Goal: Communication & Community: Answer question/provide support

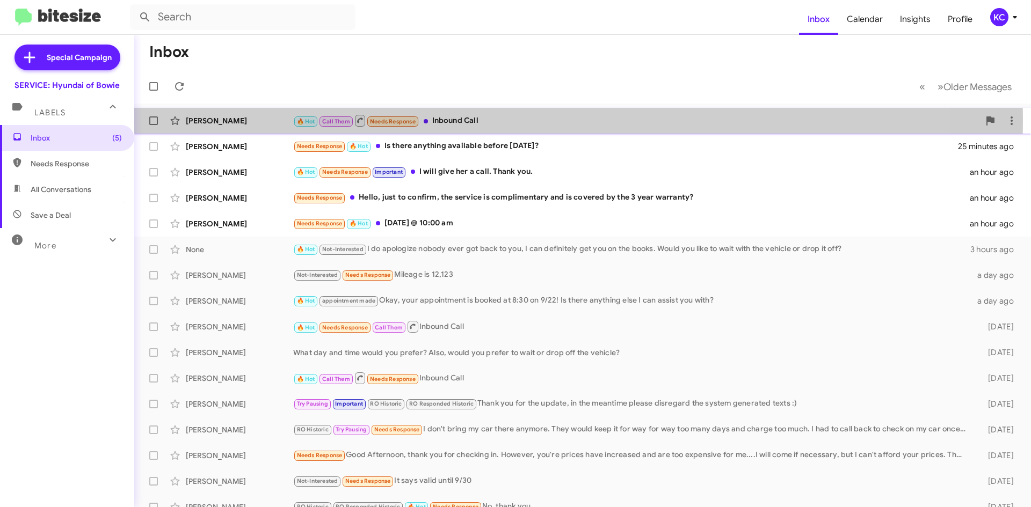
click at [441, 120] on div "🔥 Hot Call Them Needs Response Inbound Call" at bounding box center [636, 120] width 686 height 13
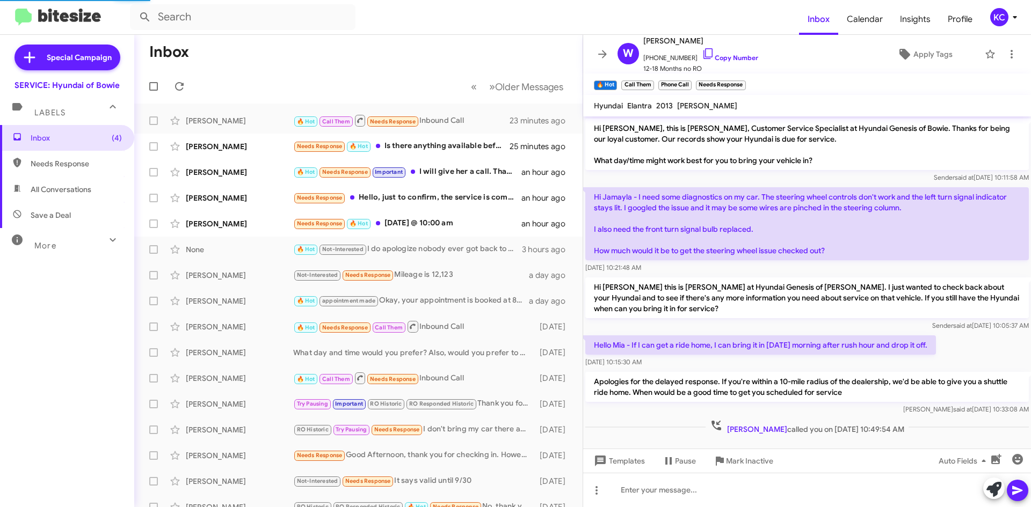
scroll to position [4, 0]
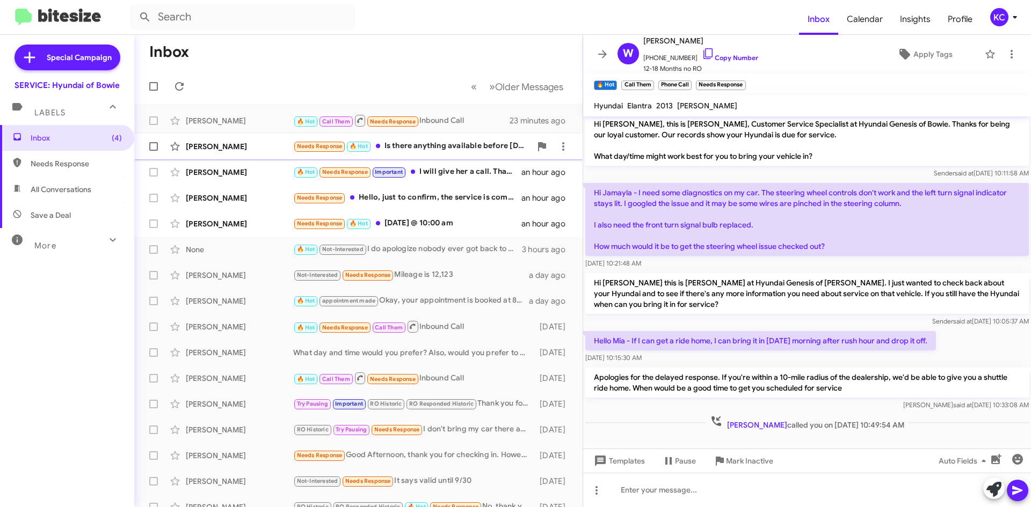
click at [400, 141] on div "Needs Response 🔥 Hot Is there anything available before this Thursday?" at bounding box center [412, 146] width 238 height 12
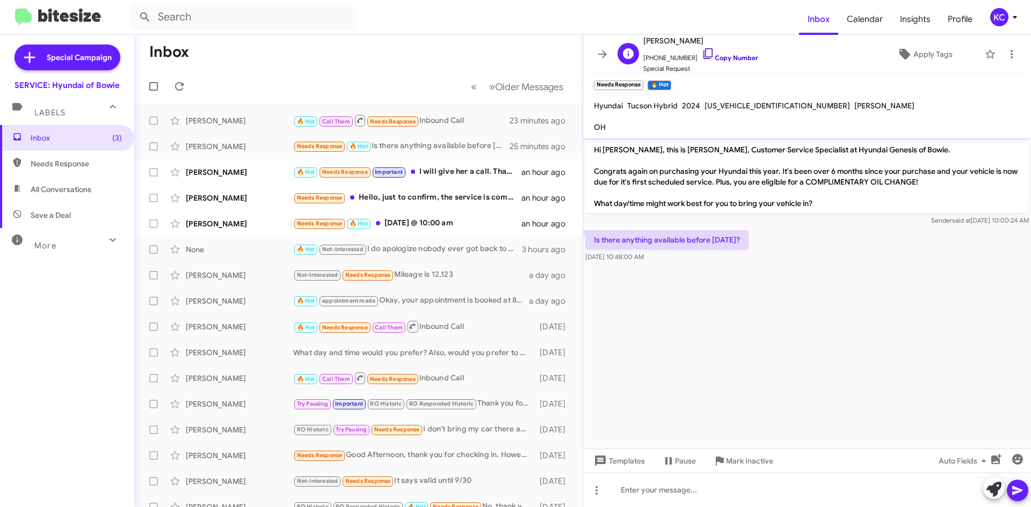
click at [702, 51] on icon at bounding box center [708, 53] width 13 height 13
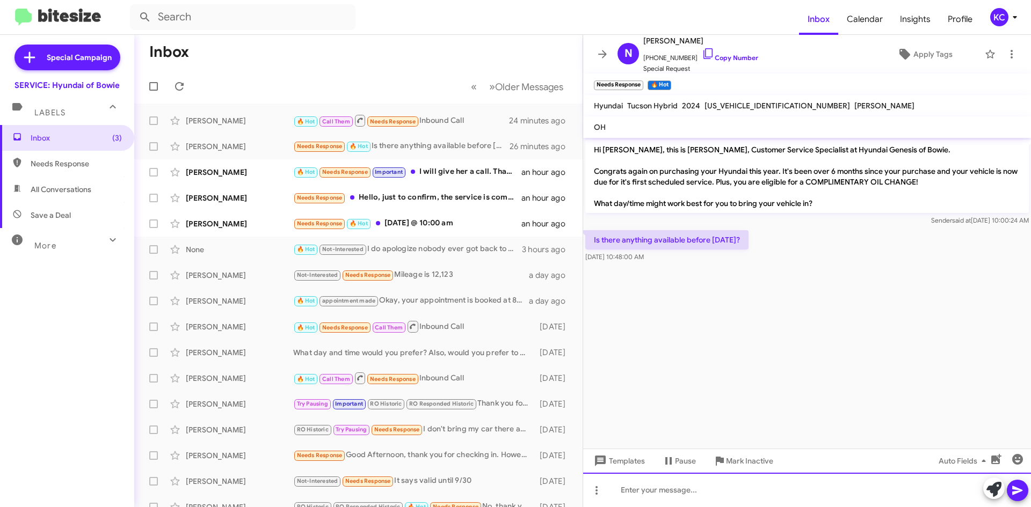
click at [649, 484] on div at bounding box center [807, 490] width 448 height 34
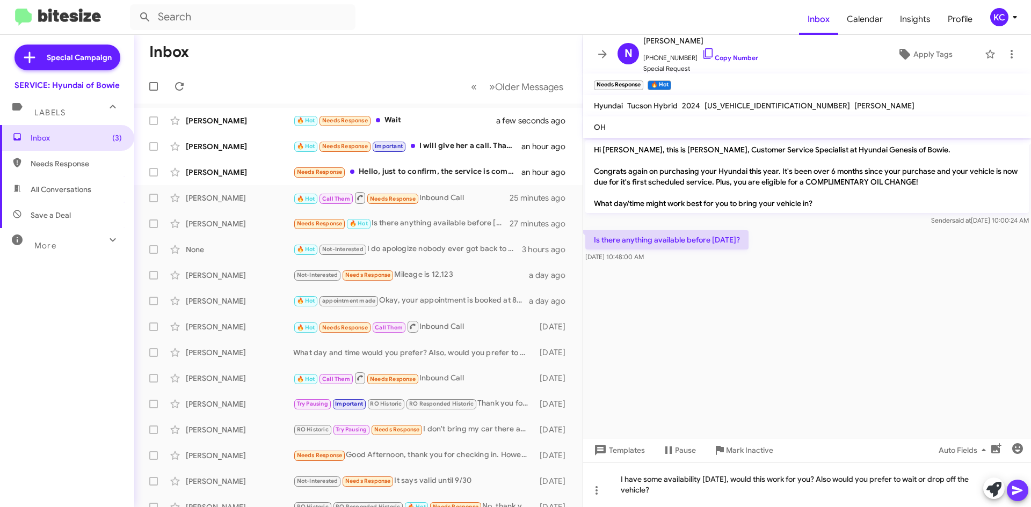
click at [1012, 493] on icon at bounding box center [1017, 490] width 10 height 9
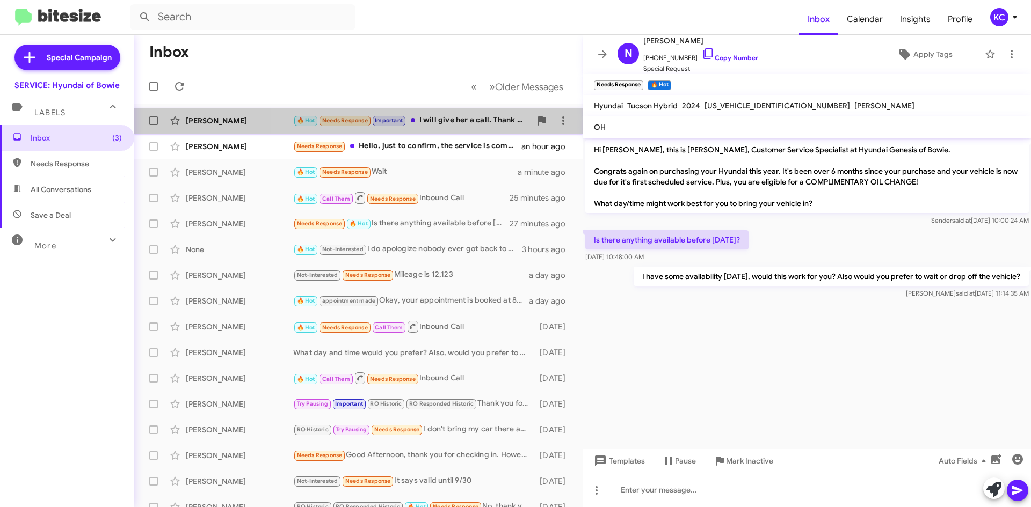
click at [479, 119] on div "🔥 Hot Needs Response Important I will give her a call. Thank you." at bounding box center [412, 120] width 238 height 12
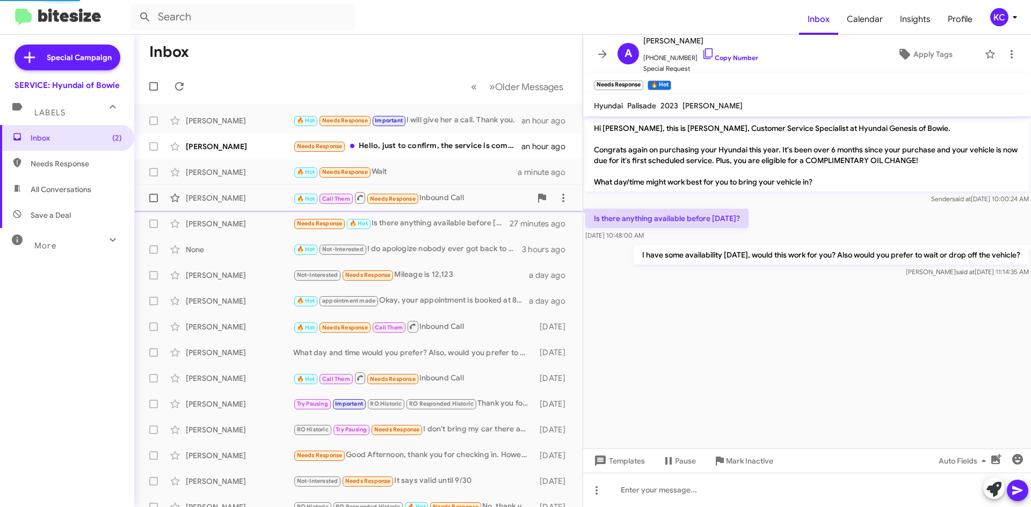
scroll to position [489, 0]
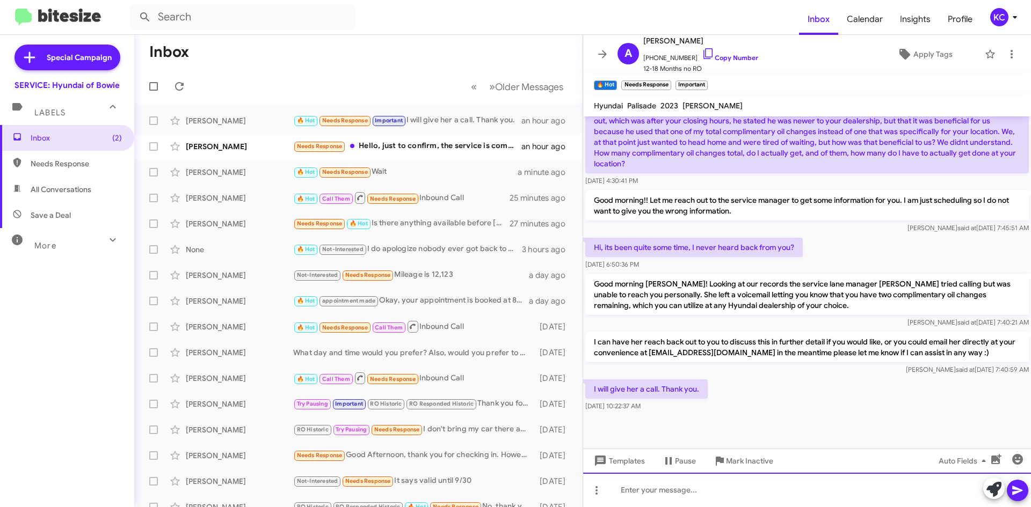
click at [696, 489] on div at bounding box center [807, 490] width 448 height 34
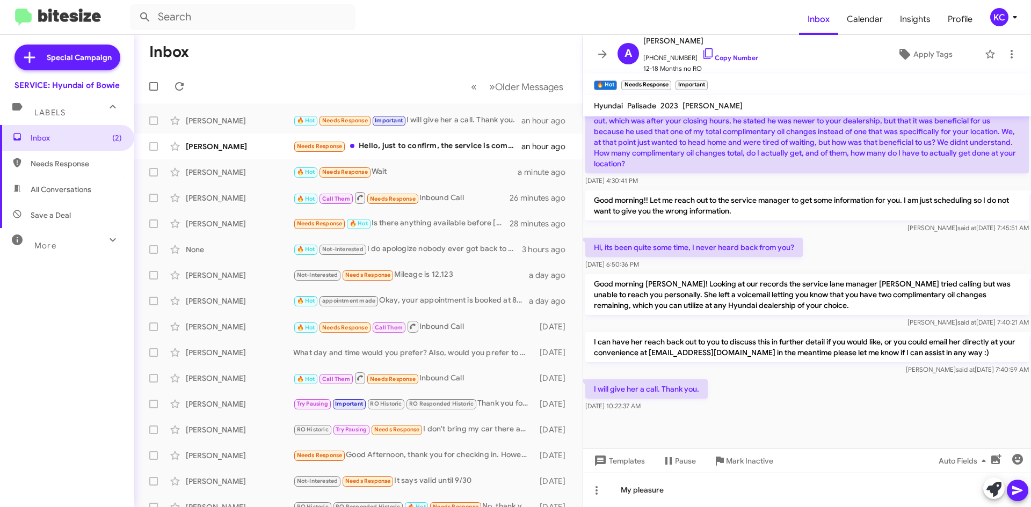
click at [1014, 492] on icon at bounding box center [1017, 490] width 10 height 9
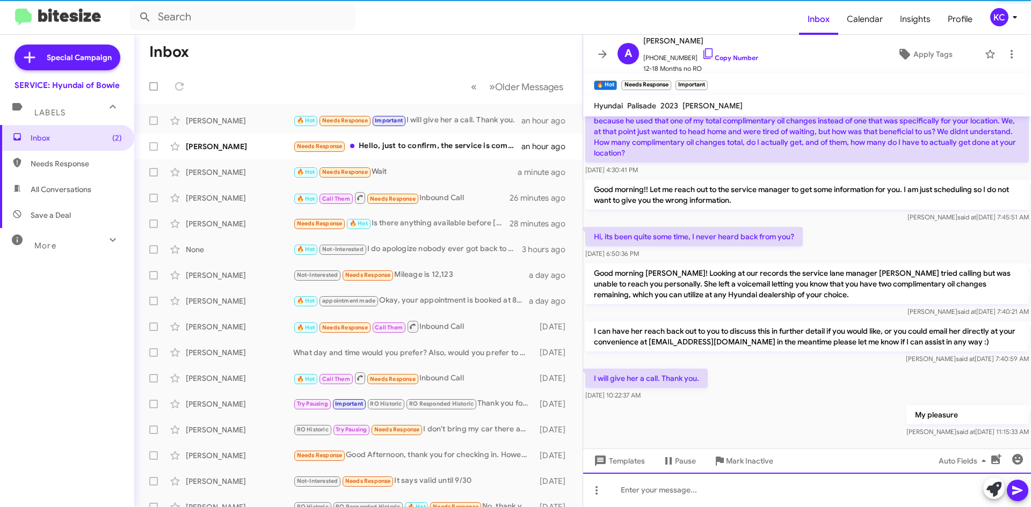
scroll to position [0, 0]
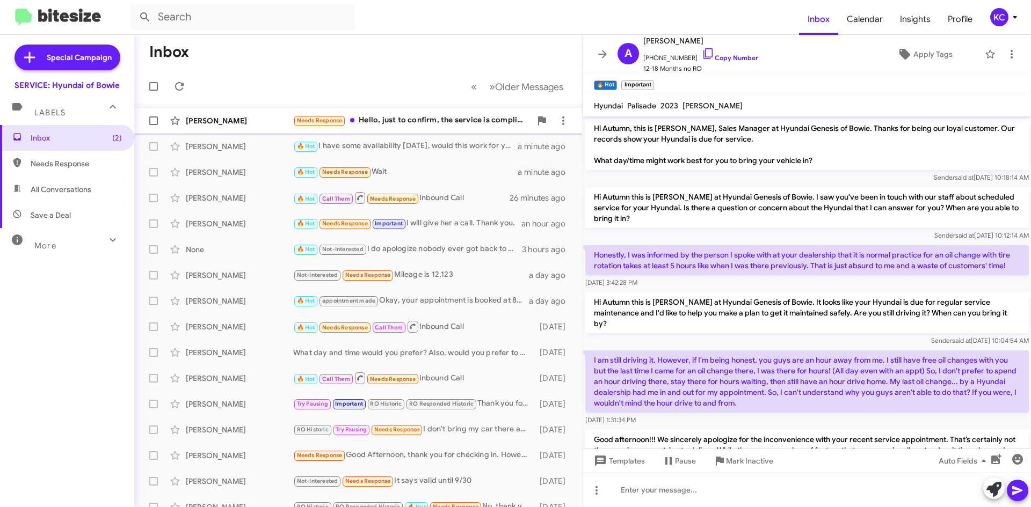
click at [398, 111] on div "Chang Lu Needs Response Hello, just to confirm, the service is complimentary an…" at bounding box center [358, 120] width 431 height 21
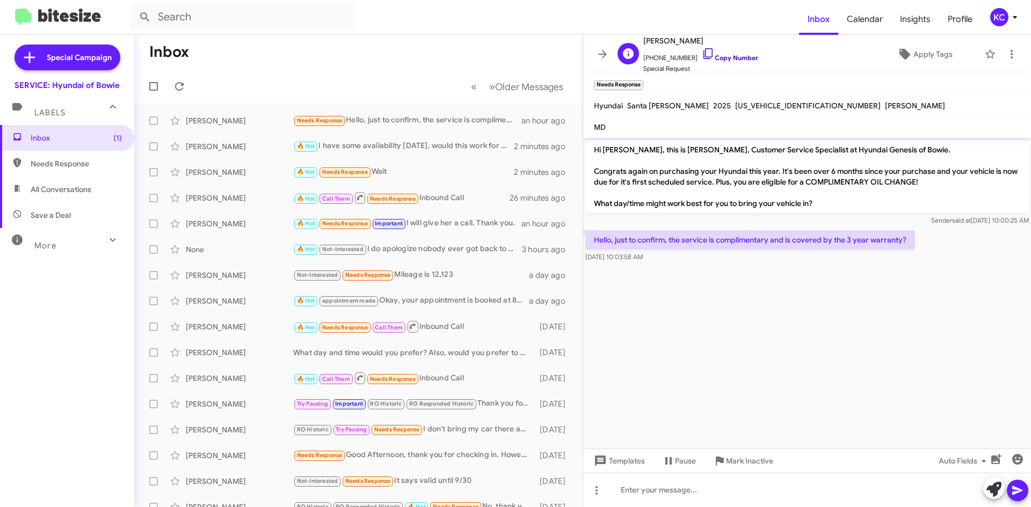
click at [702, 54] on icon at bounding box center [708, 53] width 13 height 13
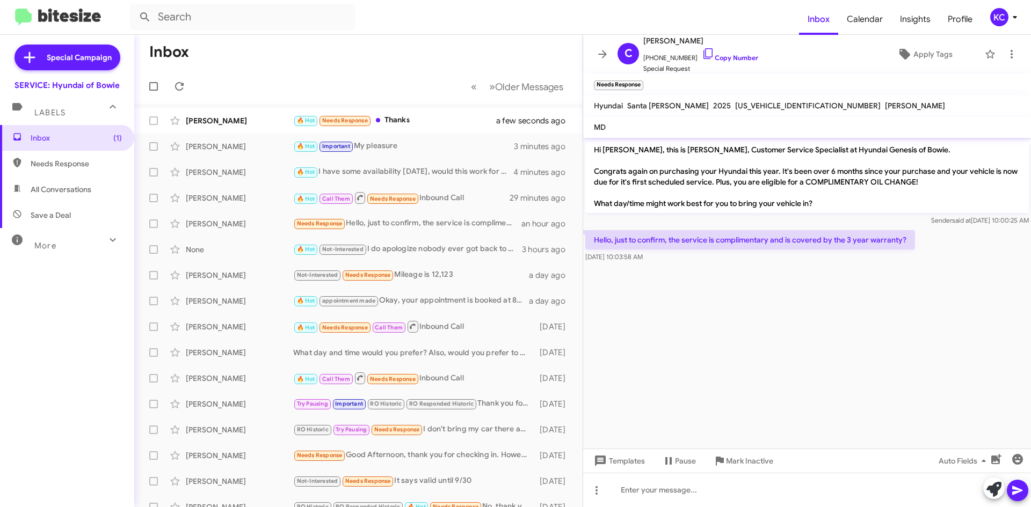
drag, startPoint x: 588, startPoint y: 13, endPoint x: 580, endPoint y: 45, distance: 32.7
click at [599, 123] on div "Inbox Calendar Insights Profile KC Special Campaign SERVICE: Hyundai of Bowie L…" at bounding box center [515, 253] width 1031 height 507
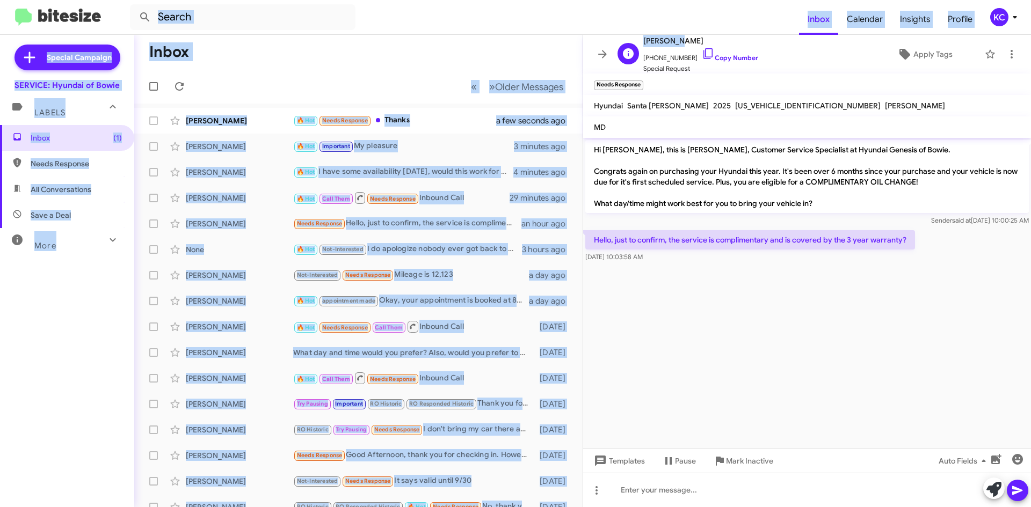
drag, startPoint x: 582, startPoint y: 24, endPoint x: 699, endPoint y: 41, distance: 118.3
click at [699, 41] on div "Inbox Calendar Insights Profile KC Special Campaign SERVICE: Hyundai of Bowie L…" at bounding box center [515, 253] width 1031 height 507
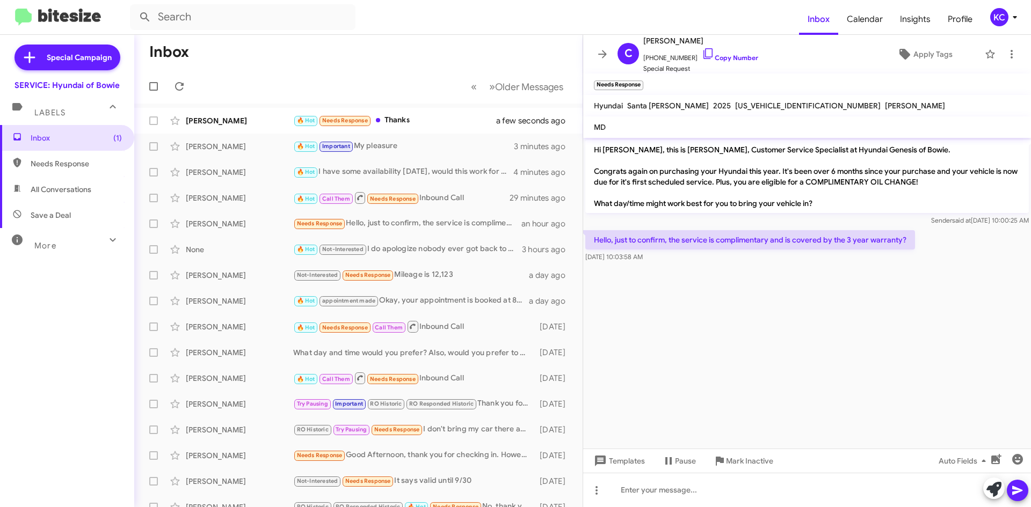
click at [853, 374] on cdk-virtual-scroll-viewport "Hi Chang, this is Mia Bowman, Customer Service Specialist at Hyundai Genesis of…" at bounding box center [807, 293] width 448 height 311
click at [702, 57] on icon at bounding box center [708, 53] width 13 height 13
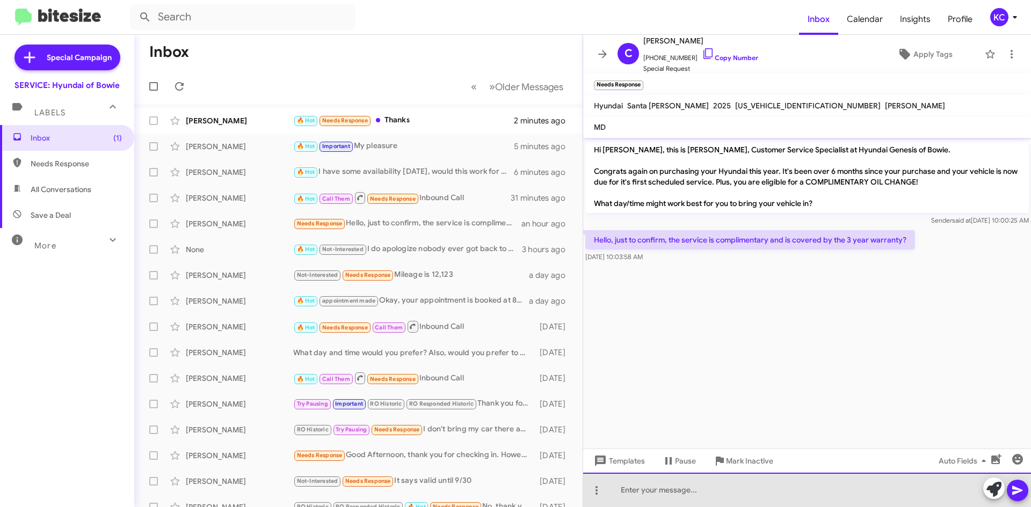
click at [705, 499] on div at bounding box center [807, 490] width 448 height 34
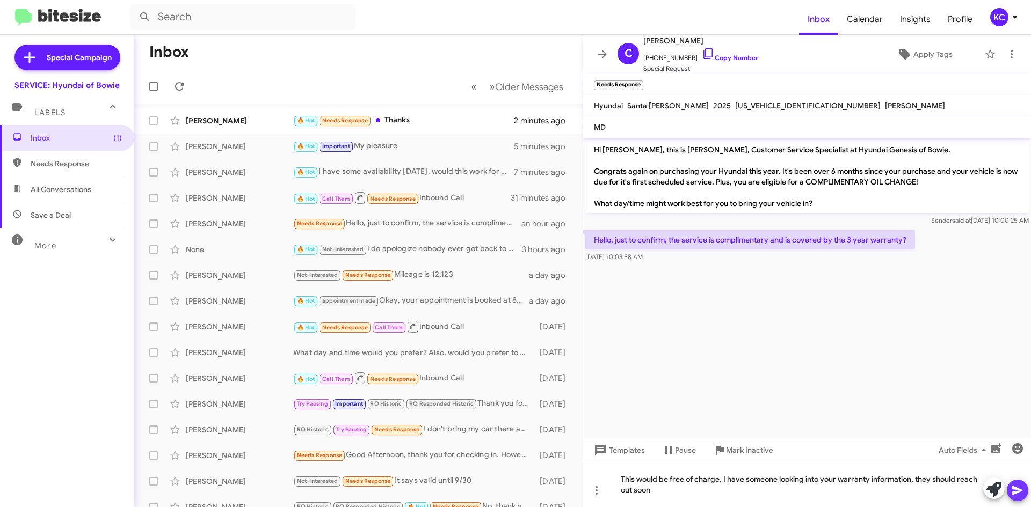
click at [1016, 492] on icon at bounding box center [1017, 490] width 10 height 9
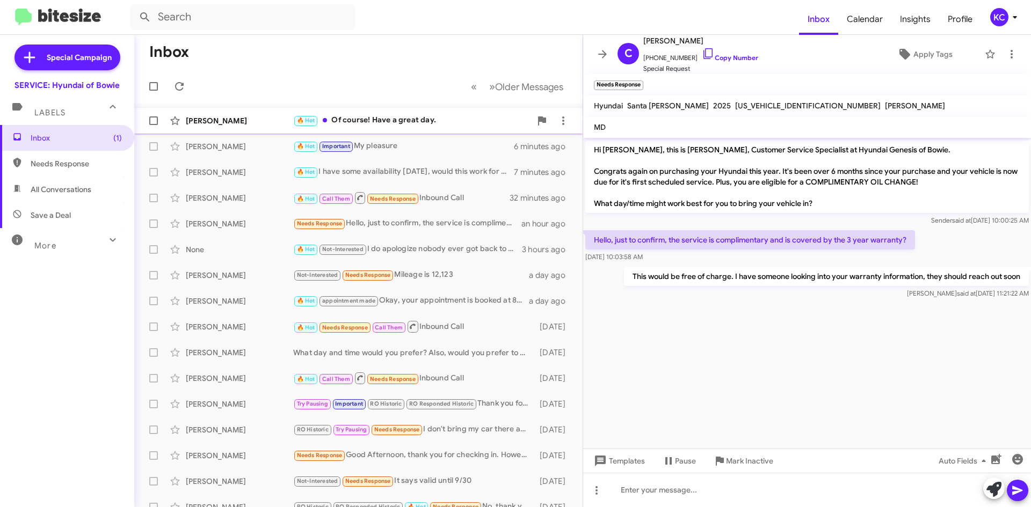
click at [409, 125] on div "🔥 Hot Of course! Have a great day." at bounding box center [412, 120] width 238 height 12
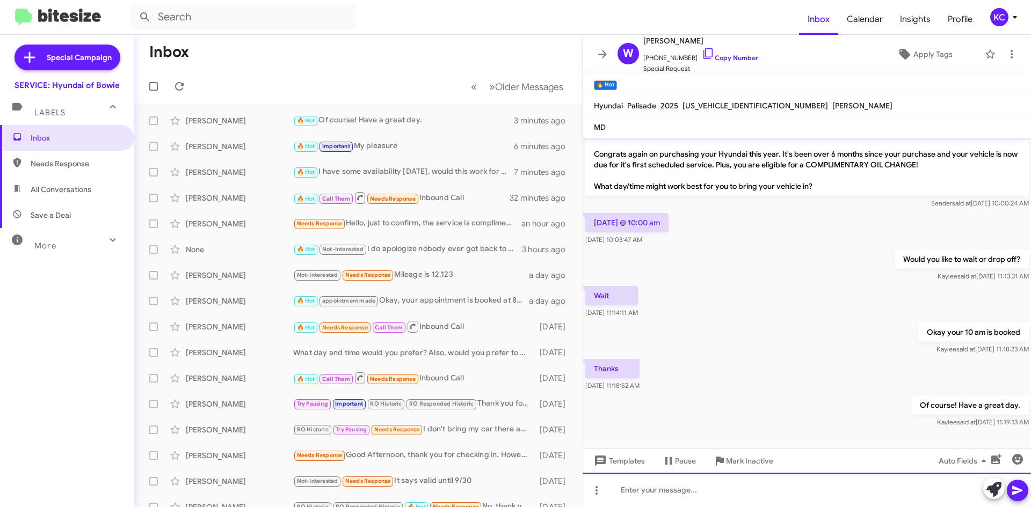
click at [752, 493] on div at bounding box center [807, 490] width 448 height 34
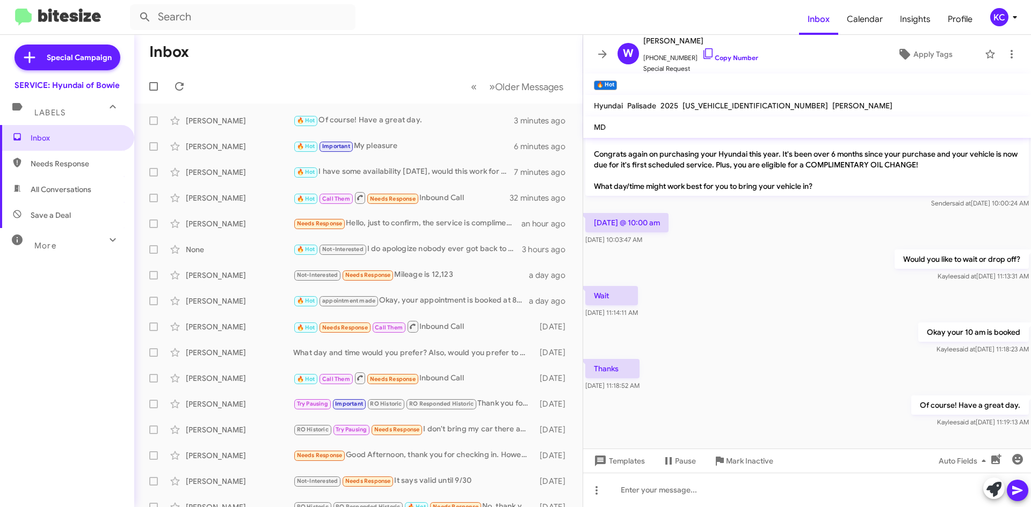
click at [999, 16] on div "KC" at bounding box center [999, 17] width 18 height 18
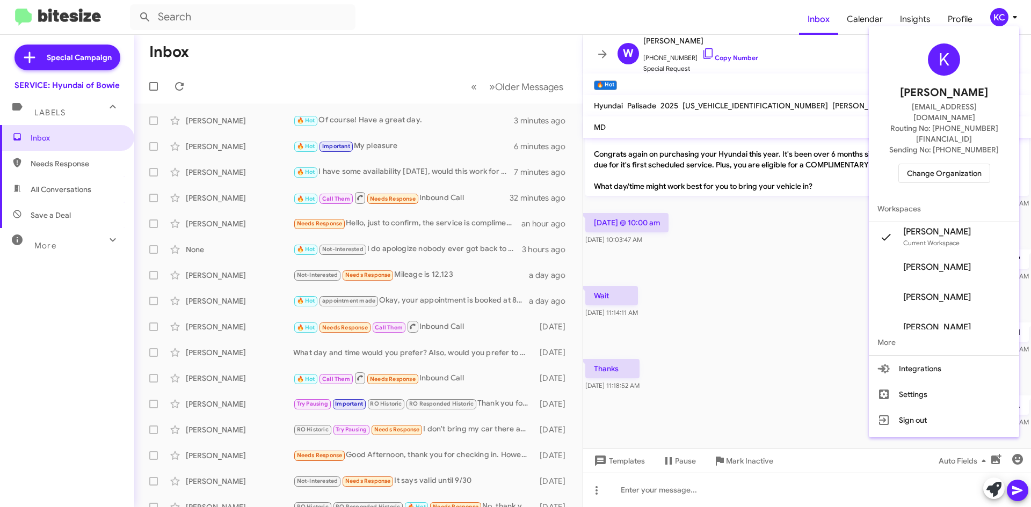
click at [924, 164] on span "Change Organization" at bounding box center [944, 173] width 75 height 18
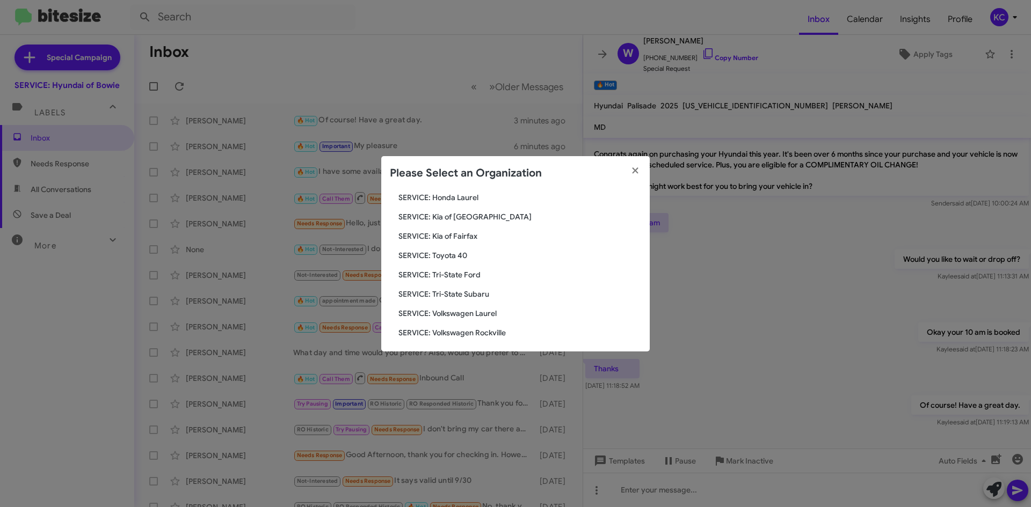
scroll to position [179, 0]
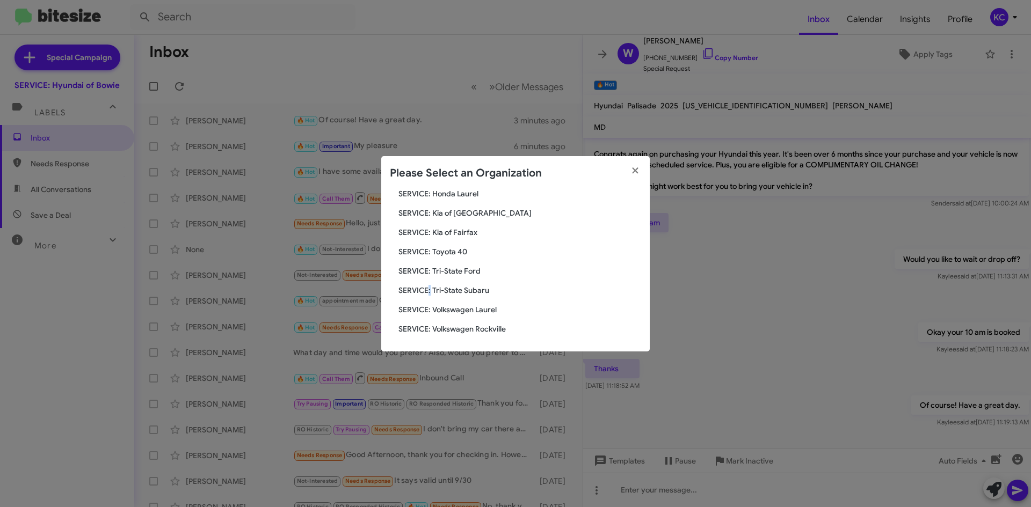
click at [429, 288] on span "SERVICE: Tri-State Subaru" at bounding box center [519, 290] width 243 height 11
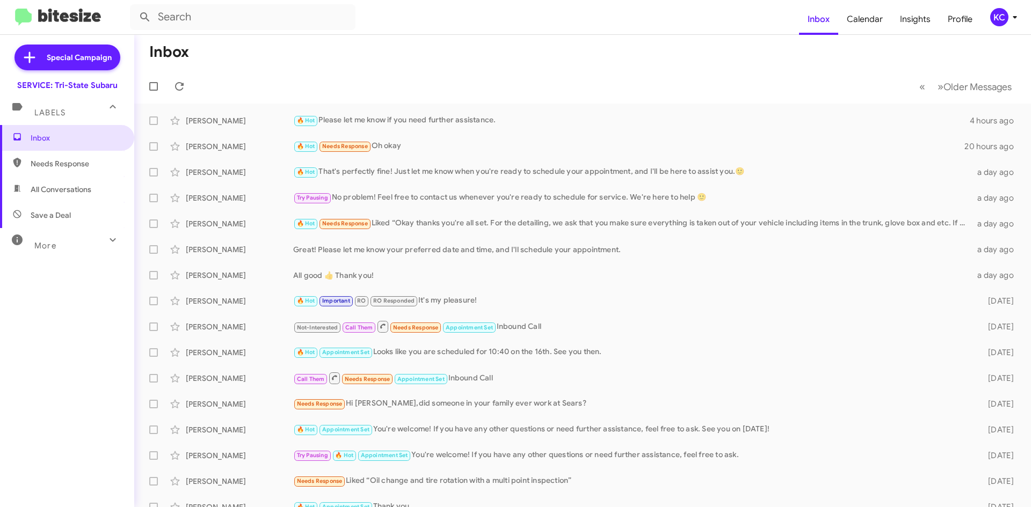
click at [994, 11] on div "KC" at bounding box center [999, 17] width 18 height 18
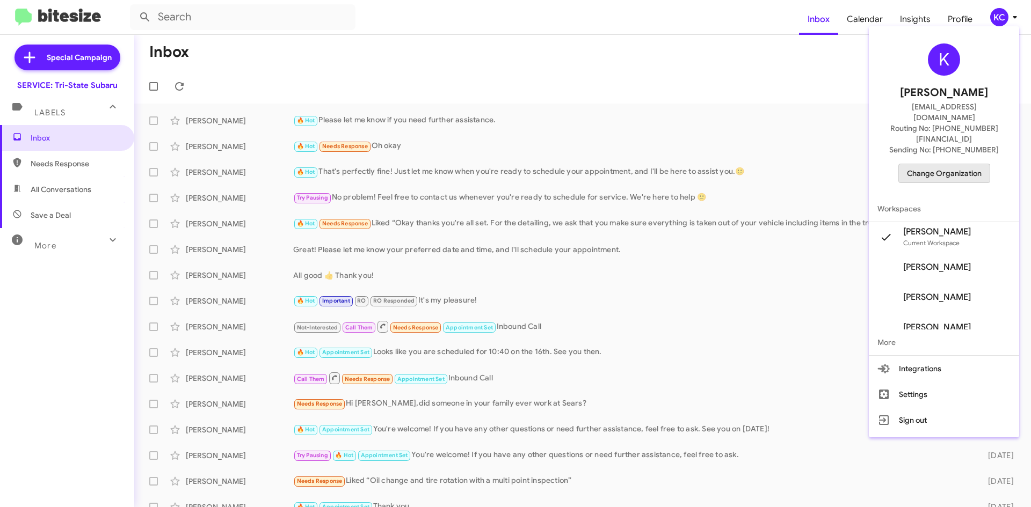
click at [948, 164] on span "Change Organization" at bounding box center [944, 173] width 75 height 18
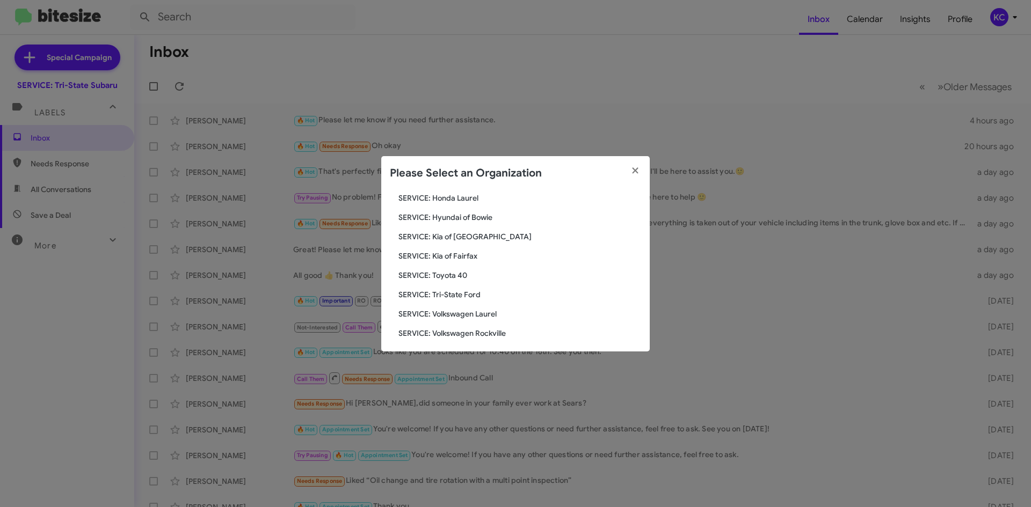
scroll to position [179, 0]
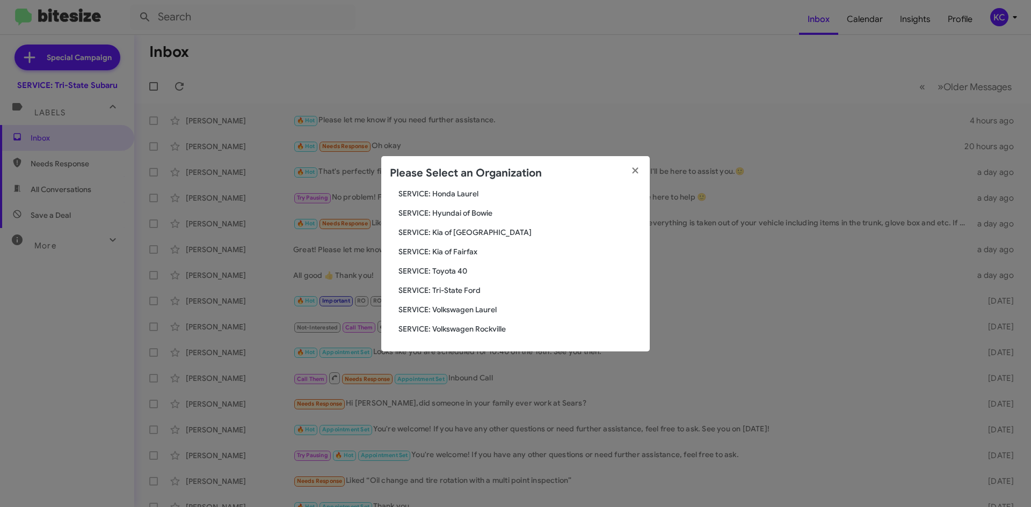
click at [447, 272] on span "SERVICE: Toyota 40" at bounding box center [519, 271] width 243 height 11
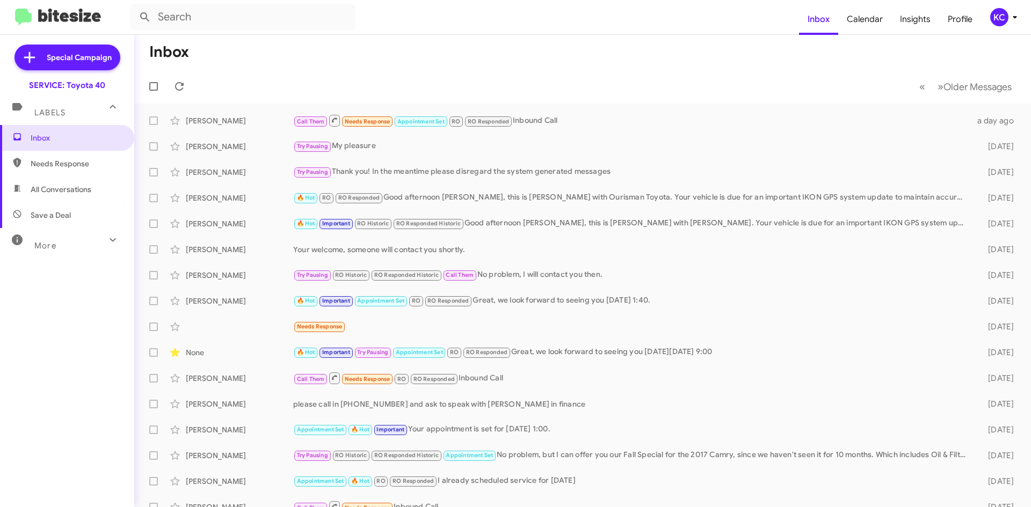
click at [1004, 17] on div "KC" at bounding box center [999, 17] width 18 height 18
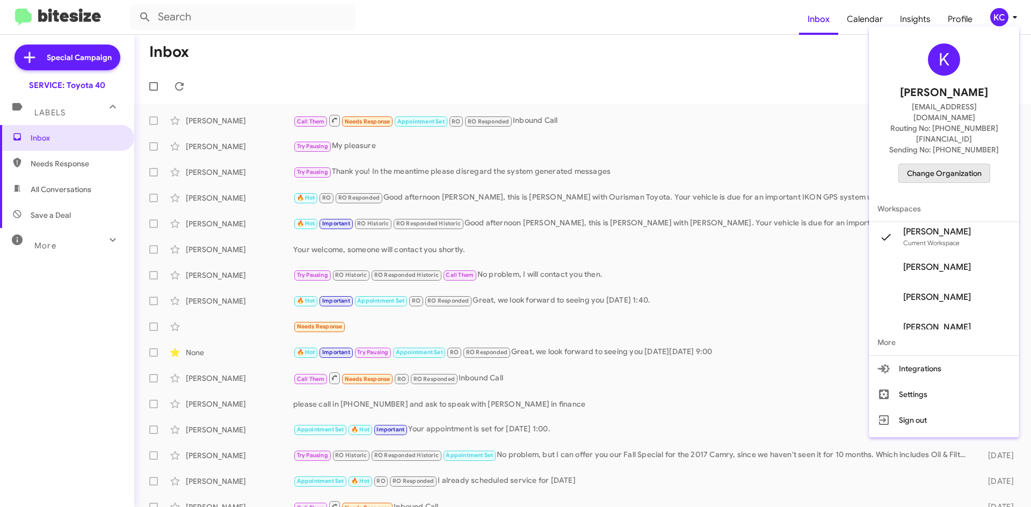
click at [951, 164] on span "Change Organization" at bounding box center [944, 173] width 75 height 18
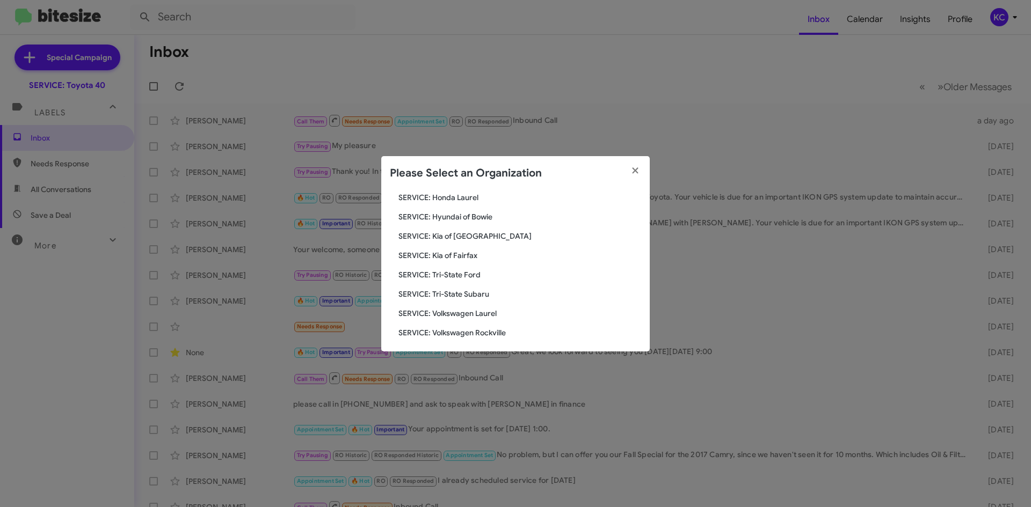
scroll to position [179, 0]
click at [460, 266] on span "SERVICE: Tri-State Ford" at bounding box center [519, 271] width 243 height 11
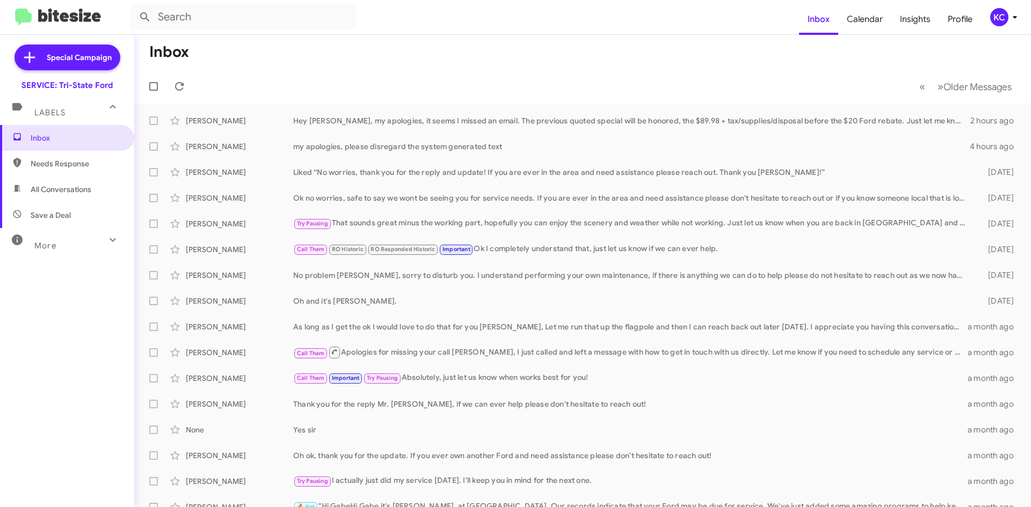
click at [1002, 15] on div "KC" at bounding box center [999, 17] width 18 height 18
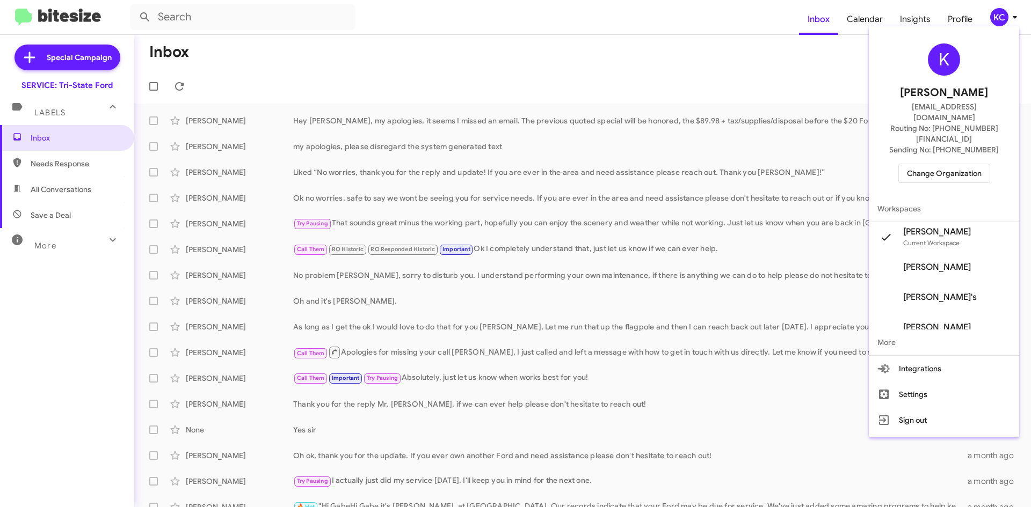
click at [944, 164] on span "Change Organization" at bounding box center [944, 173] width 75 height 18
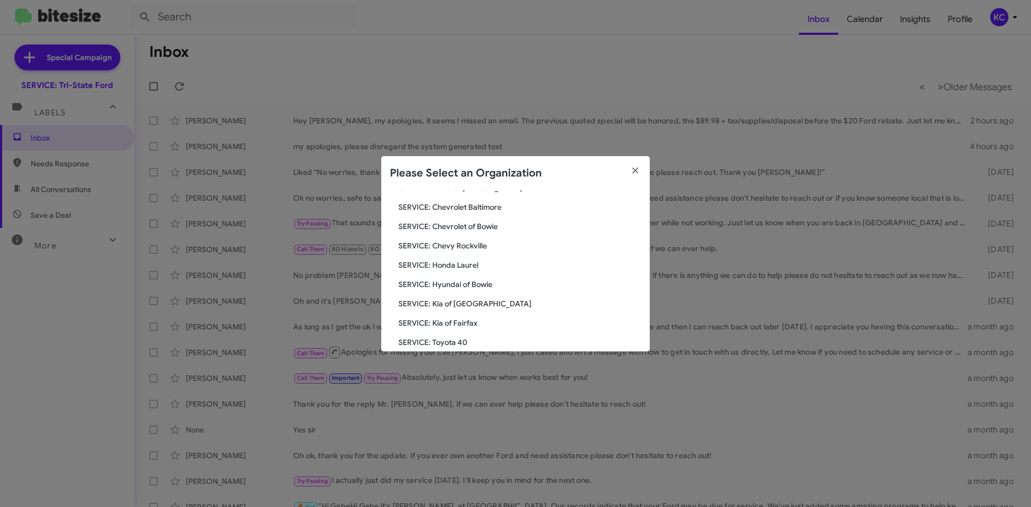
scroll to position [161, 0]
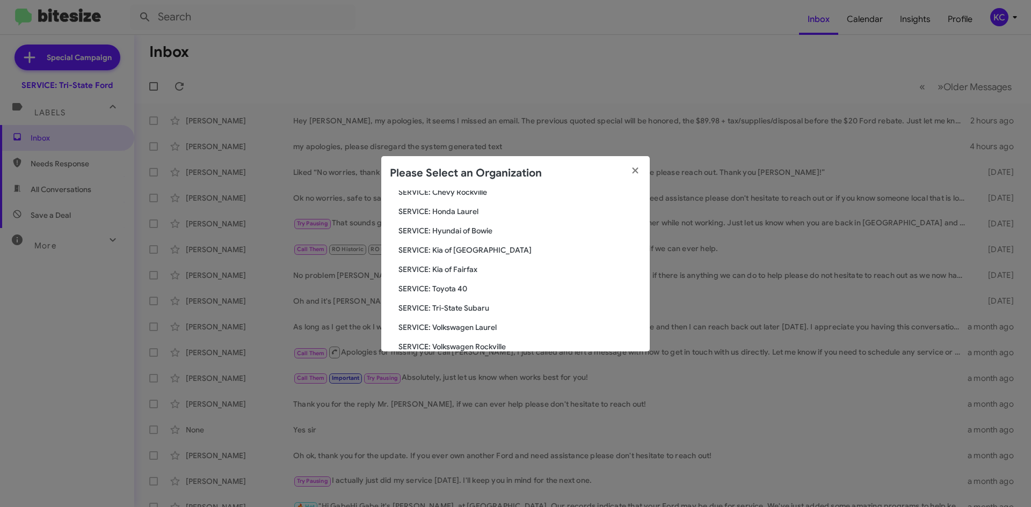
click at [469, 268] on span "SERVICE: Kia of Fairfax" at bounding box center [519, 269] width 243 height 11
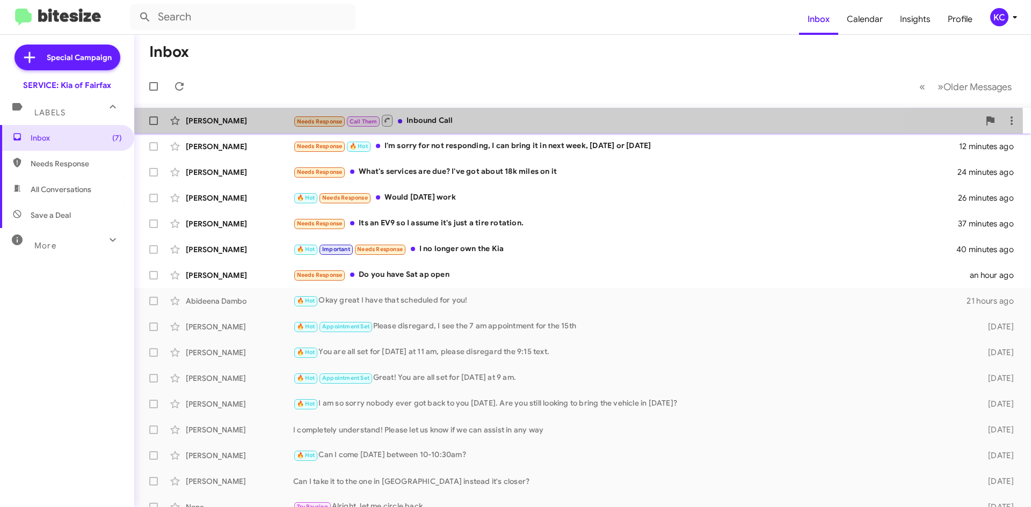
click at [418, 125] on div "Needs Response Call Them Inbound Call" at bounding box center [636, 120] width 686 height 13
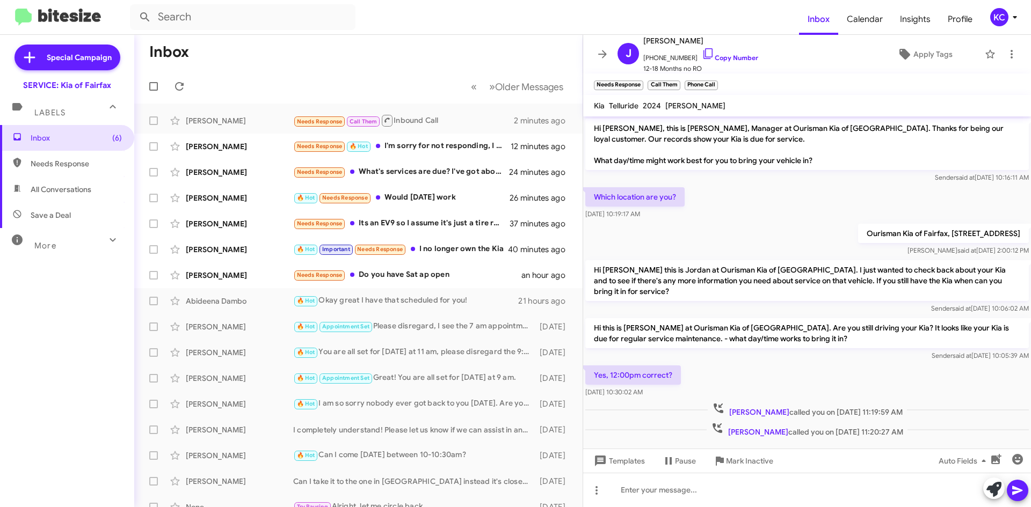
scroll to position [2, 0]
click at [703, 53] on icon at bounding box center [707, 53] width 9 height 11
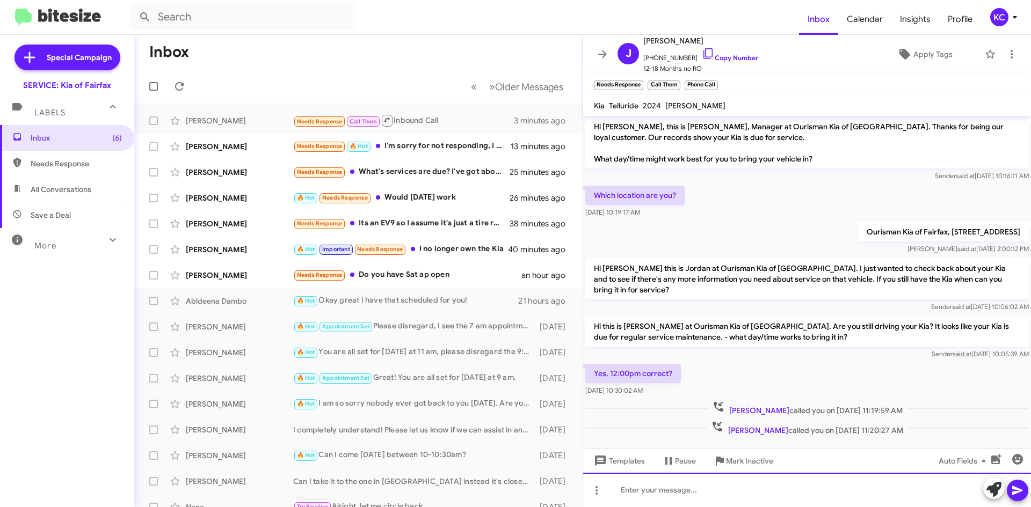
click at [751, 488] on div at bounding box center [807, 490] width 448 height 34
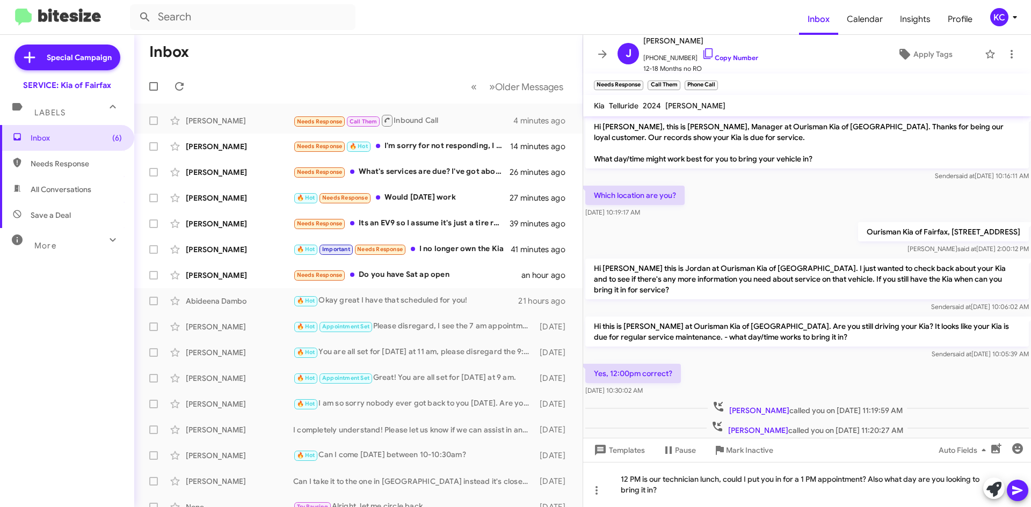
click at [1016, 489] on icon at bounding box center [1017, 490] width 10 height 9
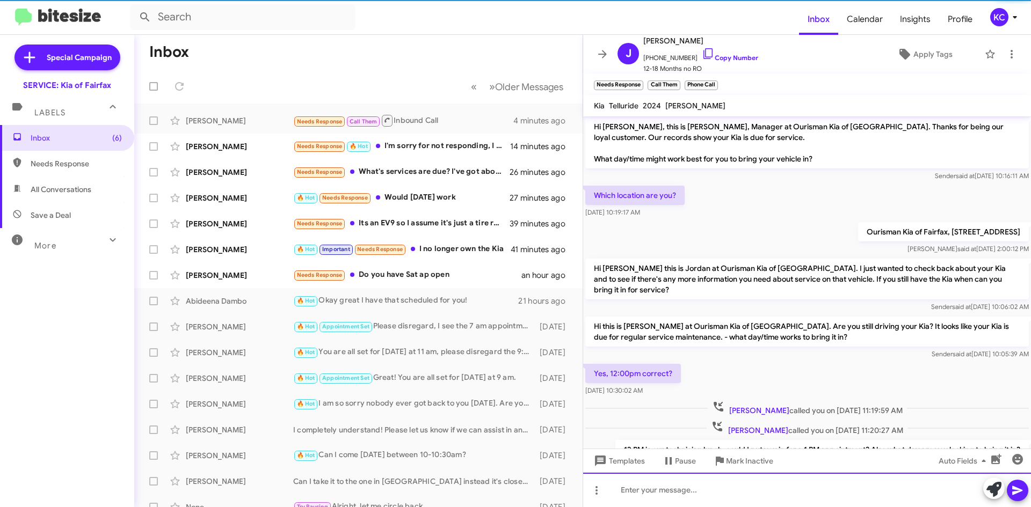
scroll to position [41, 0]
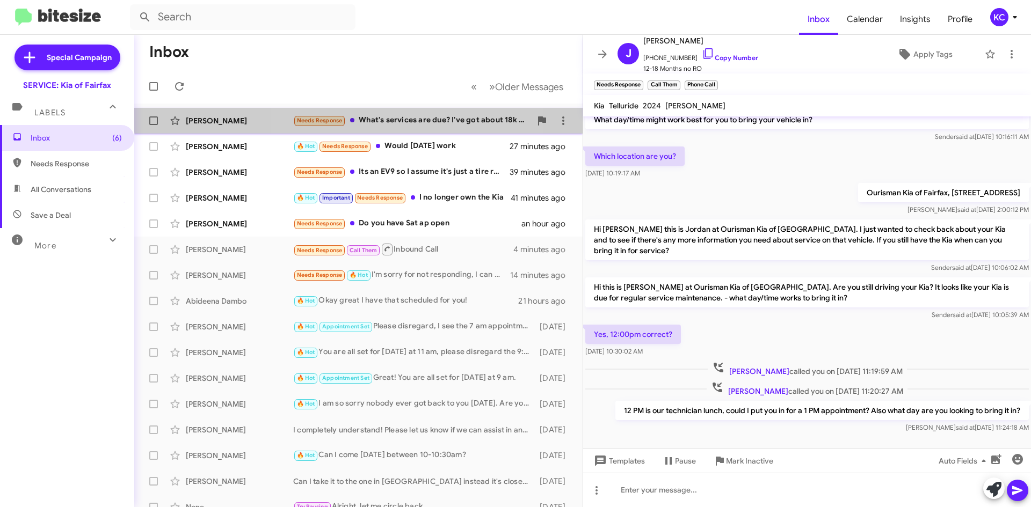
click at [397, 115] on div "Needs Response What's services are due? I've got about 18k miles on it" at bounding box center [412, 120] width 238 height 12
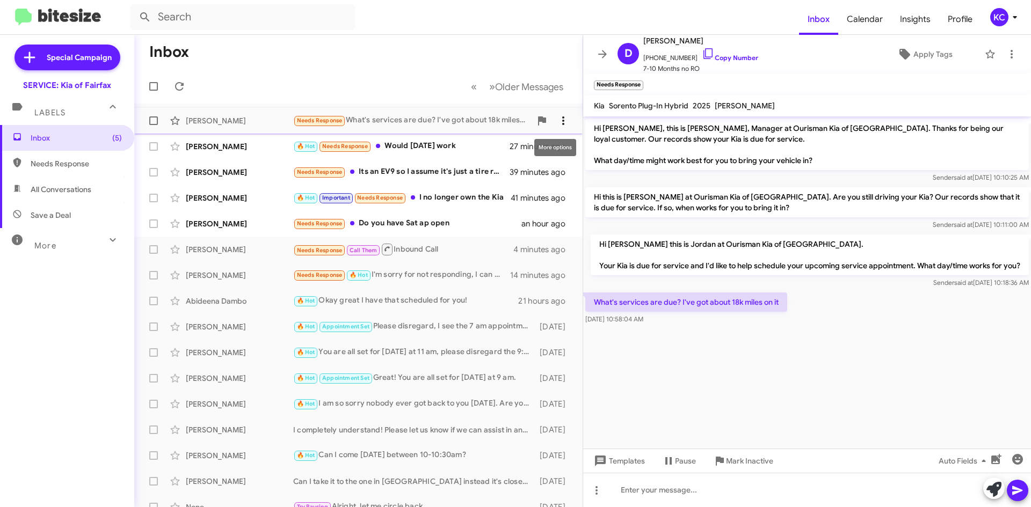
click at [560, 120] on icon at bounding box center [563, 120] width 13 height 13
click at [552, 154] on button "Mark as unread" at bounding box center [491, 149] width 149 height 26
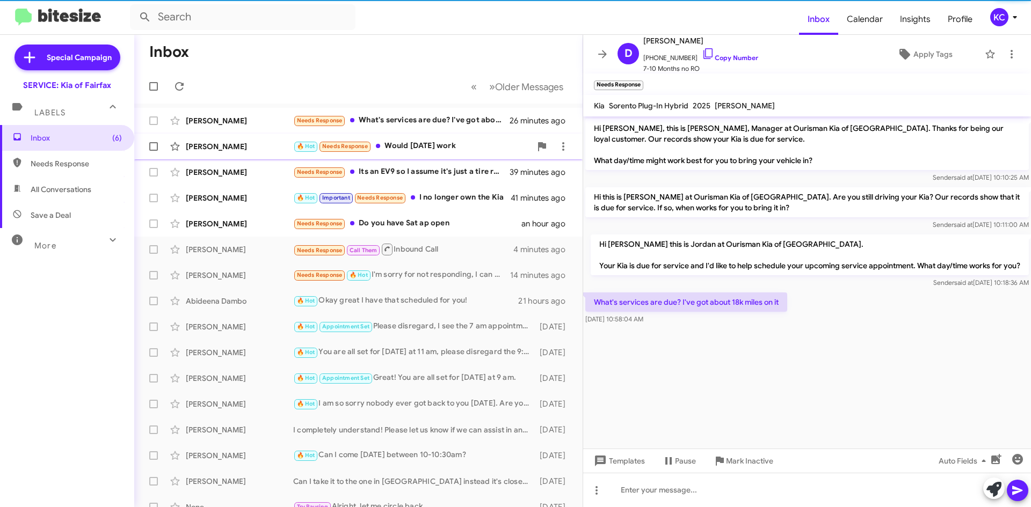
click at [453, 145] on div "🔥 Hot Needs Response Would Friday work" at bounding box center [412, 146] width 238 height 12
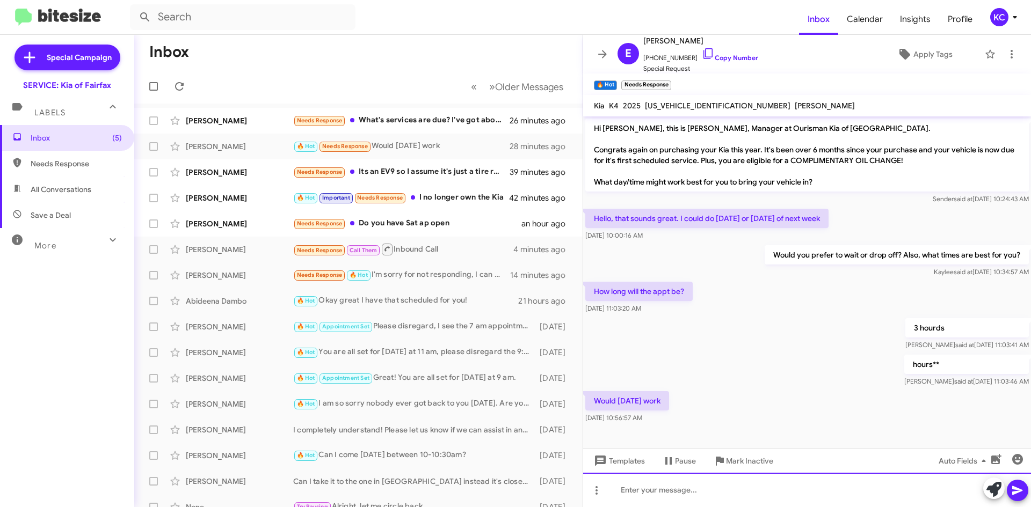
click at [681, 501] on div at bounding box center [807, 490] width 448 height 34
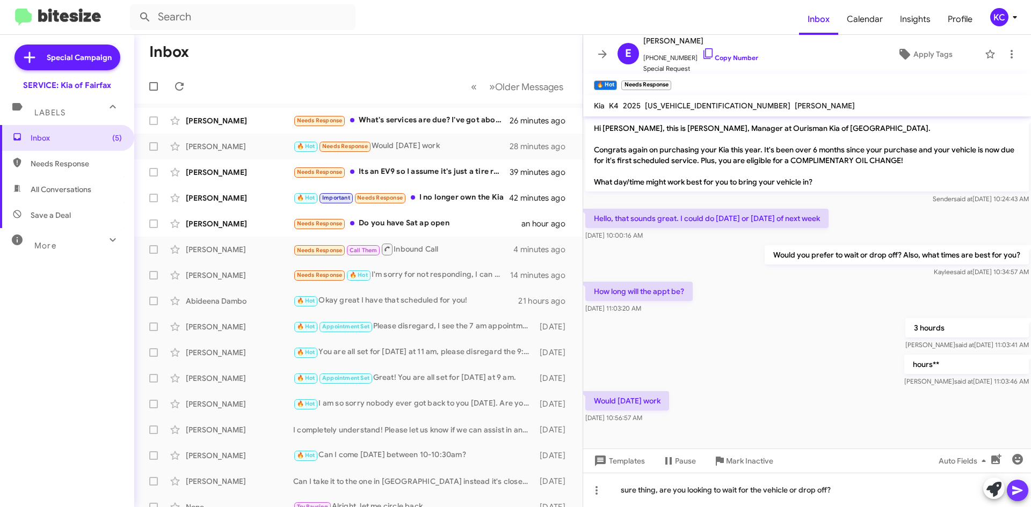
click at [1024, 486] on button at bounding box center [1017, 490] width 21 height 21
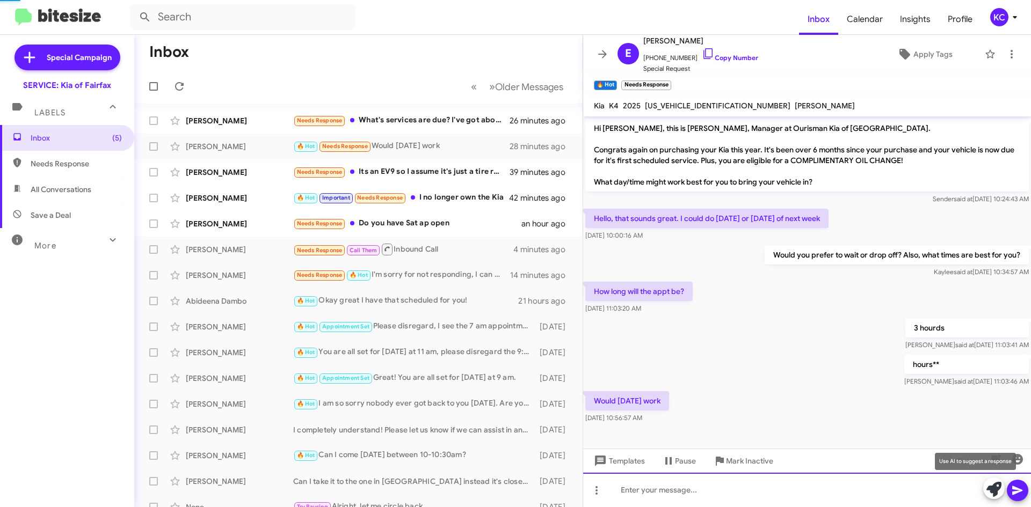
scroll to position [35, 0]
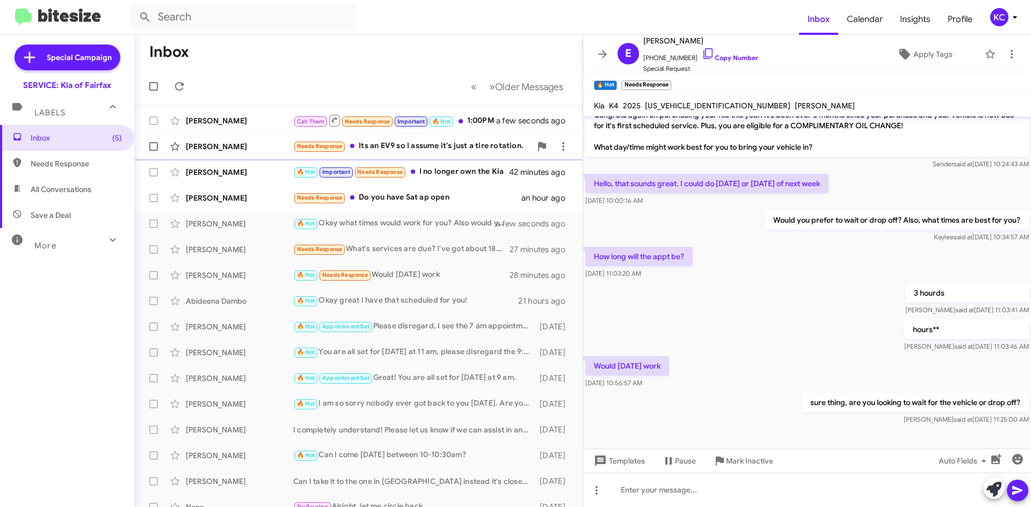
click at [465, 149] on div "Needs Response Its an EV9 so I assume it's just a tire rotation." at bounding box center [412, 146] width 238 height 12
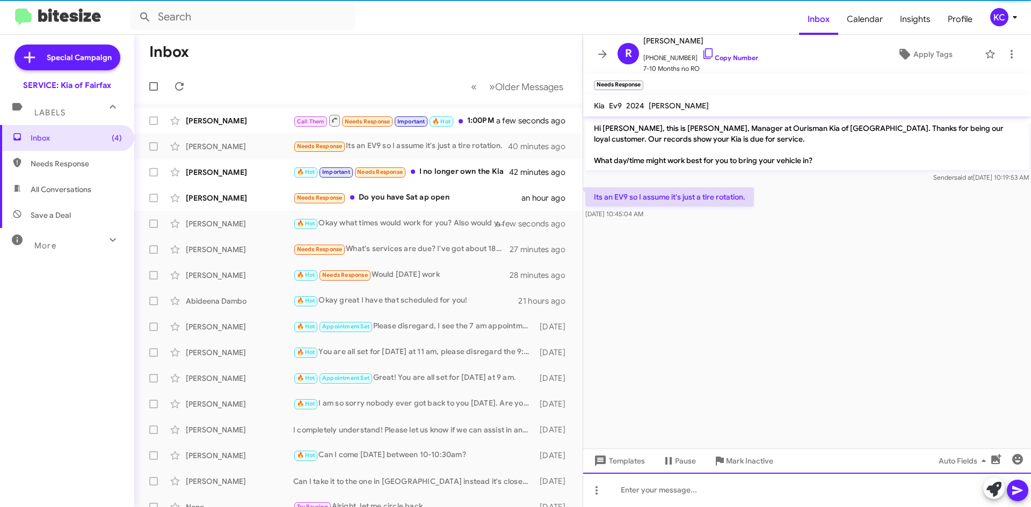
click at [751, 491] on div at bounding box center [807, 490] width 448 height 34
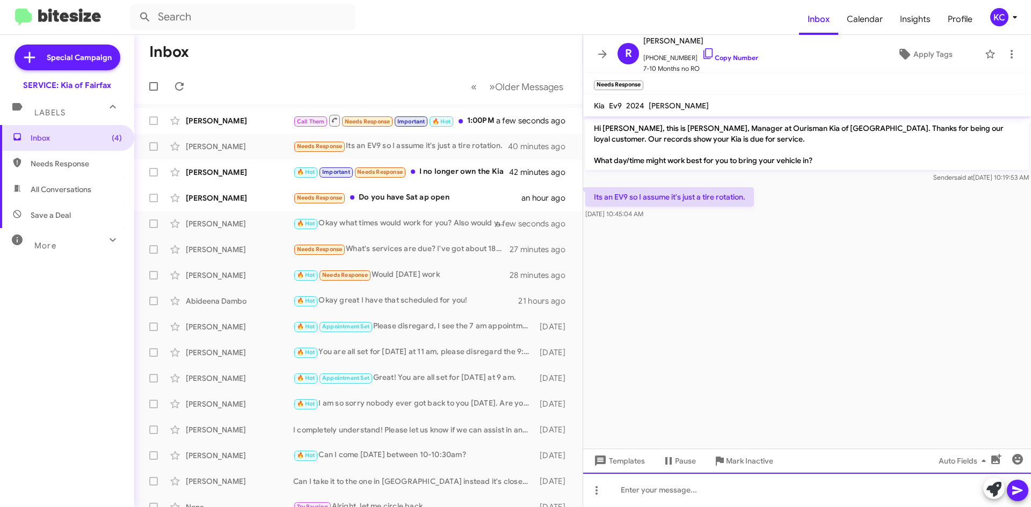
click at [675, 491] on div at bounding box center [807, 490] width 448 height 34
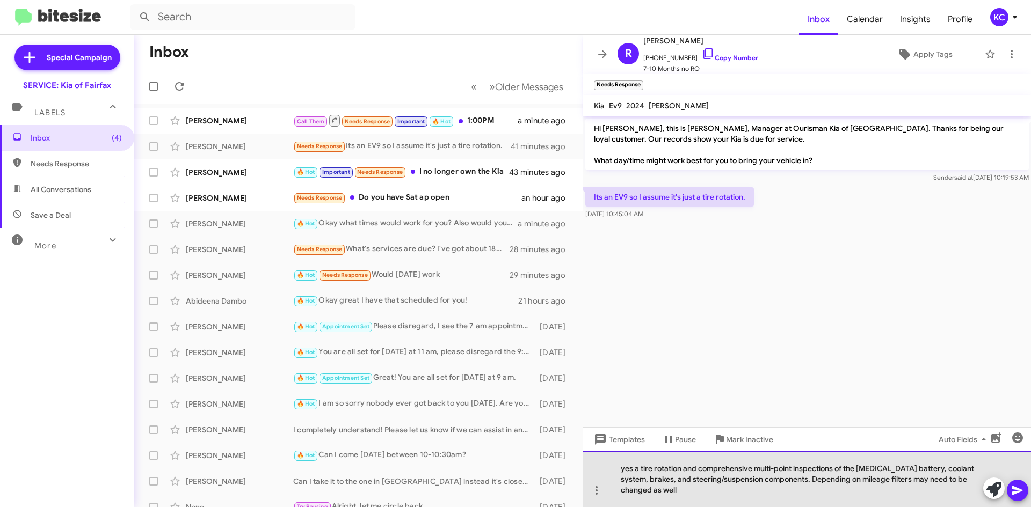
click at [891, 481] on div "yes a tire rotation and comprehensive multi-point inspections of the high-volta…" at bounding box center [807, 479] width 448 height 56
click at [938, 478] on div "yes a tire rotation and comprehensive multi-point inspections of the high-volta…" at bounding box center [807, 479] width 448 height 56
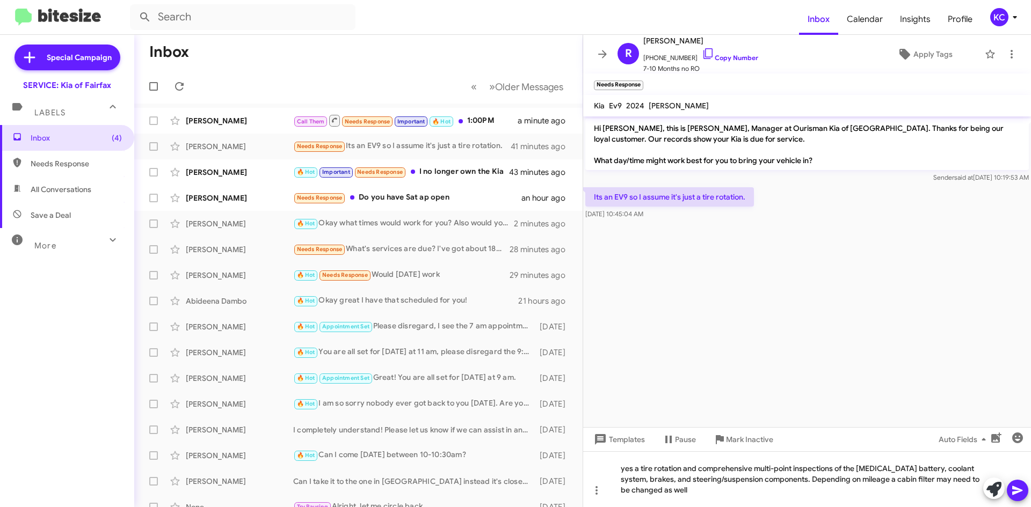
click at [1026, 492] on button at bounding box center [1017, 490] width 21 height 21
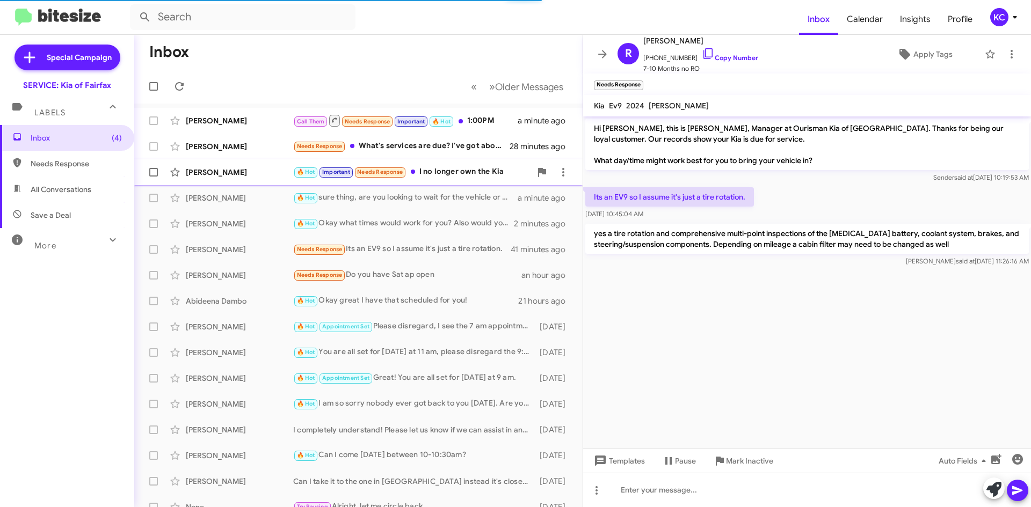
click at [439, 166] on div "🔥 Hot Important Needs Response I no longer own the Kia" at bounding box center [412, 172] width 238 height 12
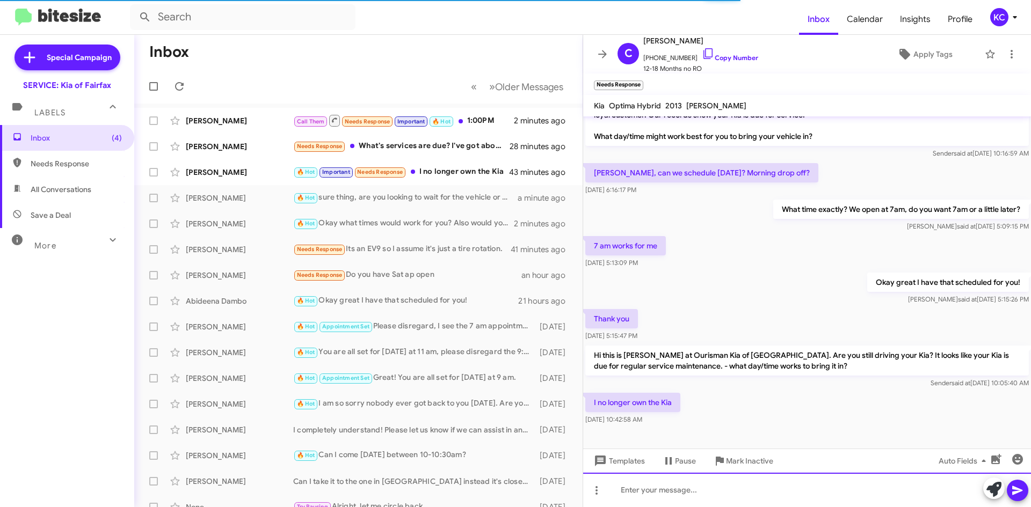
click at [675, 492] on div at bounding box center [807, 490] width 448 height 34
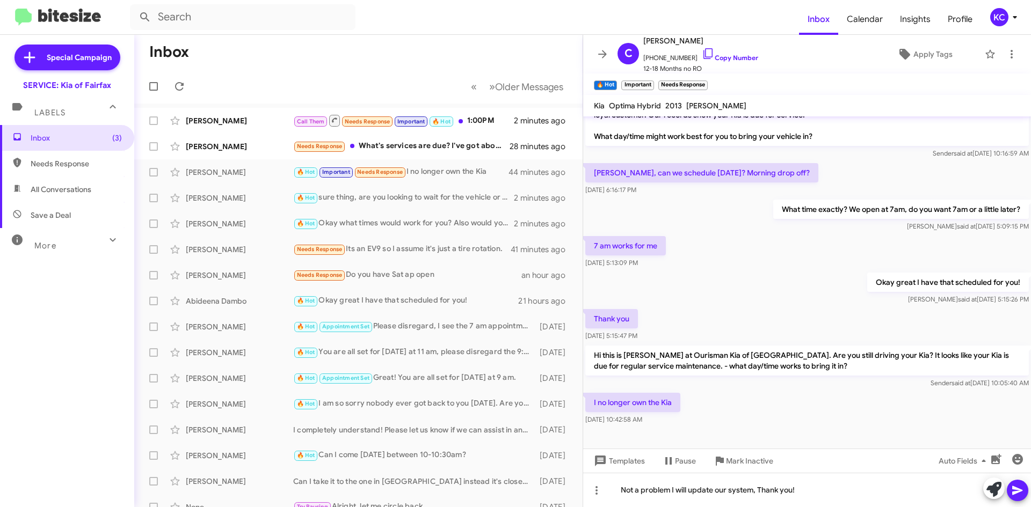
click at [1021, 484] on icon at bounding box center [1017, 490] width 13 height 13
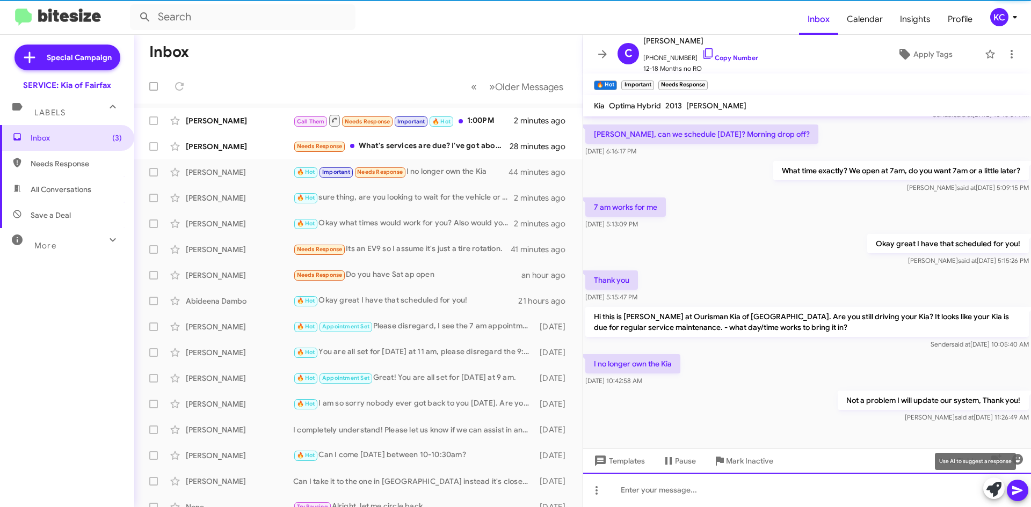
scroll to position [63, 0]
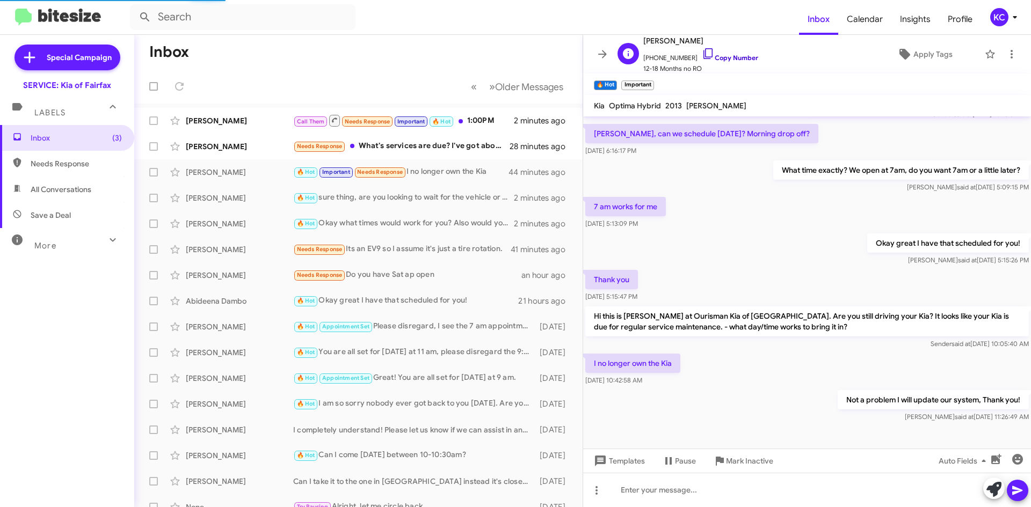
click at [702, 51] on icon at bounding box center [708, 53] width 13 height 13
click at [1005, 52] on icon at bounding box center [1011, 54] width 13 height 13
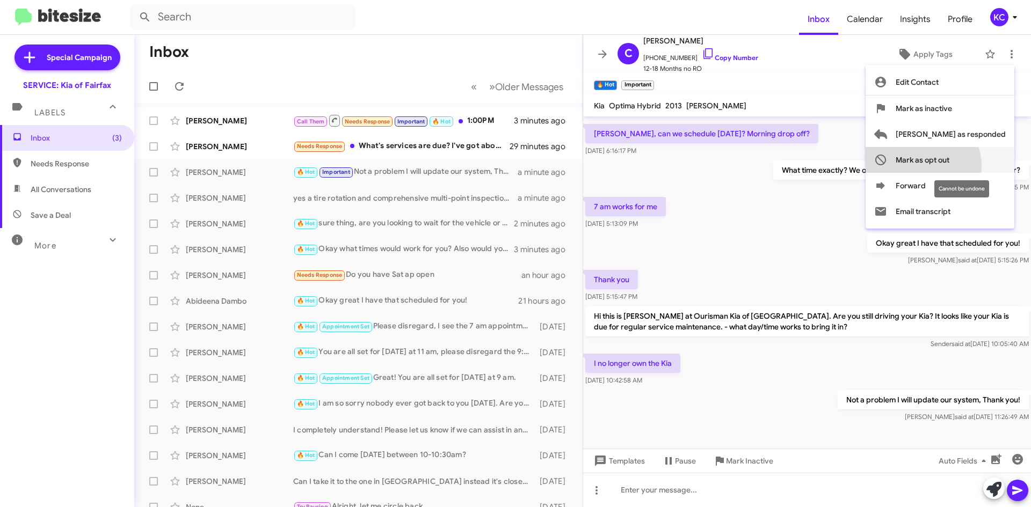
click at [949, 166] on span "Mark as opt out" at bounding box center [922, 160] width 54 height 26
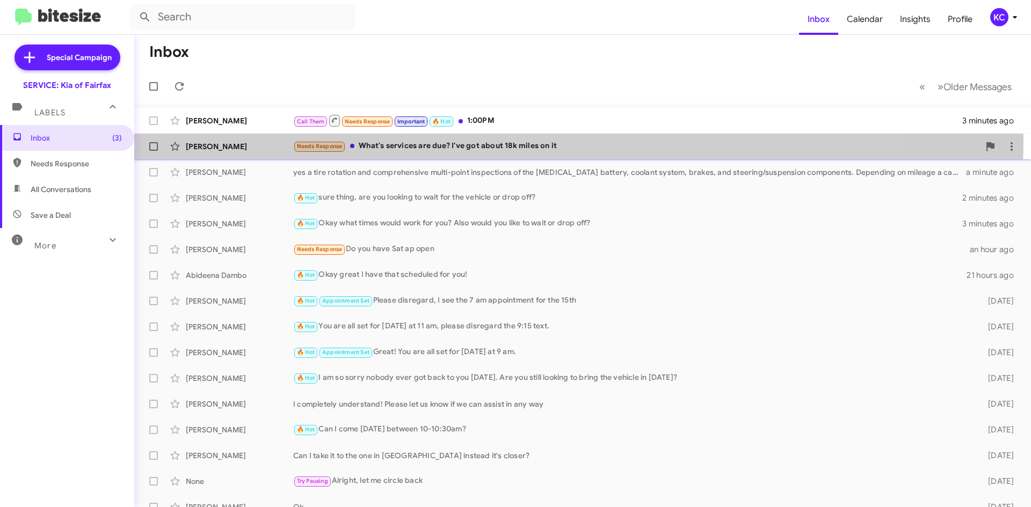
click at [486, 142] on div "Needs Response What's services are due? I've got about 18k miles on it" at bounding box center [636, 146] width 686 height 12
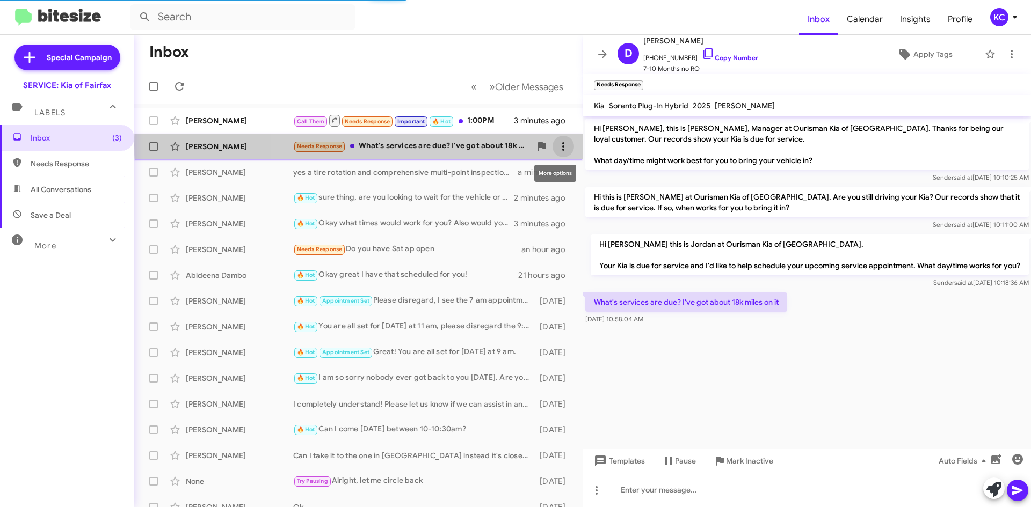
click at [559, 145] on icon at bounding box center [563, 146] width 13 height 13
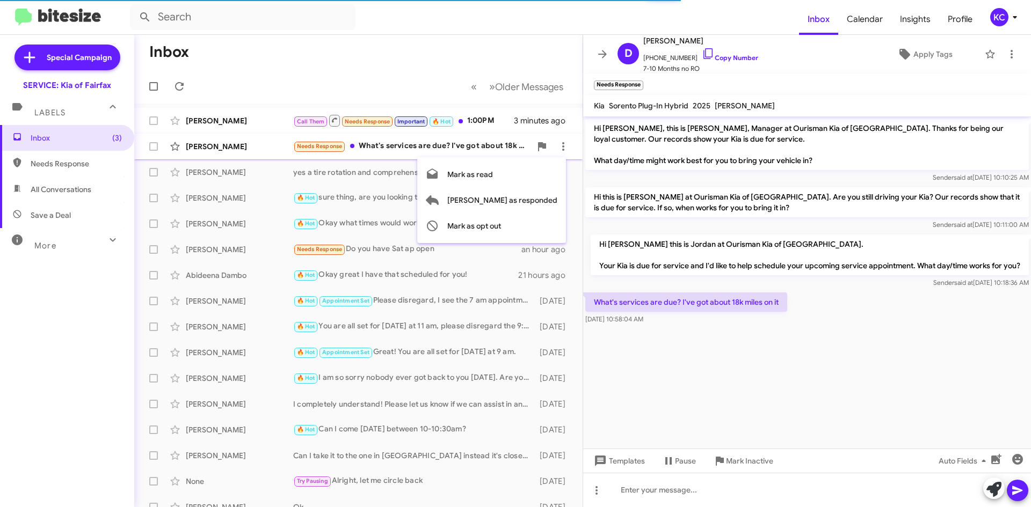
click at [491, 305] on div at bounding box center [515, 253] width 1031 height 507
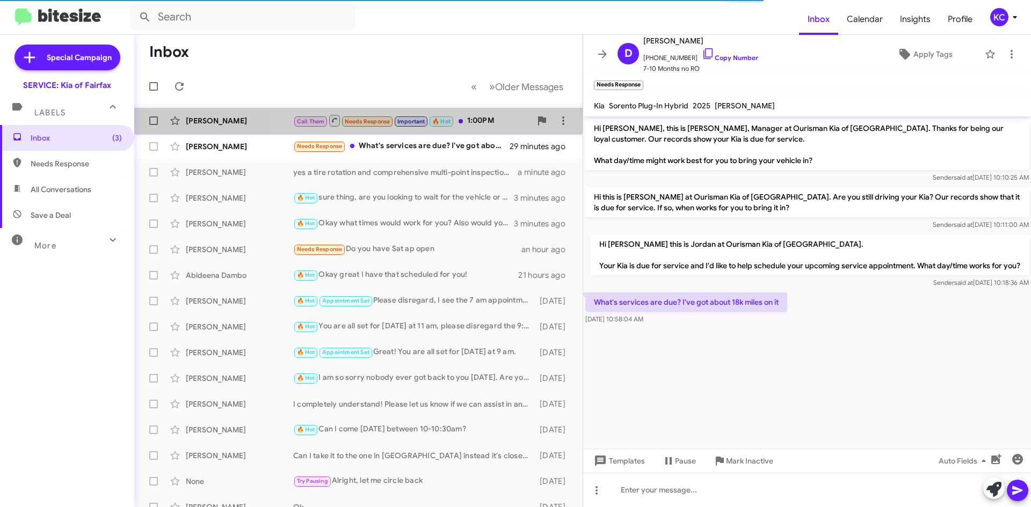
click at [482, 118] on div "Call Them Needs Response Important 🔥 Hot 1:00PM" at bounding box center [412, 120] width 238 height 13
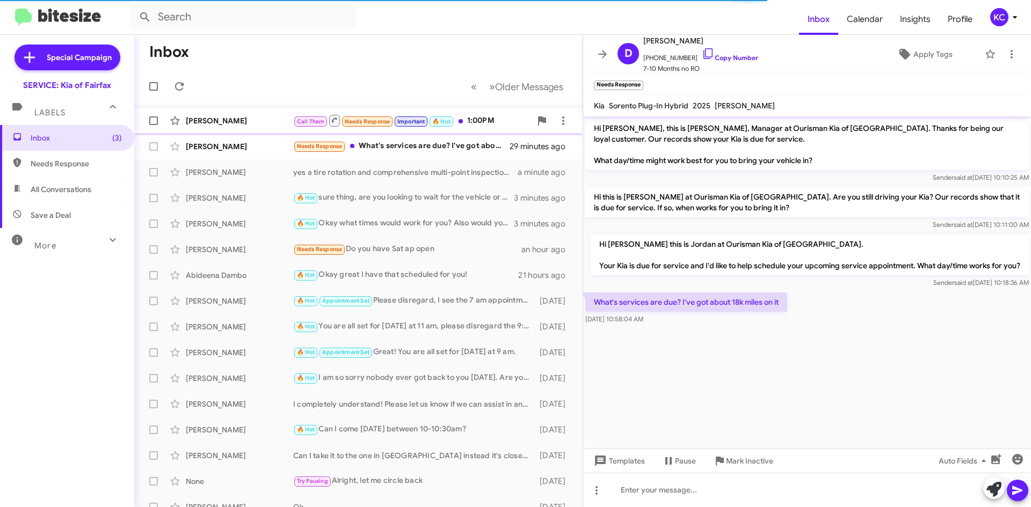
scroll to position [119, 0]
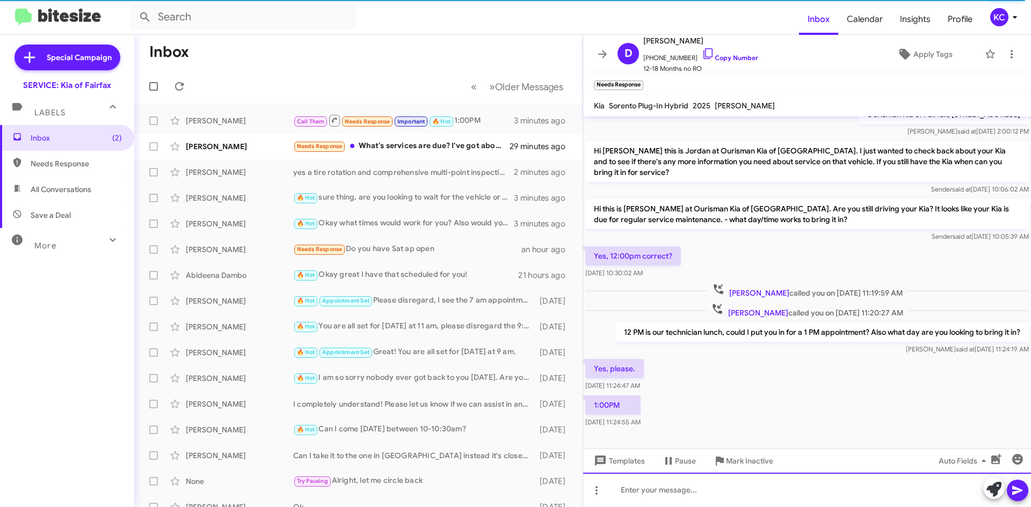
click at [731, 493] on div at bounding box center [807, 490] width 448 height 34
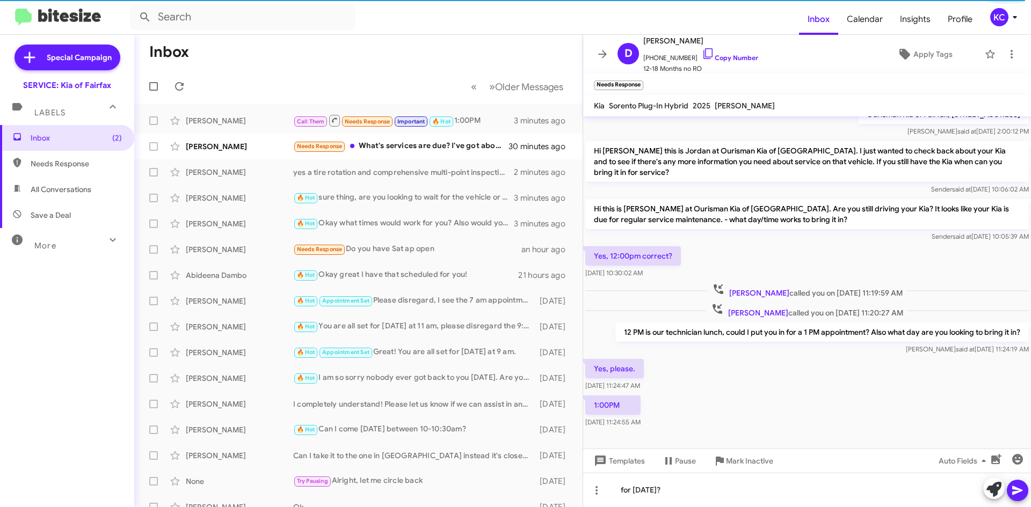
click at [1019, 490] on icon at bounding box center [1017, 490] width 10 height 9
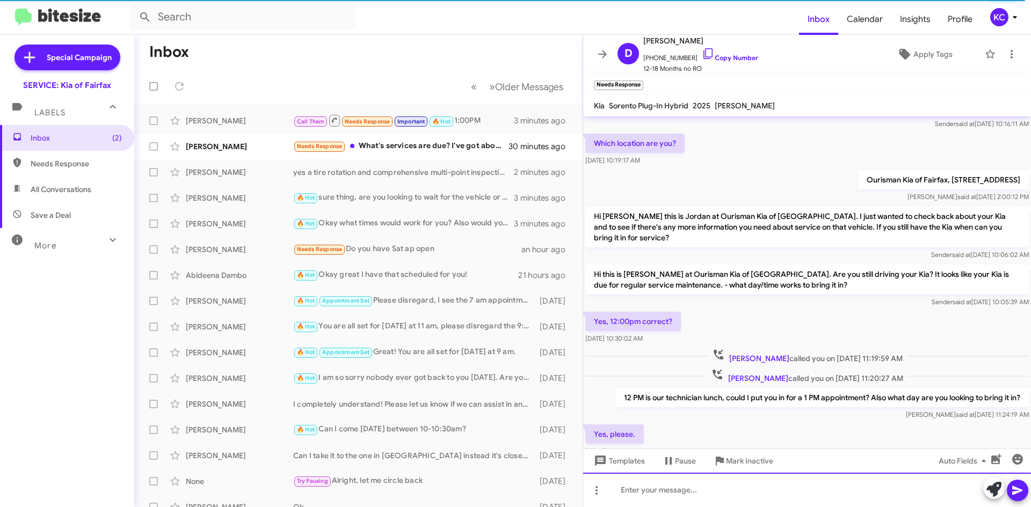
scroll to position [158, 0]
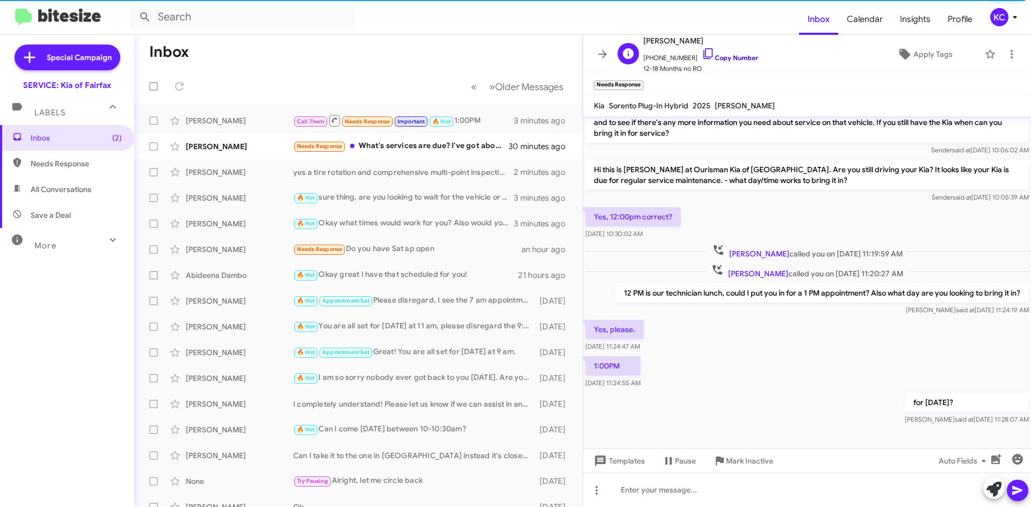
click at [703, 50] on icon at bounding box center [707, 53] width 9 height 11
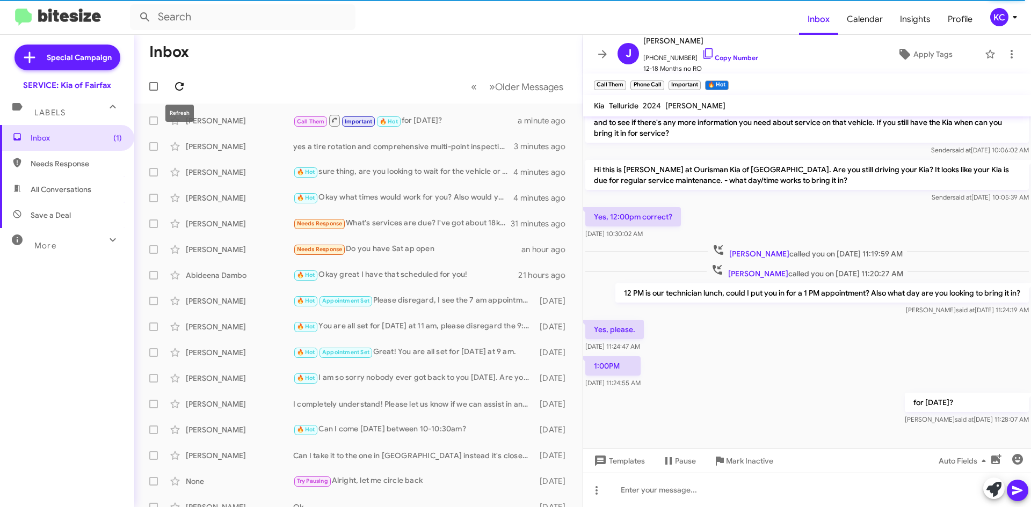
click at [181, 88] on icon at bounding box center [179, 86] width 13 height 13
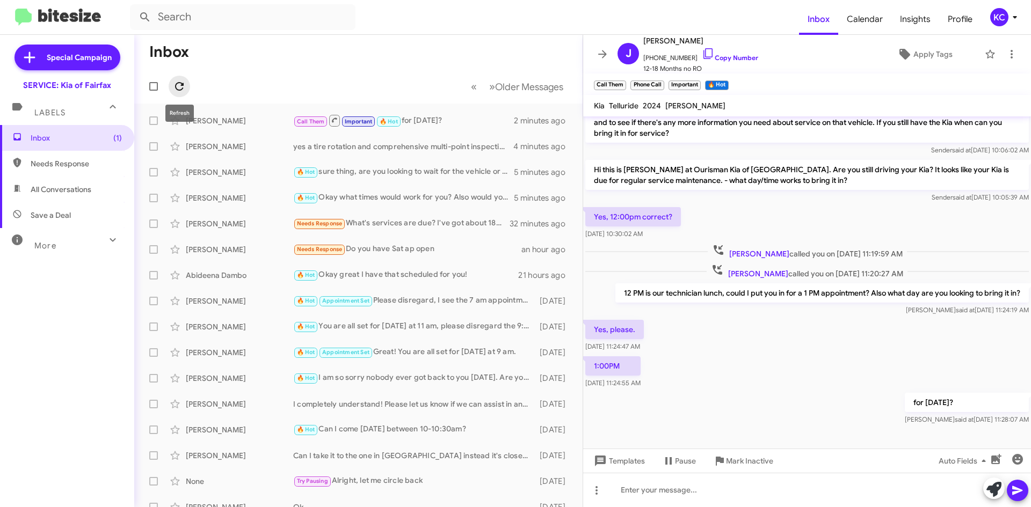
click at [180, 82] on icon at bounding box center [179, 86] width 13 height 13
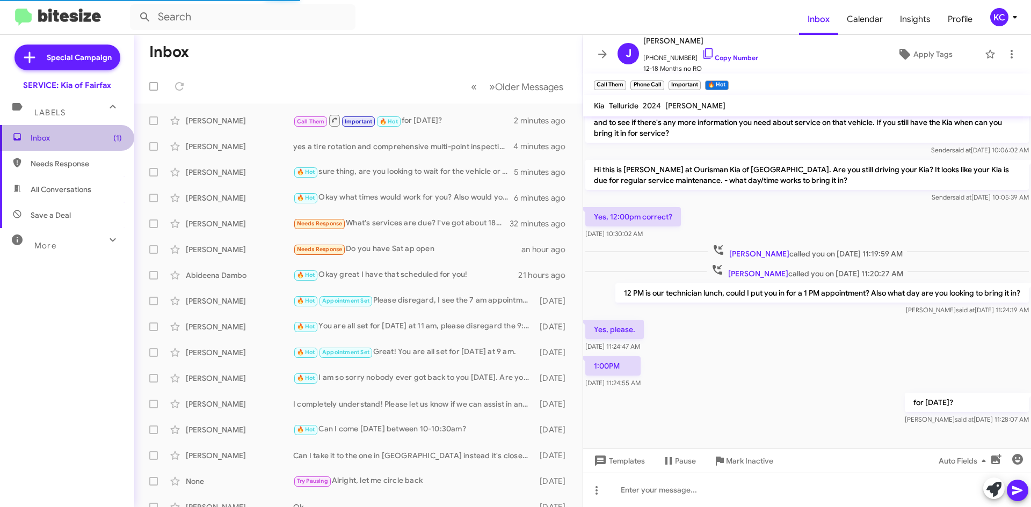
click at [101, 143] on span "Inbox (1)" at bounding box center [67, 138] width 134 height 26
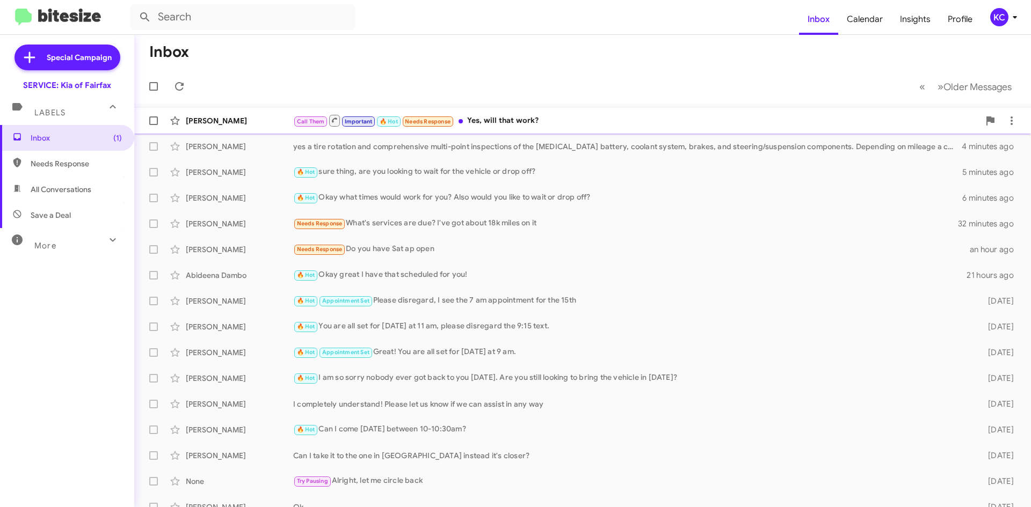
click at [542, 119] on div "Call Them Important 🔥 Hot Needs Response Yes, will that work?" at bounding box center [636, 120] width 686 height 13
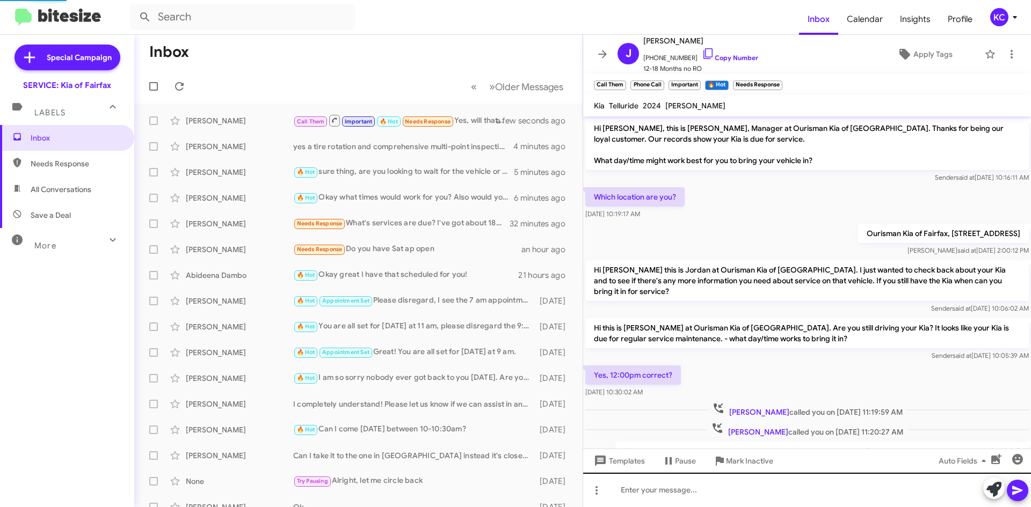
scroll to position [176, 0]
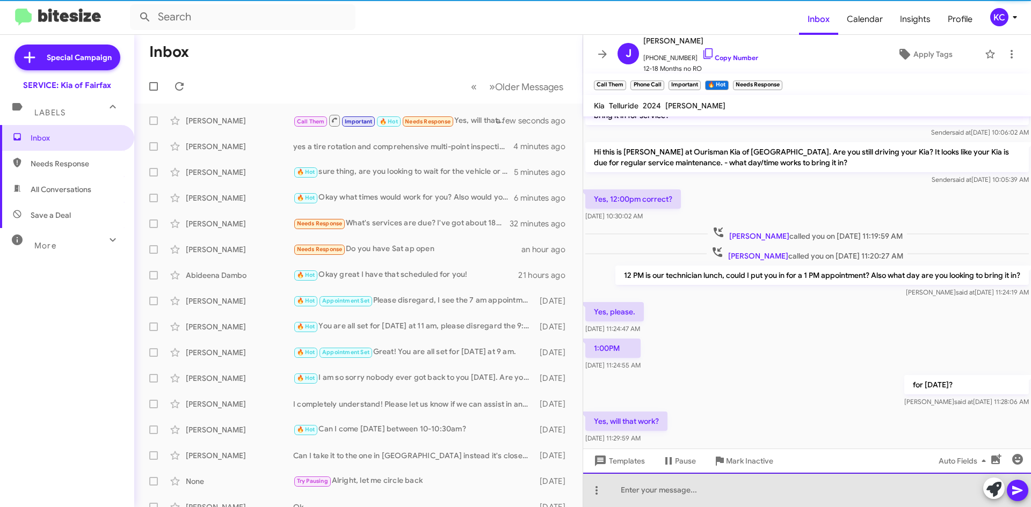
click at [784, 498] on div at bounding box center [807, 490] width 448 height 34
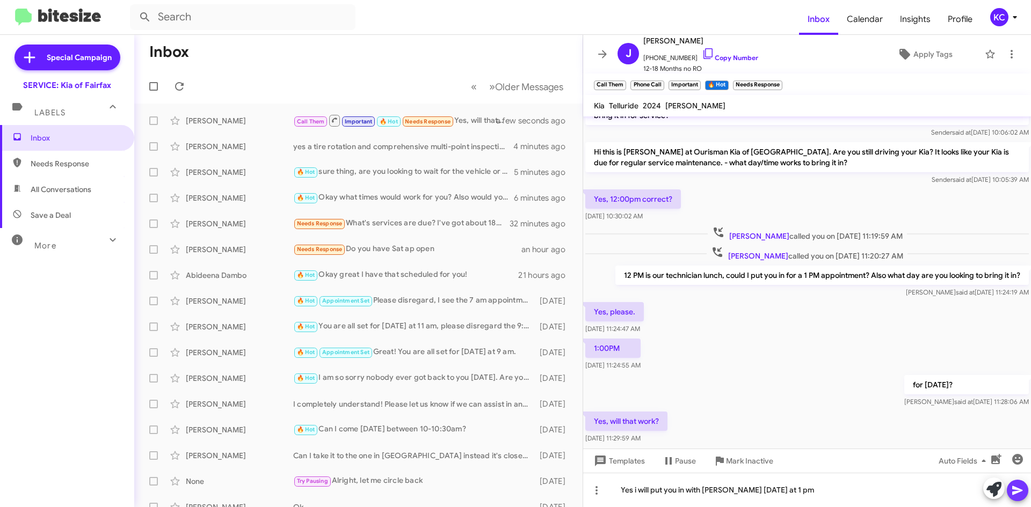
click at [1012, 486] on icon at bounding box center [1017, 490] width 13 height 13
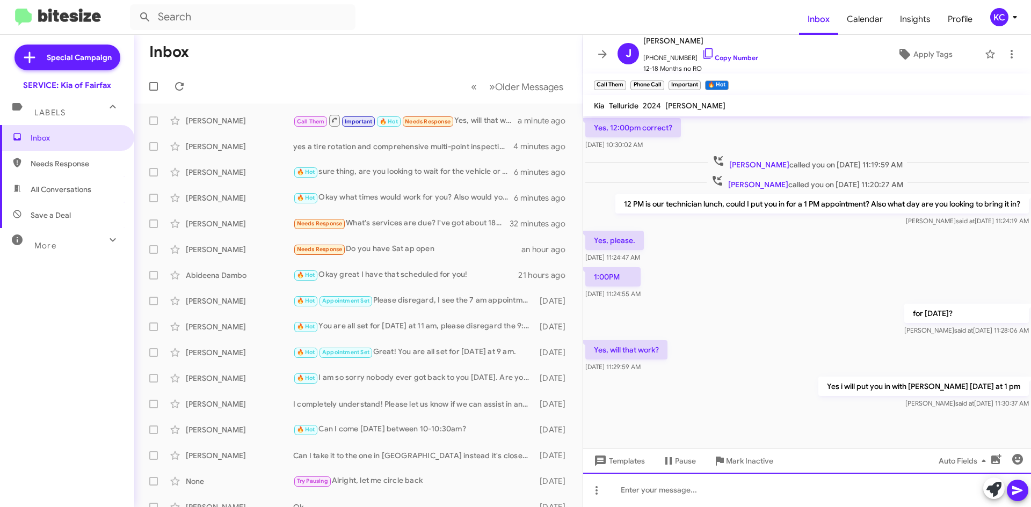
scroll to position [237, 0]
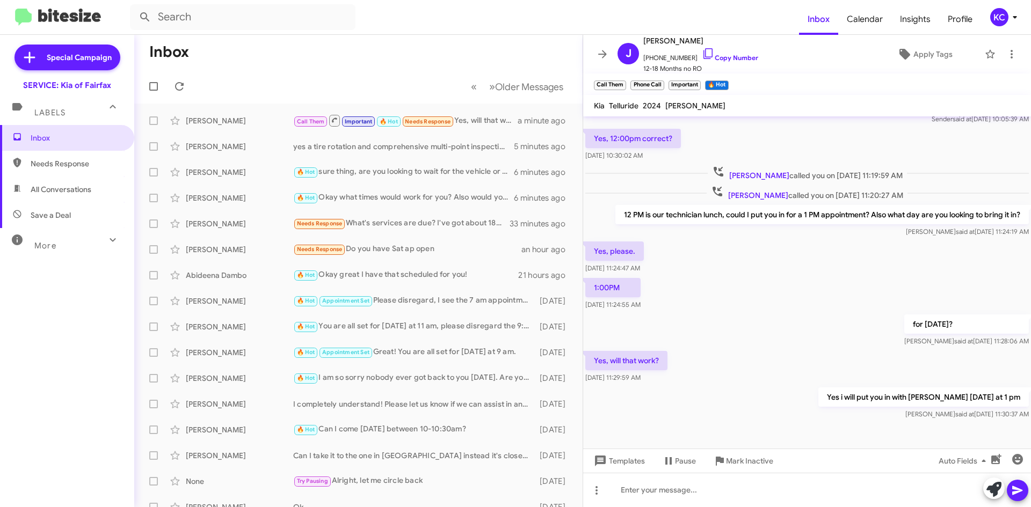
click at [1000, 12] on div "KC" at bounding box center [999, 17] width 18 height 18
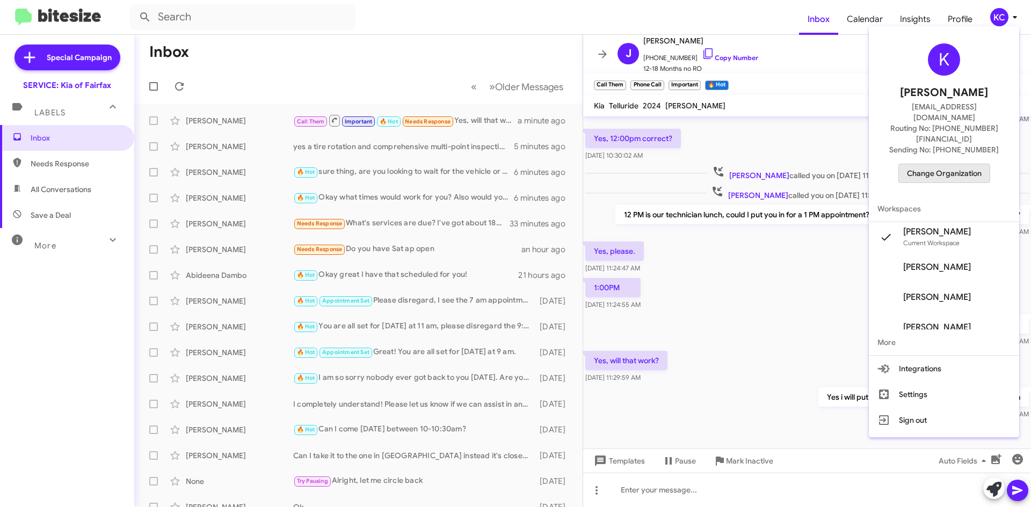
click at [952, 164] on span "Change Organization" at bounding box center [944, 173] width 75 height 18
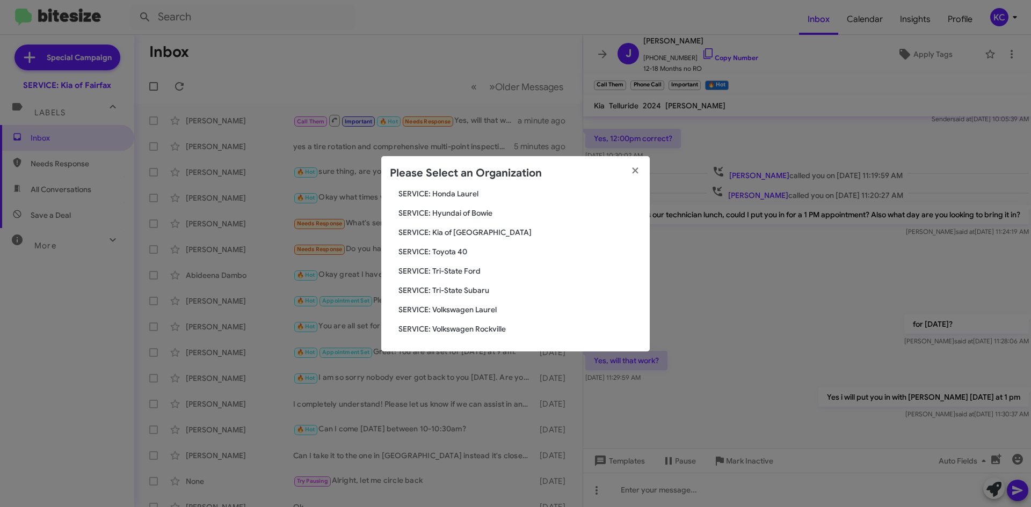
scroll to position [125, 0]
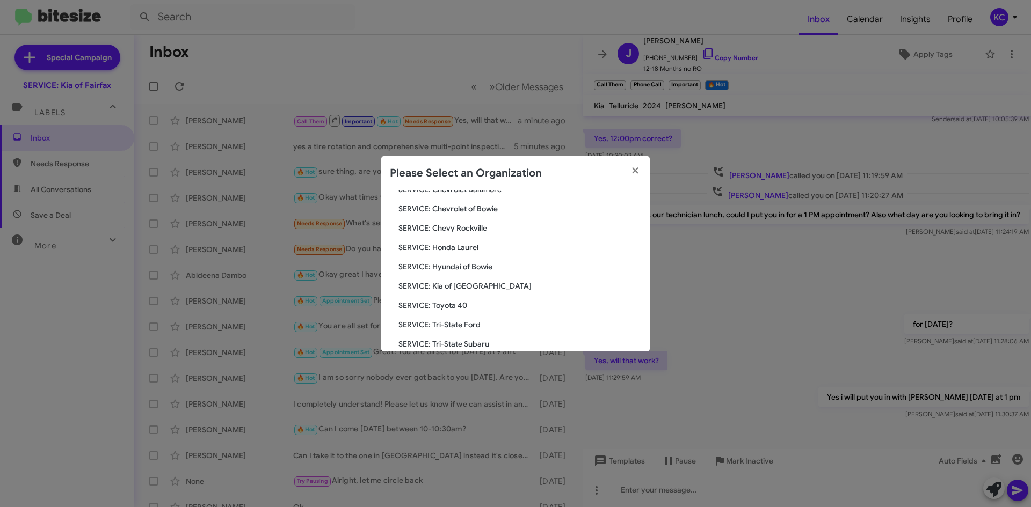
click at [460, 268] on span "SERVICE: Hyundai of Bowie" at bounding box center [519, 266] width 243 height 11
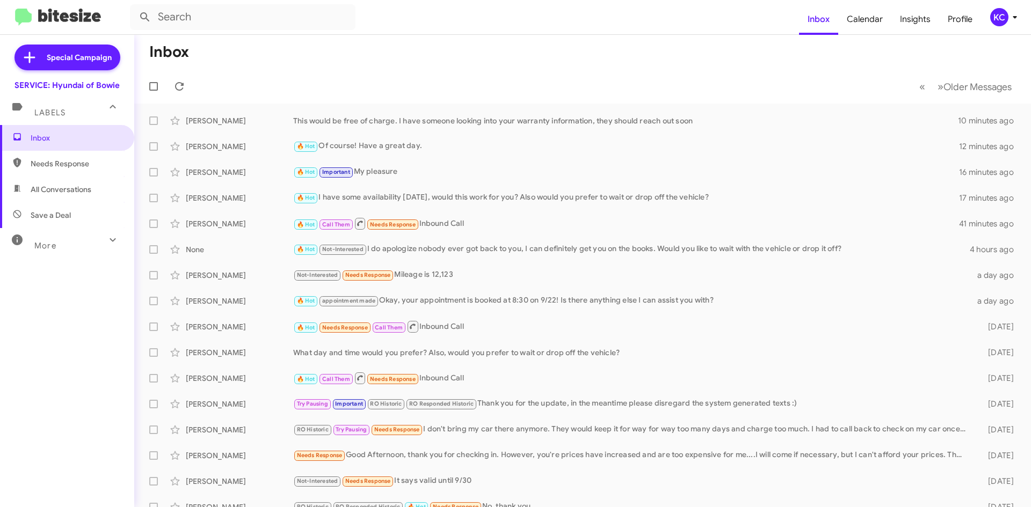
click at [1004, 19] on div "KC" at bounding box center [999, 17] width 18 height 18
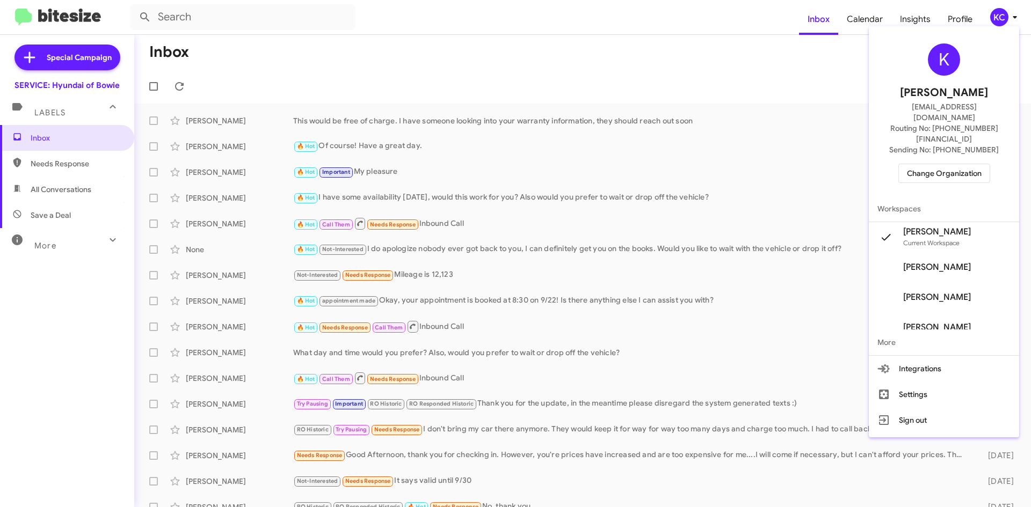
click at [953, 164] on span "Change Organization" at bounding box center [944, 173] width 75 height 18
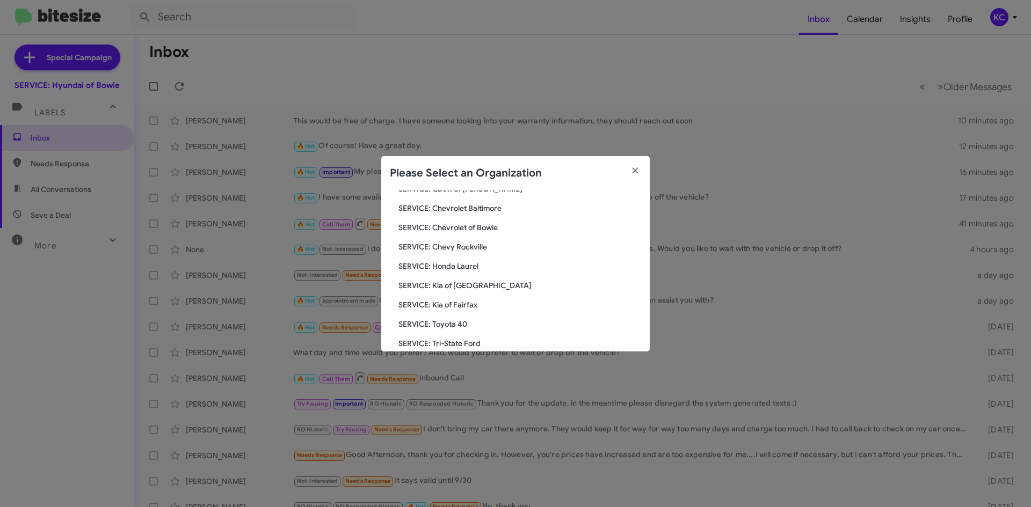
scroll to position [125, 0]
click at [477, 268] on span "SERVICE: Kia of [GEOGRAPHIC_DATA]" at bounding box center [519, 266] width 243 height 11
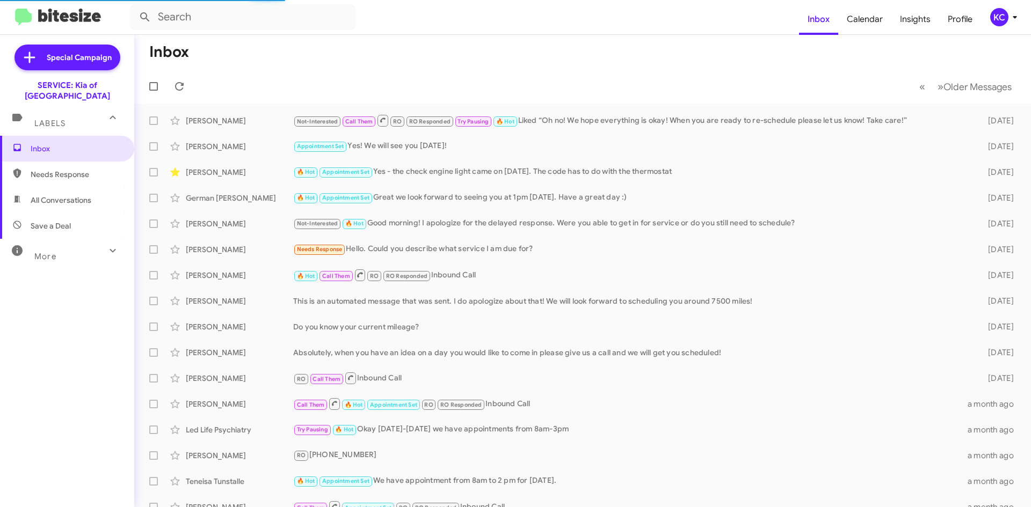
click at [1002, 18] on div "KC" at bounding box center [999, 17] width 18 height 18
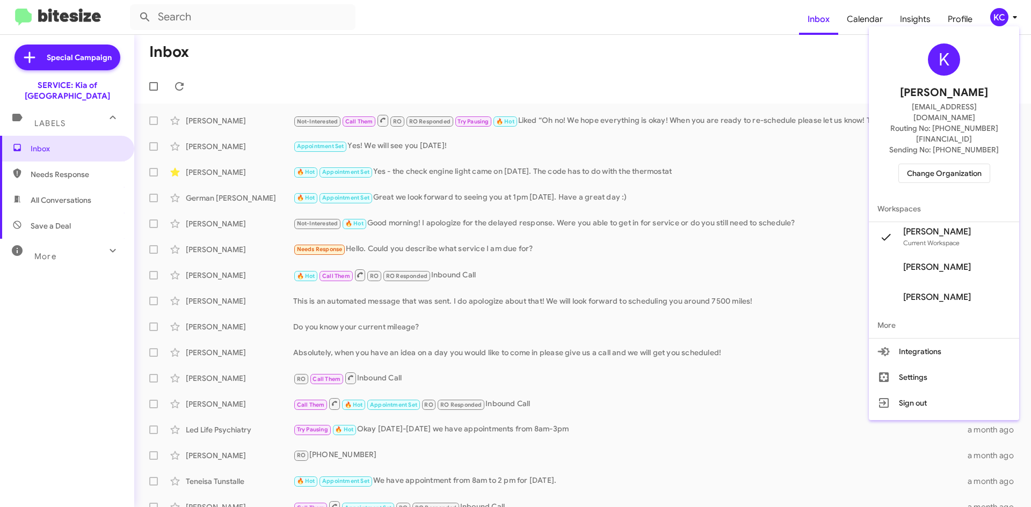
click at [957, 142] on div "K Kimberly Cole kcole@ourismancars.com Routing No: +1 (443) 251-5700 Sending No…" at bounding box center [944, 113] width 150 height 165
click at [957, 164] on span "Change Organization" at bounding box center [944, 173] width 75 height 18
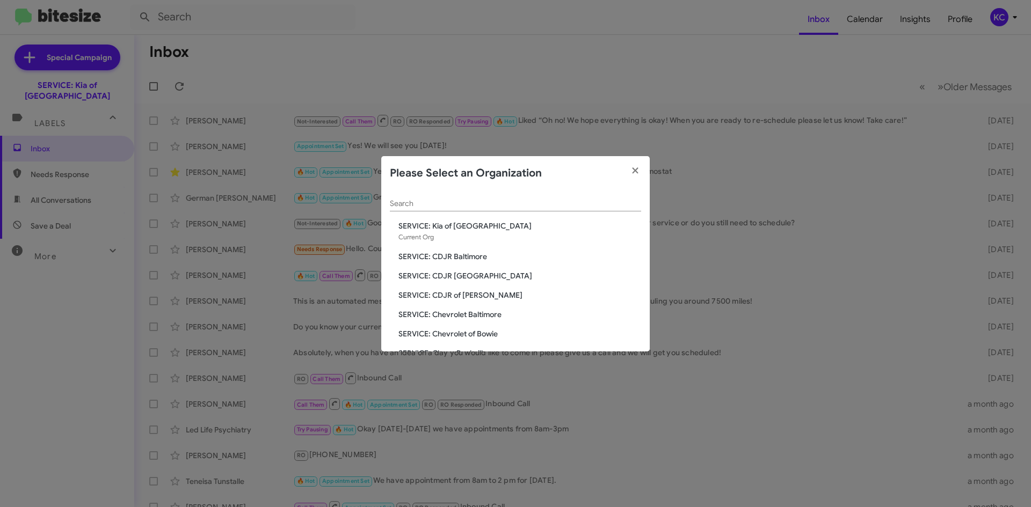
click at [471, 255] on span "SERVICE: CDJR Baltimore" at bounding box center [519, 256] width 243 height 11
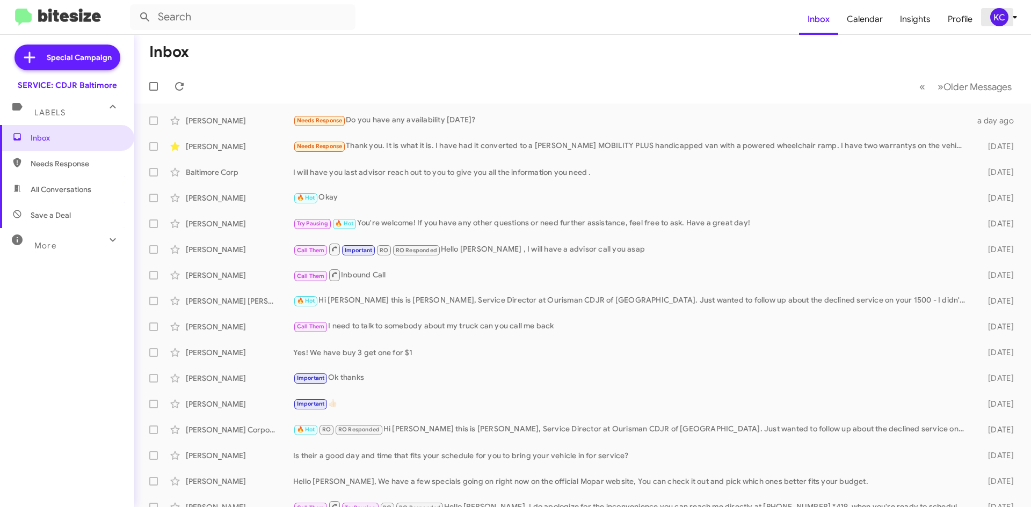
click at [996, 10] on div "KC" at bounding box center [999, 17] width 18 height 18
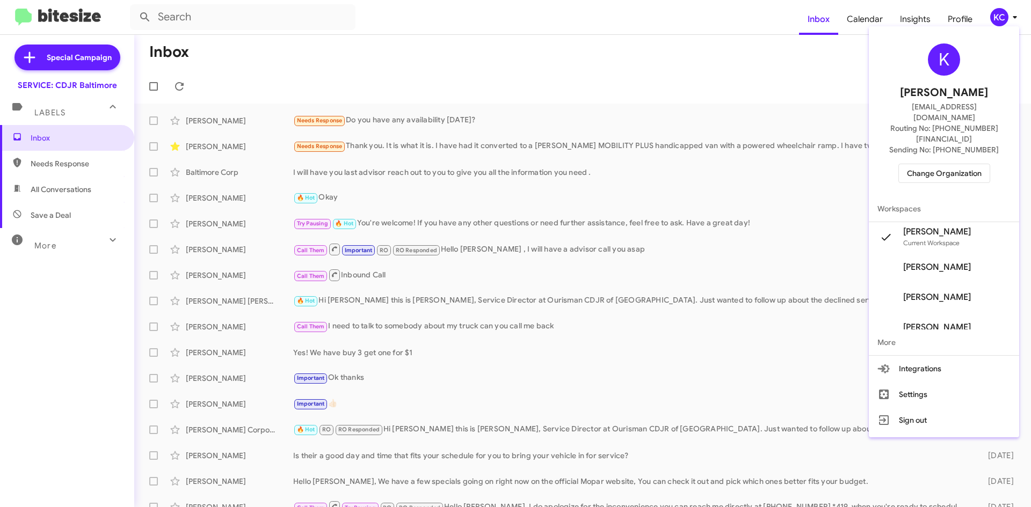
click at [651, 61] on div at bounding box center [515, 253] width 1031 height 507
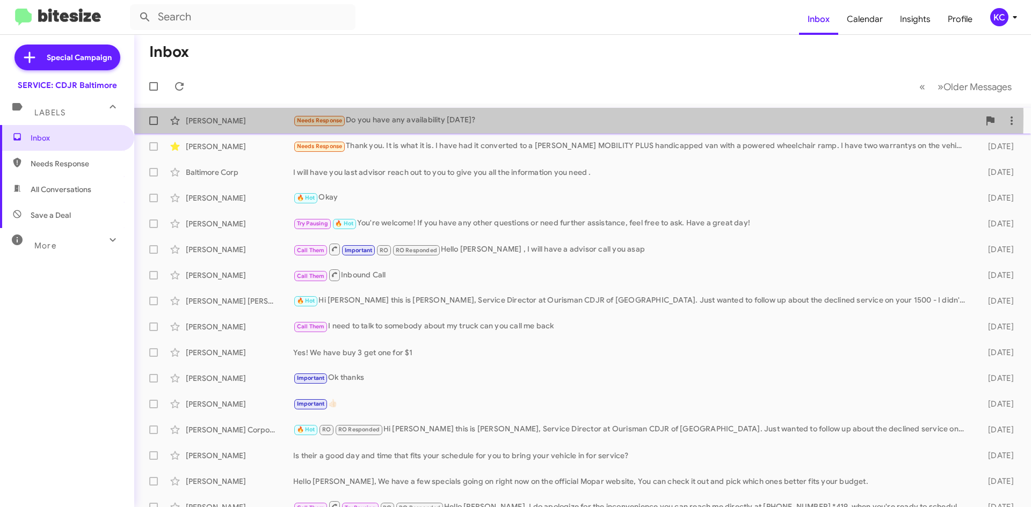
click at [416, 115] on div "Needs Response Do you have any availability [DATE]?" at bounding box center [636, 120] width 686 height 12
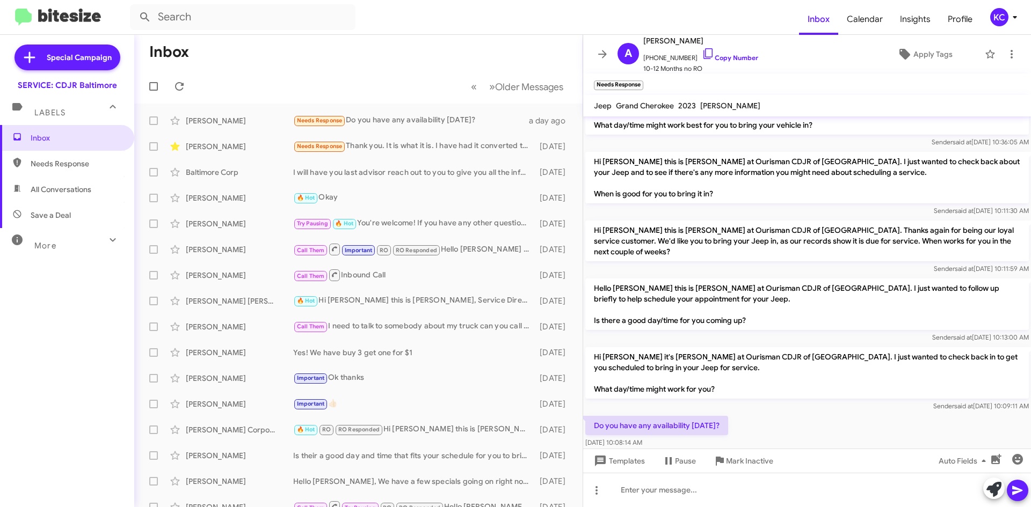
scroll to position [42, 0]
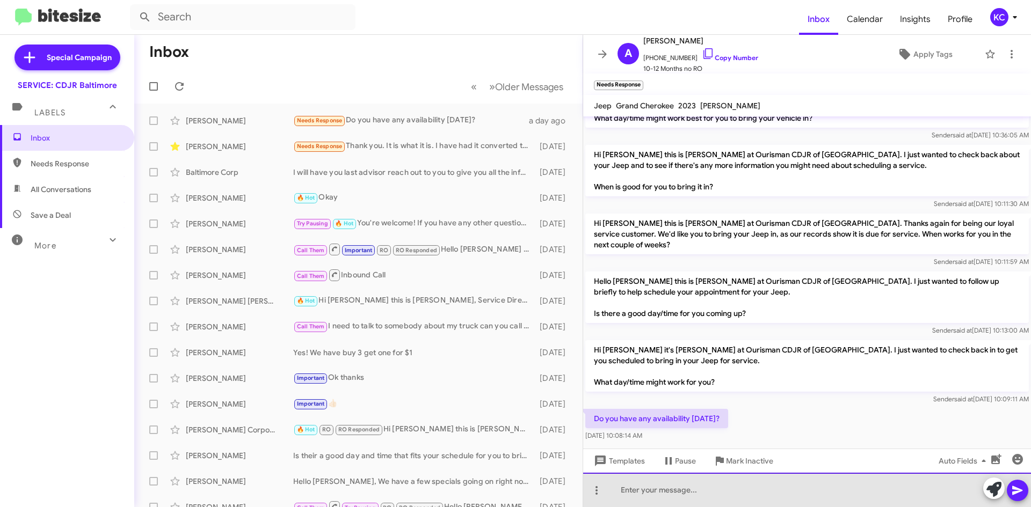
click at [727, 496] on div at bounding box center [807, 490] width 448 height 34
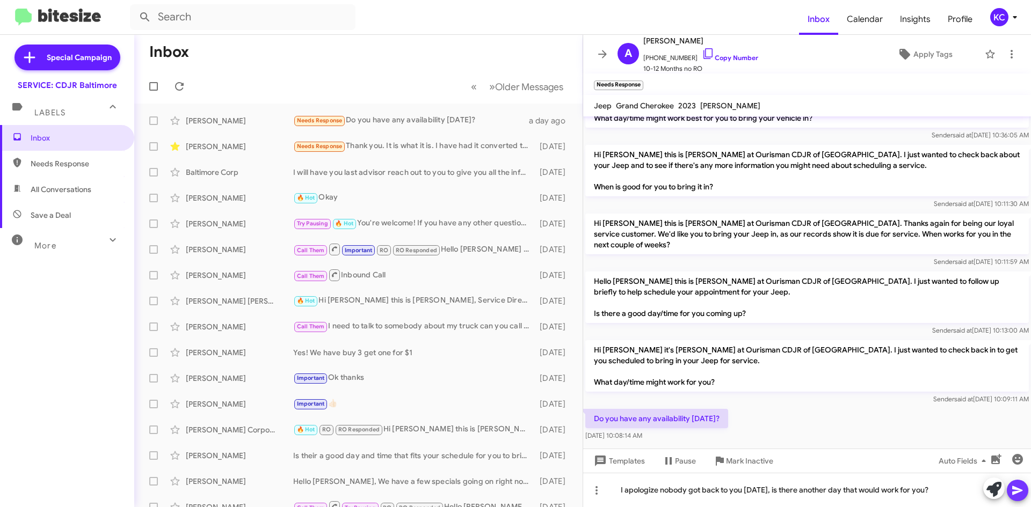
drag, startPoint x: 1019, startPoint y: 488, endPoint x: 837, endPoint y: 429, distance: 190.8
click at [1018, 488] on icon at bounding box center [1017, 490] width 13 height 13
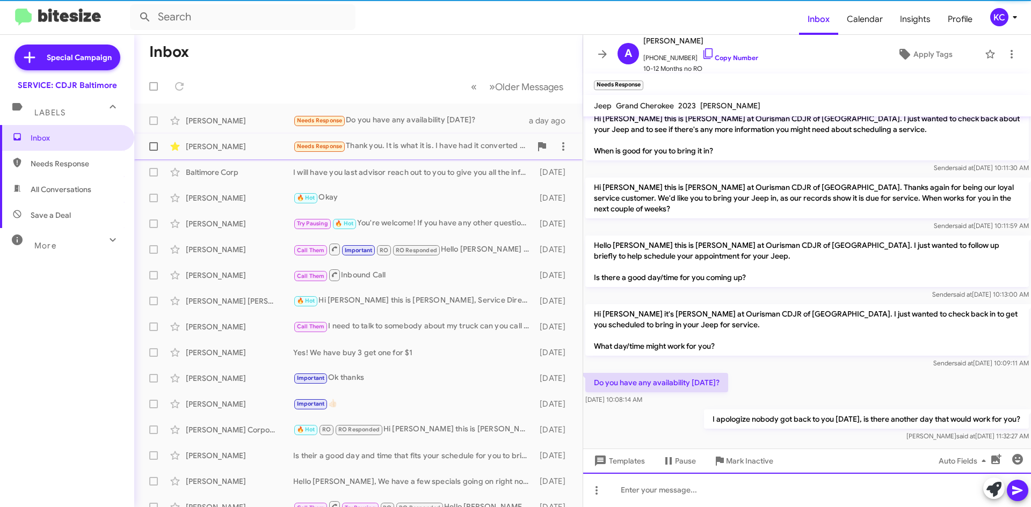
scroll to position [82, 0]
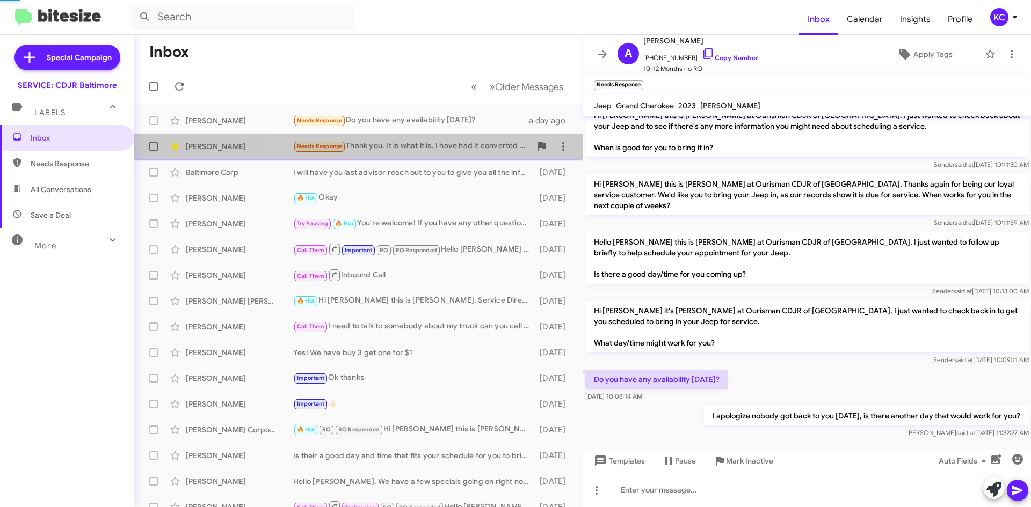
click at [425, 139] on div "Janice Snyder Needs Response Thank you. It is what it is. I have had it convert…" at bounding box center [358, 146] width 431 height 21
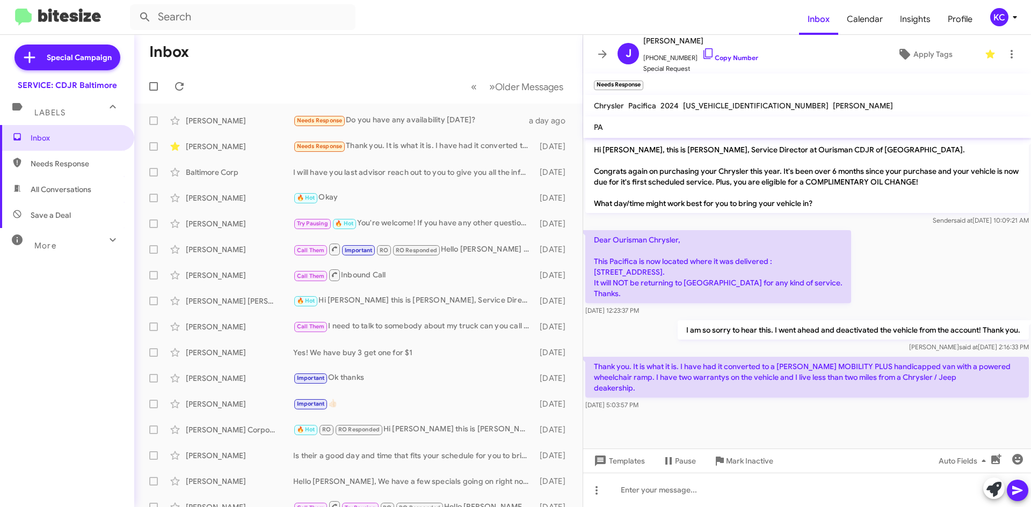
click at [1001, 14] on div "KC" at bounding box center [999, 17] width 18 height 18
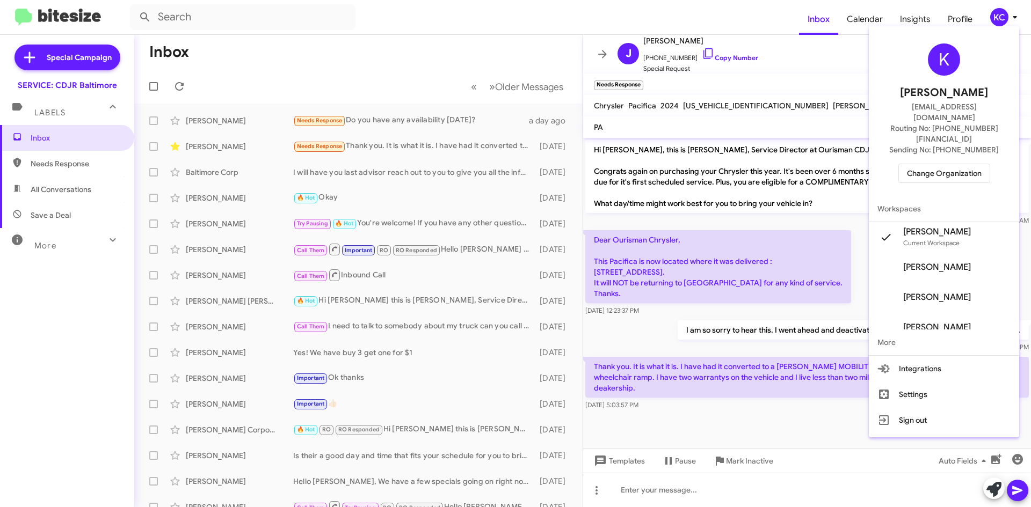
click at [959, 164] on span "Change Organization" at bounding box center [944, 173] width 75 height 18
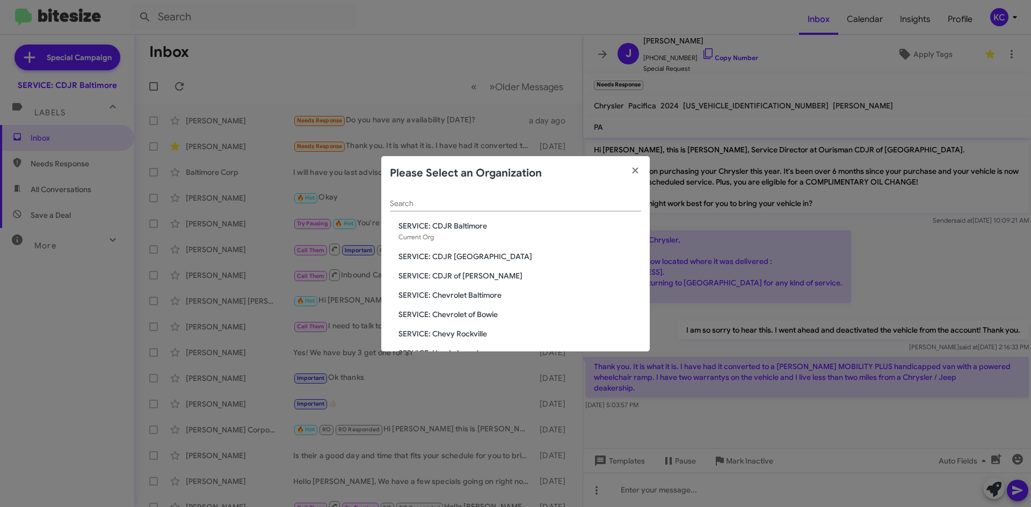
click at [458, 259] on span "SERVICE: CDJR [GEOGRAPHIC_DATA]" at bounding box center [519, 256] width 243 height 11
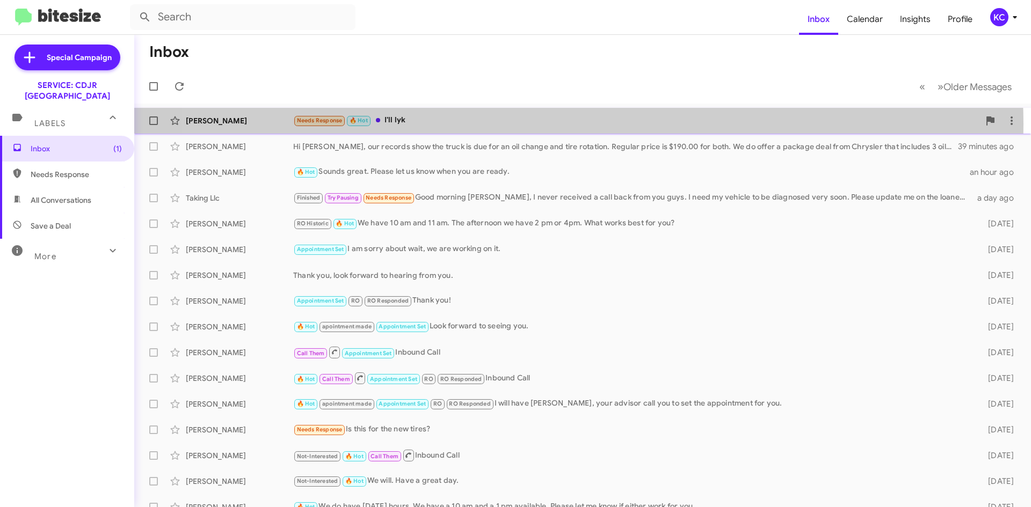
click at [534, 124] on div "Needs Response 🔥 Hot I'll lyk" at bounding box center [636, 120] width 686 height 12
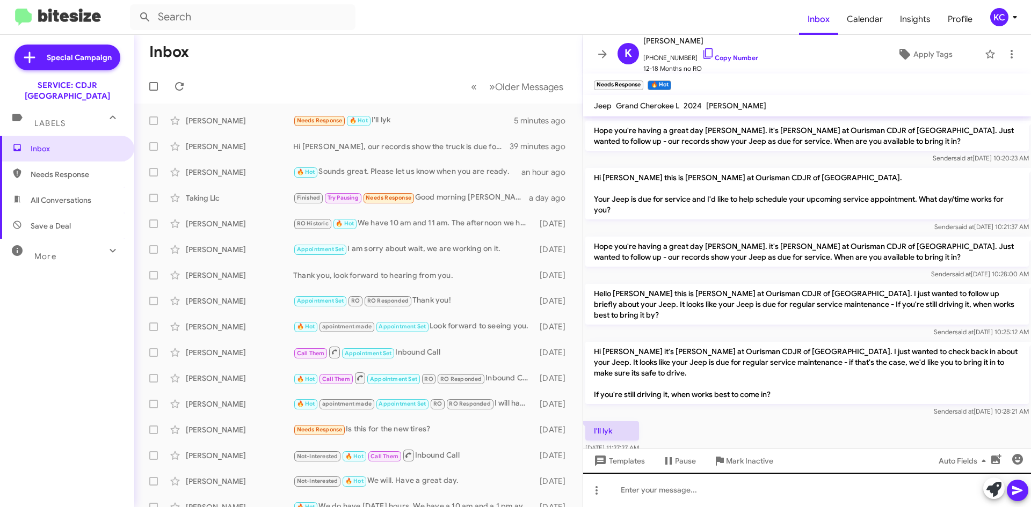
scroll to position [82, 0]
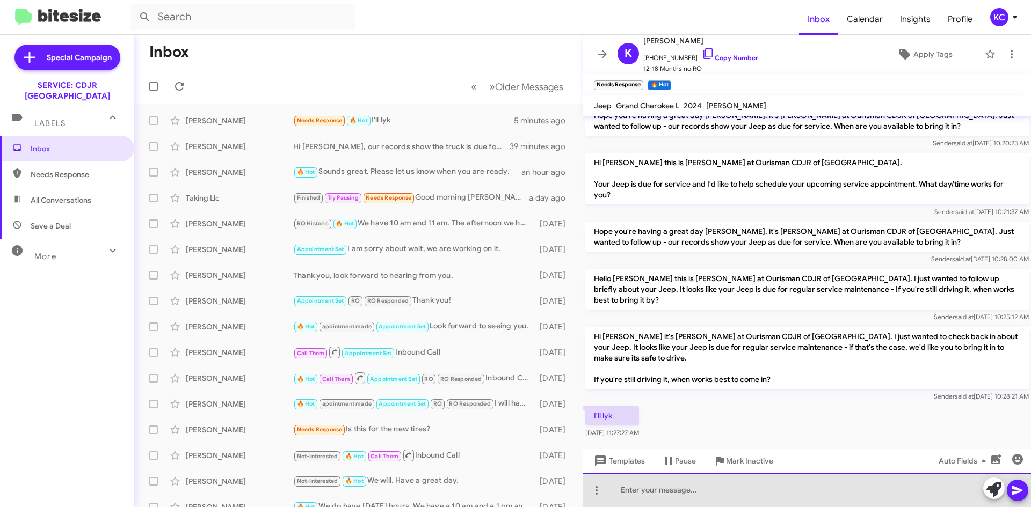
click at [699, 507] on div at bounding box center [807, 490] width 448 height 34
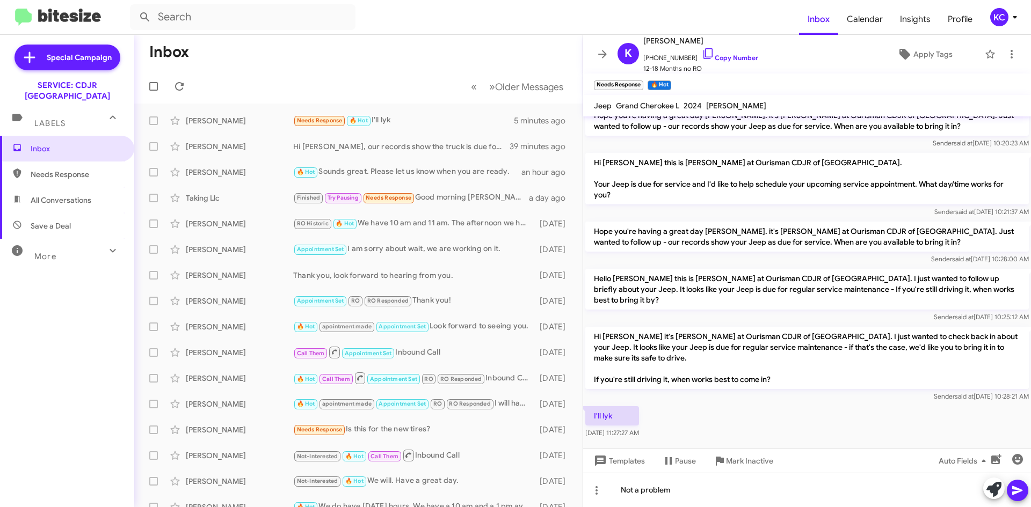
click at [1011, 493] on icon at bounding box center [1017, 490] width 13 height 13
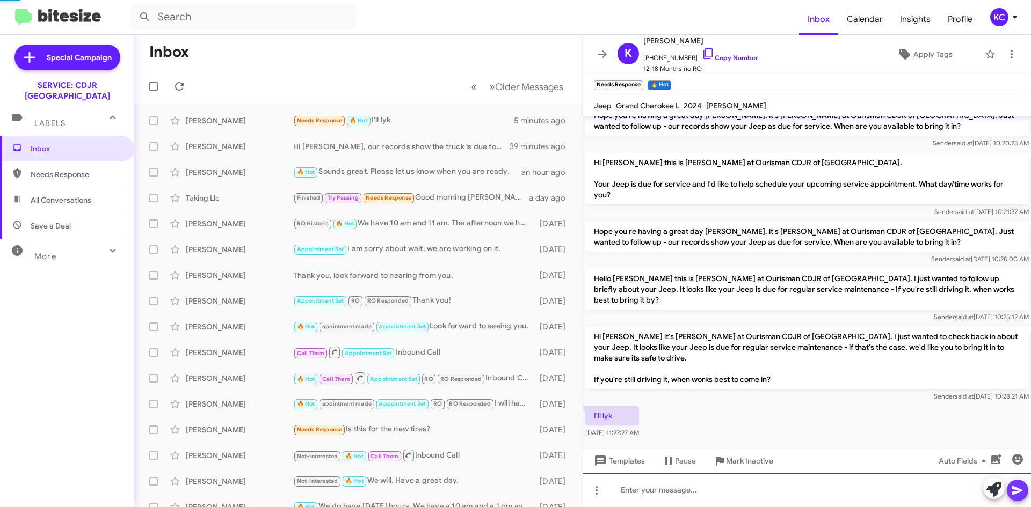
scroll to position [0, 0]
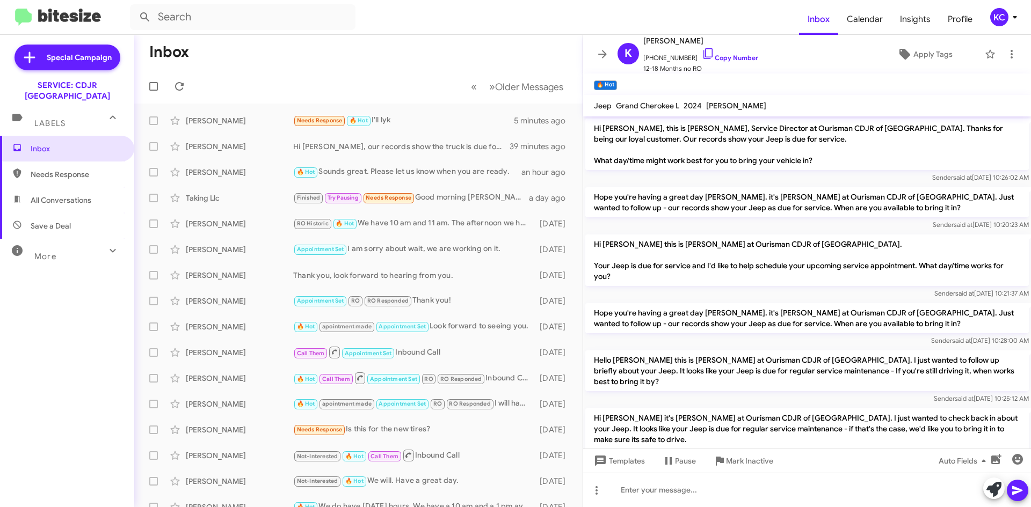
click at [990, 15] on div "KC" at bounding box center [999, 17] width 18 height 18
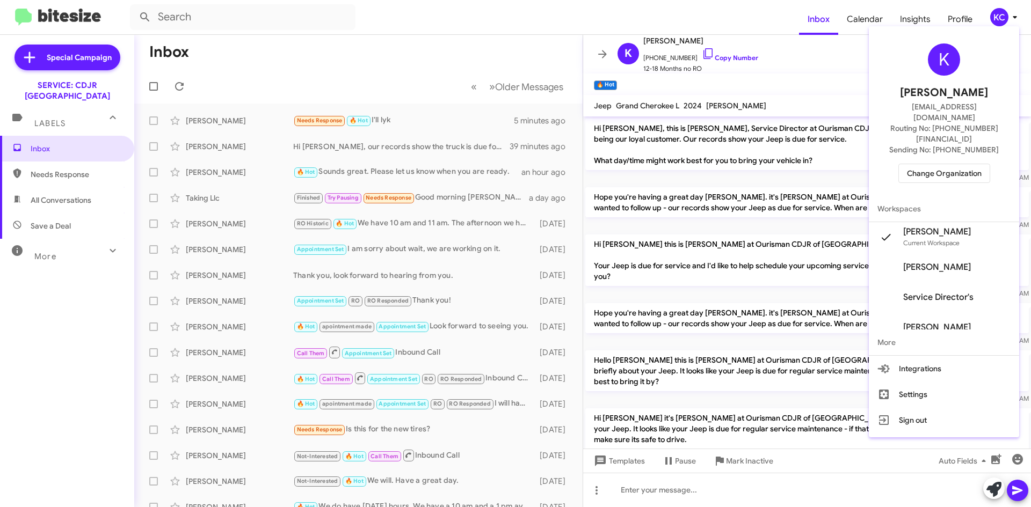
click at [981, 164] on span "Change Organization" at bounding box center [944, 173] width 75 height 18
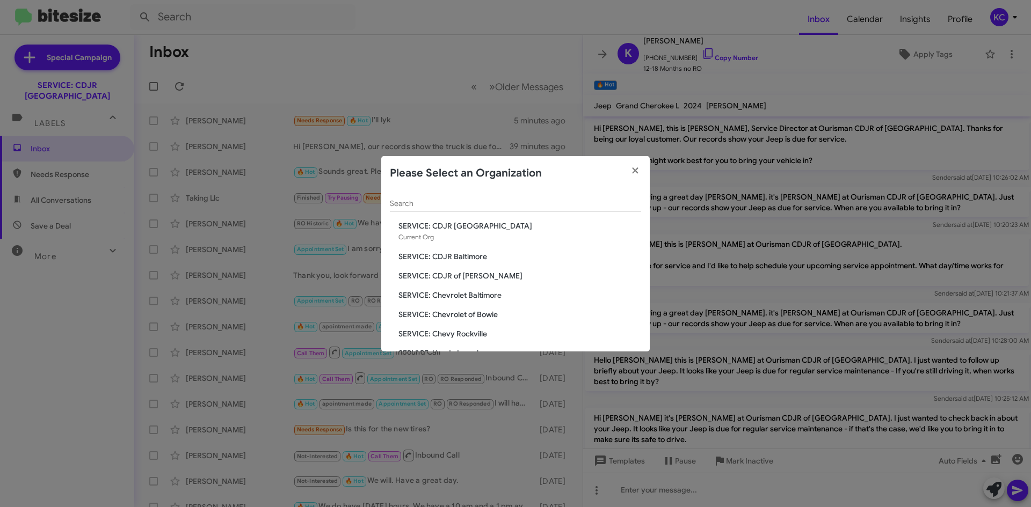
click at [468, 258] on span "SERVICE: CDJR Baltimore" at bounding box center [519, 256] width 243 height 11
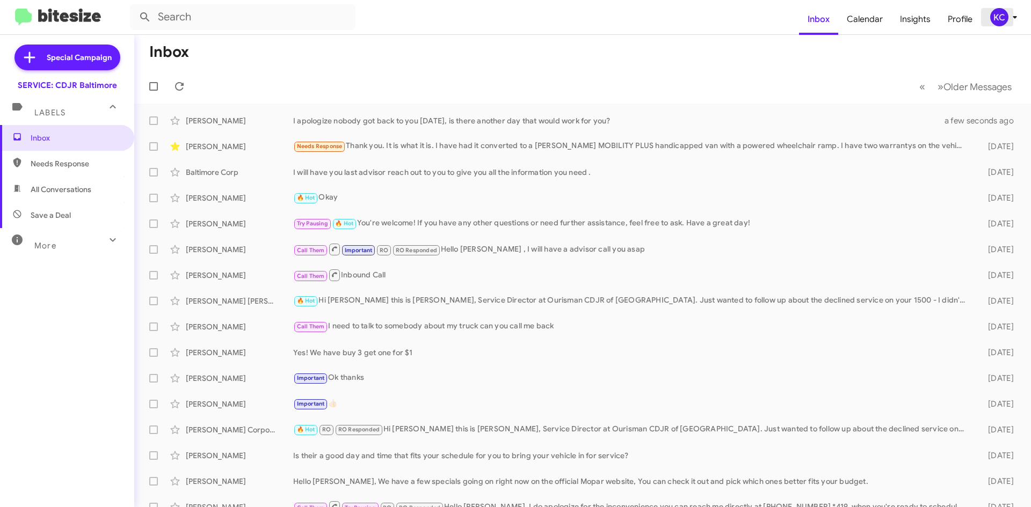
click at [998, 21] on div "KC" at bounding box center [999, 17] width 18 height 18
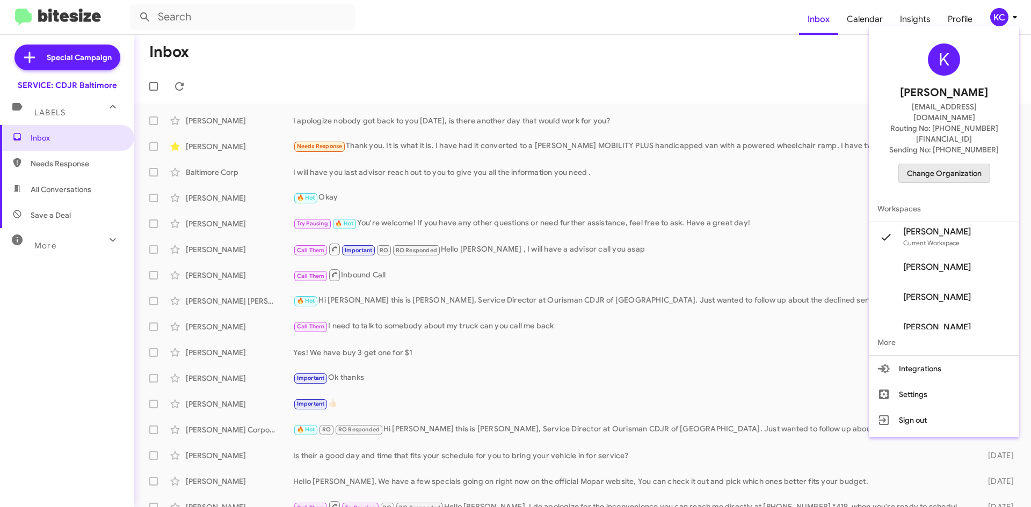
click at [948, 142] on div "K [PERSON_NAME] [EMAIL_ADDRESS][DOMAIN_NAME] Routing No: [PHONE_NUMBER][FINANCI…" at bounding box center [944, 113] width 150 height 165
click at [937, 164] on span "Change Organization" at bounding box center [944, 173] width 75 height 18
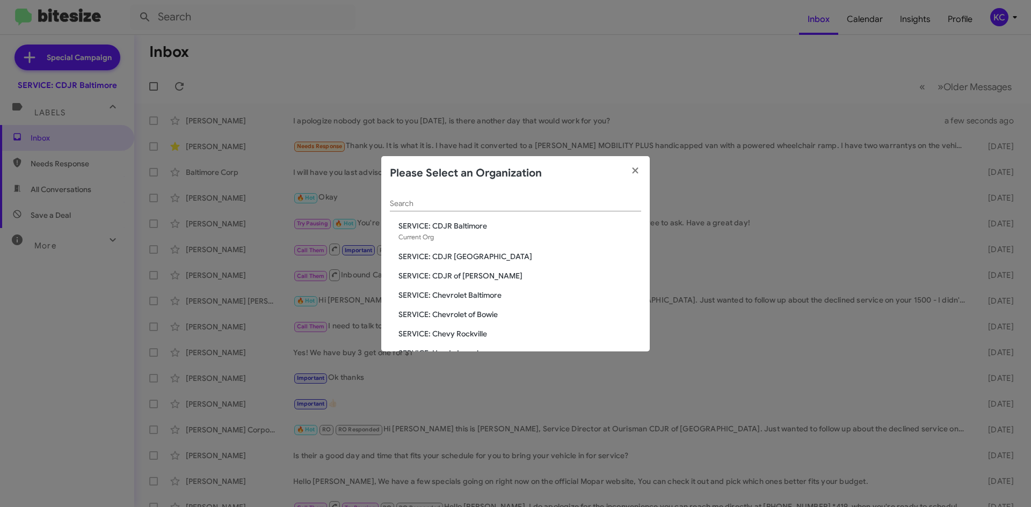
click at [456, 310] on span "SERVICE: Chevrolet of Bowie" at bounding box center [519, 314] width 243 height 11
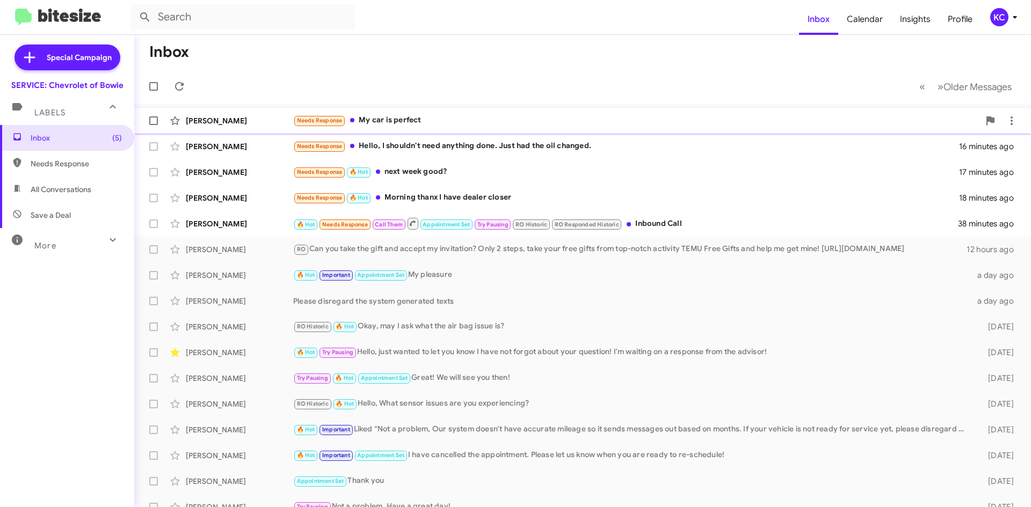
click at [527, 122] on div "Needs Response My car is perfect" at bounding box center [636, 120] width 686 height 12
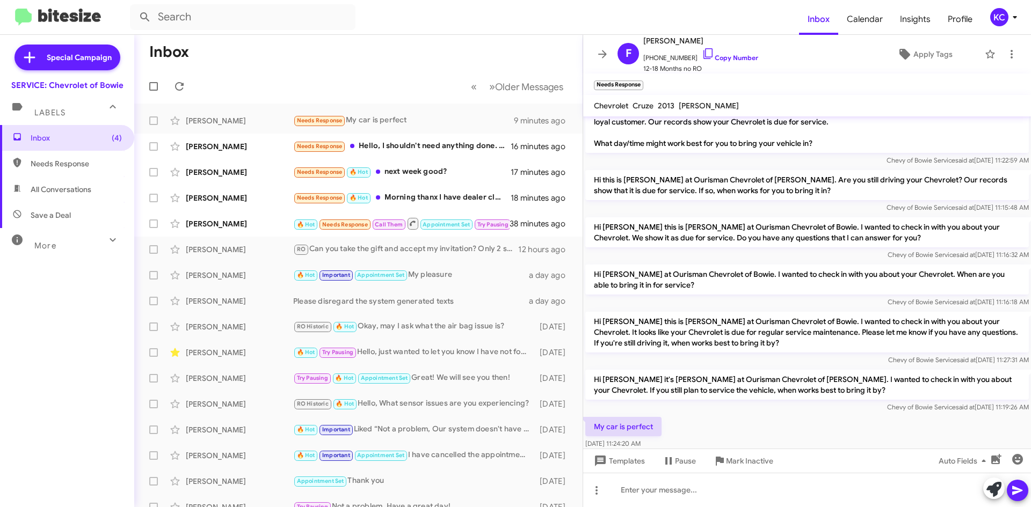
scroll to position [39, 0]
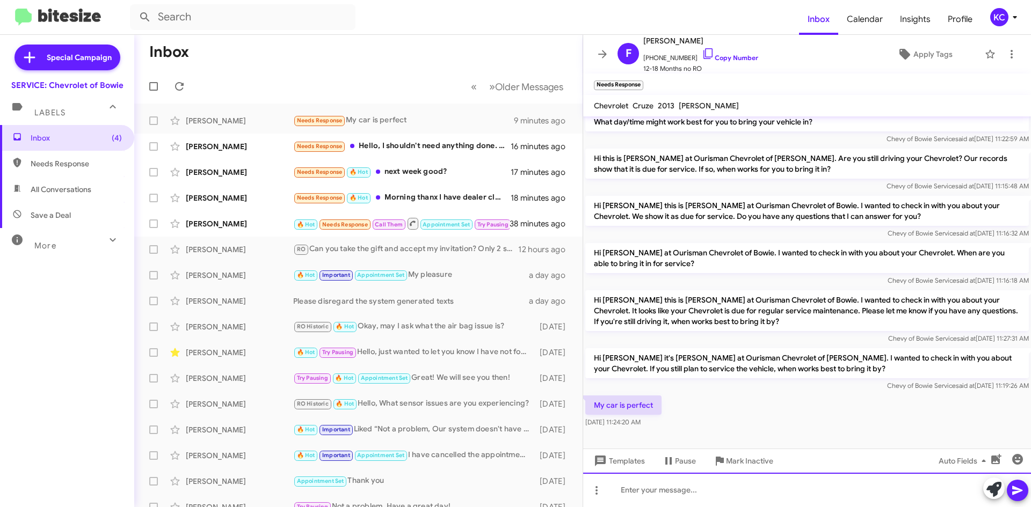
click at [756, 486] on div at bounding box center [807, 490] width 448 height 34
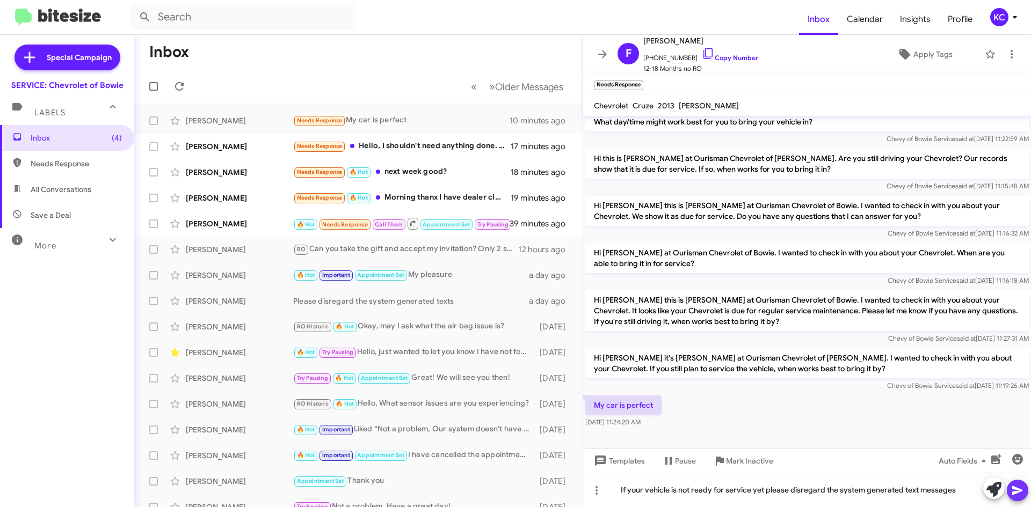
click at [1021, 491] on icon at bounding box center [1017, 490] width 10 height 9
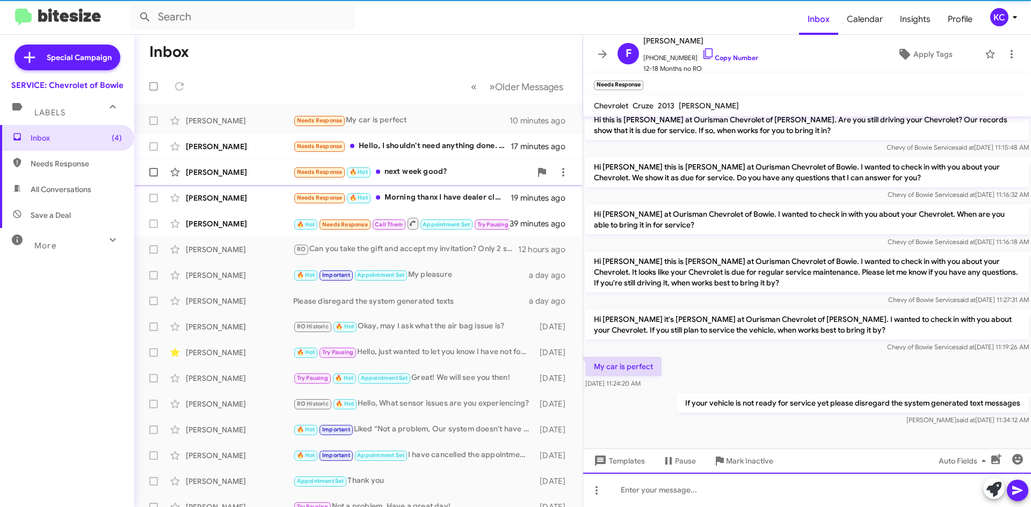
scroll to position [78, 0]
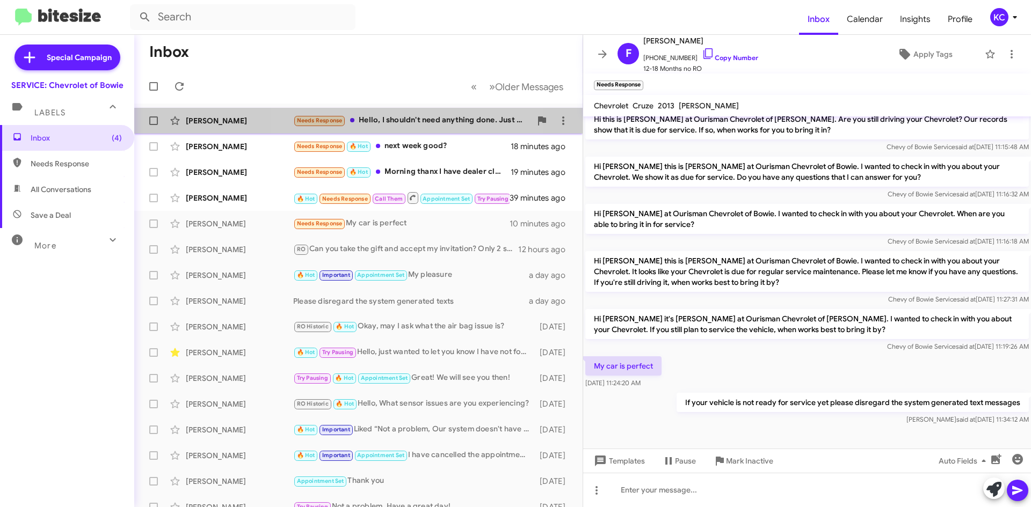
click at [406, 121] on div "Needs Response Hello, I shouldn't need anything done. Just had the oil changed." at bounding box center [412, 120] width 238 height 12
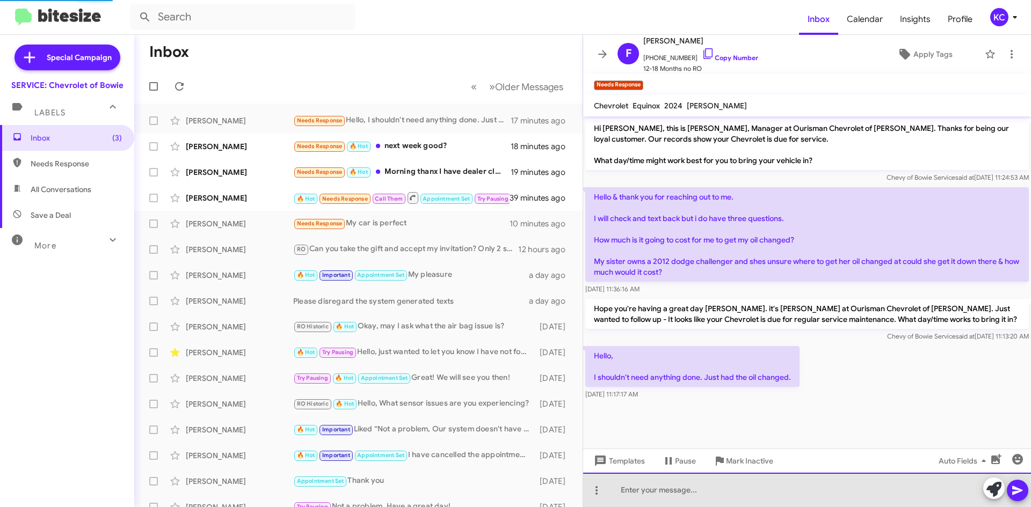
click at [714, 498] on div at bounding box center [807, 490] width 448 height 34
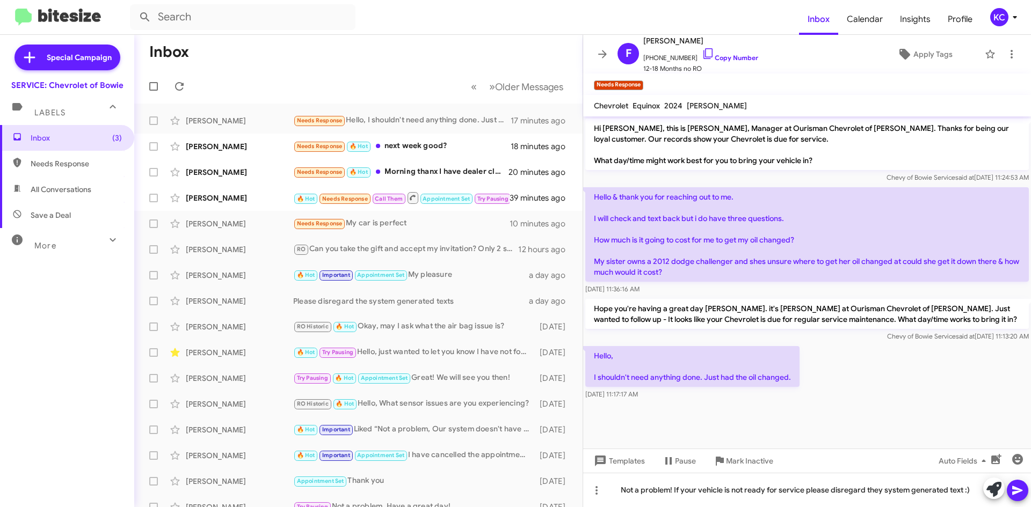
click at [1019, 491] on icon at bounding box center [1017, 490] width 10 height 9
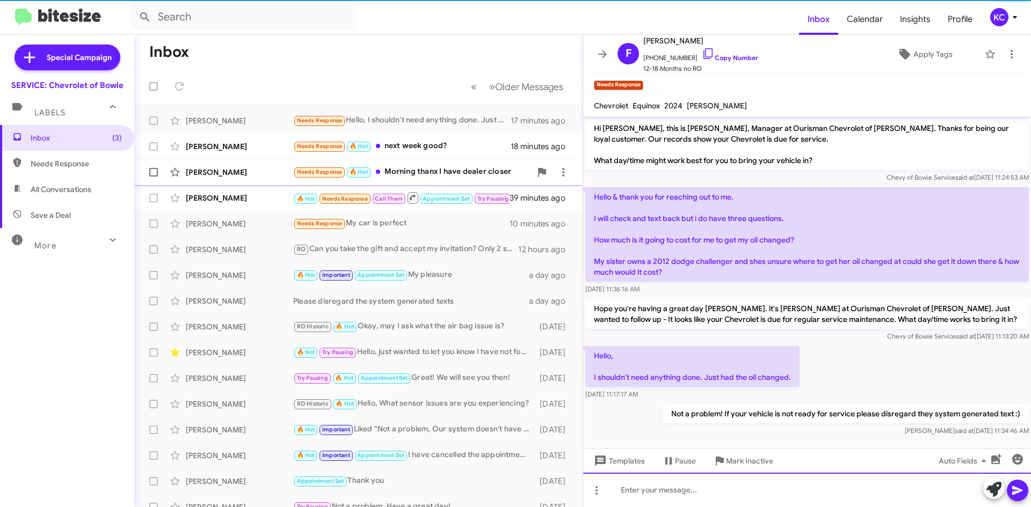
scroll to position [3, 0]
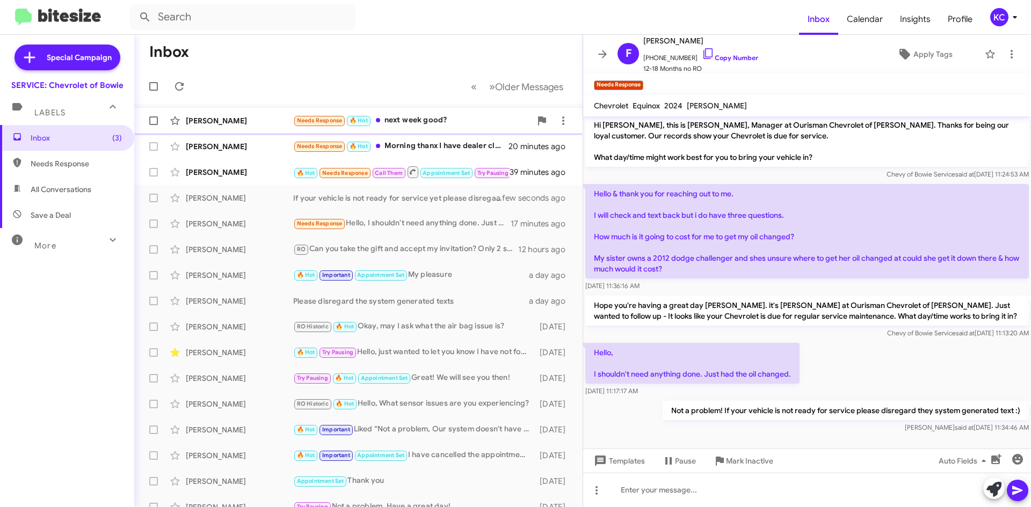
click at [418, 121] on div "Needs Response 🔥 Hot next week good?" at bounding box center [412, 120] width 238 height 12
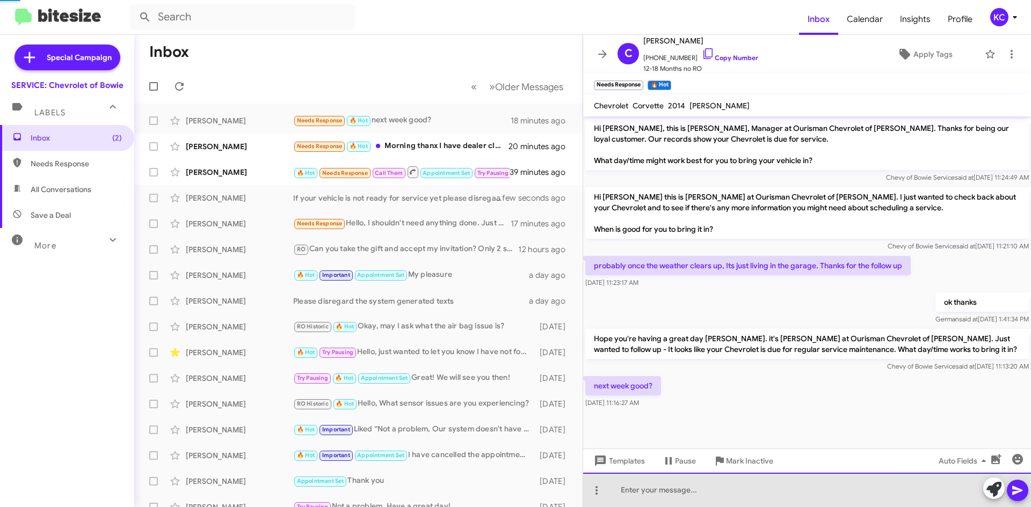
click at [761, 495] on div at bounding box center [807, 490] width 448 height 34
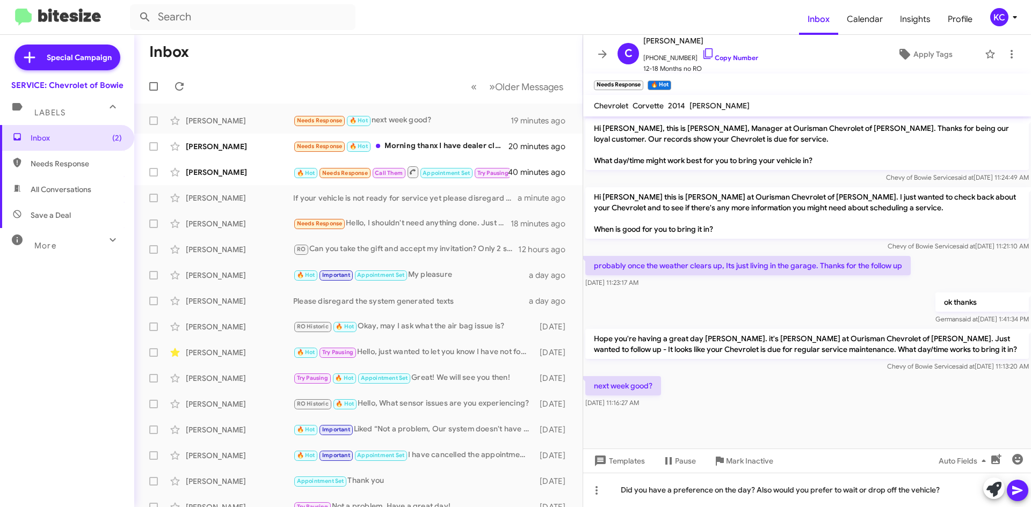
click at [1015, 486] on icon at bounding box center [1017, 490] width 13 height 13
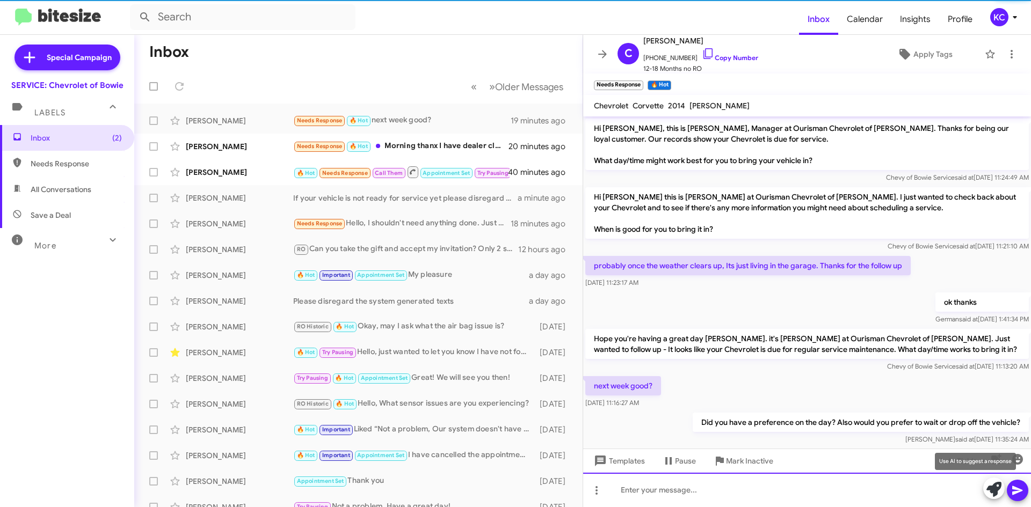
scroll to position [17, 0]
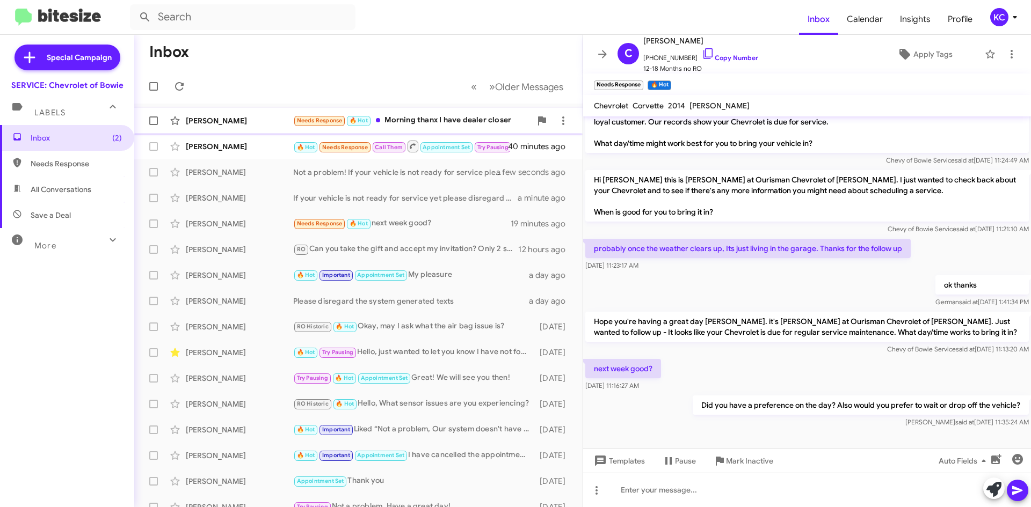
click at [450, 115] on div "Needs Response 🔥 Hot Morning thanx I have dealer closer" at bounding box center [412, 120] width 238 height 12
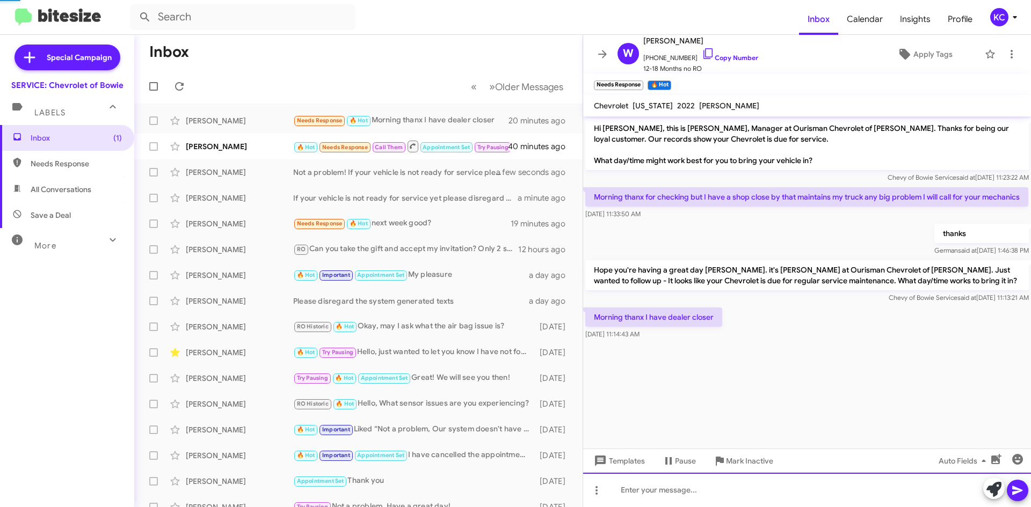
click at [715, 494] on div at bounding box center [807, 490] width 448 height 34
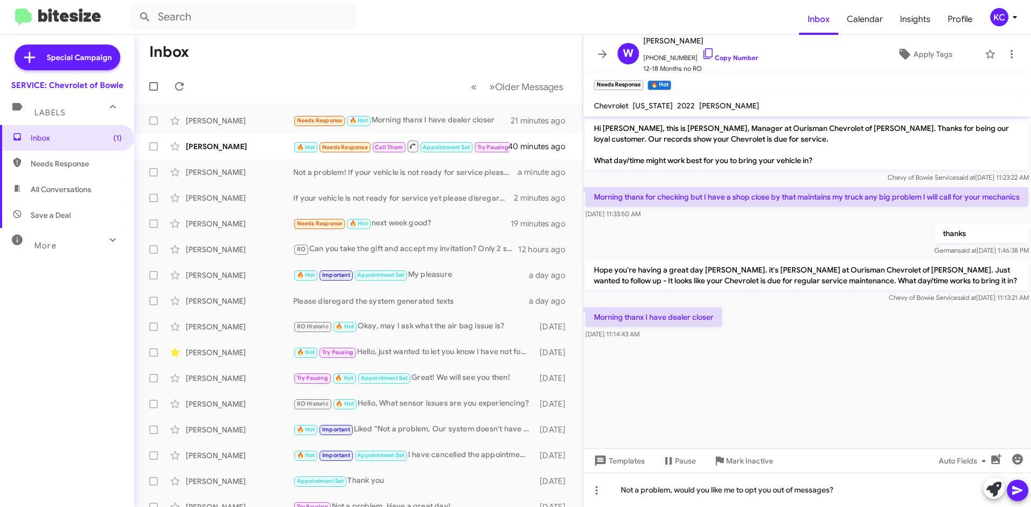
click at [1022, 491] on icon at bounding box center [1017, 490] width 10 height 9
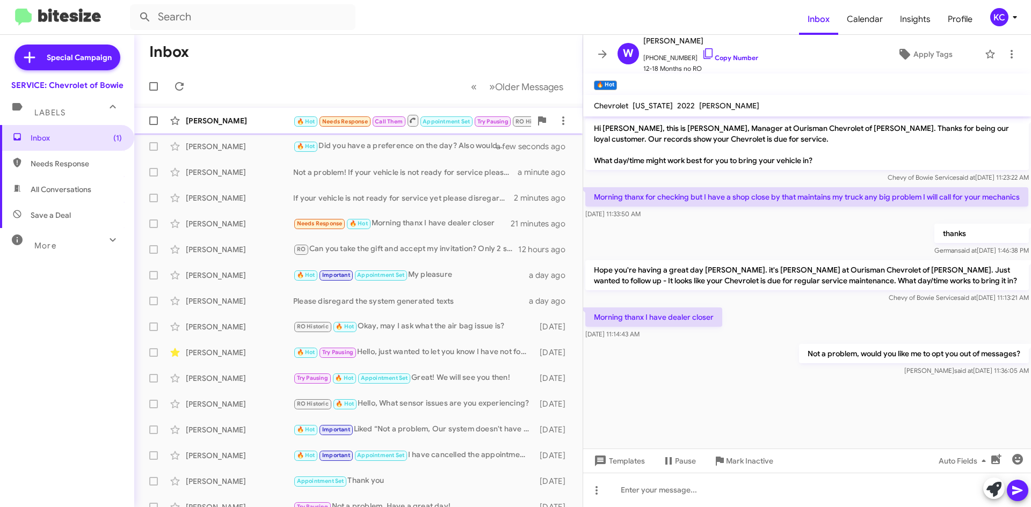
click at [215, 118] on div "[PERSON_NAME]" at bounding box center [239, 120] width 107 height 11
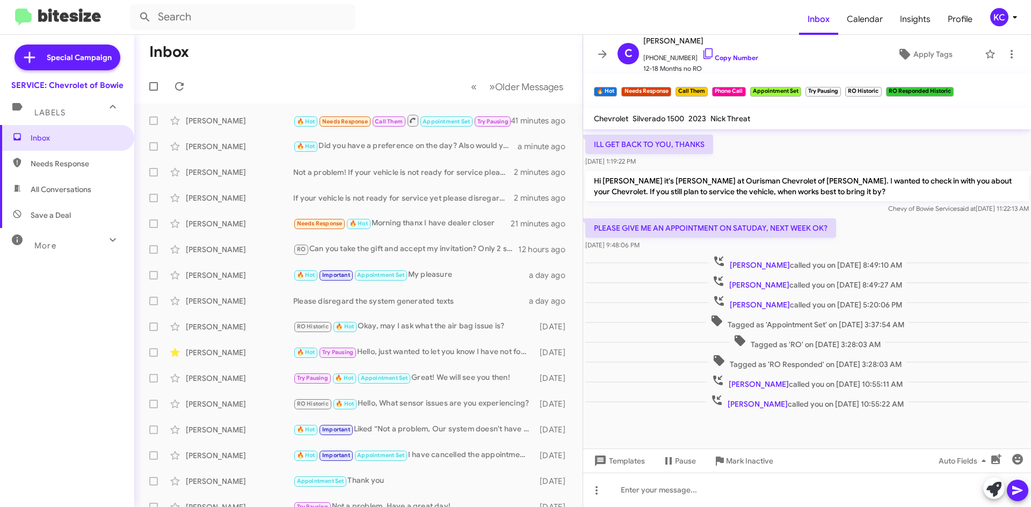
scroll to position [150, 0]
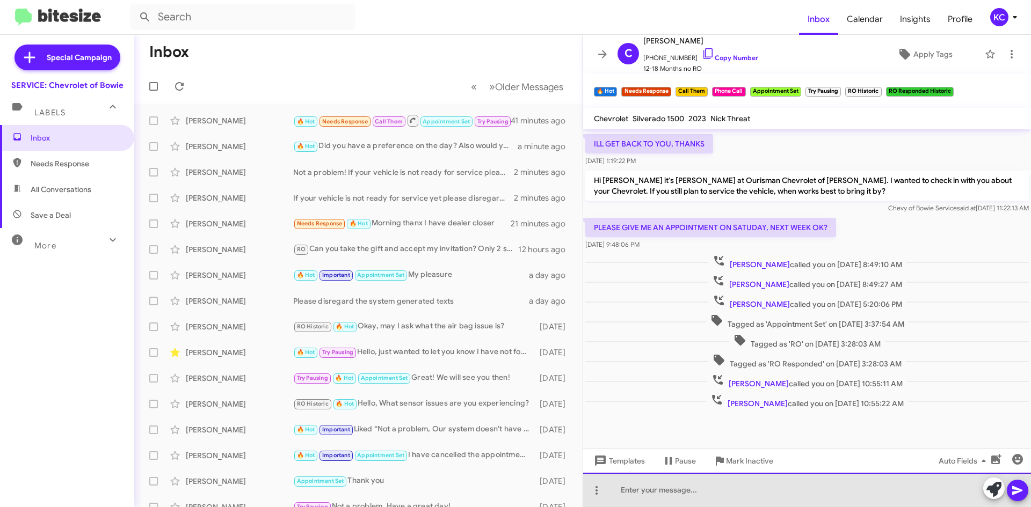
click at [794, 494] on div at bounding box center [807, 490] width 448 height 34
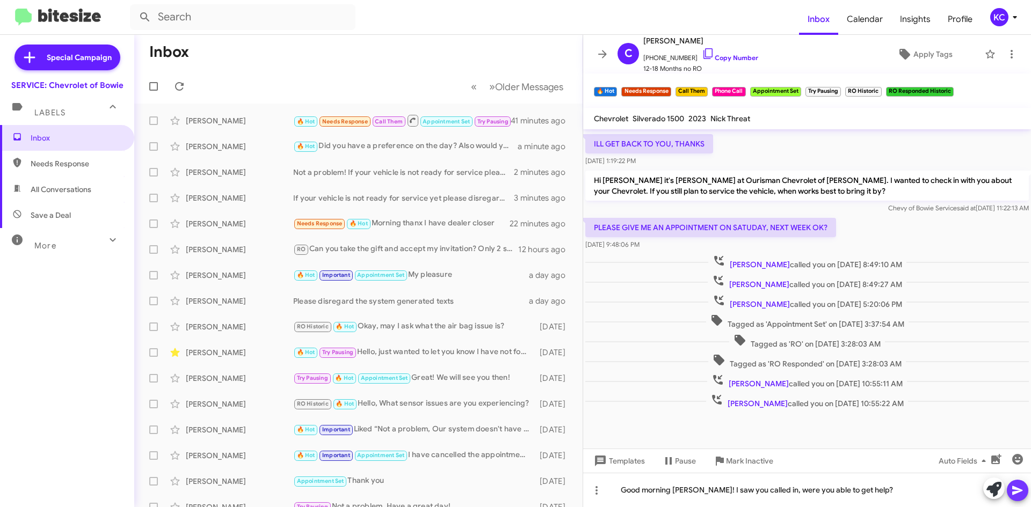
click at [1016, 487] on icon at bounding box center [1017, 490] width 13 height 13
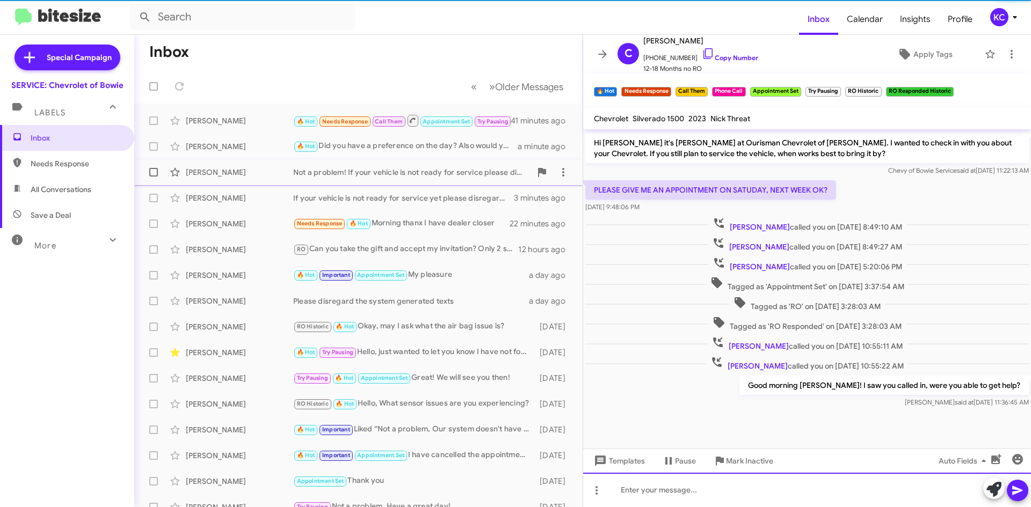
scroll to position [189, 0]
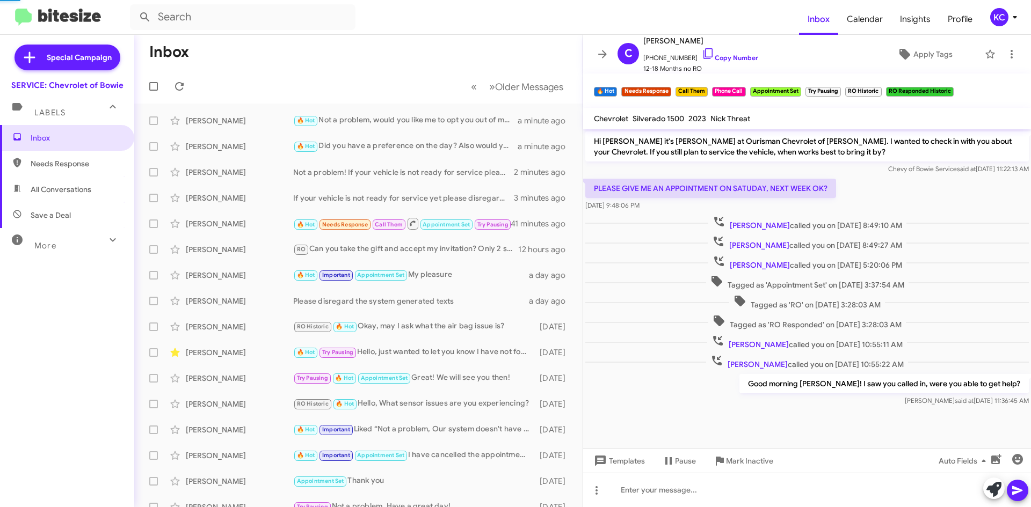
click at [999, 17] on div "KC" at bounding box center [999, 17] width 18 height 18
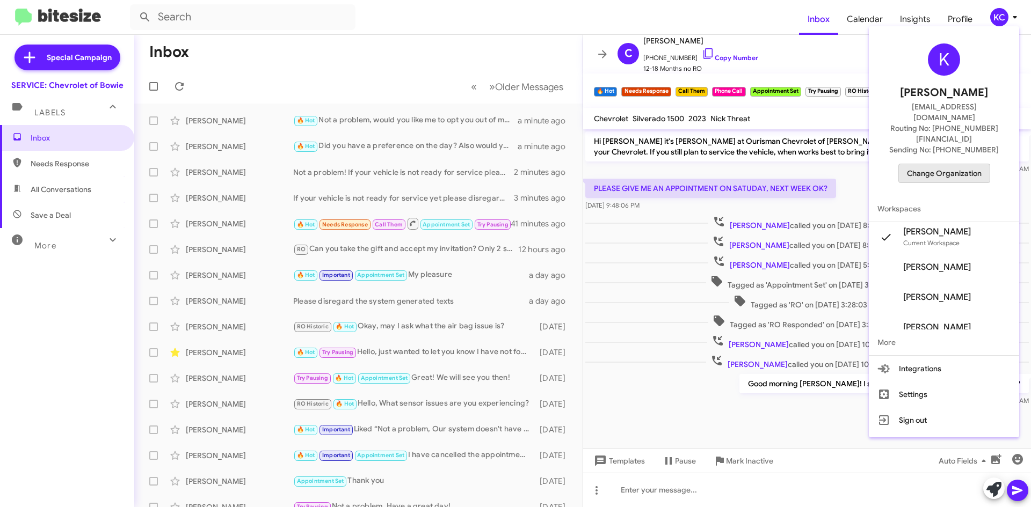
click at [961, 164] on span "Change Organization" at bounding box center [944, 173] width 75 height 18
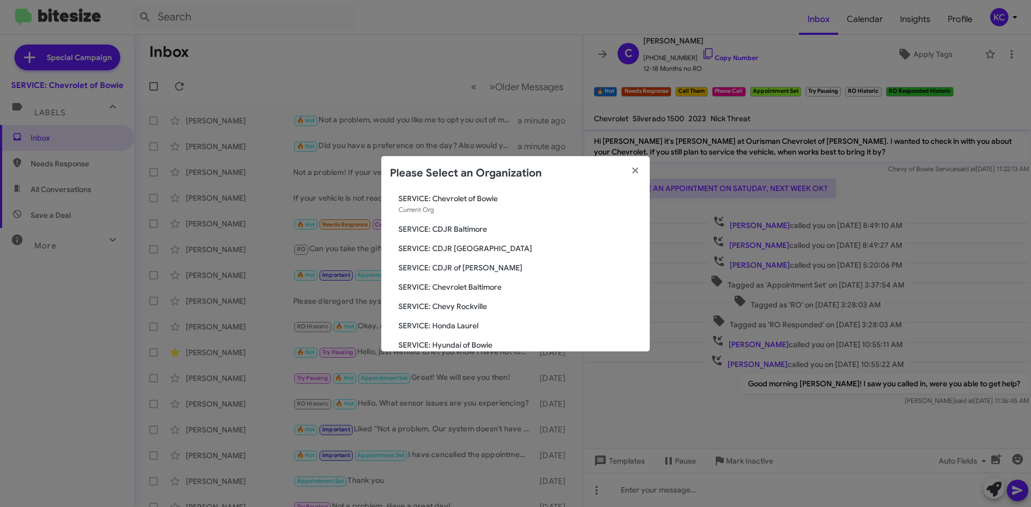
scroll to position [54, 0]
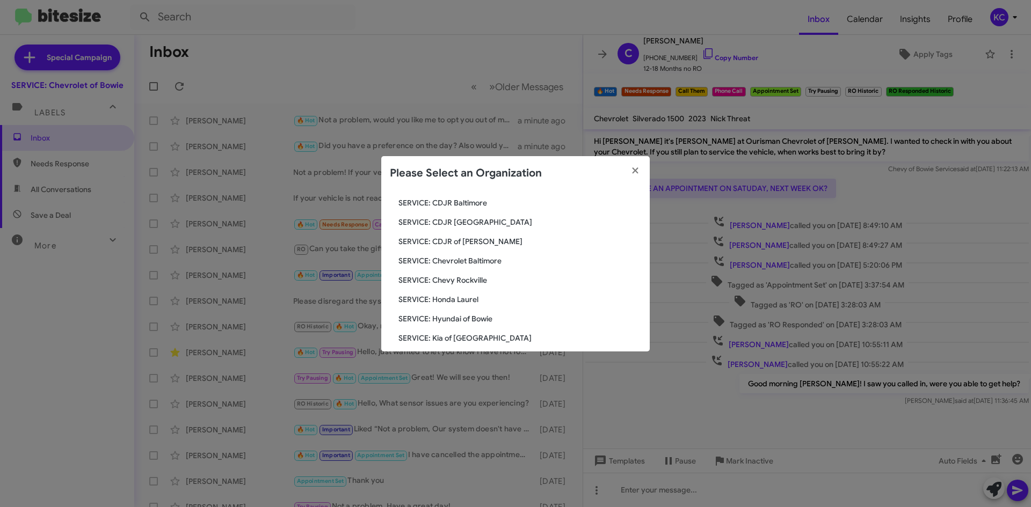
click at [474, 260] on span "SERVICE: Chevrolet Baltimore" at bounding box center [519, 261] width 243 height 11
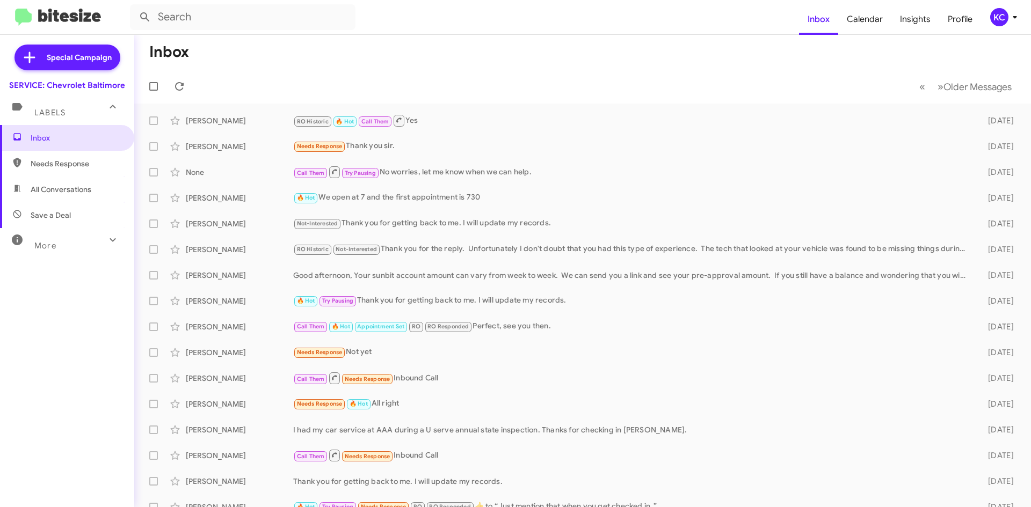
click at [995, 18] on div "KC" at bounding box center [999, 17] width 18 height 18
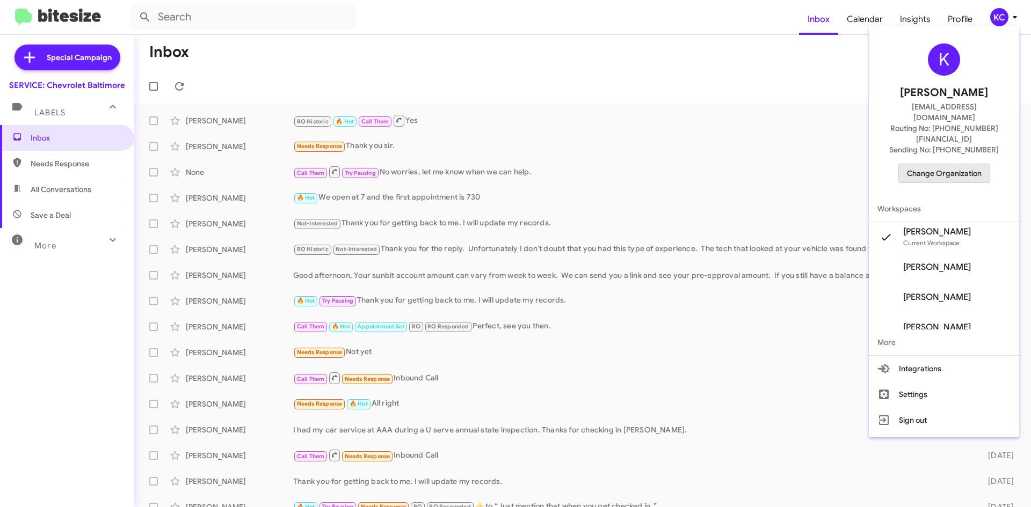
click at [943, 164] on span "Change Organization" at bounding box center [944, 173] width 75 height 18
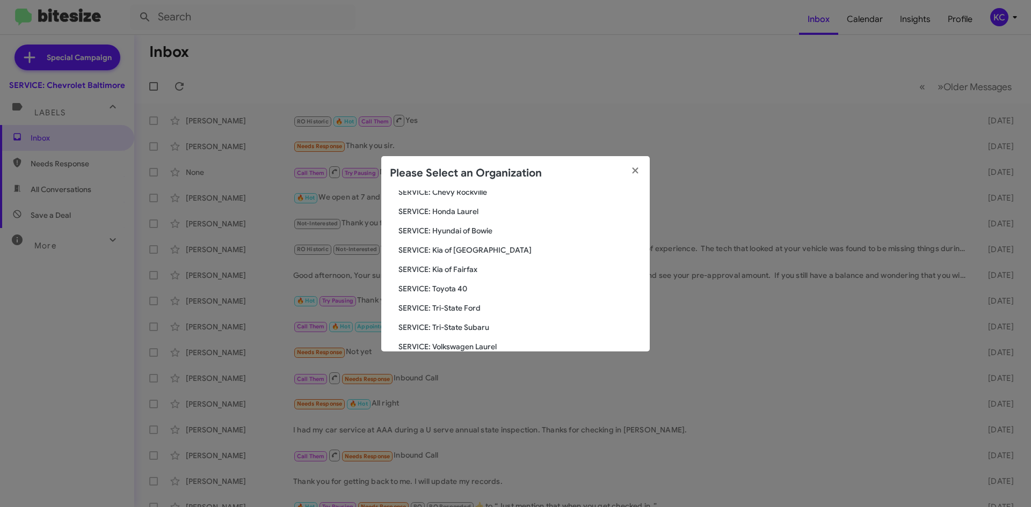
scroll to position [161, 0]
click at [460, 245] on span "SERVICE: Kia of Fairfax" at bounding box center [519, 250] width 243 height 11
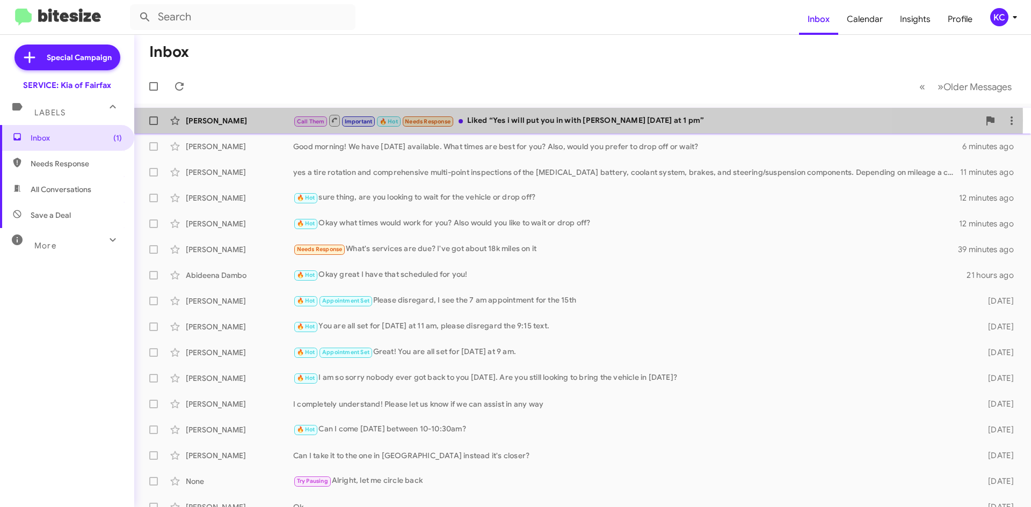
click at [548, 120] on div "Call Them Important 🔥 Hot Needs Response Liked “Yes i will put you in with [PER…" at bounding box center [636, 120] width 686 height 13
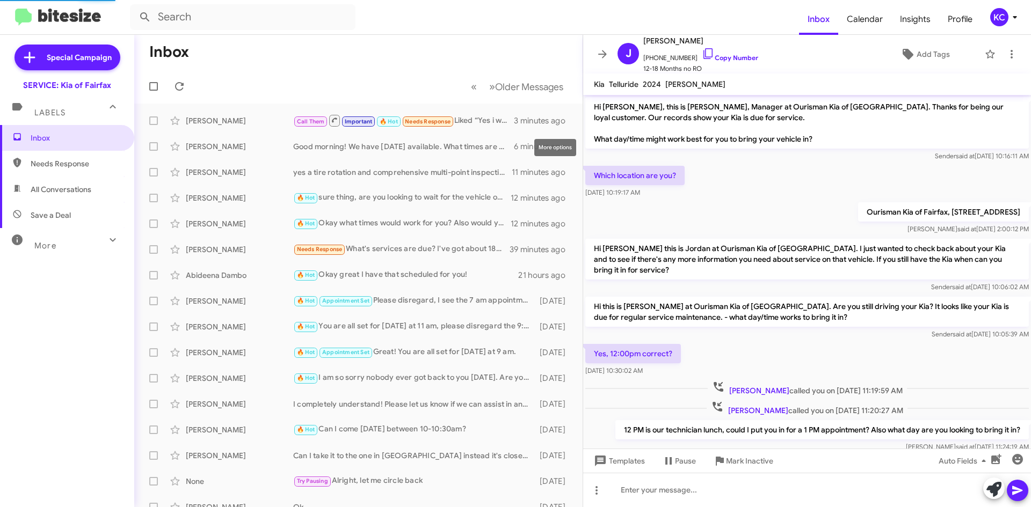
scroll to position [254, 0]
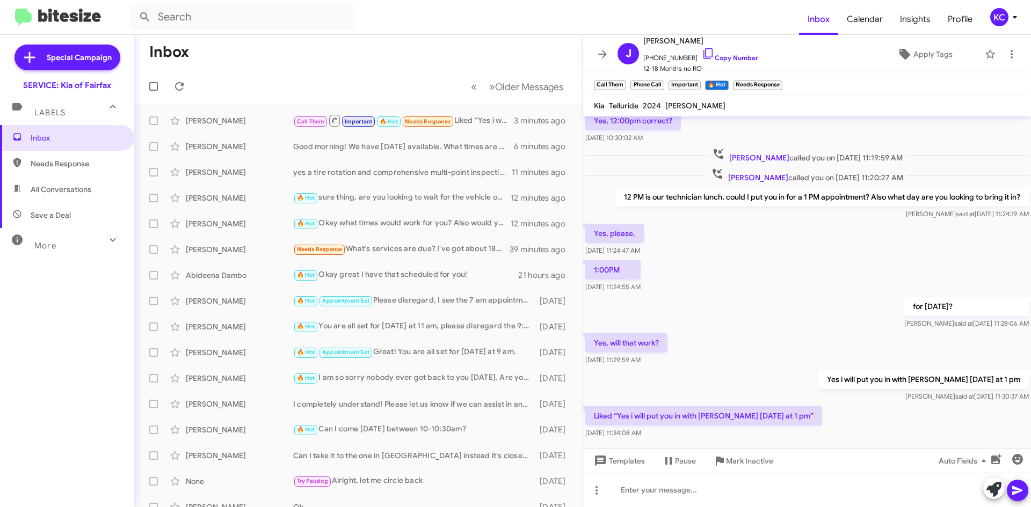
click at [997, 18] on div "KC" at bounding box center [999, 17] width 18 height 18
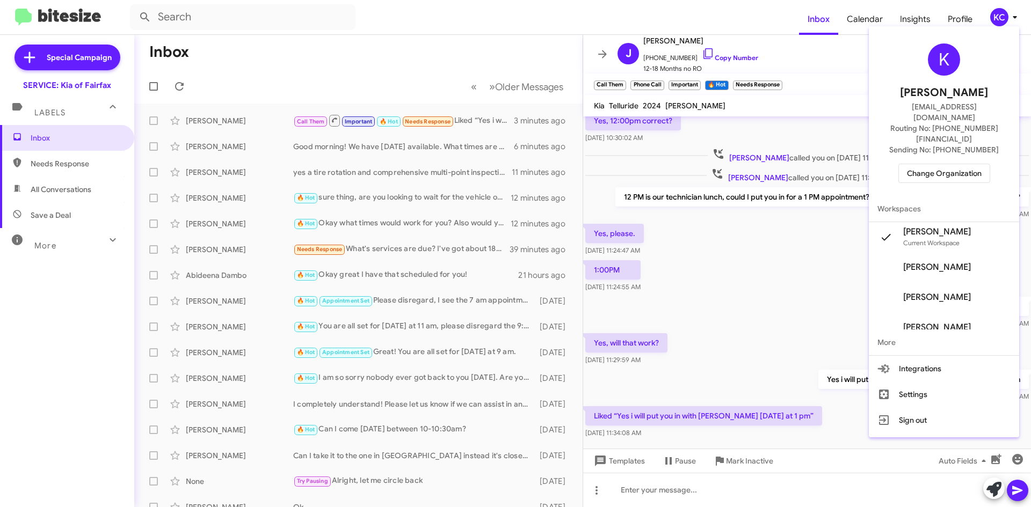
click at [951, 164] on span "Change Organization" at bounding box center [944, 173] width 75 height 18
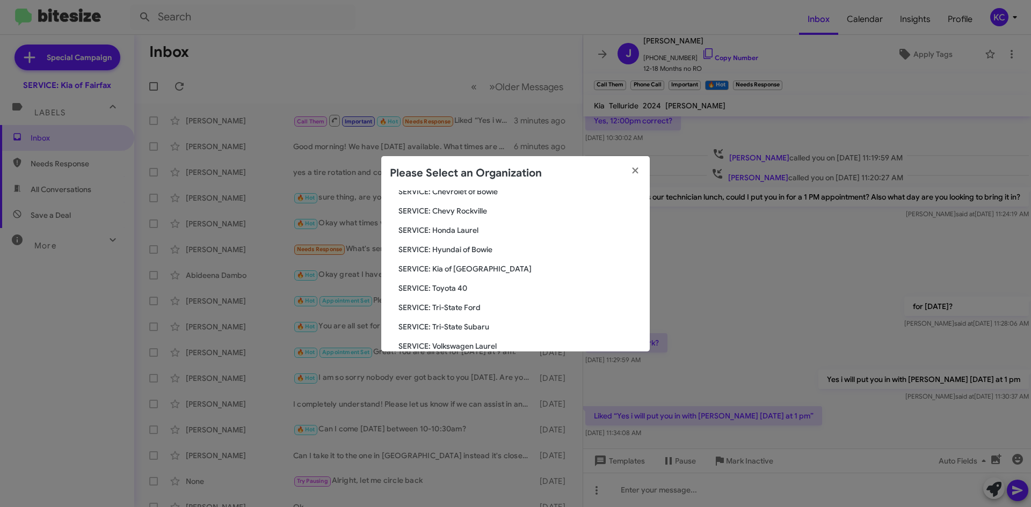
scroll to position [161, 0]
click at [485, 228] on span "SERVICE: Hyundai of Bowie" at bounding box center [519, 230] width 243 height 11
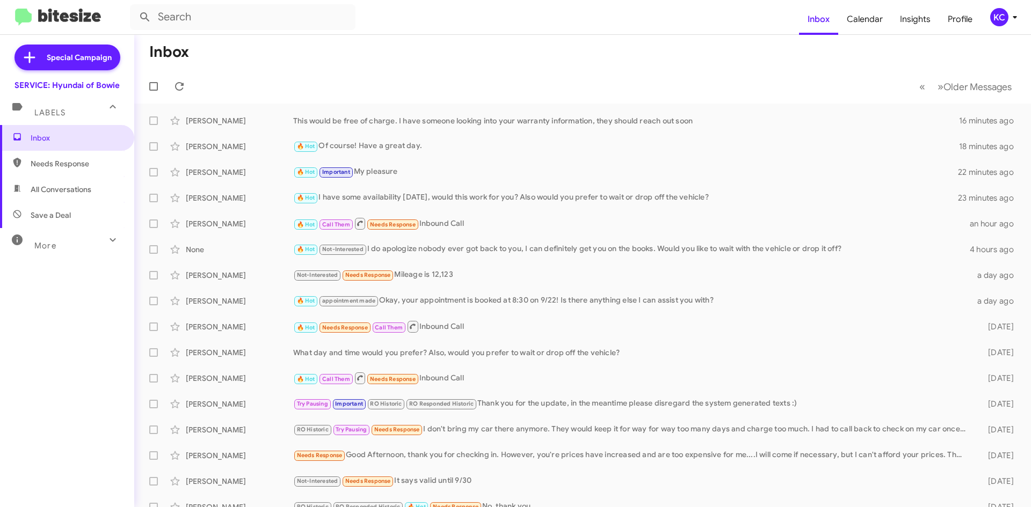
click at [997, 17] on div "KC" at bounding box center [999, 17] width 18 height 18
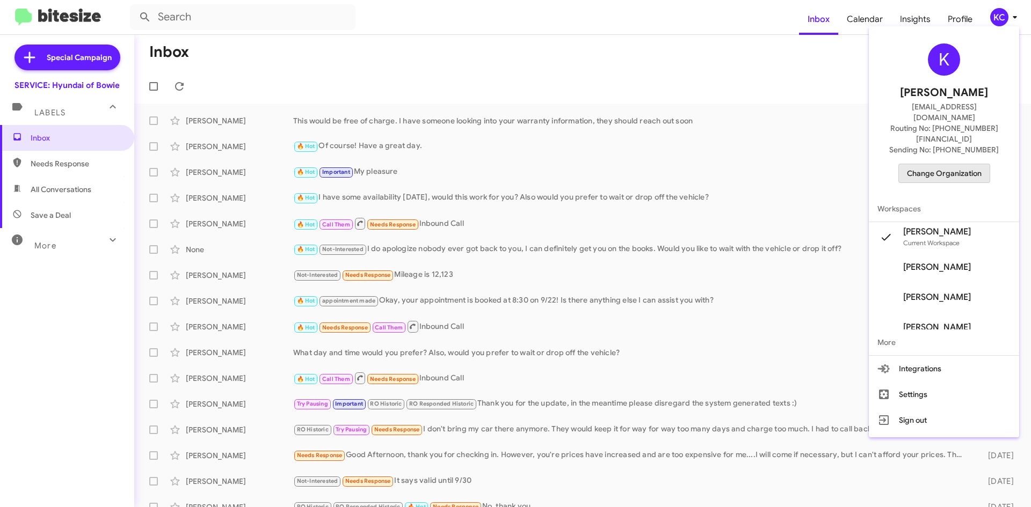
click at [948, 164] on span "Change Organization" at bounding box center [944, 173] width 75 height 18
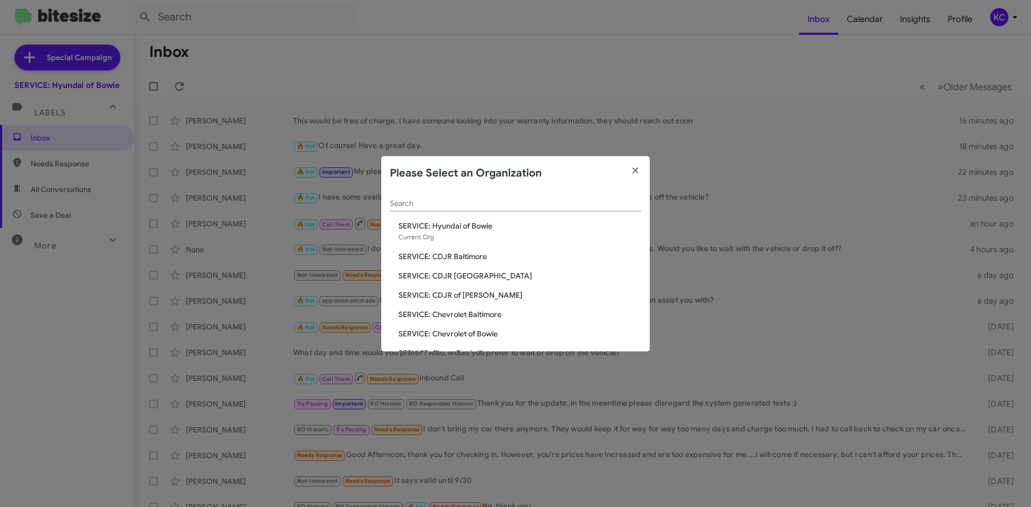
click at [473, 294] on span "SERVICE: CDJR of [PERSON_NAME]" at bounding box center [519, 295] width 243 height 11
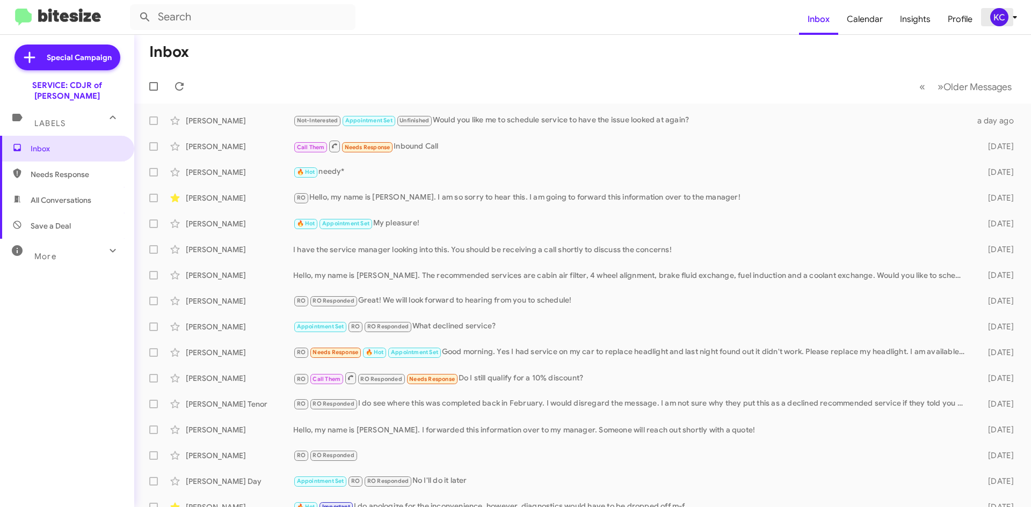
click at [1001, 18] on div "KC" at bounding box center [999, 17] width 18 height 18
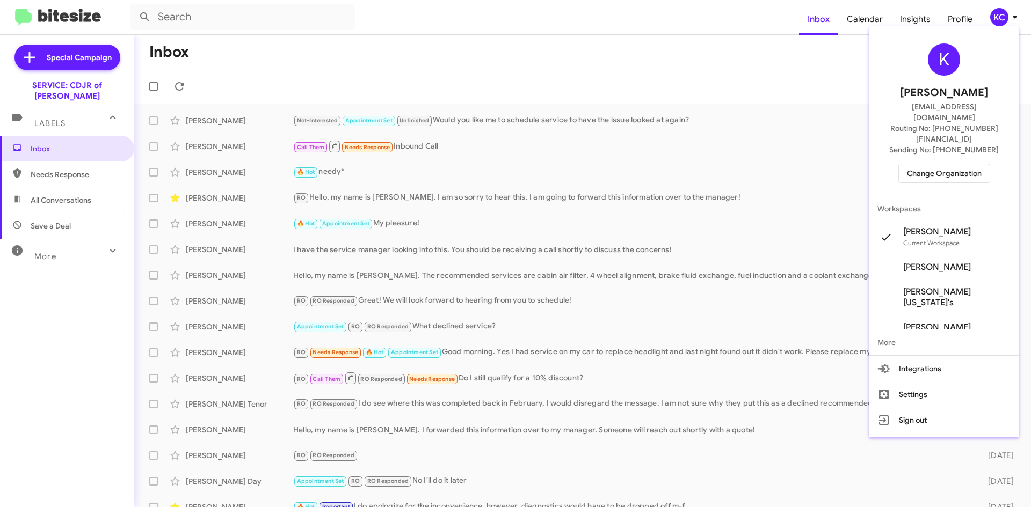
click at [946, 164] on span "Change Organization" at bounding box center [944, 173] width 75 height 18
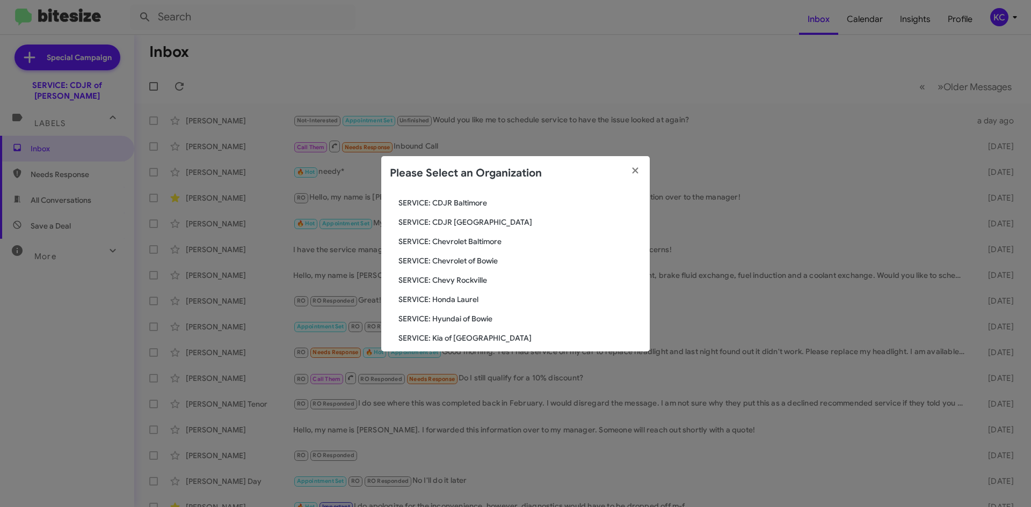
scroll to position [107, 0]
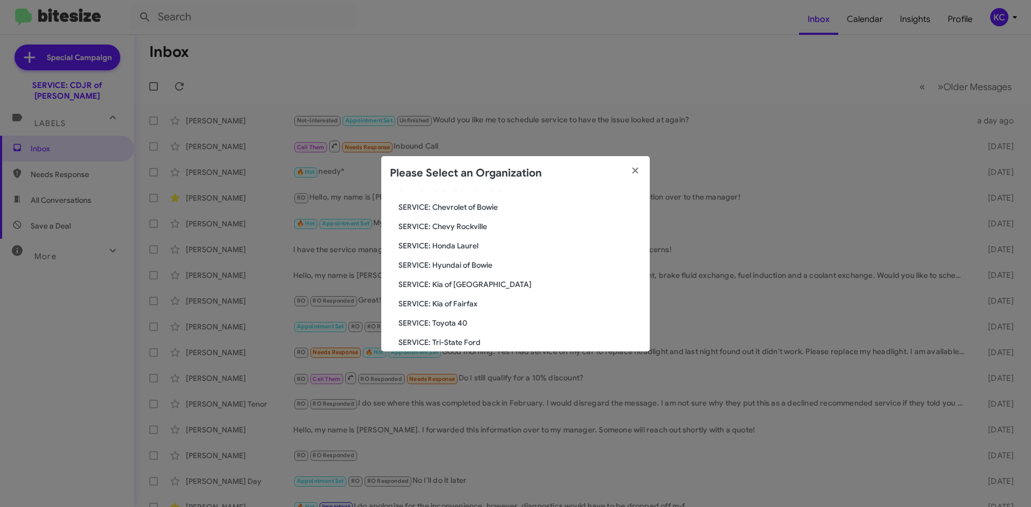
click at [475, 207] on span "SERVICE: Chevrolet of Bowie" at bounding box center [519, 207] width 243 height 11
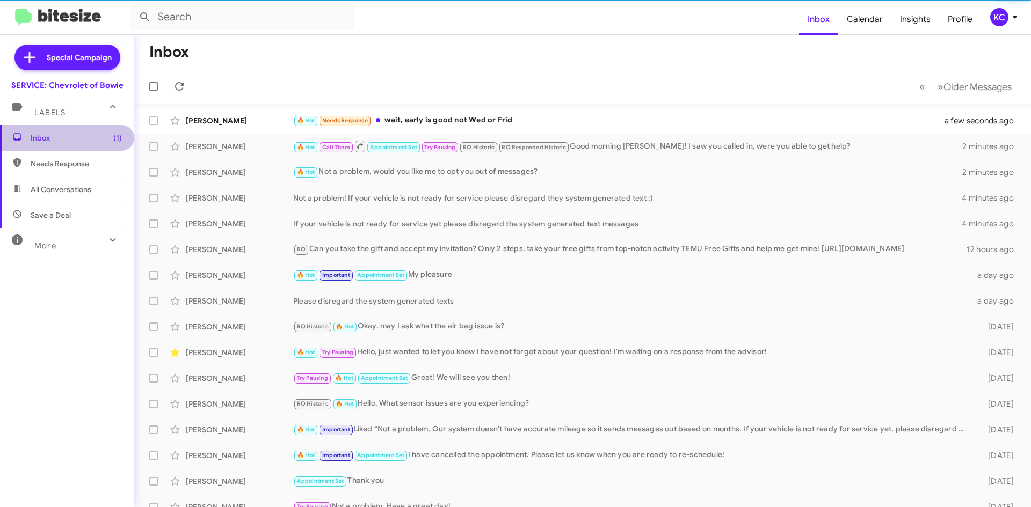
click at [92, 137] on span "Inbox (1)" at bounding box center [76, 138] width 91 height 11
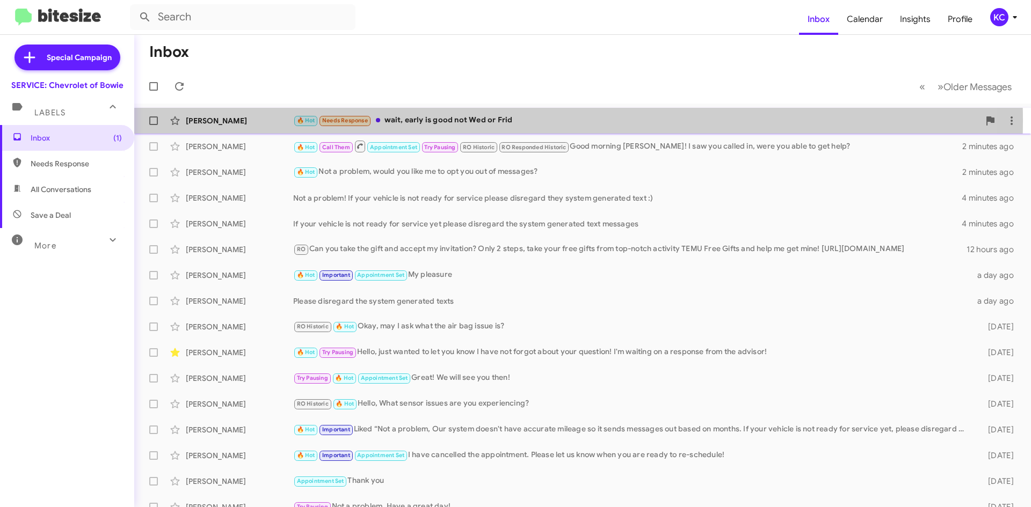
click at [464, 121] on div "🔥 Hot Needs Response wait, early is good not Wed or Frid" at bounding box center [636, 120] width 686 height 12
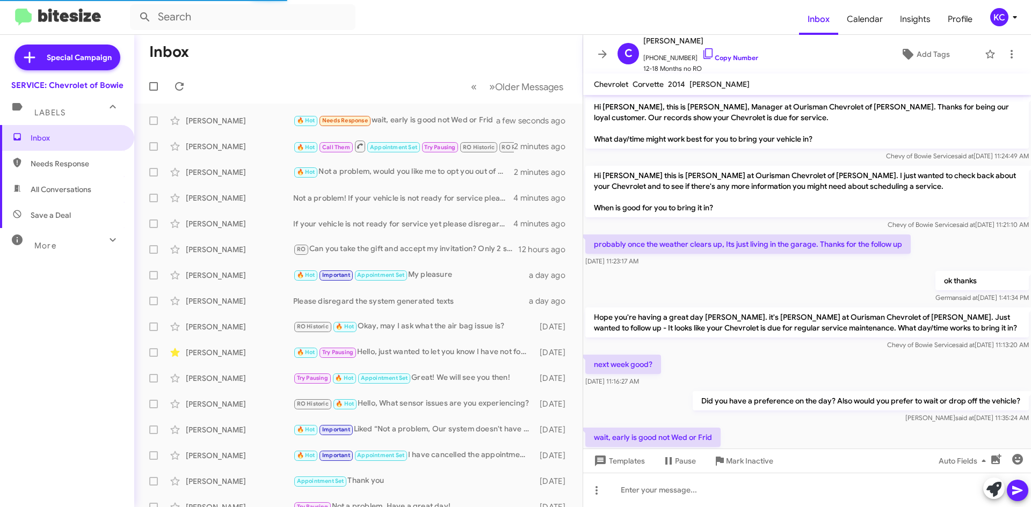
scroll to position [35, 0]
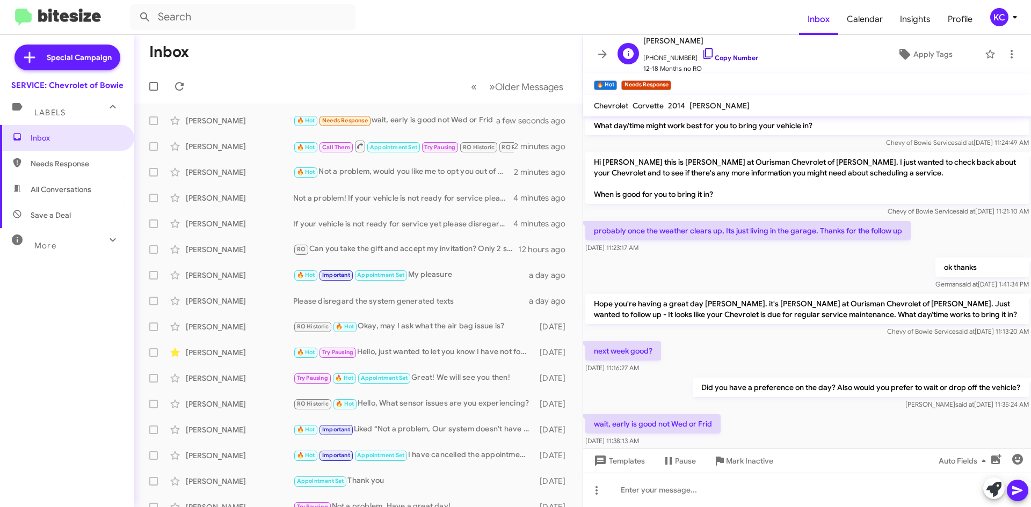
click at [703, 54] on icon at bounding box center [707, 53] width 9 height 11
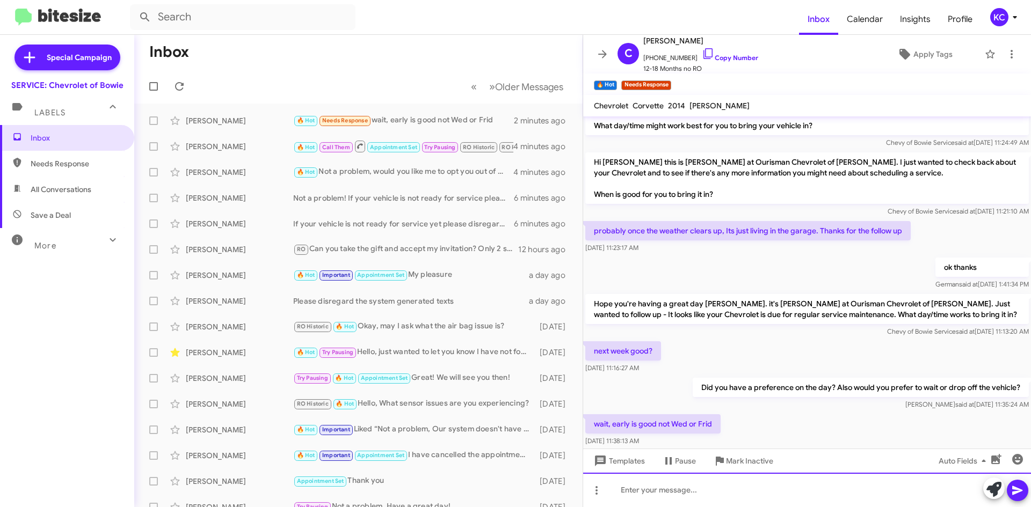
click at [637, 484] on div at bounding box center [807, 490] width 448 height 34
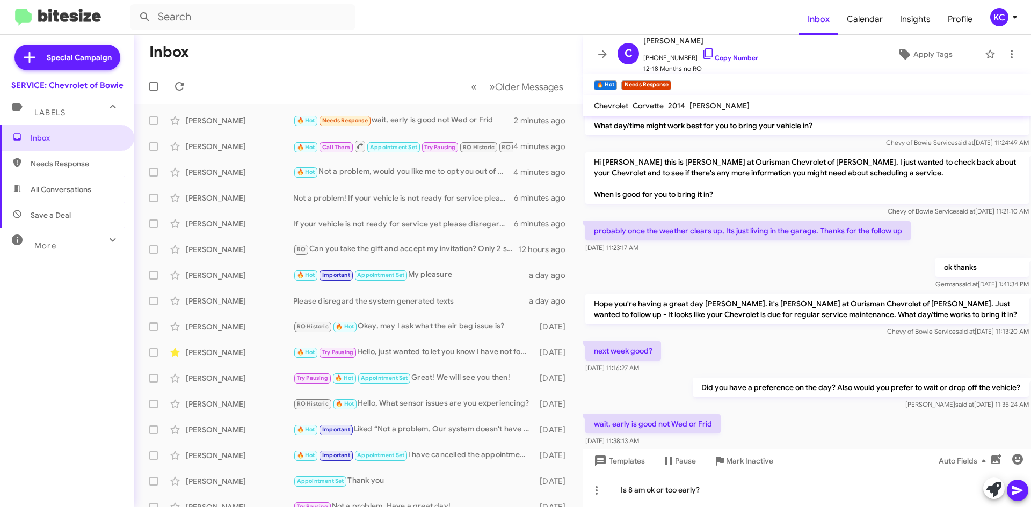
click at [1023, 487] on icon at bounding box center [1017, 490] width 13 height 13
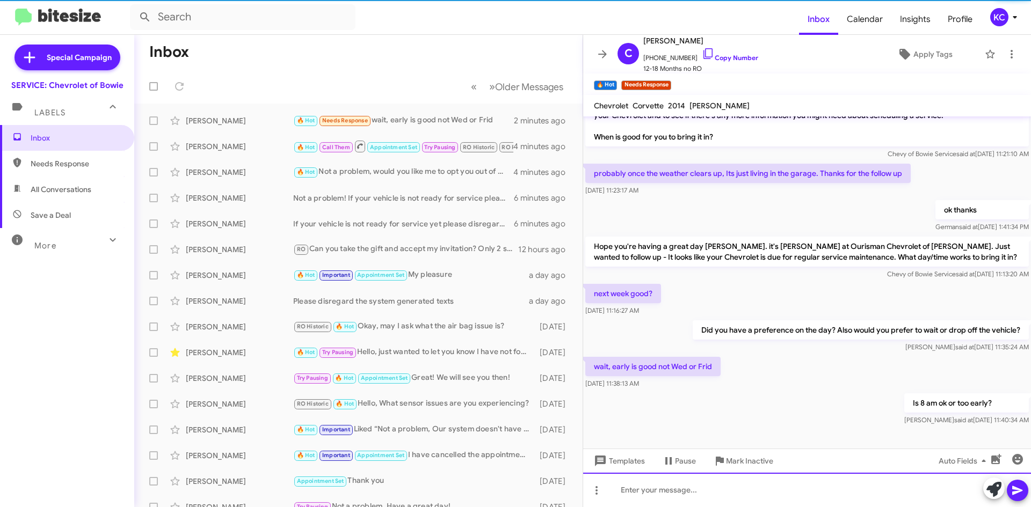
scroll to position [96, 0]
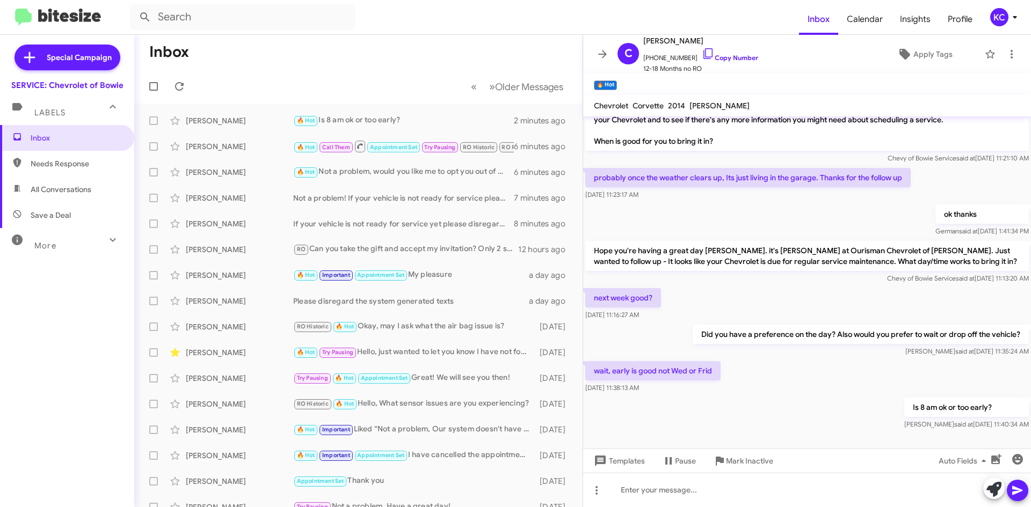
scroll to position [96, 0]
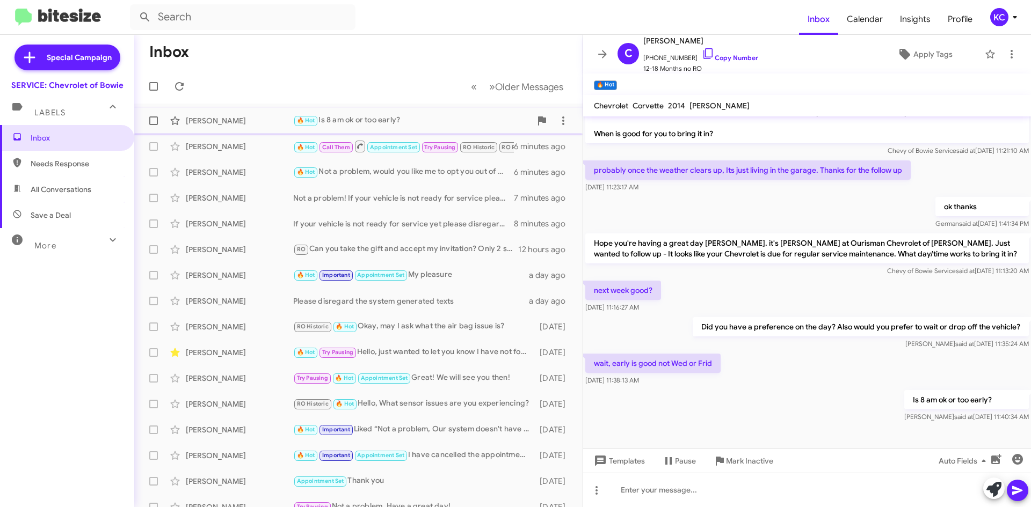
click at [243, 124] on div "Curtis Eshelman" at bounding box center [239, 120] width 107 height 11
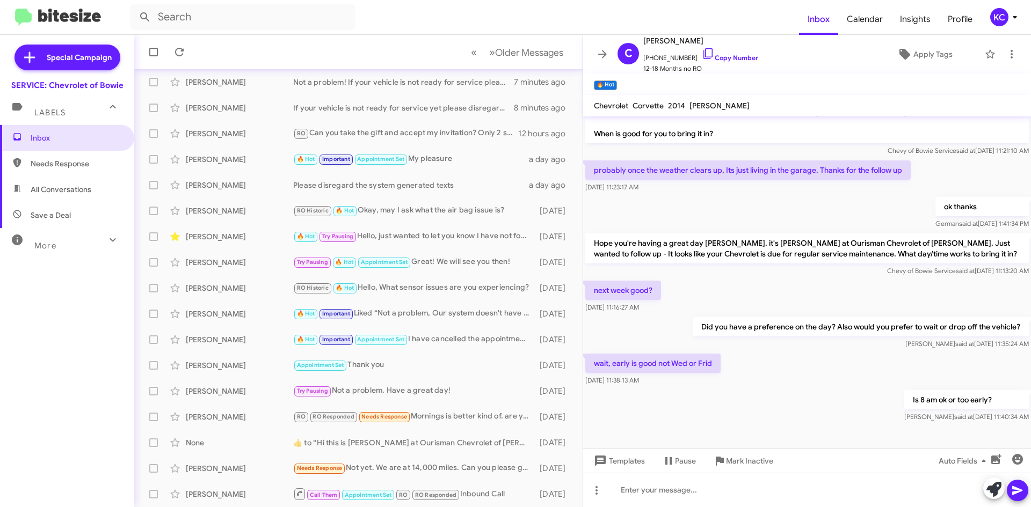
scroll to position [0, 0]
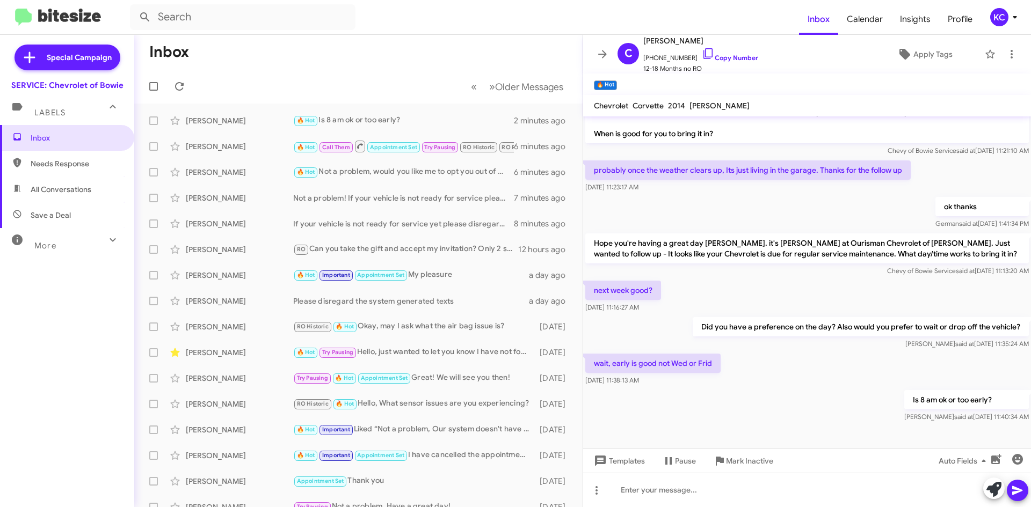
click at [993, 14] on div "KC" at bounding box center [999, 17] width 18 height 18
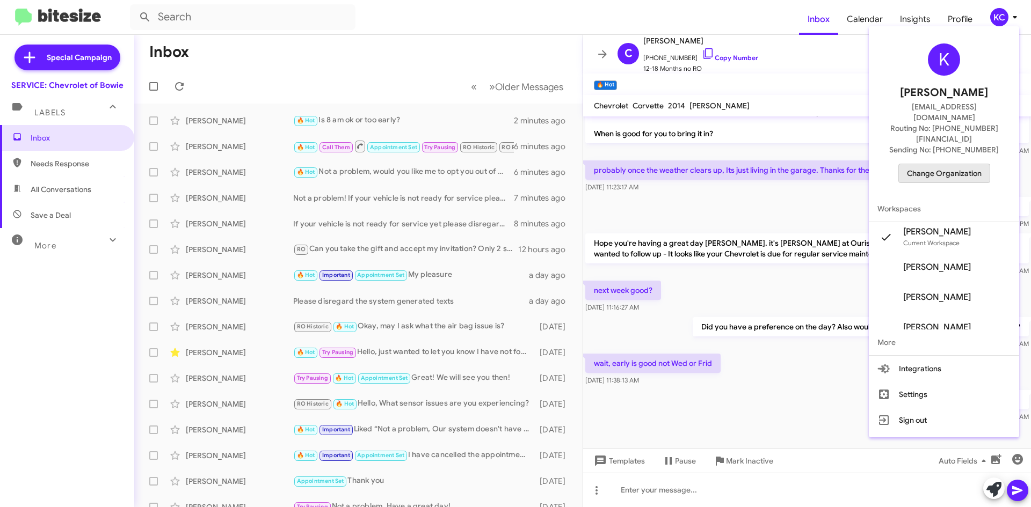
click at [951, 164] on span "Change Organization" at bounding box center [944, 173] width 75 height 18
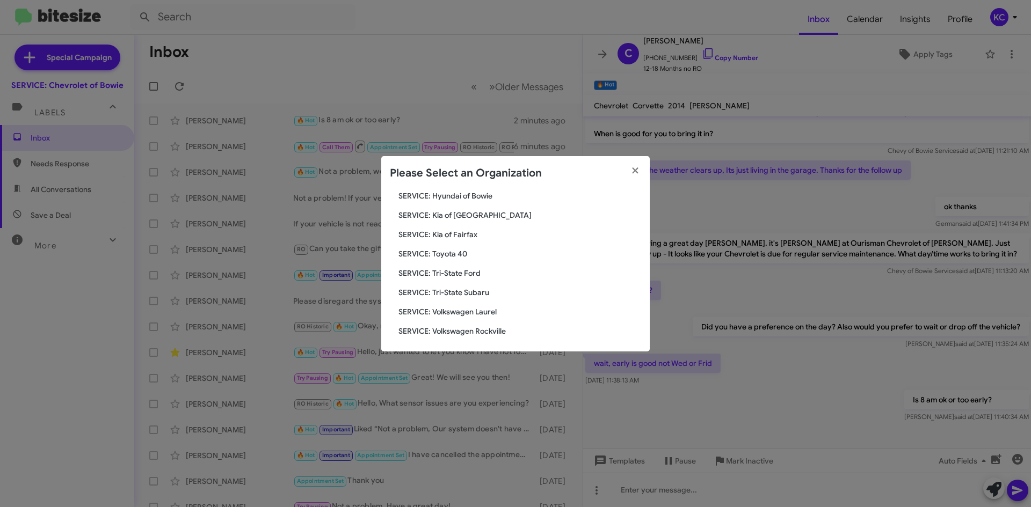
scroll to position [179, 0]
click at [455, 229] on span "SERVICE: Kia of Fairfax" at bounding box center [519, 232] width 243 height 11
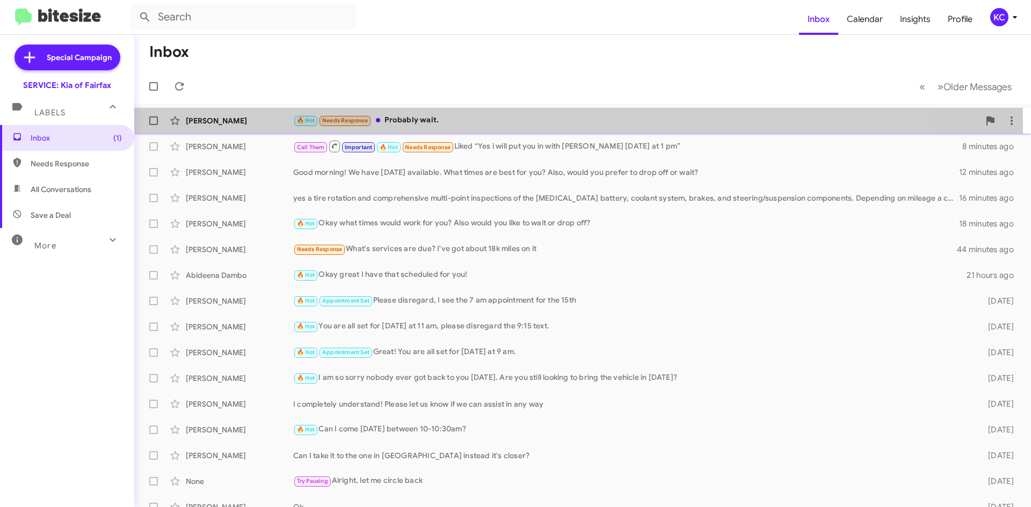
click at [432, 124] on div "🔥 Hot Needs Response Probably wait." at bounding box center [636, 120] width 686 height 12
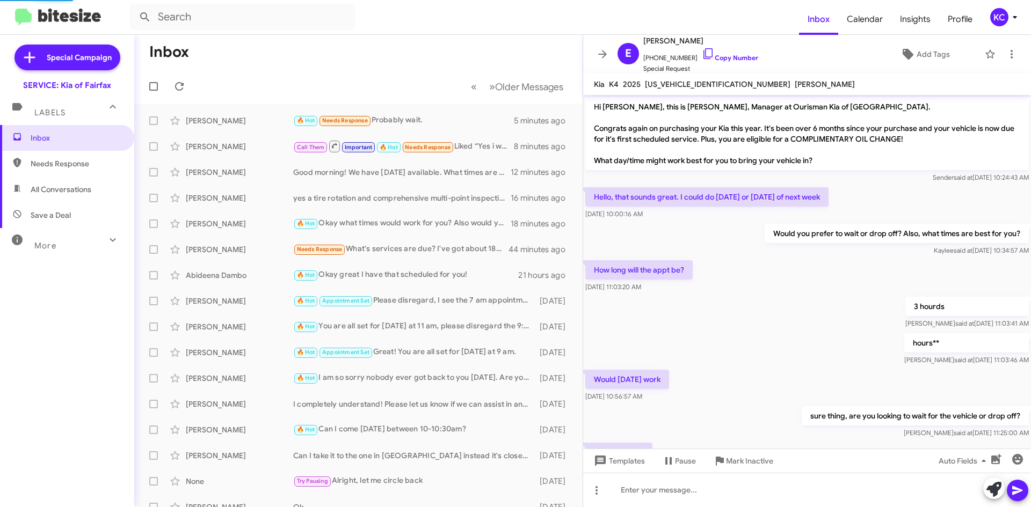
scroll to position [53, 0]
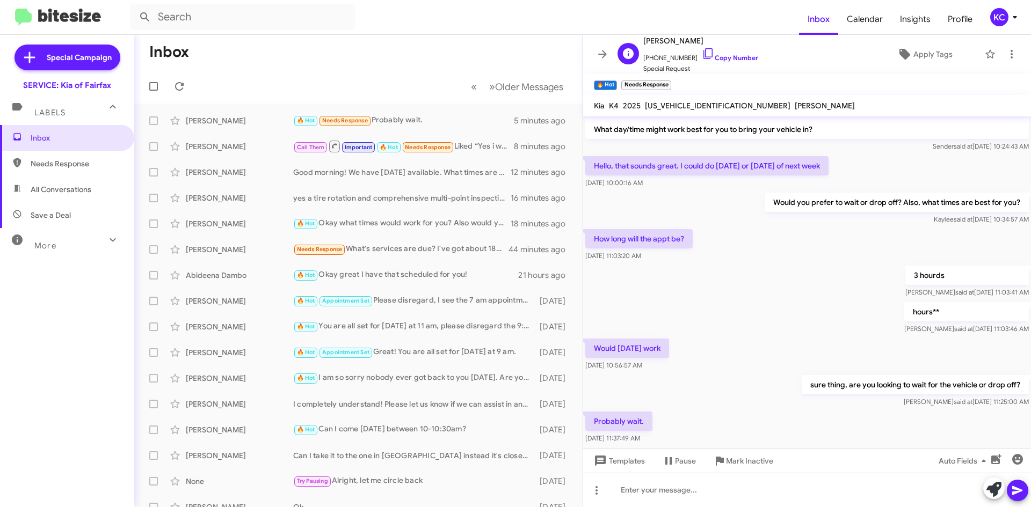
click at [703, 48] on span "[PHONE_NUMBER] Copy Number" at bounding box center [700, 55] width 115 height 16
click at [717, 52] on span "[PHONE_NUMBER] Copy Number" at bounding box center [700, 55] width 115 height 16
click at [718, 57] on link "Copy Number" at bounding box center [730, 58] width 56 height 8
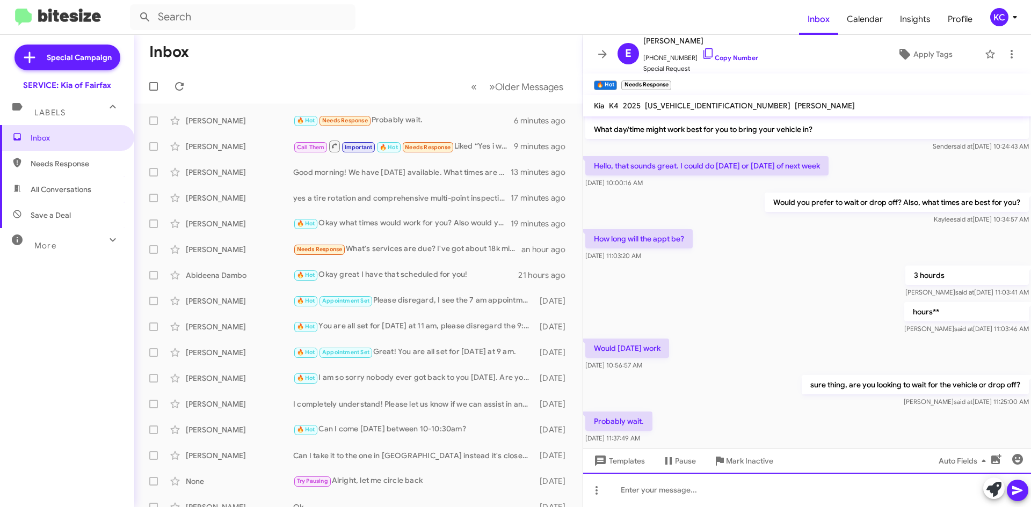
click at [734, 490] on div at bounding box center [807, 490] width 448 height 34
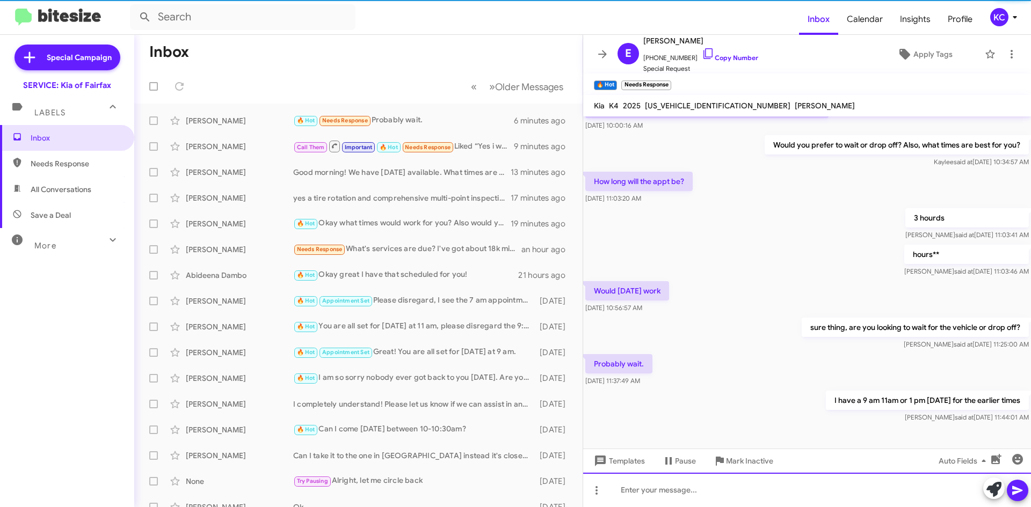
scroll to position [113, 0]
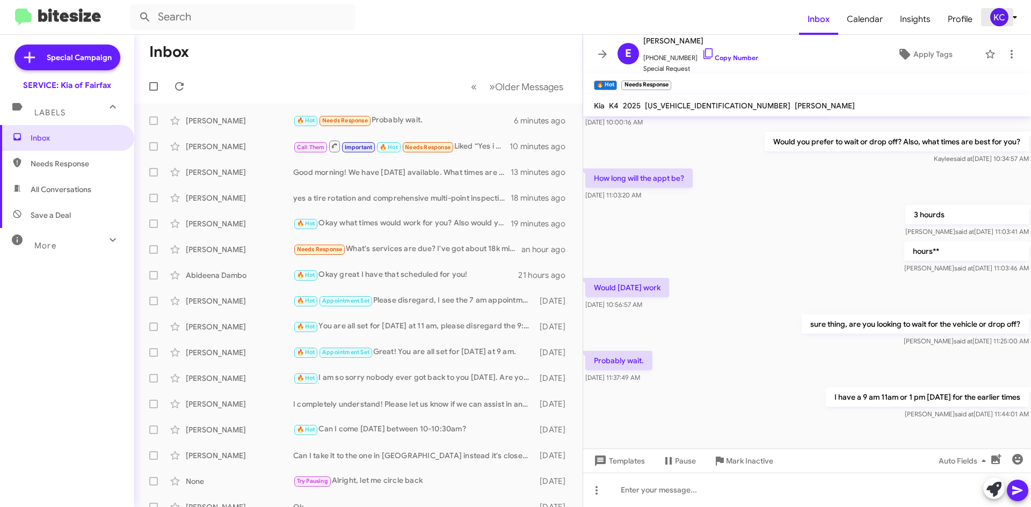
click at [1001, 15] on div "KC" at bounding box center [999, 17] width 18 height 18
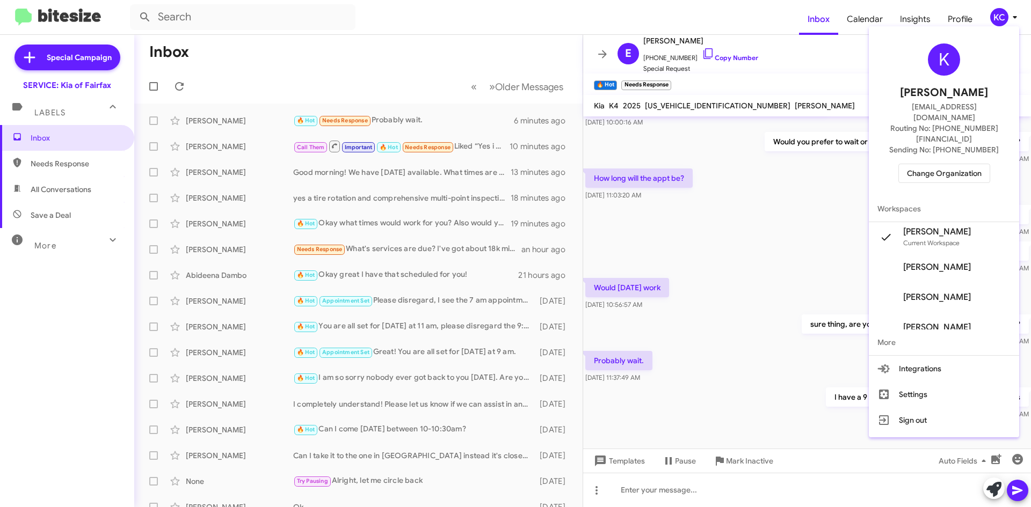
click at [975, 164] on span "Change Organization" at bounding box center [944, 173] width 75 height 18
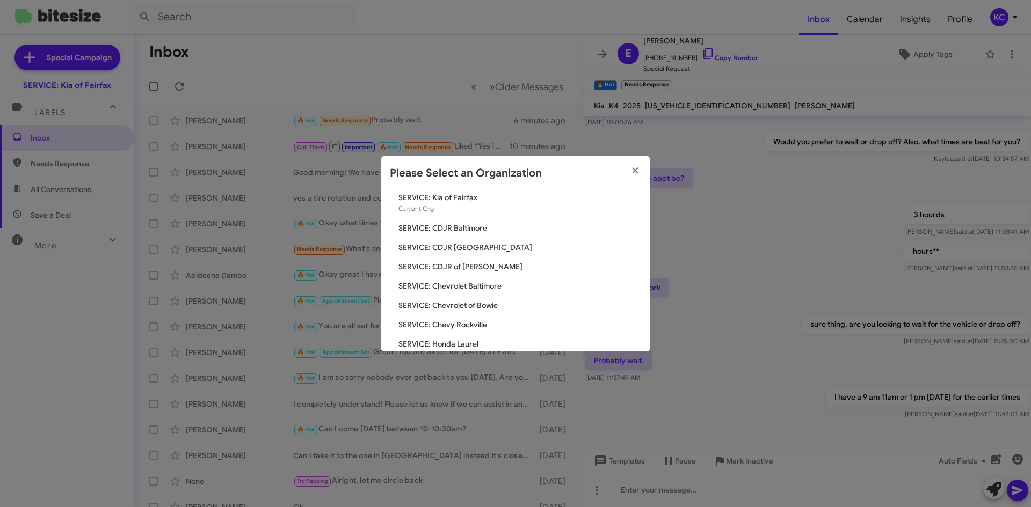
scroll to position [54, 0]
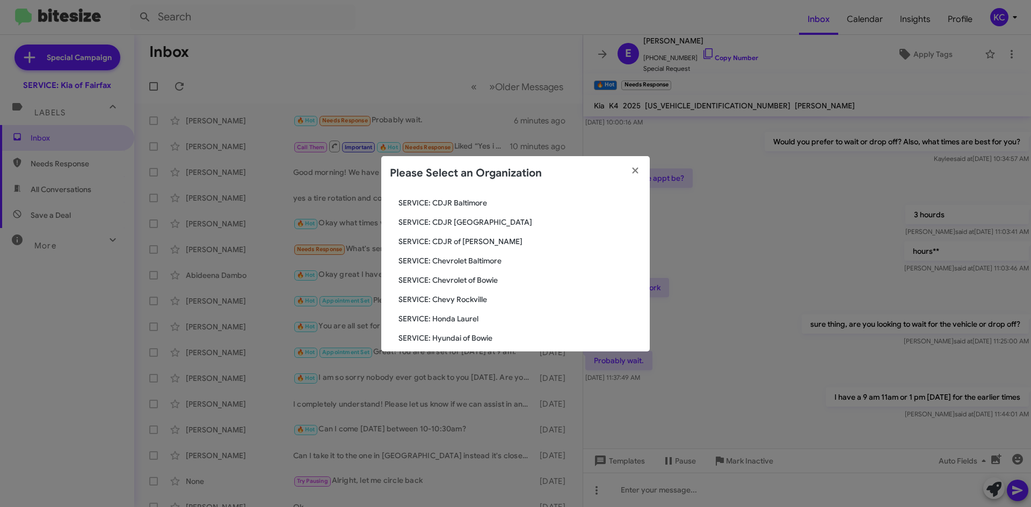
click at [477, 280] on span "SERVICE: Chevrolet of Bowie" at bounding box center [519, 280] width 243 height 11
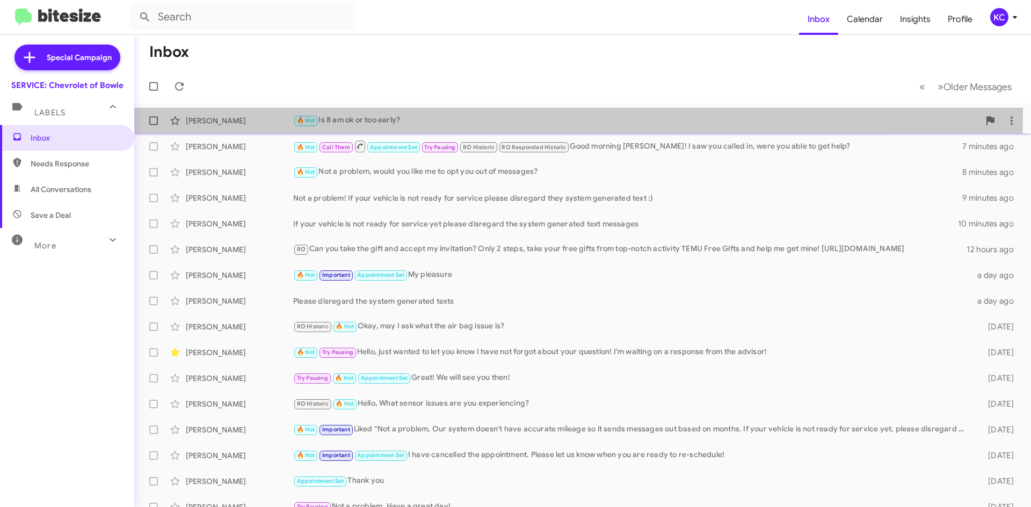
click at [411, 118] on div "🔥 Hot Is 8 am ok or too early?" at bounding box center [636, 120] width 686 height 12
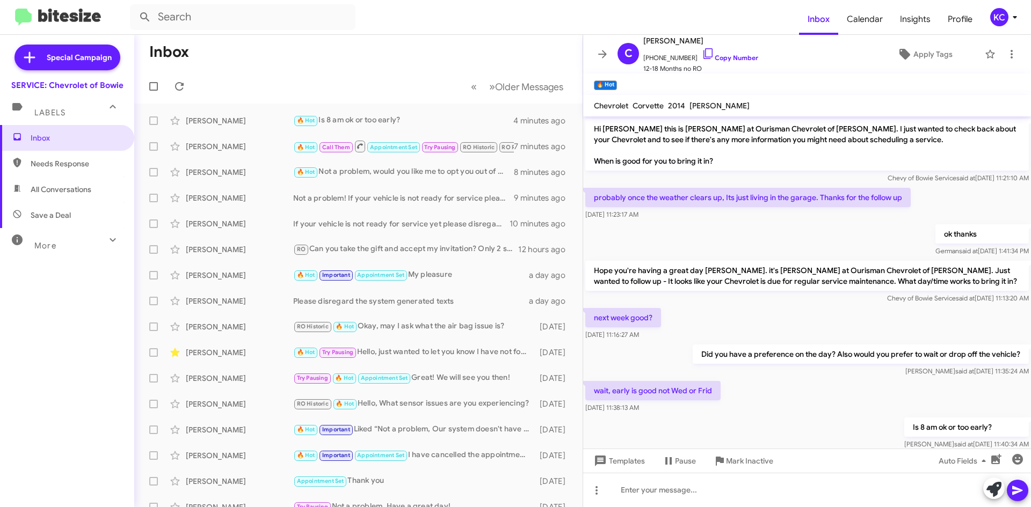
scroll to position [96, 0]
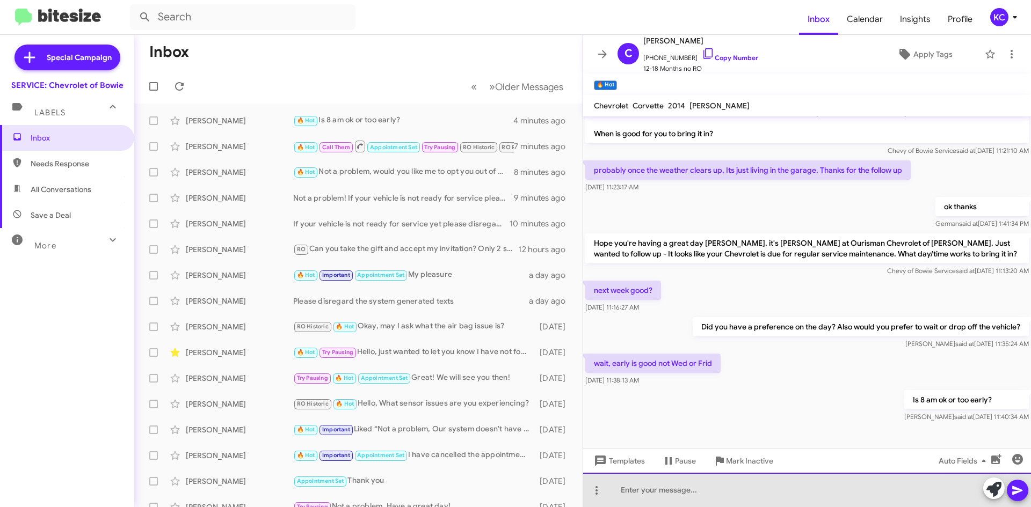
click at [646, 493] on div at bounding box center [807, 490] width 448 height 34
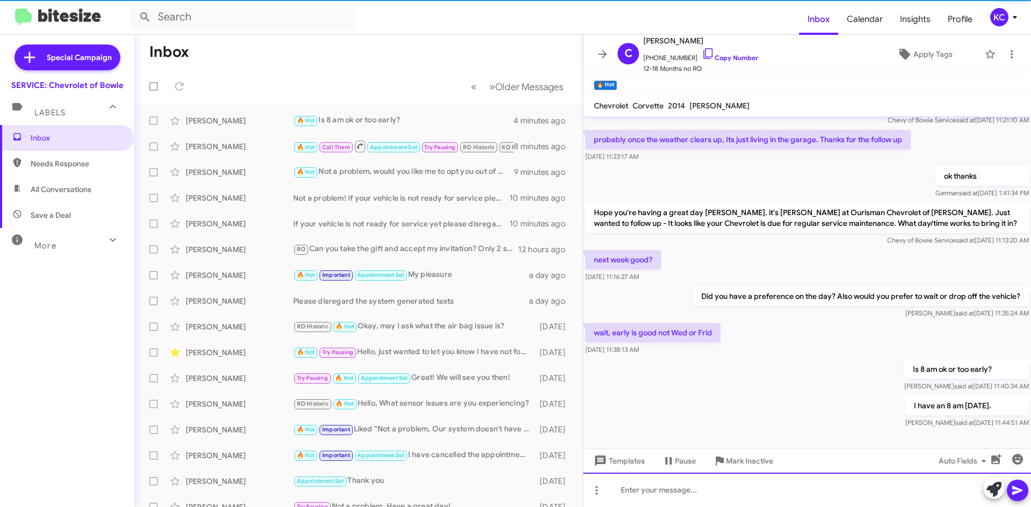
scroll to position [135, 0]
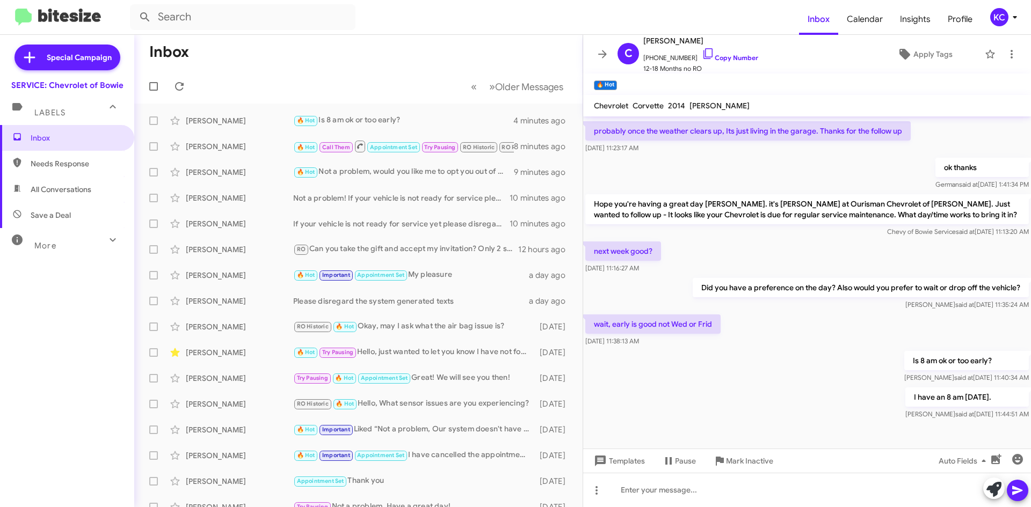
click at [1000, 17] on div "KC" at bounding box center [999, 17] width 18 height 18
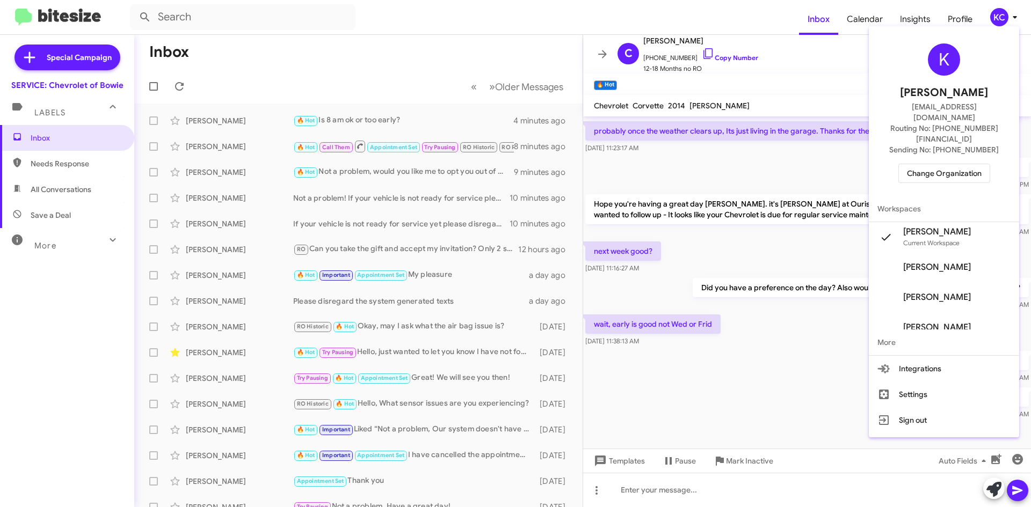
click at [958, 164] on span "Change Organization" at bounding box center [944, 173] width 75 height 18
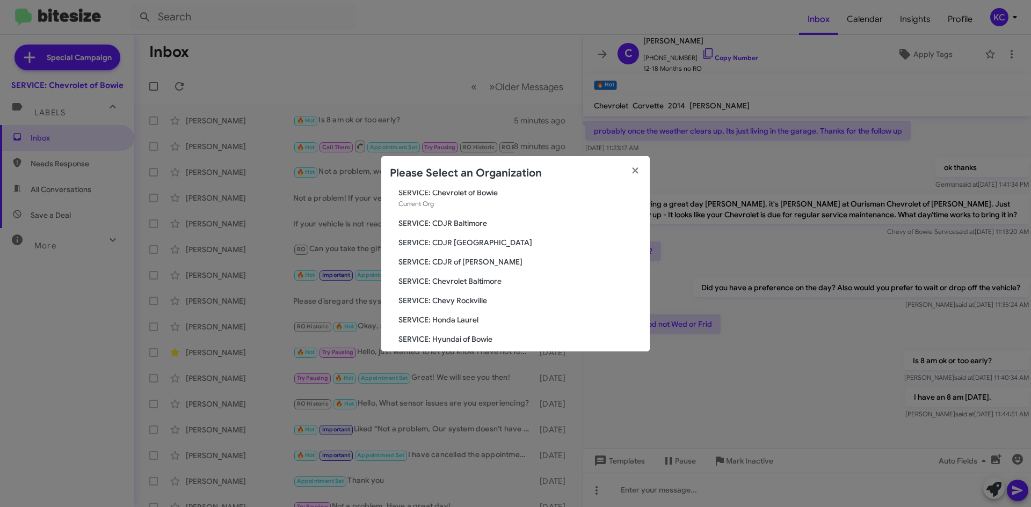
scroll to position [107, 0]
click at [464, 307] on span "SERVICE: Kia of Fairfax" at bounding box center [519, 303] width 243 height 11
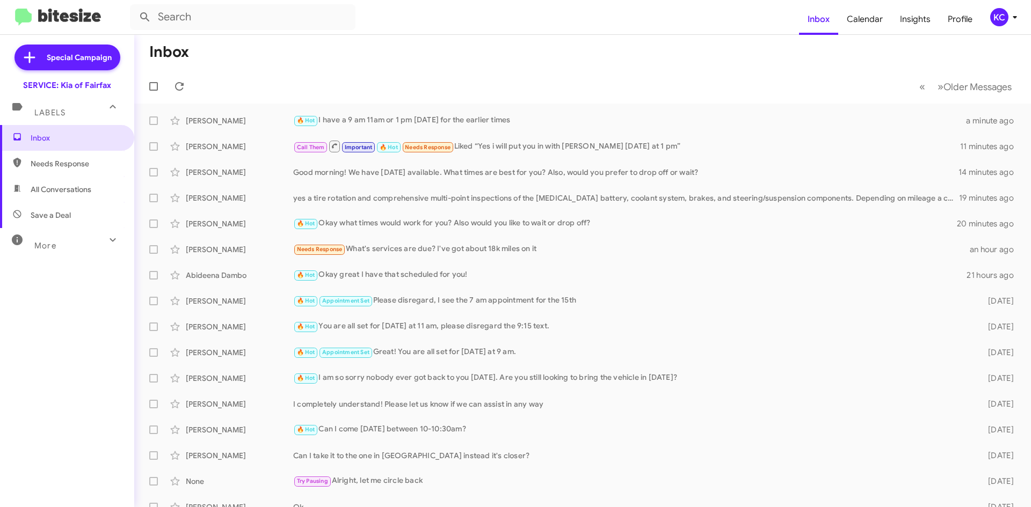
click at [1003, 14] on div "KC" at bounding box center [999, 17] width 18 height 18
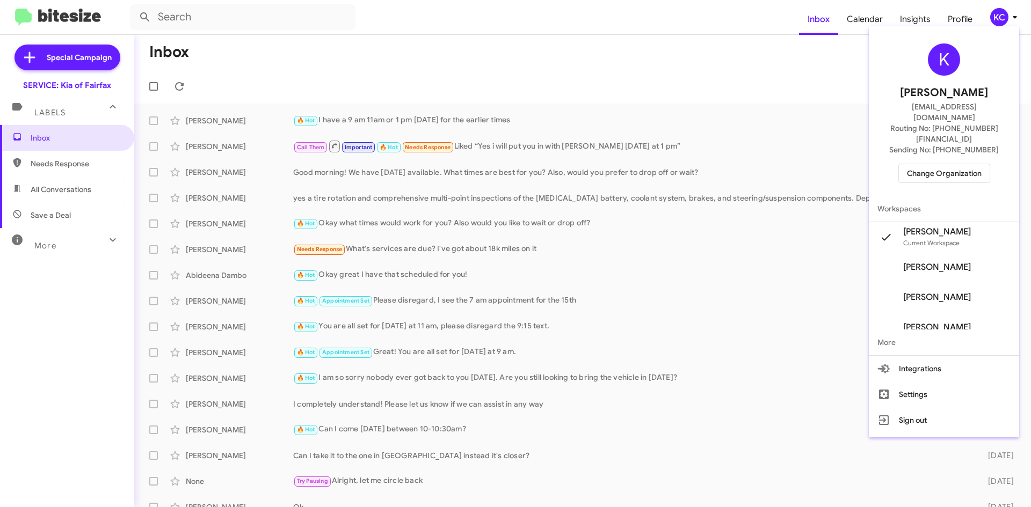
click at [961, 164] on span "Change Organization" at bounding box center [944, 173] width 75 height 18
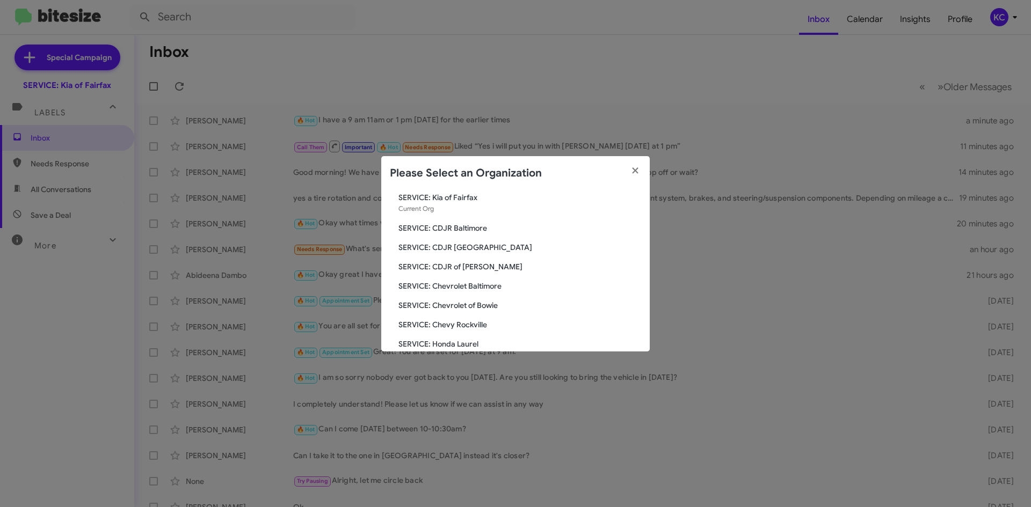
scroll to position [54, 0]
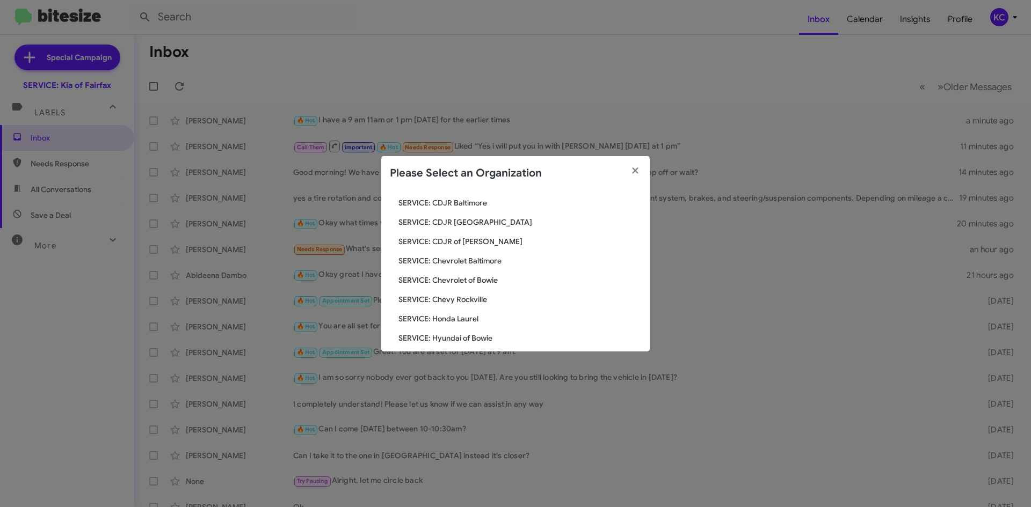
click at [454, 283] on span "SERVICE: Chevrolet of Bowie" at bounding box center [519, 280] width 243 height 11
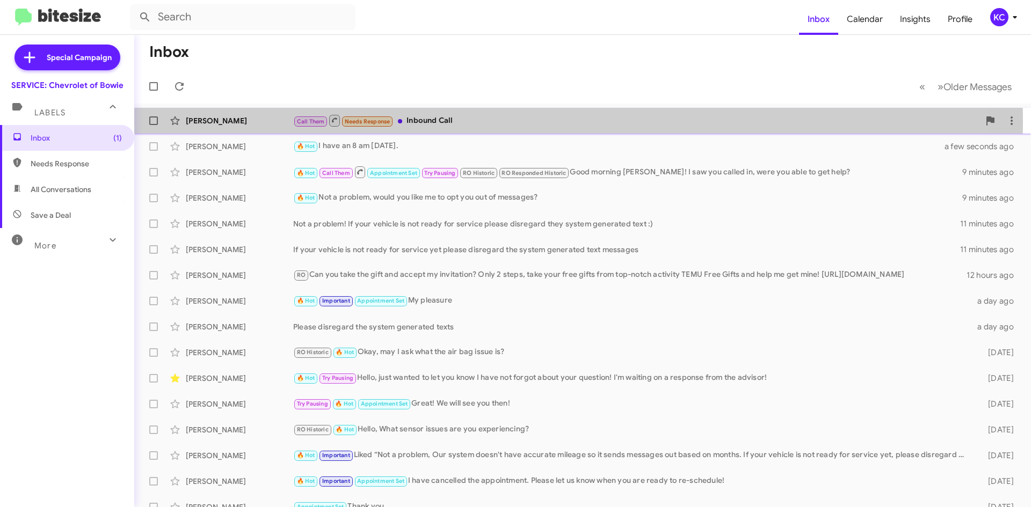
click at [460, 122] on div "Call Them Needs Response Inbound Call" at bounding box center [636, 120] width 686 height 13
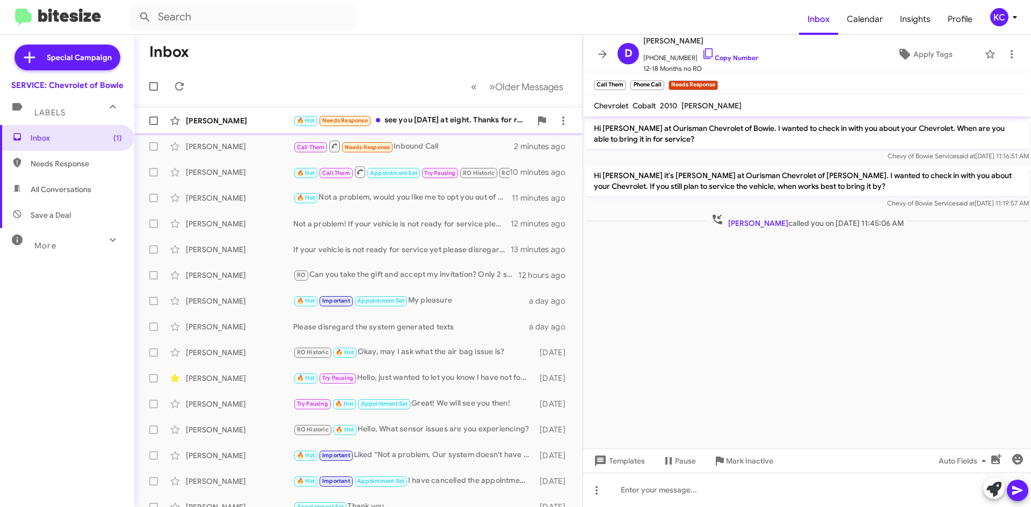
click at [421, 115] on div "🔥 Hot Needs Response see you Tuesday at eight. Thanks for reaching out." at bounding box center [412, 120] width 238 height 12
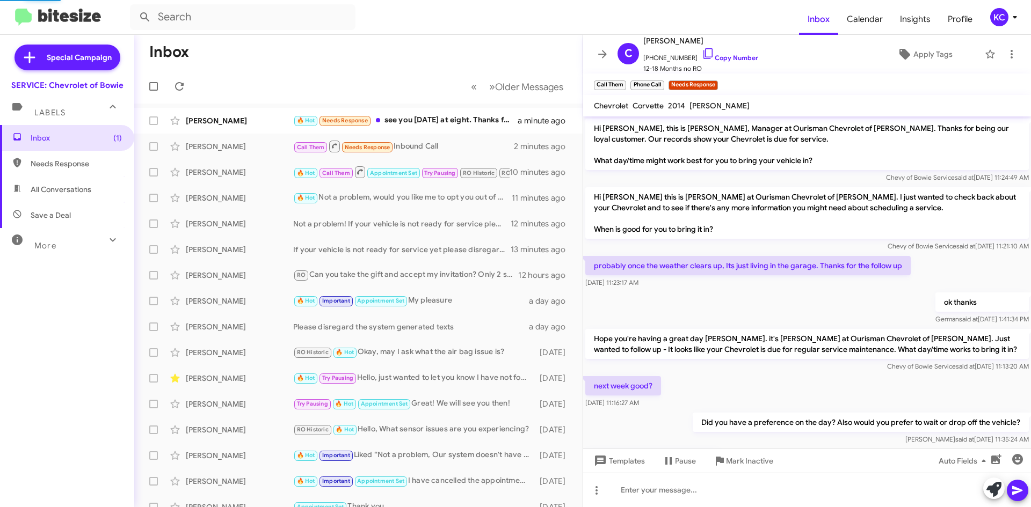
scroll to position [174, 0]
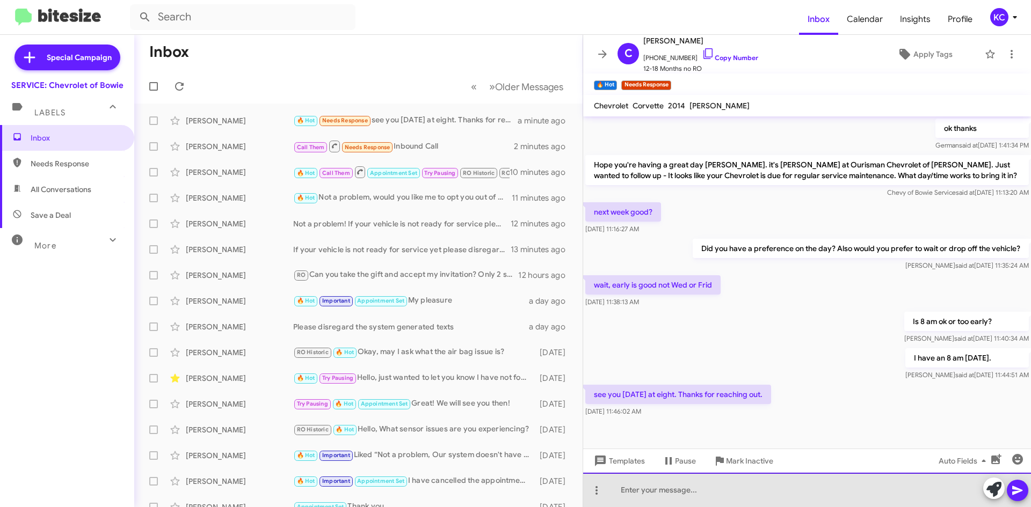
click at [764, 499] on div at bounding box center [807, 490] width 448 height 34
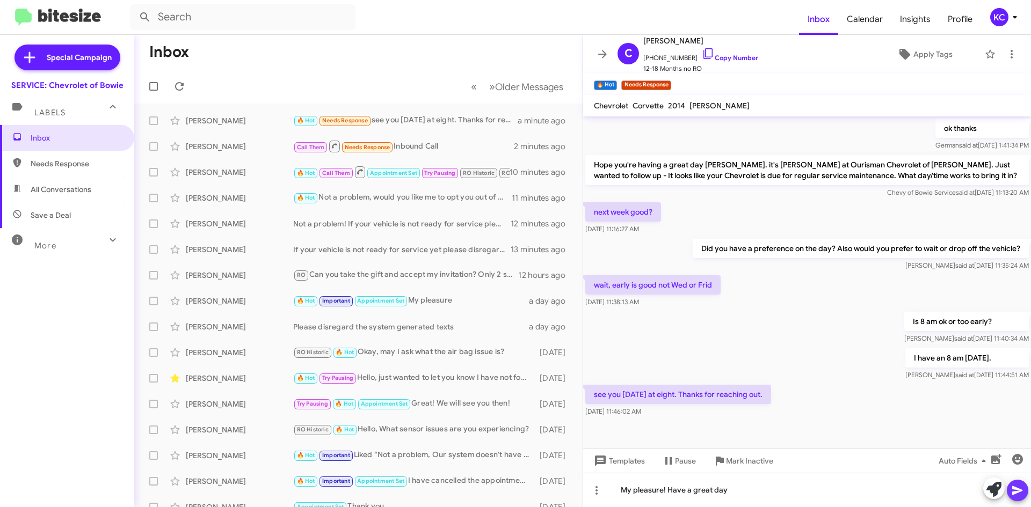
click at [1012, 487] on icon at bounding box center [1017, 490] width 13 height 13
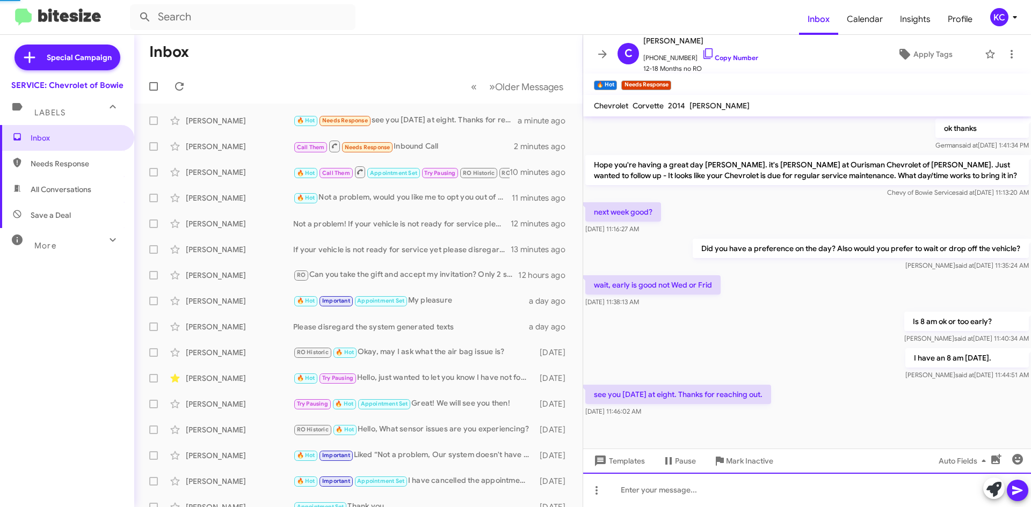
scroll to position [0, 0]
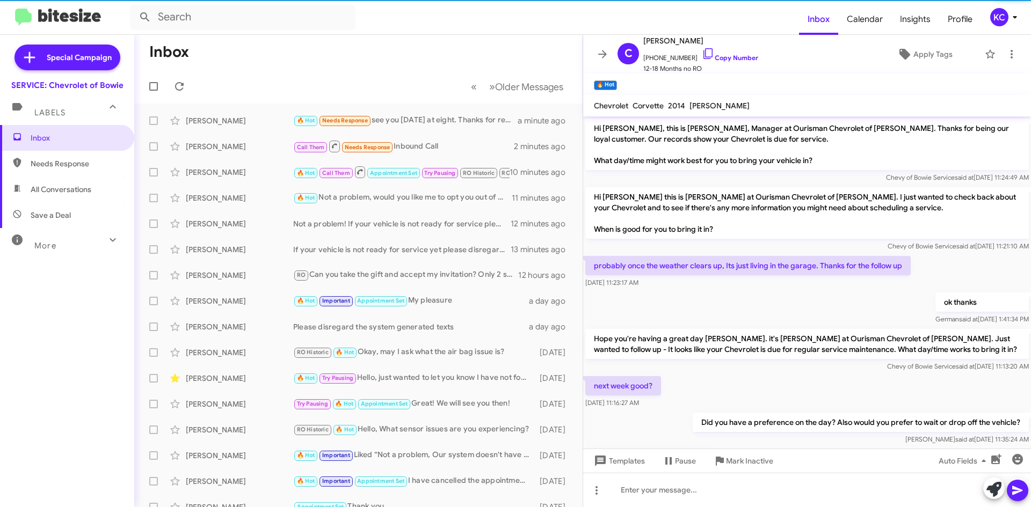
click at [993, 23] on div "KC" at bounding box center [999, 17] width 18 height 18
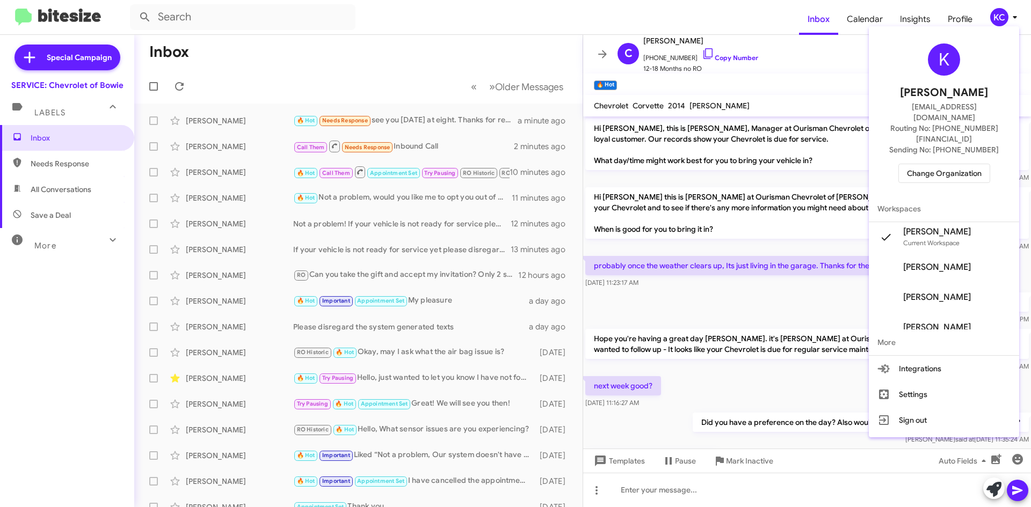
click at [958, 164] on span "Change Organization" at bounding box center [944, 173] width 75 height 18
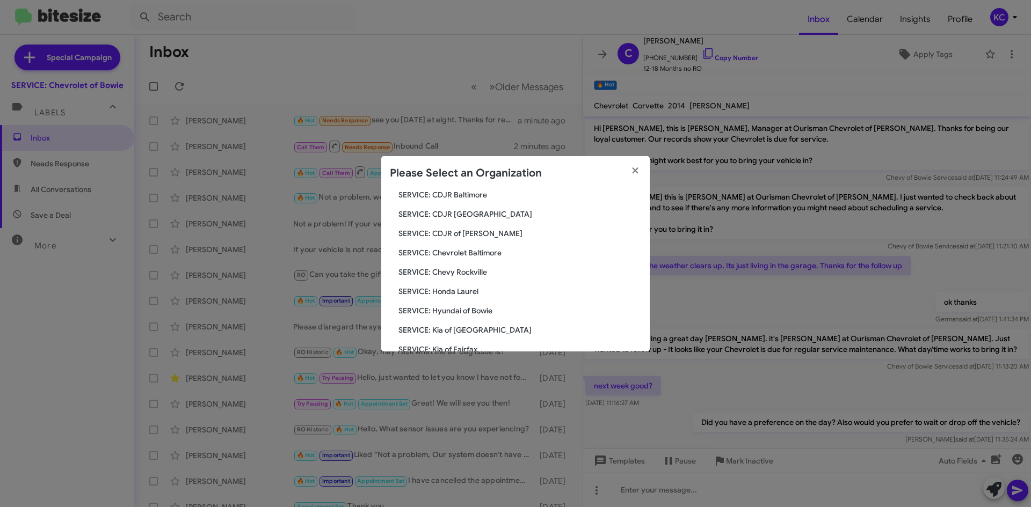
scroll to position [107, 0]
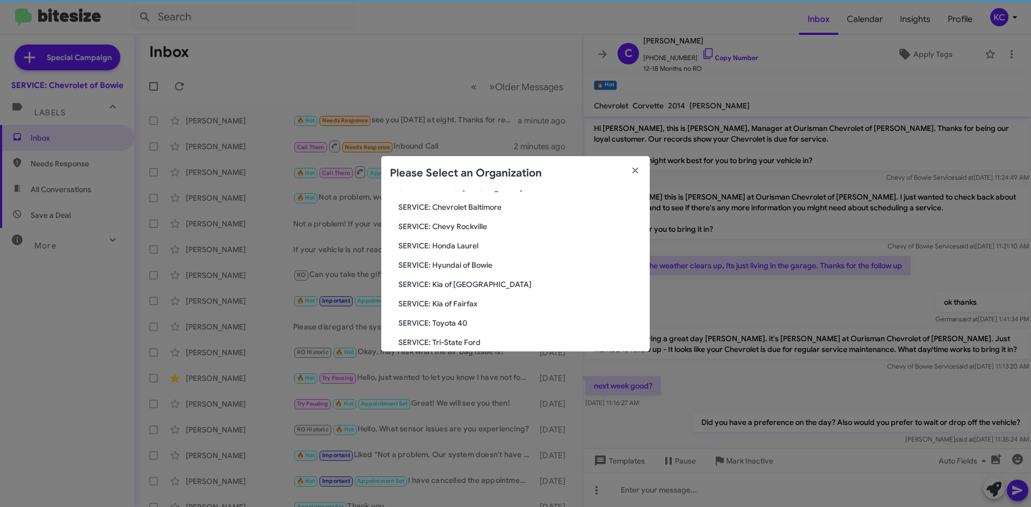
click at [471, 300] on span "SERVICE: Kia of Fairfax" at bounding box center [519, 303] width 243 height 11
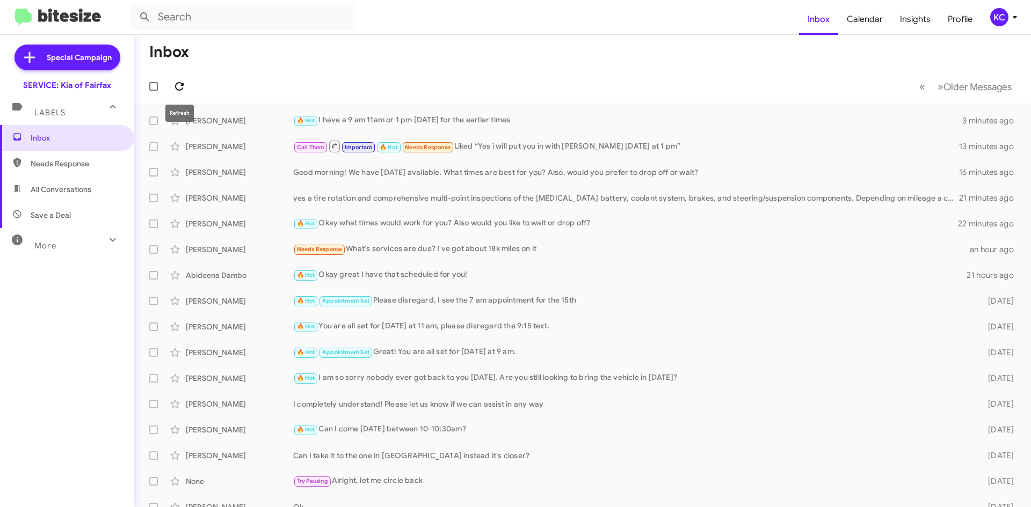
click at [178, 84] on icon at bounding box center [179, 86] width 13 height 13
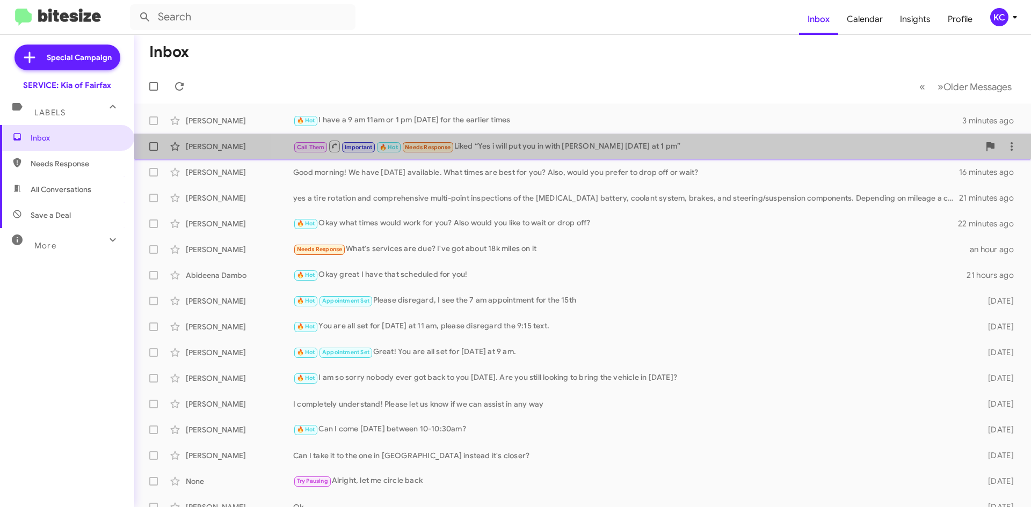
click at [661, 138] on div "[PERSON_NAME] Call Them Important 🔥 Hot Needs Response Liked “Yes i will put yo…" at bounding box center [582, 146] width 879 height 21
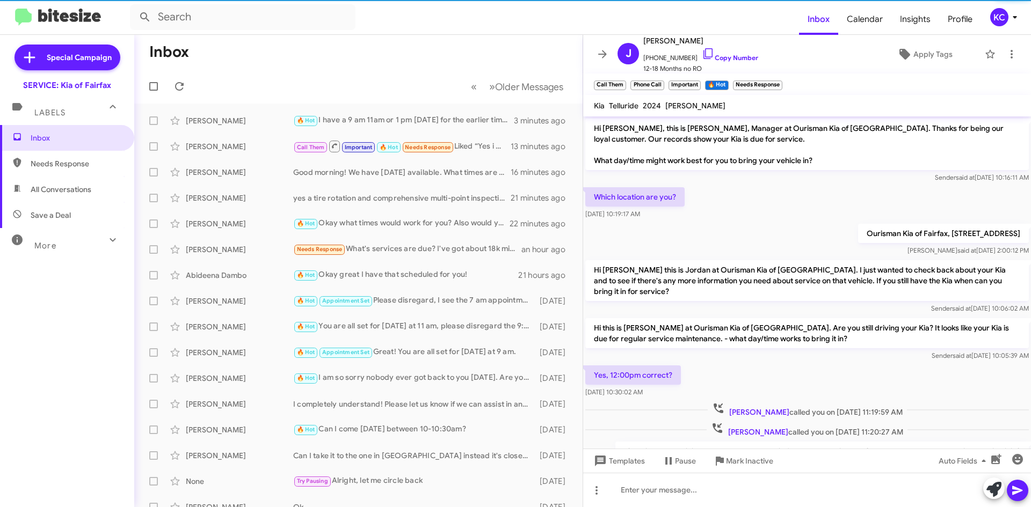
scroll to position [276, 0]
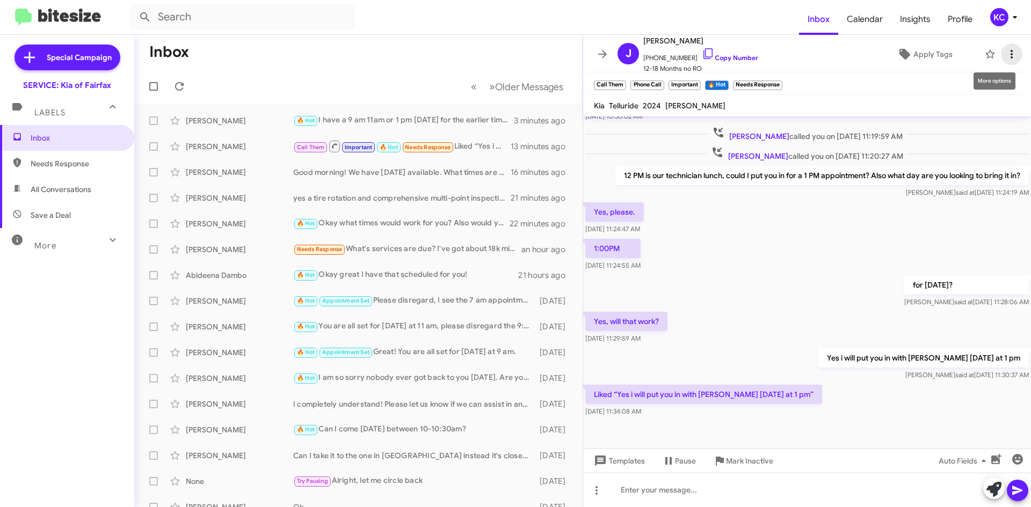
click at [1010, 58] on span at bounding box center [1011, 54] width 21 height 13
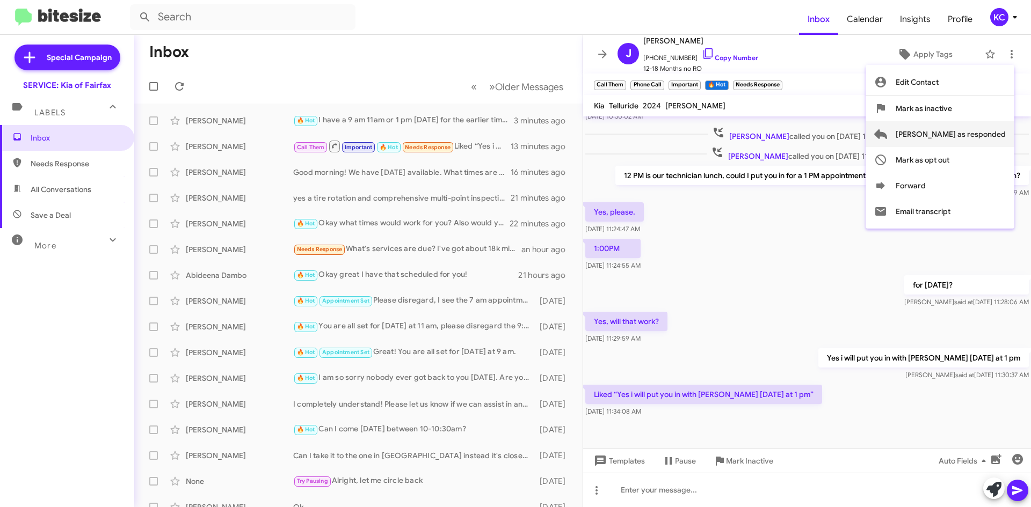
click at [1002, 137] on span "[PERSON_NAME] as responded" at bounding box center [950, 134] width 110 height 26
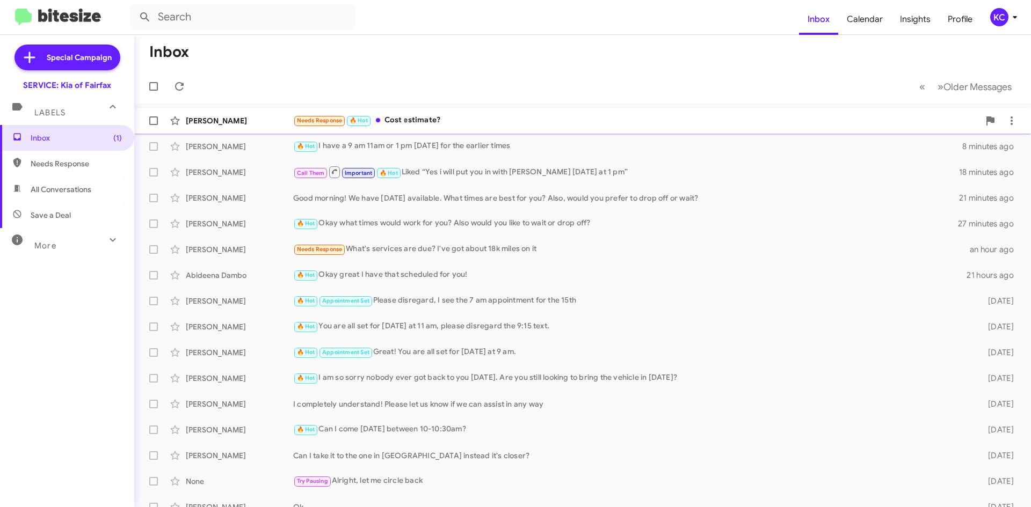
click at [411, 122] on div "Needs Response 🔥 Hot Cost estimate?" at bounding box center [636, 120] width 686 height 12
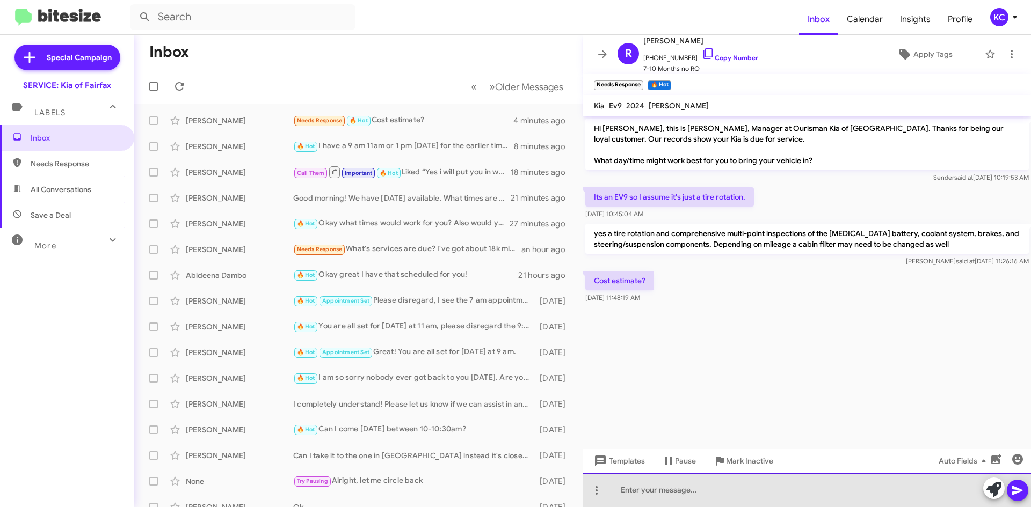
click at [707, 490] on div at bounding box center [807, 490] width 448 height 34
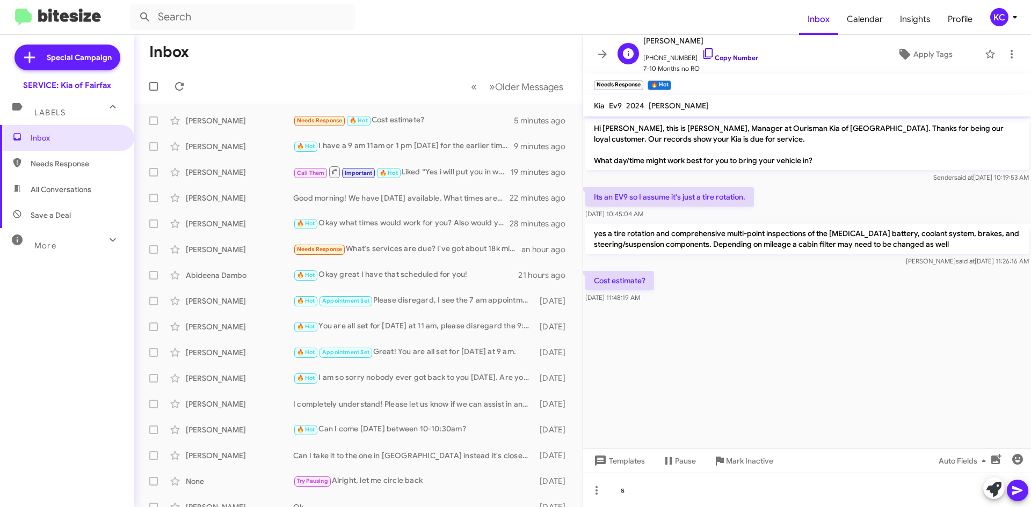
click at [702, 52] on icon at bounding box center [708, 53] width 13 height 13
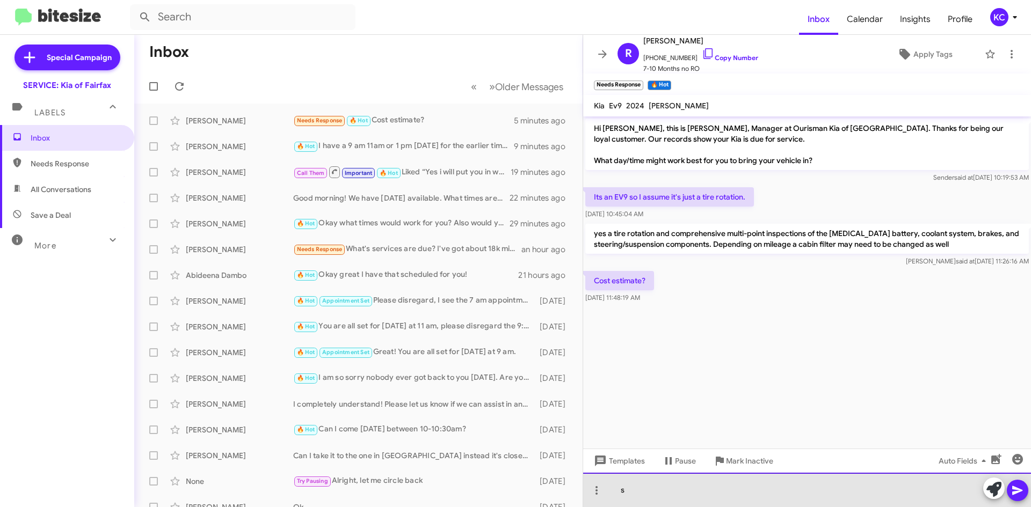
click at [713, 495] on div "s" at bounding box center [807, 490] width 448 height 34
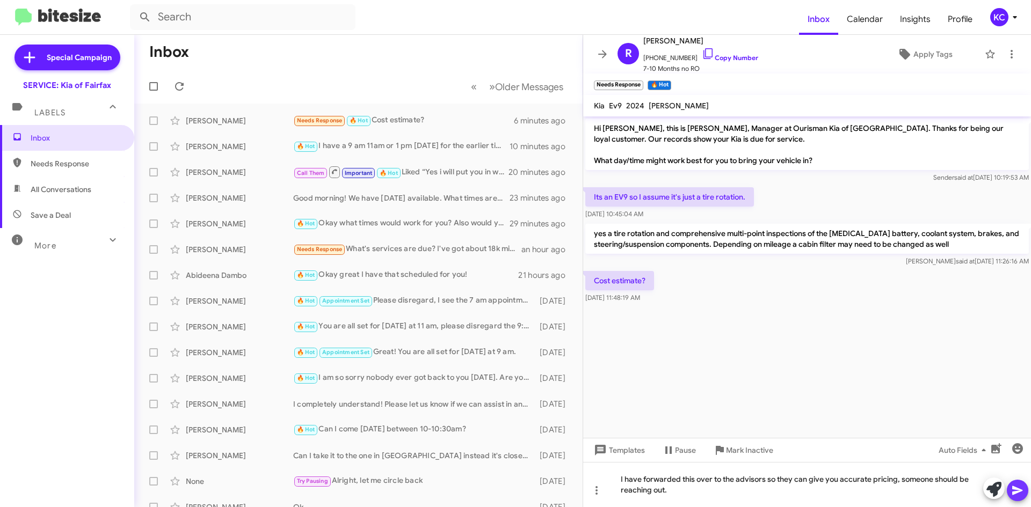
click at [1019, 493] on icon at bounding box center [1017, 490] width 13 height 13
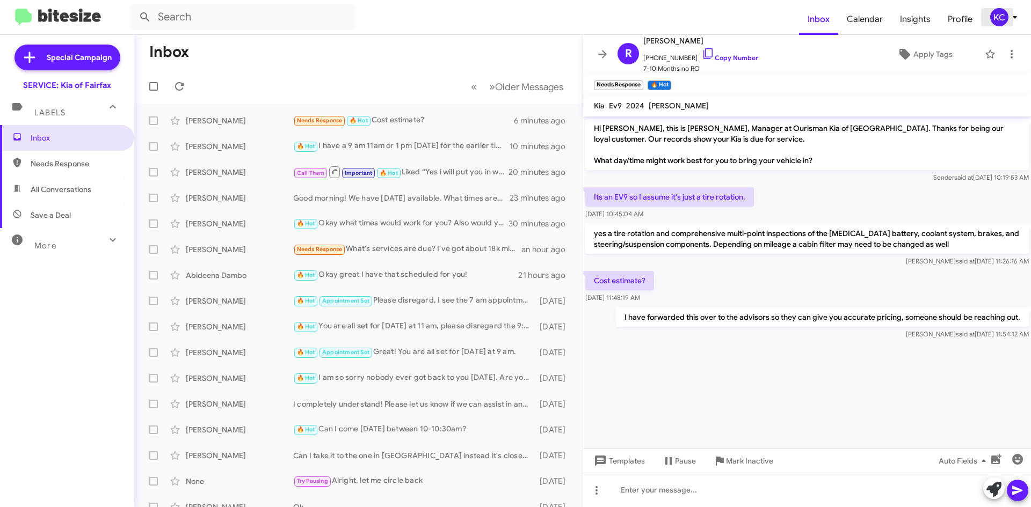
click at [989, 21] on span "KC" at bounding box center [1005, 17] width 32 height 18
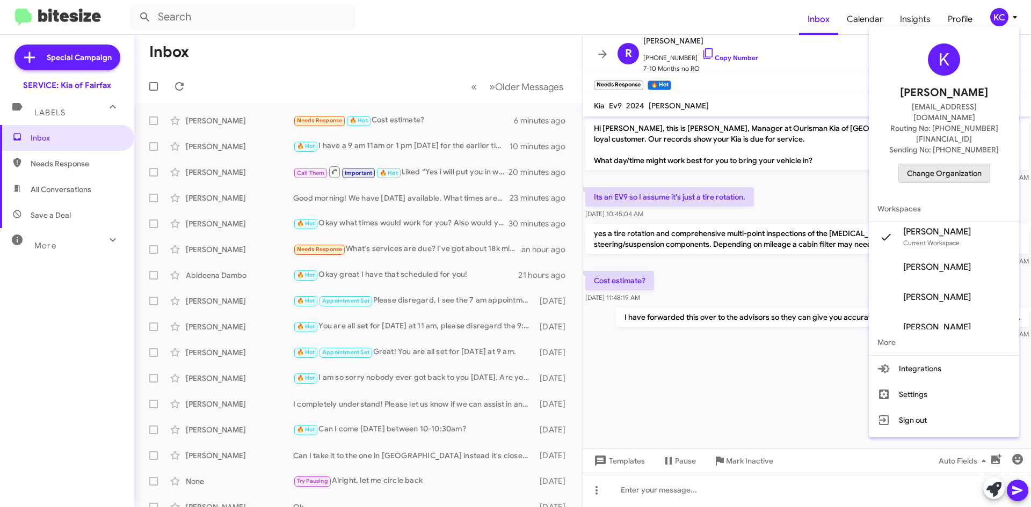
click at [981, 164] on button "Change Organization" at bounding box center [944, 173] width 92 height 19
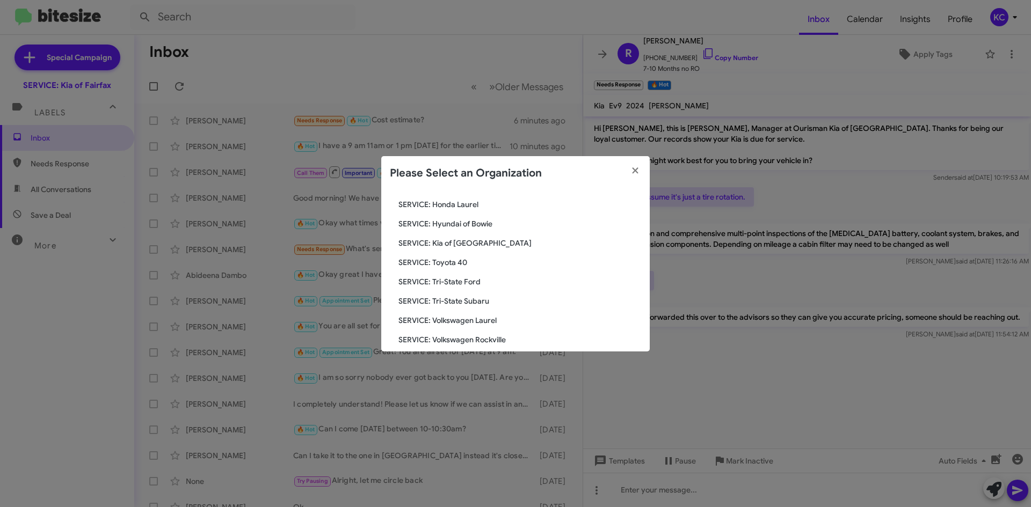
scroll to position [179, 0]
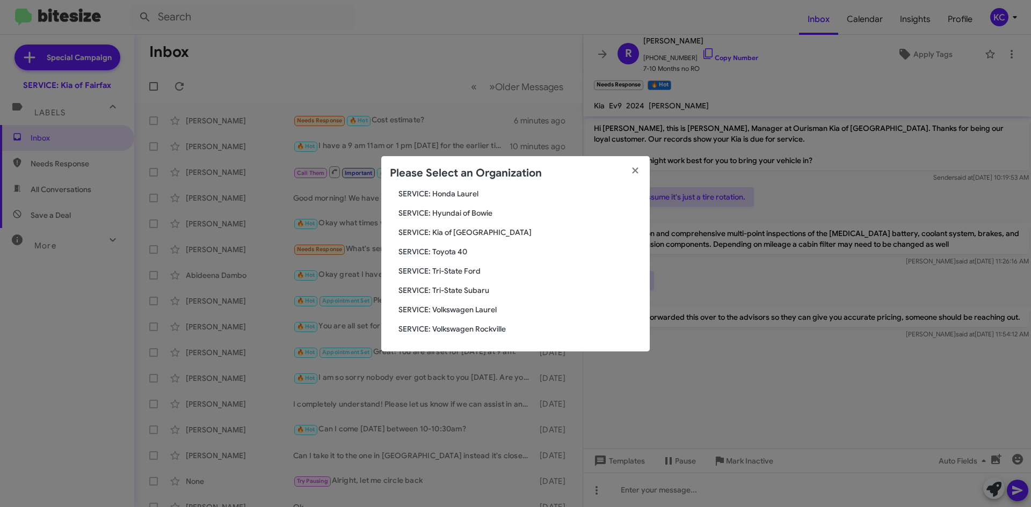
click at [435, 293] on span "SERVICE: Tri-State Subaru" at bounding box center [519, 290] width 243 height 11
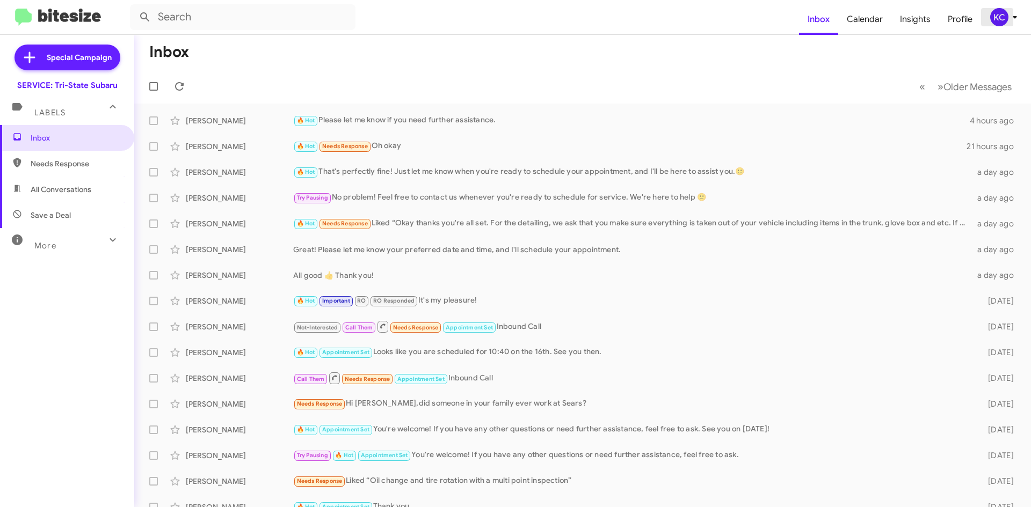
click at [997, 16] on div "KC" at bounding box center [999, 17] width 18 height 18
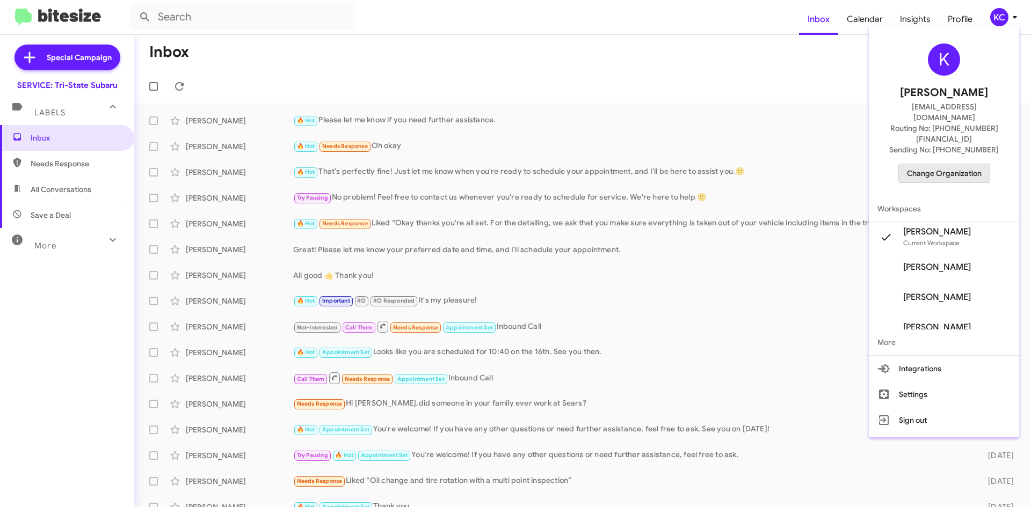
click at [950, 164] on span "Change Organization" at bounding box center [944, 173] width 75 height 18
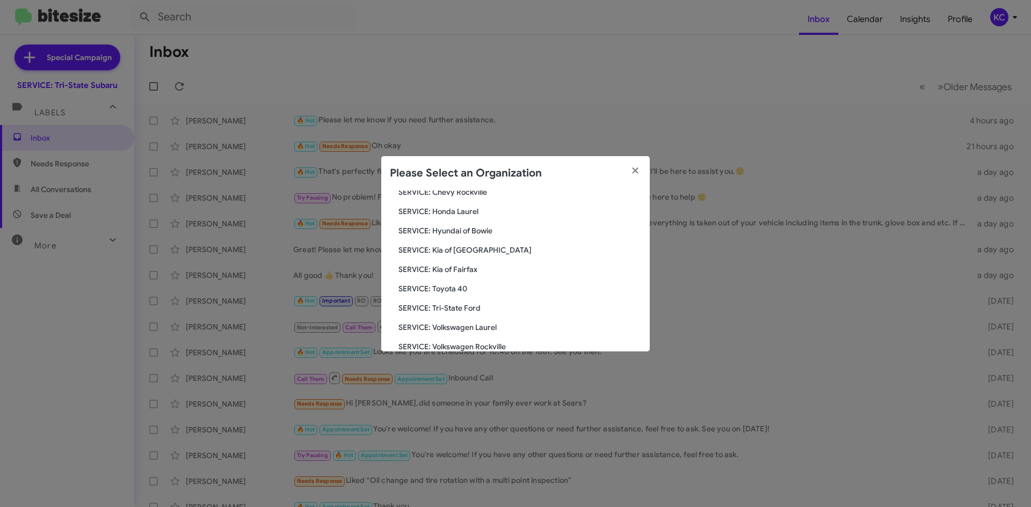
scroll to position [179, 0]
click at [459, 273] on span "SERVICE: Toyota 40" at bounding box center [519, 271] width 243 height 11
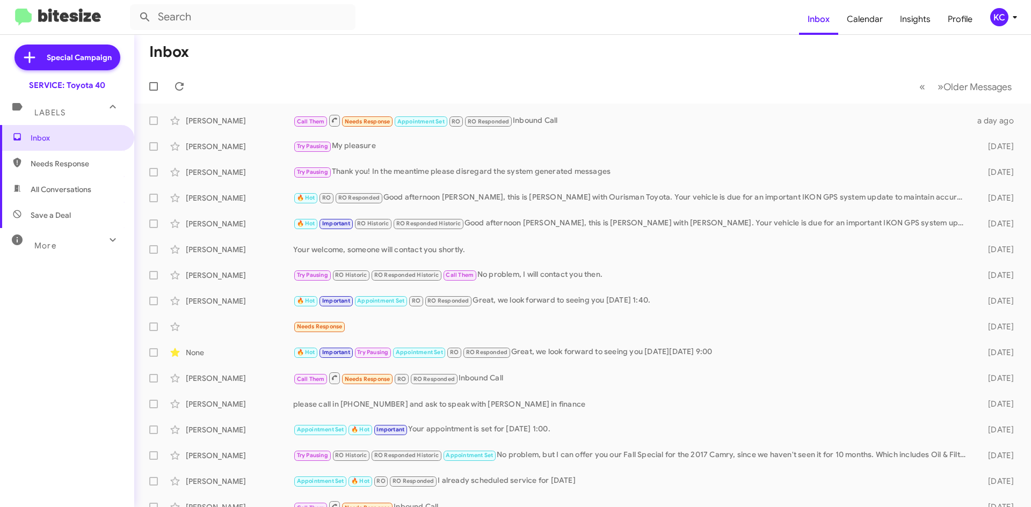
click at [999, 21] on div "KC" at bounding box center [999, 17] width 18 height 18
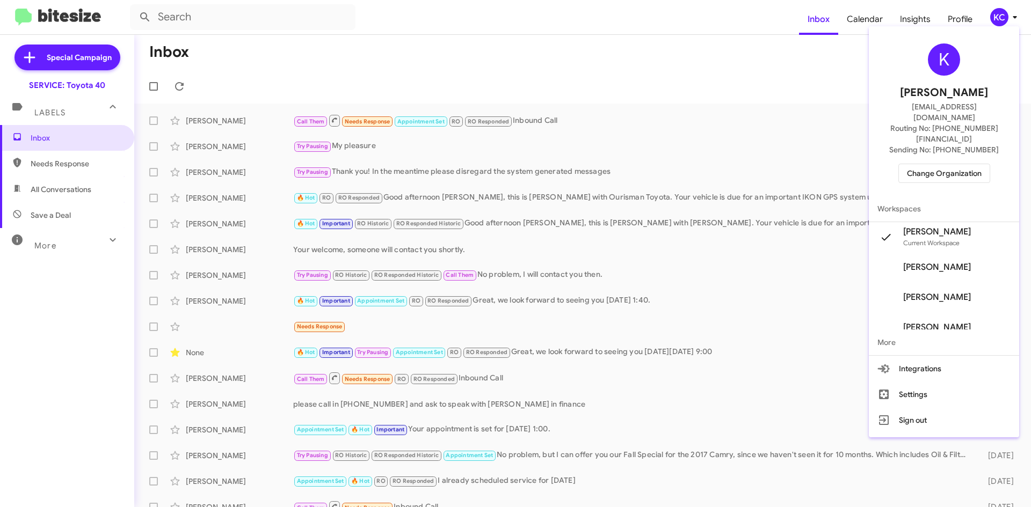
click at [961, 164] on span "Change Organization" at bounding box center [944, 173] width 75 height 18
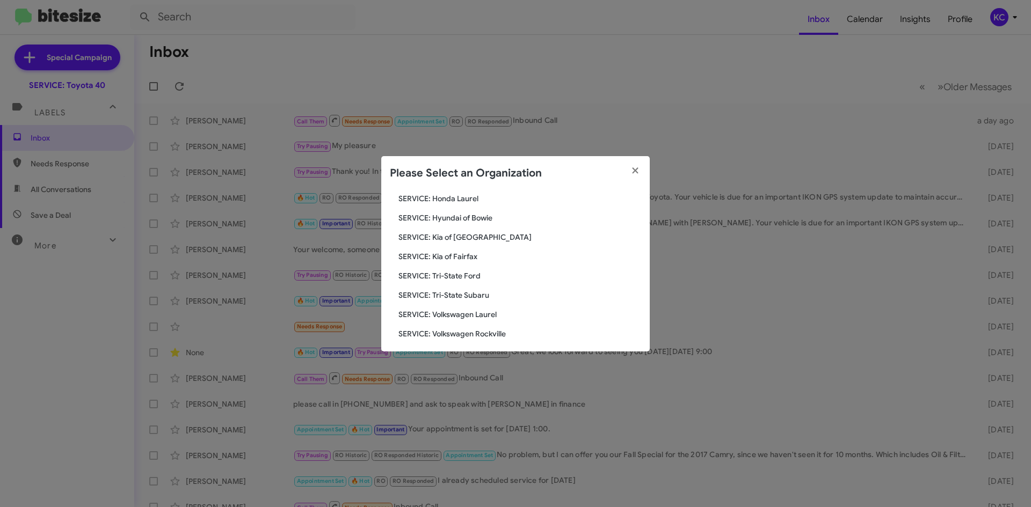
scroll to position [179, 0]
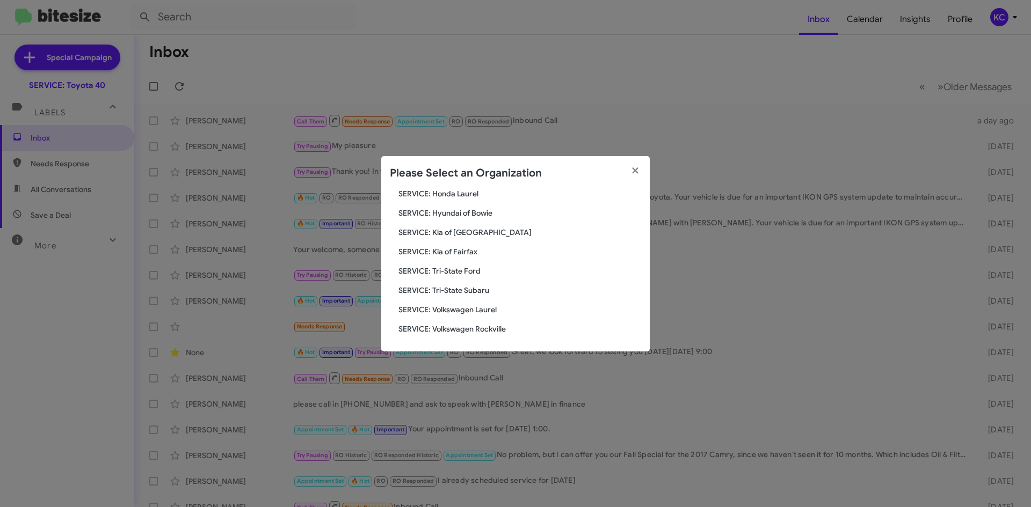
click at [471, 209] on span "SERVICE: Hyundai of Bowie" at bounding box center [519, 213] width 243 height 11
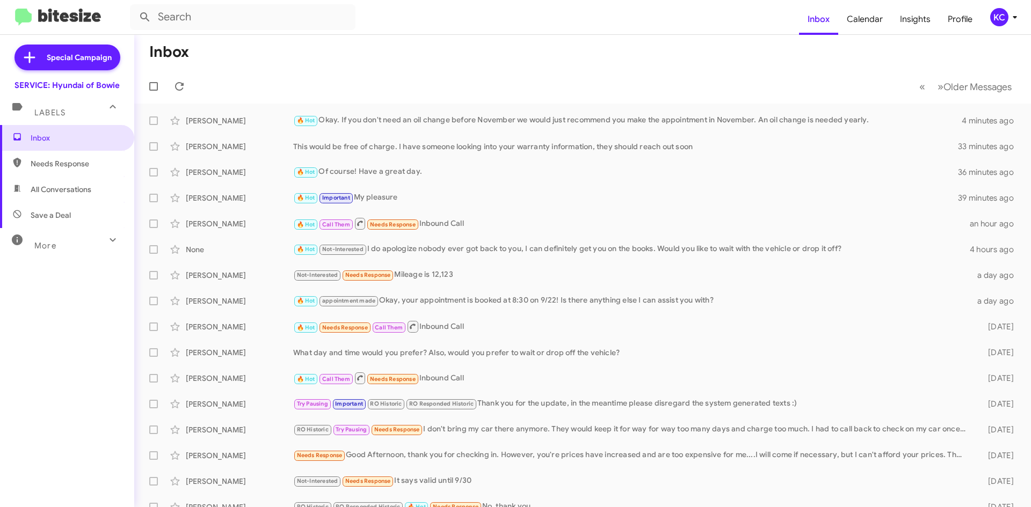
click at [999, 19] on div "KC" at bounding box center [999, 17] width 18 height 18
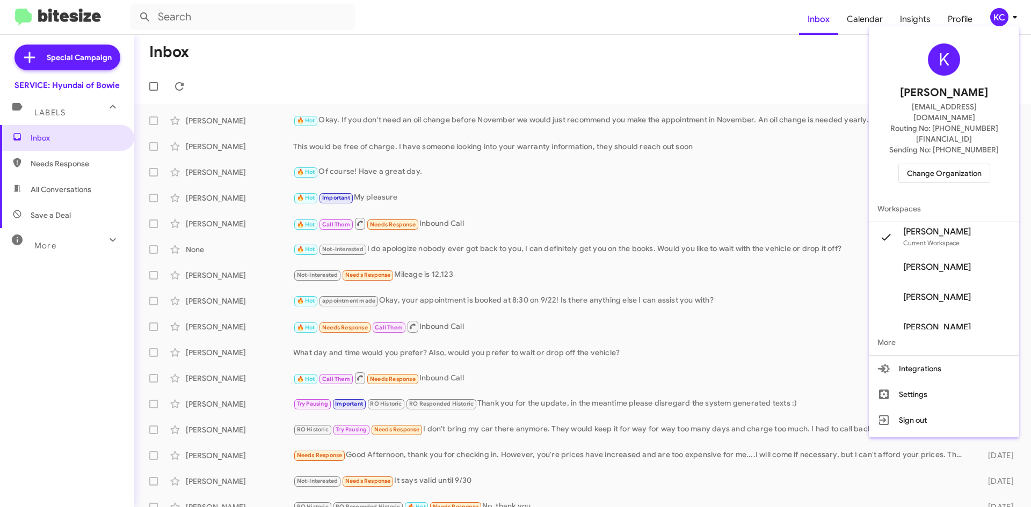
click at [937, 164] on span "Change Organization" at bounding box center [944, 173] width 75 height 18
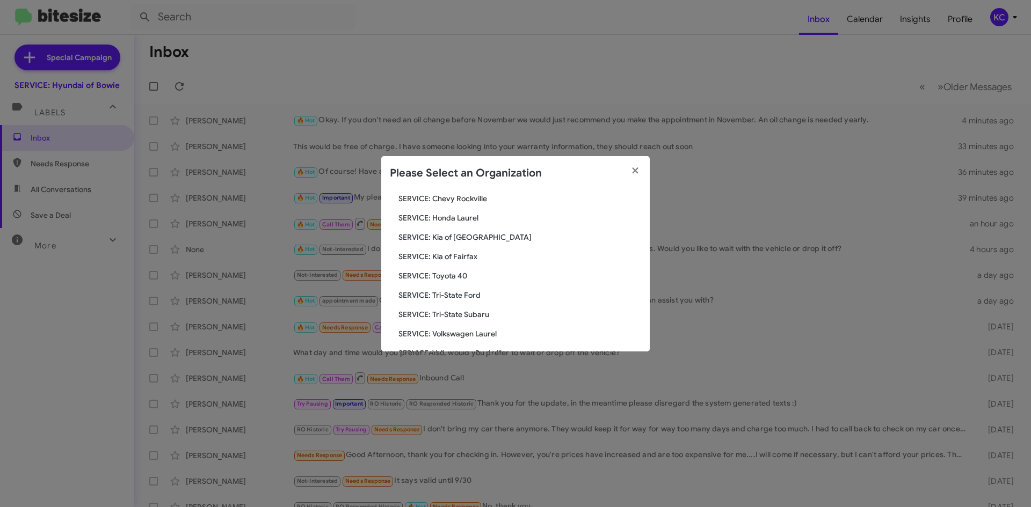
scroll to position [161, 0]
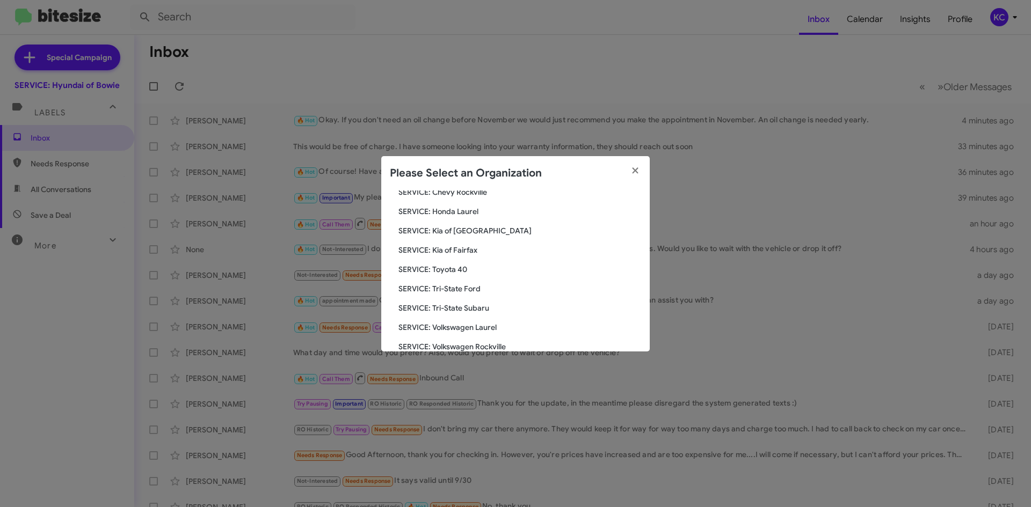
click at [469, 251] on span "SERVICE: Kia of Fairfax" at bounding box center [519, 250] width 243 height 11
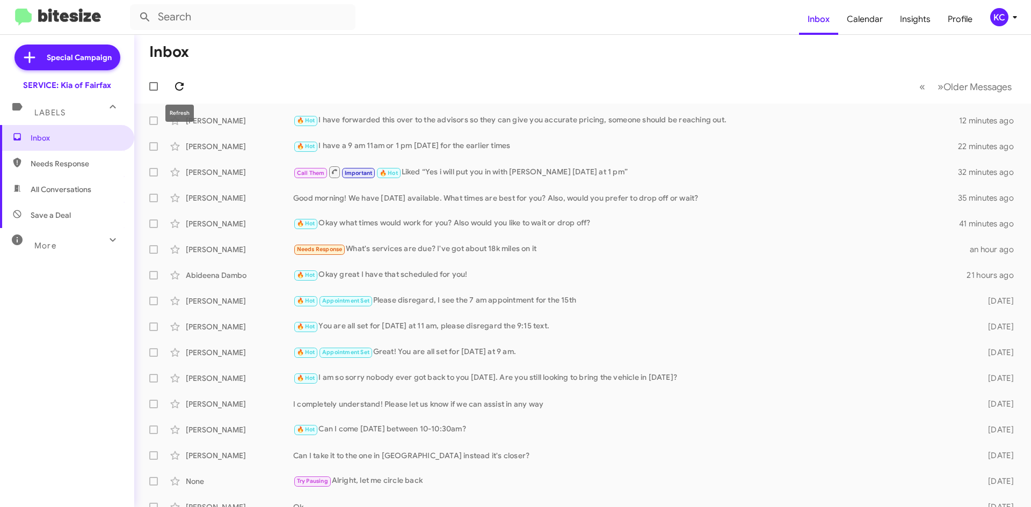
click at [181, 88] on icon at bounding box center [179, 86] width 13 height 13
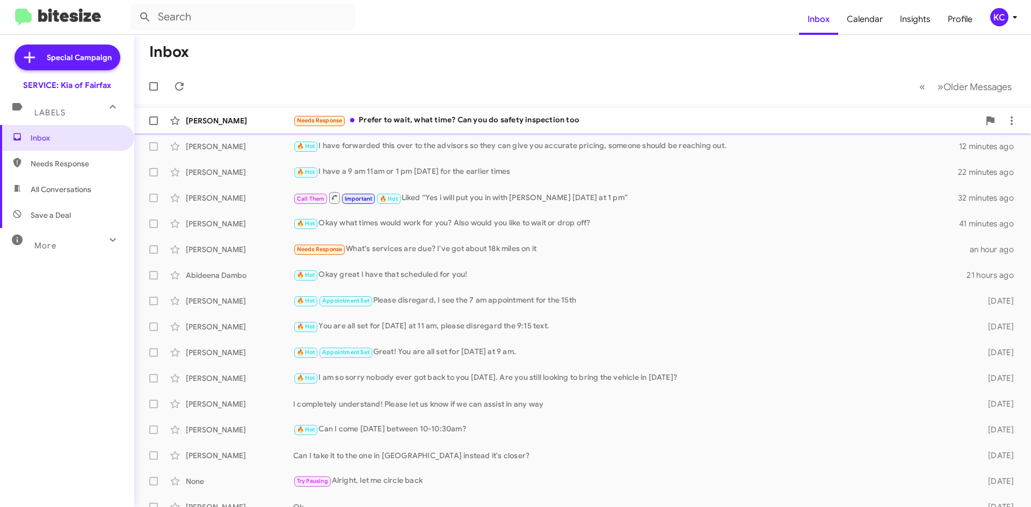
click at [421, 112] on div "Antoinette Rebbeck Needs Response Prefer to wait, what time? Can you do safety …" at bounding box center [582, 120] width 879 height 21
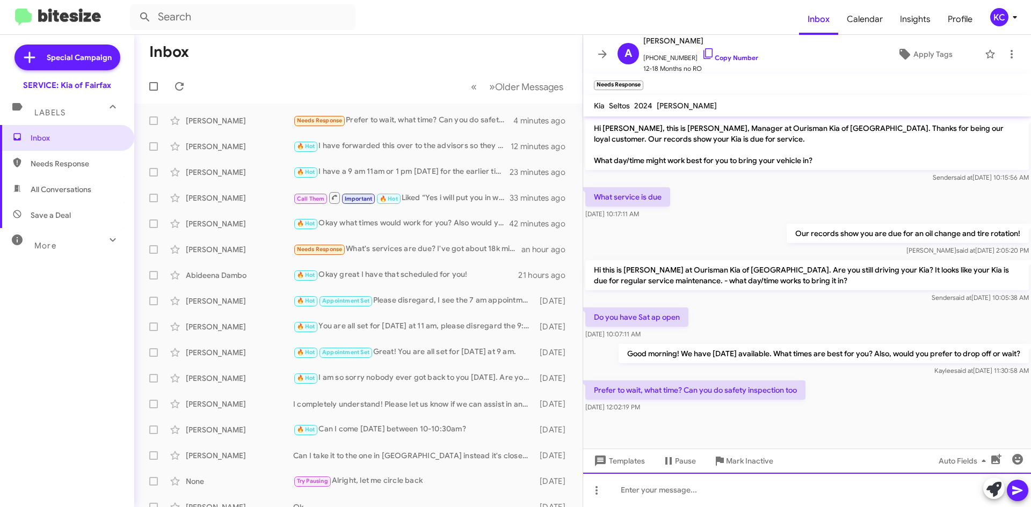
click at [657, 495] on div at bounding box center [807, 490] width 448 height 34
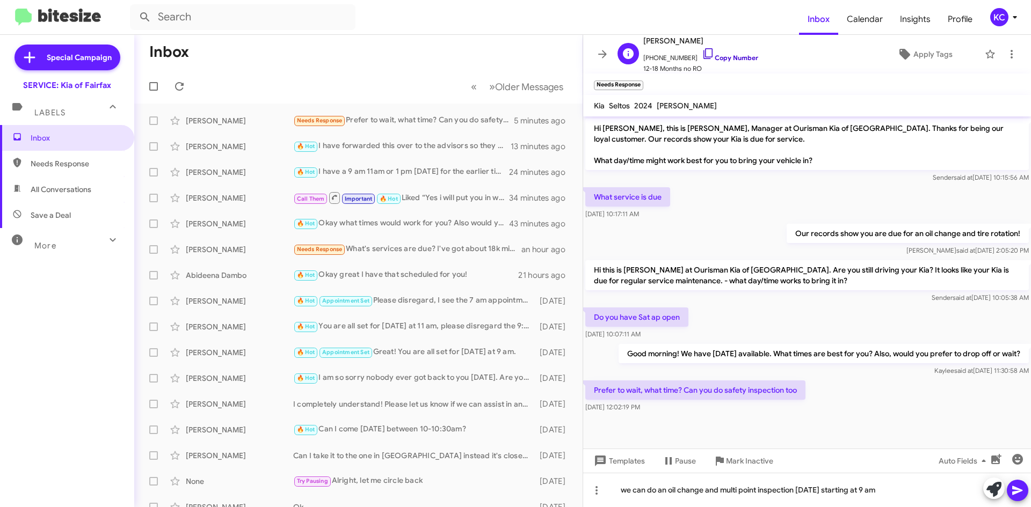
click at [702, 50] on icon at bounding box center [708, 53] width 13 height 13
click at [1019, 498] on span at bounding box center [1017, 490] width 13 height 21
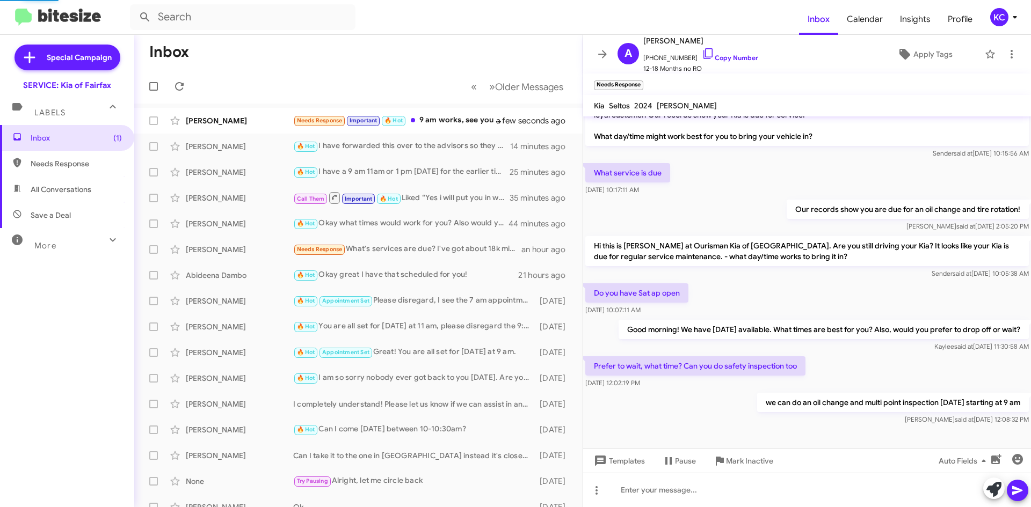
scroll to position [63, 0]
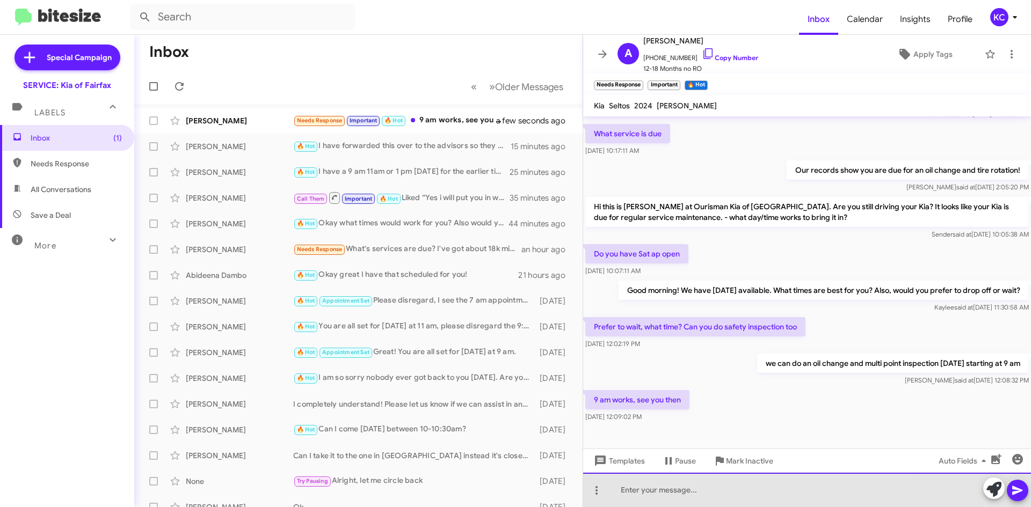
click at [698, 493] on div at bounding box center [807, 490] width 448 height 34
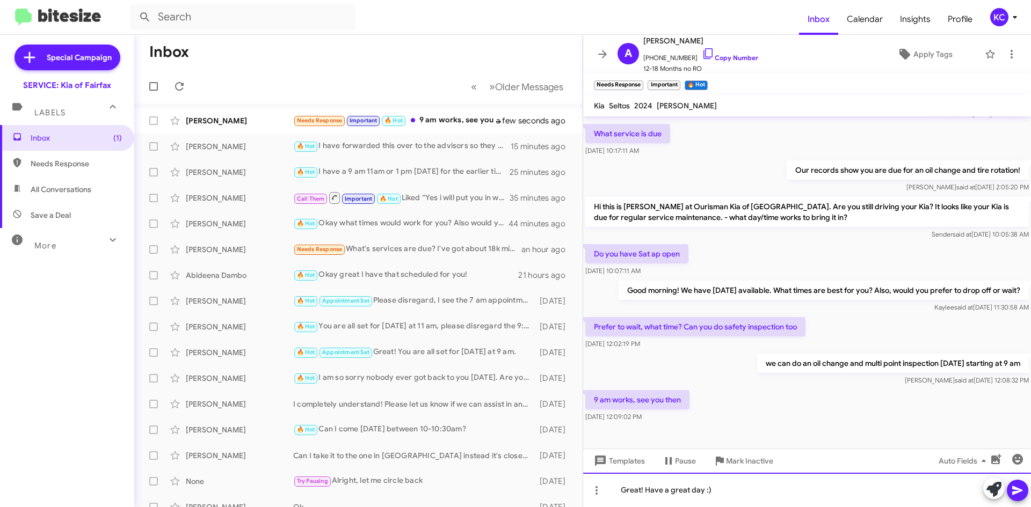
click at [1030, 487] on div "Great! Have a great day :)" at bounding box center [807, 490] width 448 height 34
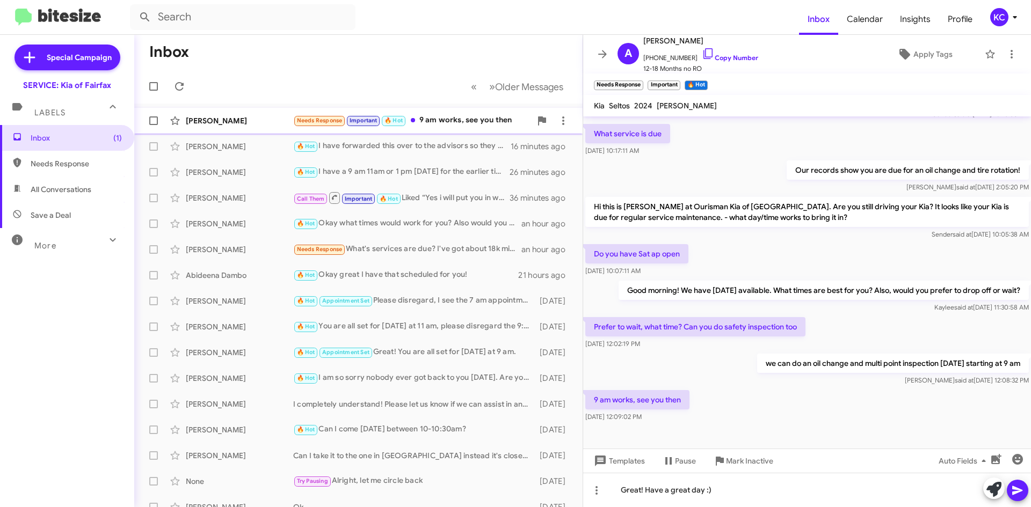
click at [429, 117] on div "Needs Response Important 🔥 Hot 9 am works, see you then" at bounding box center [412, 120] width 238 height 12
click at [1017, 498] on span at bounding box center [1017, 490] width 13 height 21
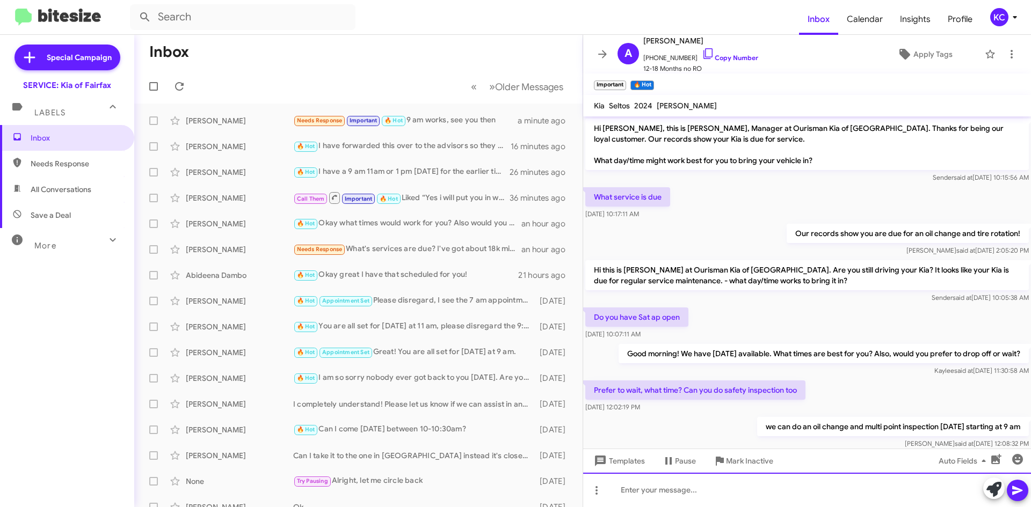
scroll to position [103, 0]
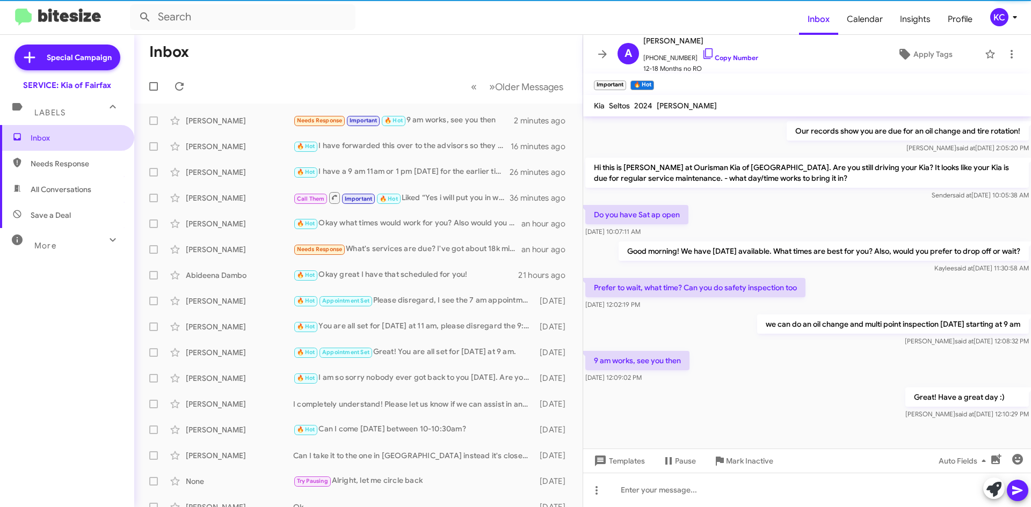
click at [72, 141] on span "Inbox" at bounding box center [76, 138] width 91 height 11
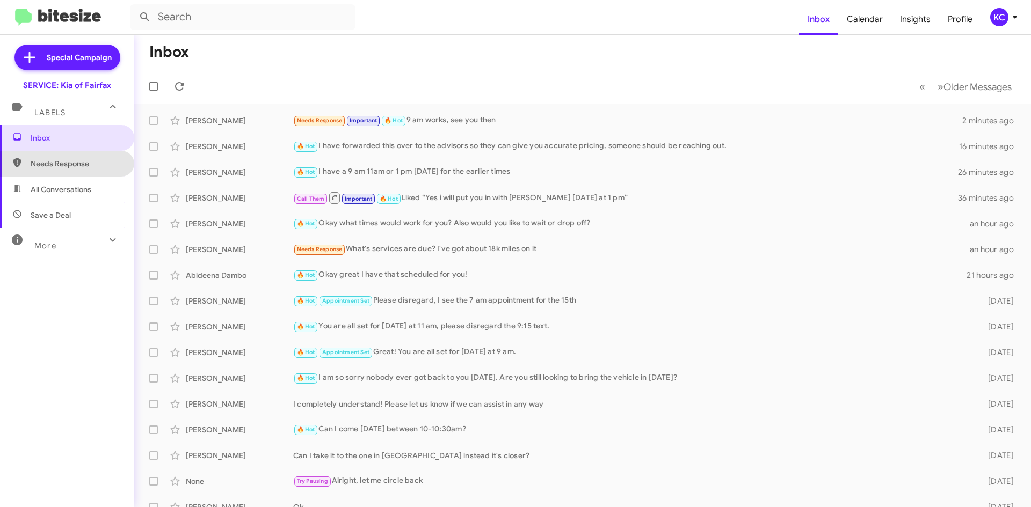
click at [85, 165] on span "Needs Response" at bounding box center [76, 163] width 91 height 11
type input "in:needs-response"
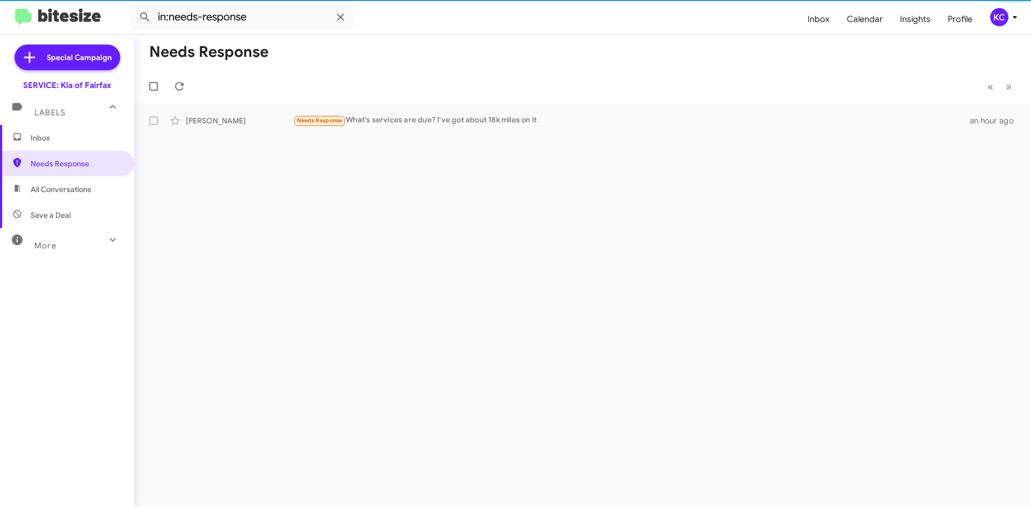
click at [84, 145] on span "Inbox" at bounding box center [67, 138] width 134 height 26
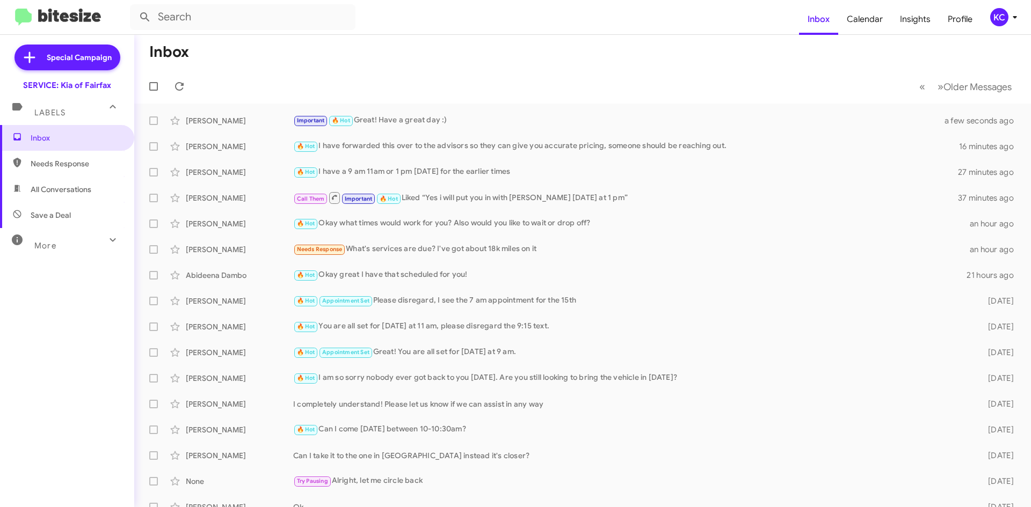
click at [1004, 16] on div "KC" at bounding box center [999, 17] width 18 height 18
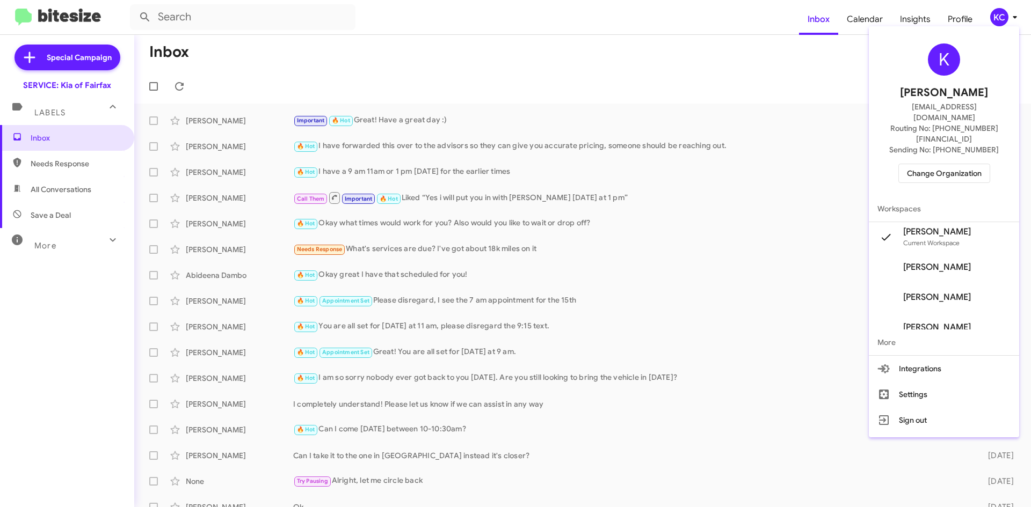
click at [973, 164] on span "Change Organization" at bounding box center [944, 173] width 75 height 18
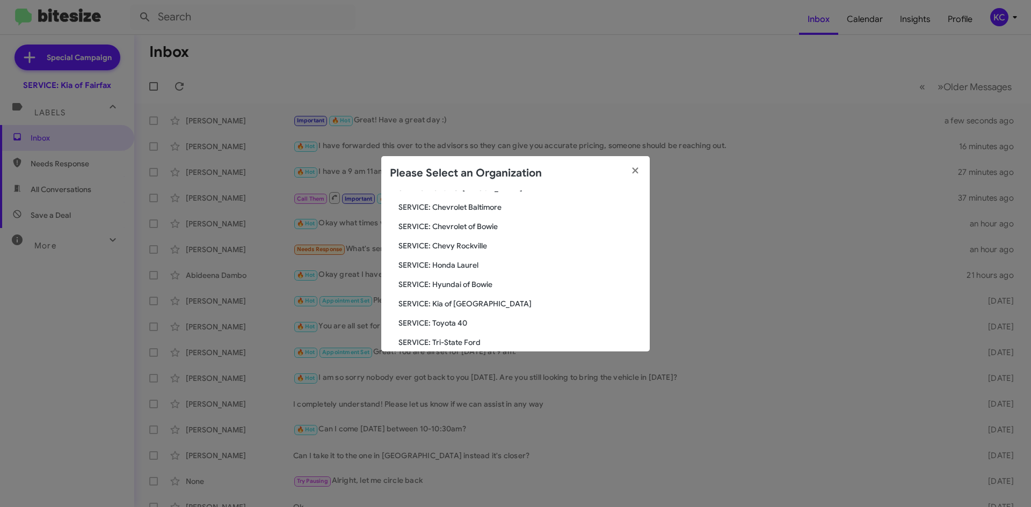
scroll to position [161, 0]
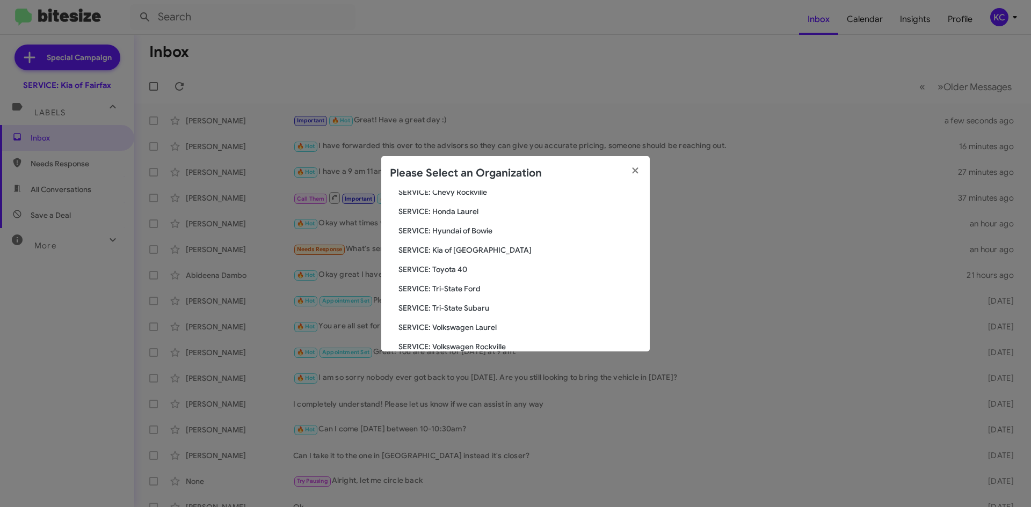
click at [474, 311] on span "SERVICE: Tri-State Subaru" at bounding box center [519, 308] width 243 height 11
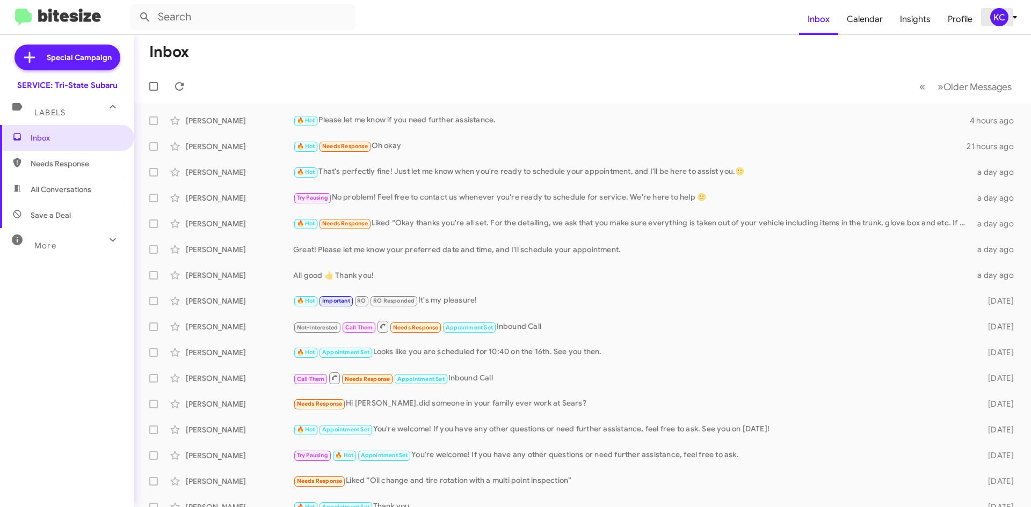
click at [1004, 16] on div "KC" at bounding box center [999, 17] width 18 height 18
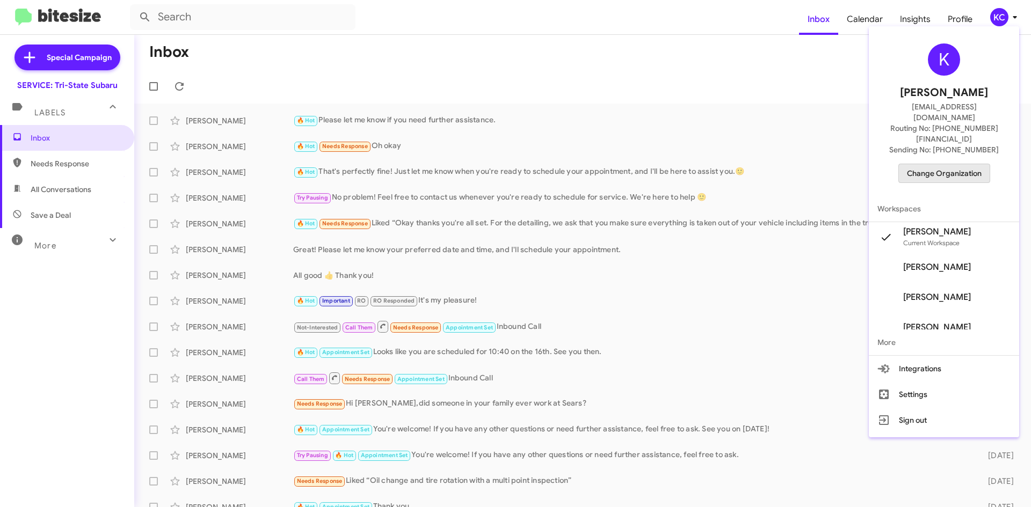
click at [965, 164] on span "Change Organization" at bounding box center [944, 173] width 75 height 18
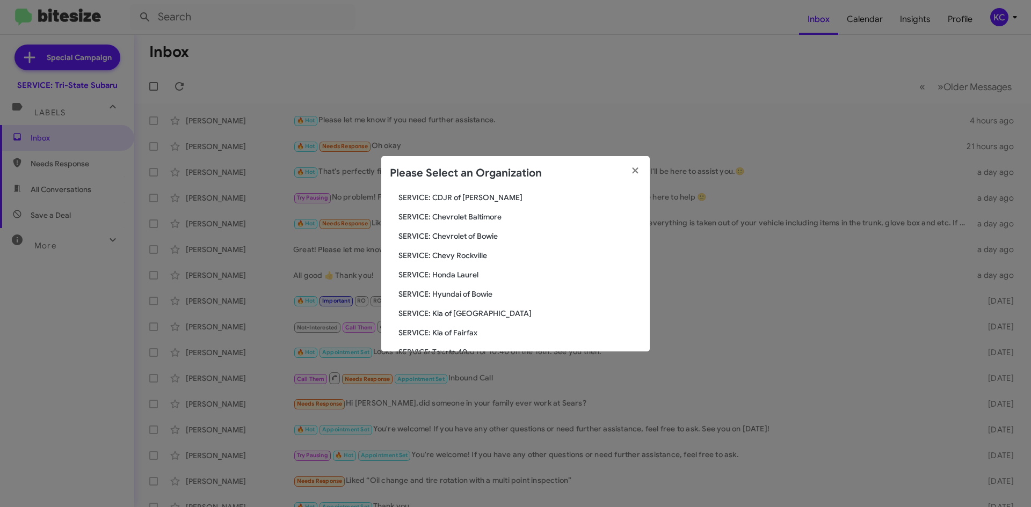
scroll to position [107, 0]
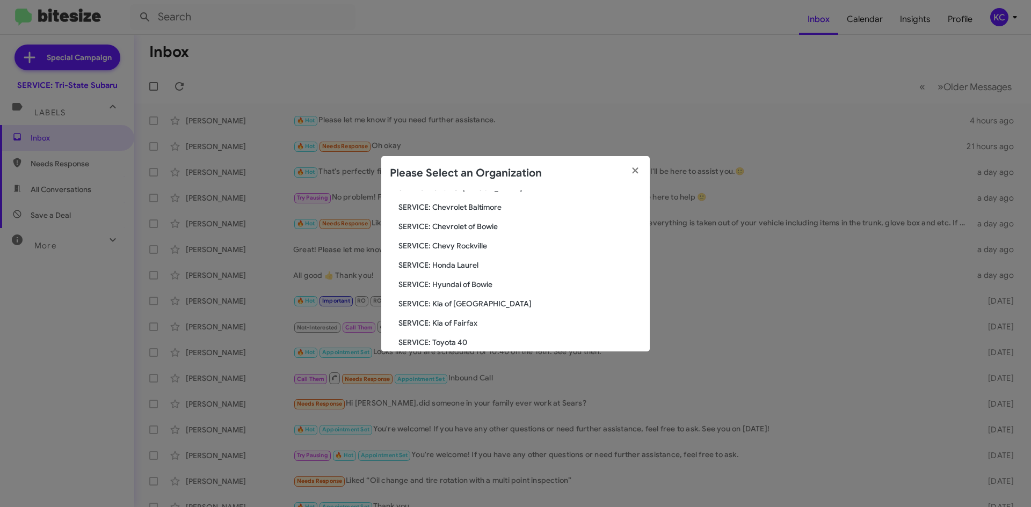
click at [477, 229] on span "SERVICE: Chevrolet of Bowie" at bounding box center [519, 226] width 243 height 11
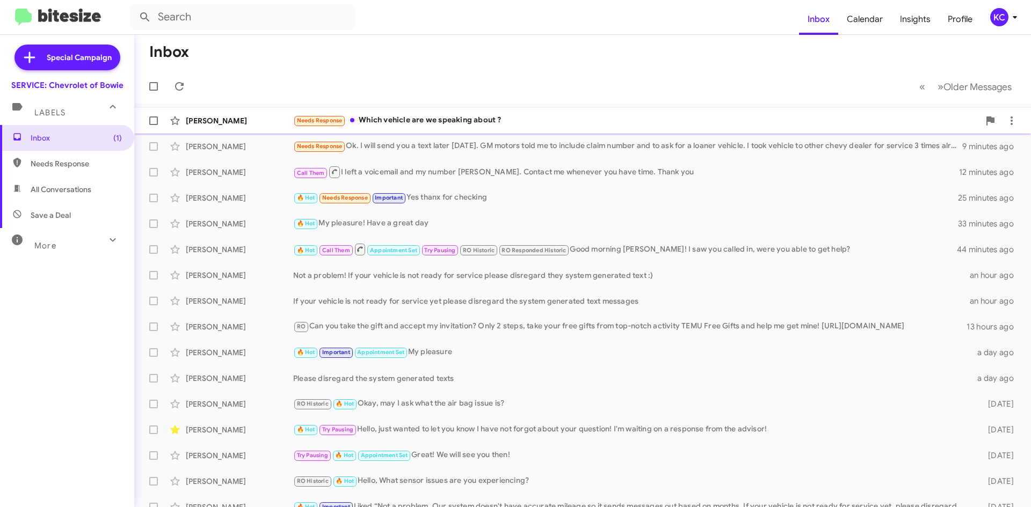
click at [429, 110] on mat-action-list "[PERSON_NAME] Needs Response Which vehicle are we speaking about ? a minute ago…" at bounding box center [582, 364] width 897 height 520
click at [436, 120] on div "Needs Response Which vehicle are we speaking about ?" at bounding box center [636, 120] width 686 height 12
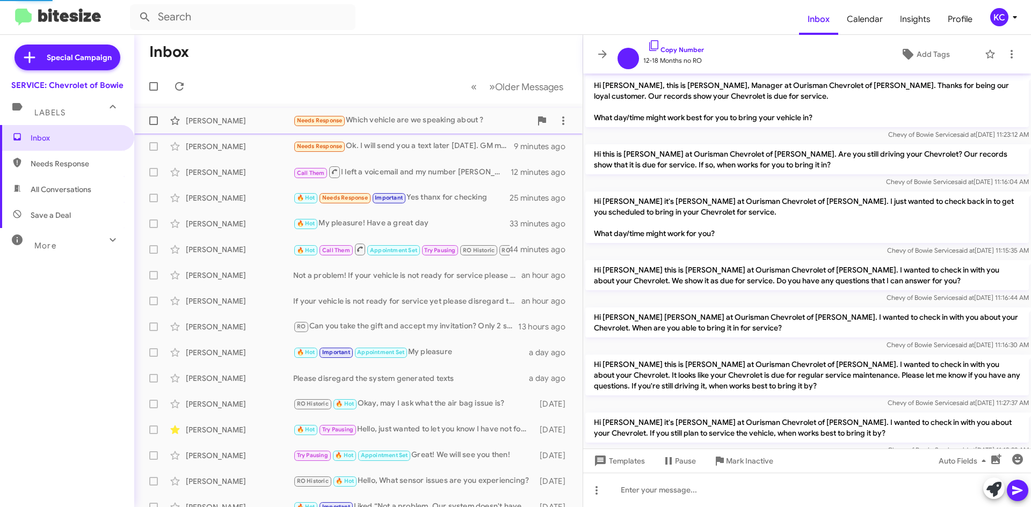
scroll to position [106, 0]
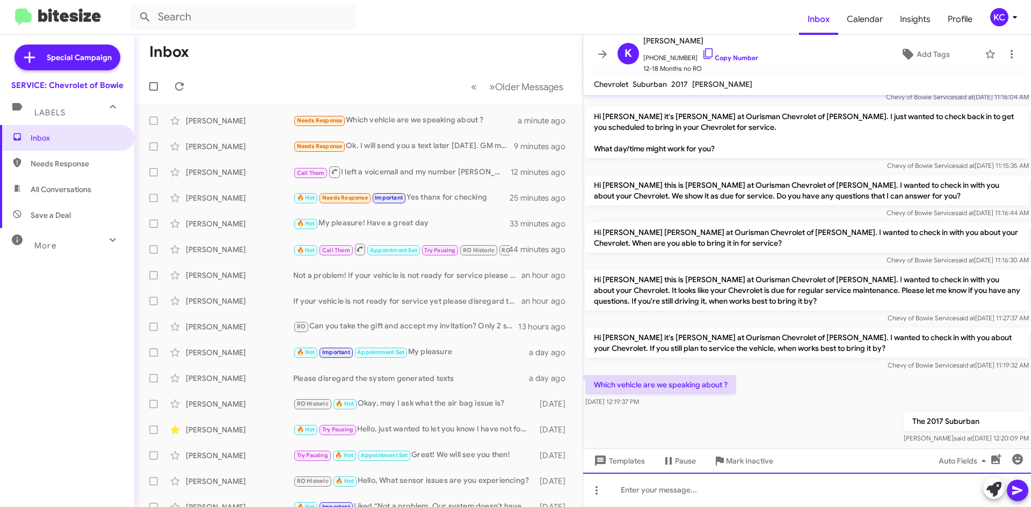
click at [687, 489] on div at bounding box center [807, 490] width 448 height 34
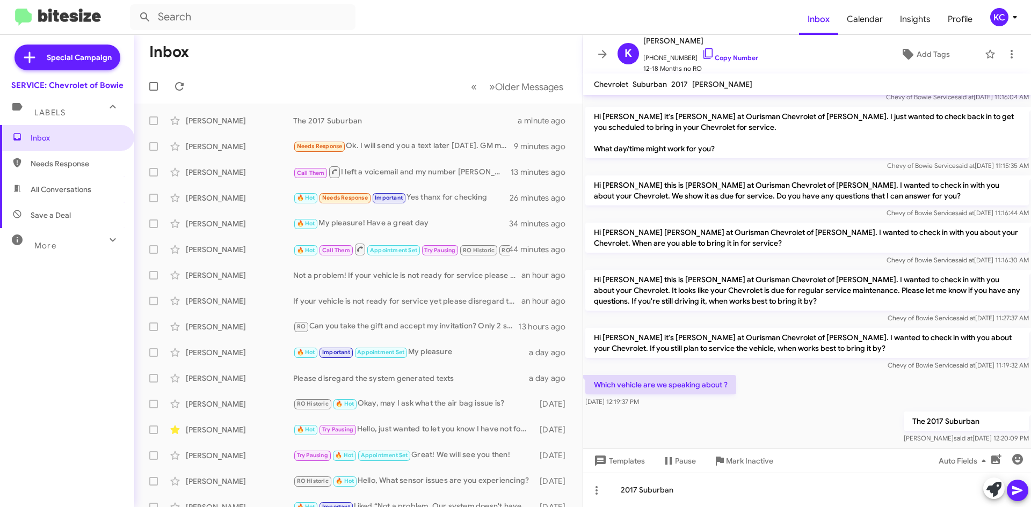
click at [1019, 492] on icon at bounding box center [1017, 490] width 10 height 9
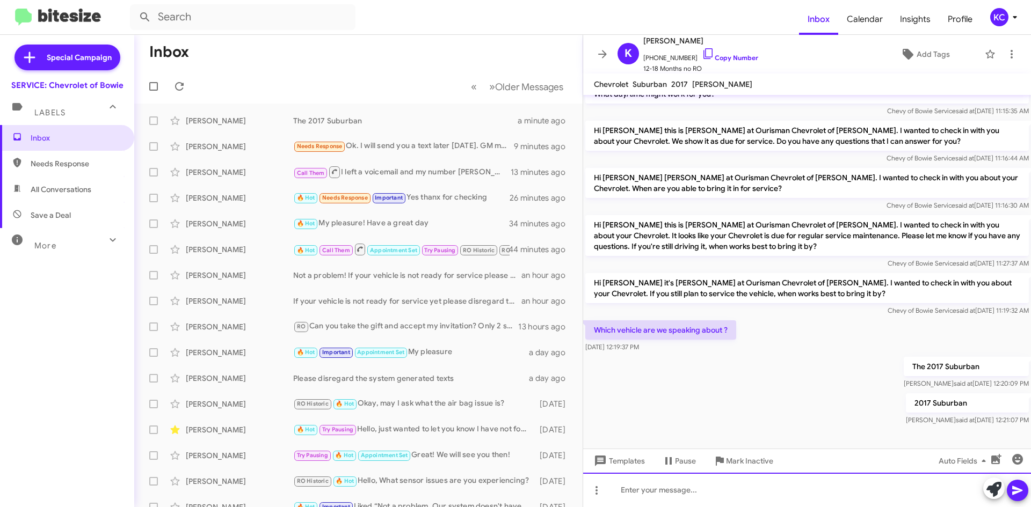
scroll to position [167, 0]
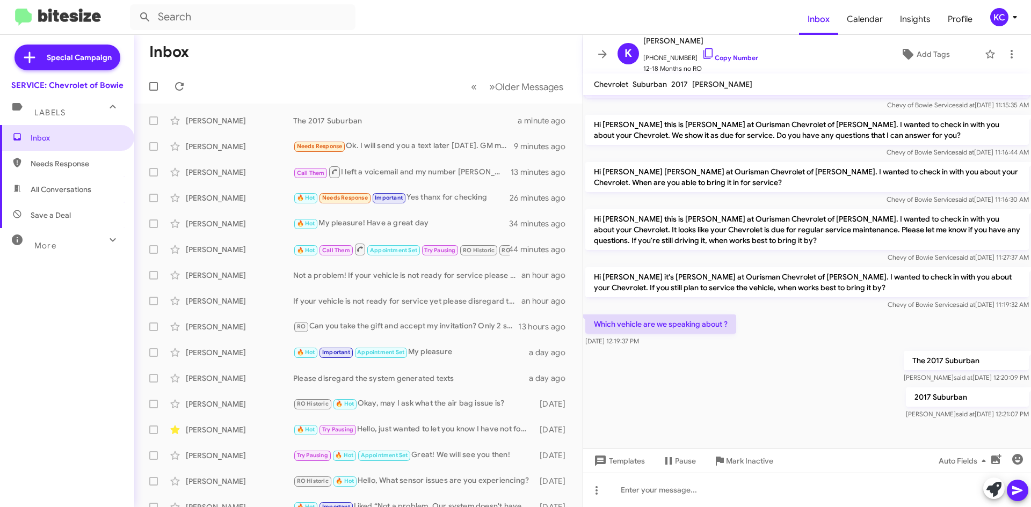
click at [993, 5] on mat-toolbar "Inbox Calendar Insights Profile KC" at bounding box center [515, 17] width 1031 height 34
click at [995, 10] on div "KC" at bounding box center [999, 17] width 18 height 18
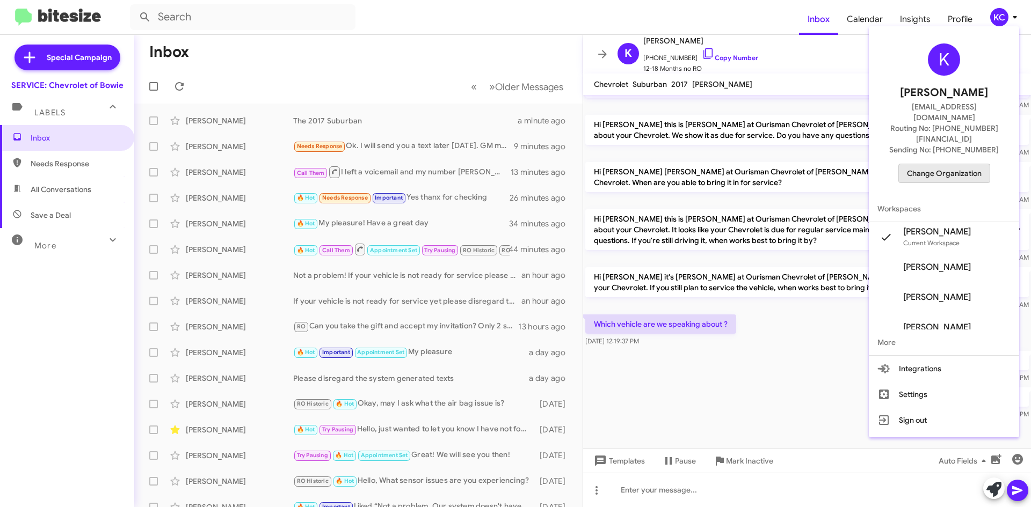
click at [951, 164] on span "Change Organization" at bounding box center [944, 173] width 75 height 18
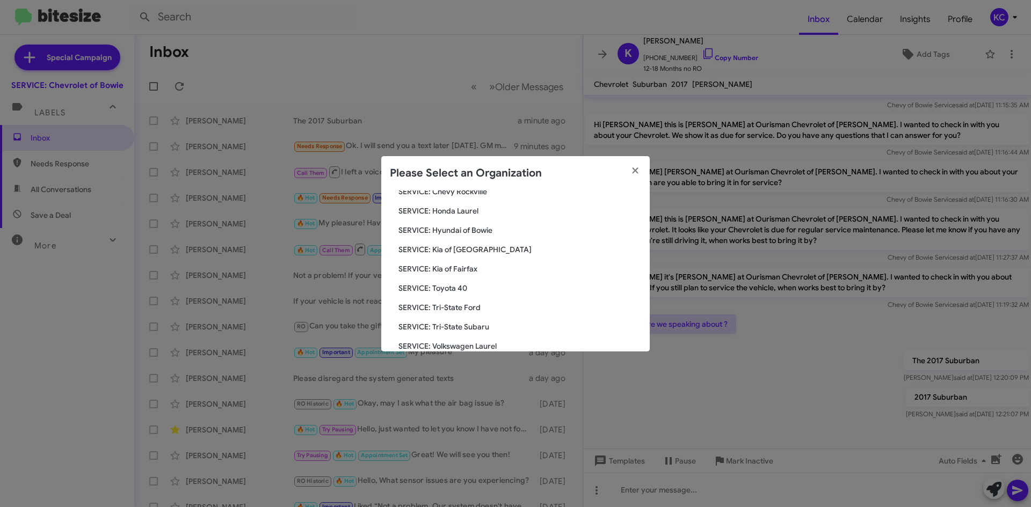
scroll to position [161, 0]
click at [461, 249] on span "SERVICE: Kia of Fairfax" at bounding box center [519, 250] width 243 height 11
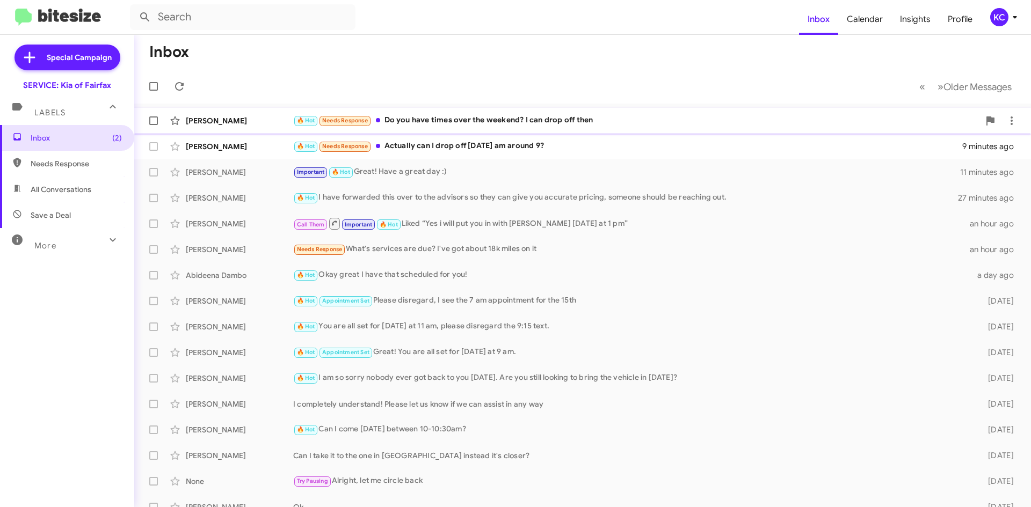
click at [484, 115] on div "🔥 Hot Needs Response Do you have times over the weekend? I can drop off then" at bounding box center [636, 120] width 686 height 12
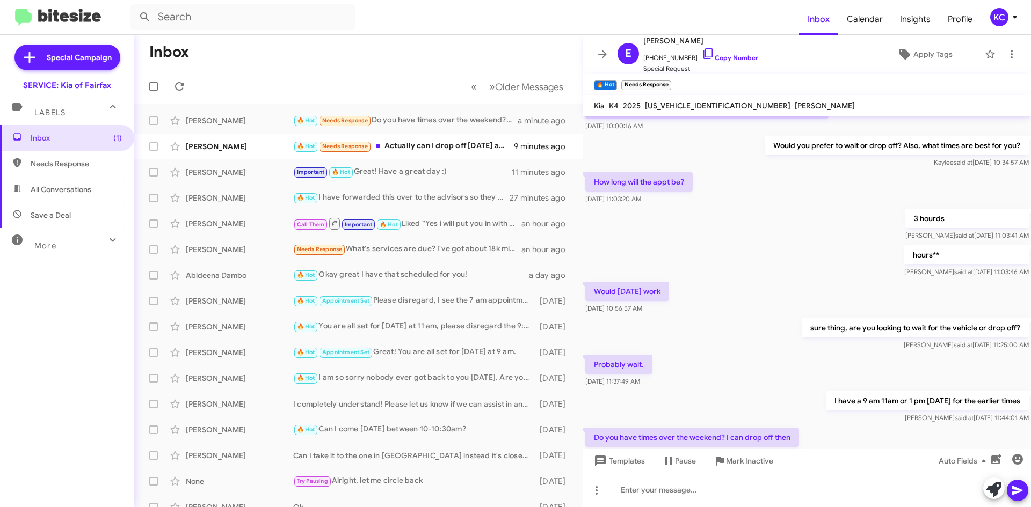
scroll to position [152, 0]
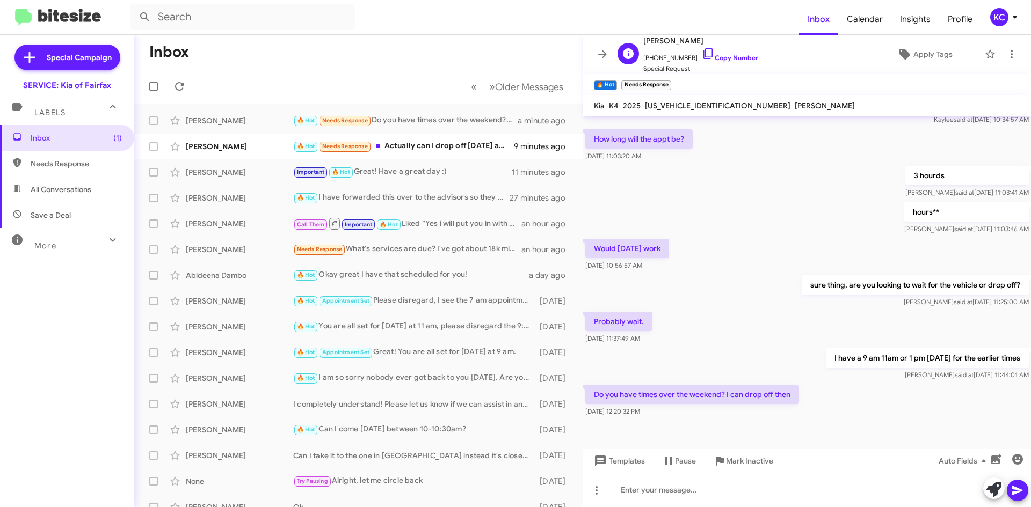
click at [703, 52] on span "[PHONE_NUMBER] Copy Number" at bounding box center [700, 55] width 115 height 16
click at [702, 53] on icon at bounding box center [708, 53] width 13 height 13
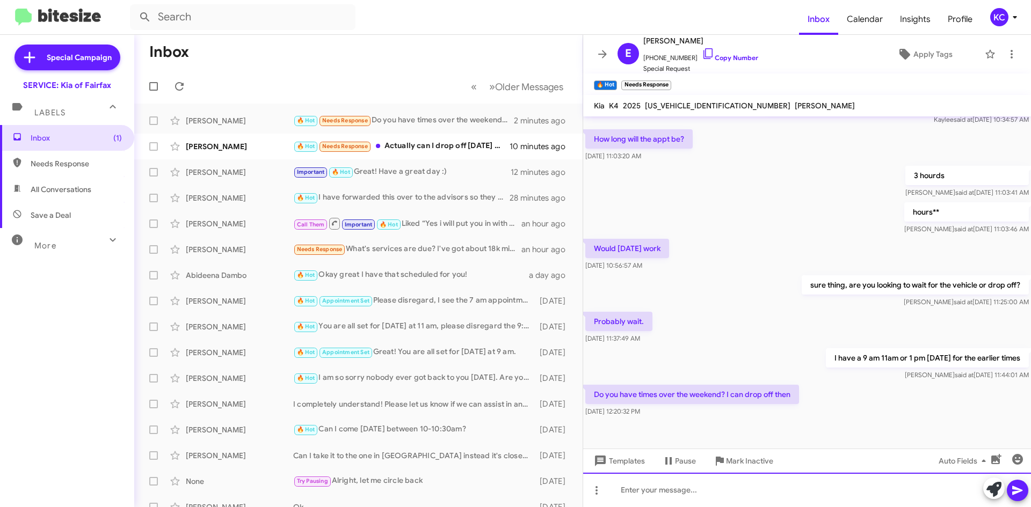
click at [697, 495] on div at bounding box center [807, 490] width 448 height 34
click at [682, 500] on div "We are" at bounding box center [807, 490] width 448 height 34
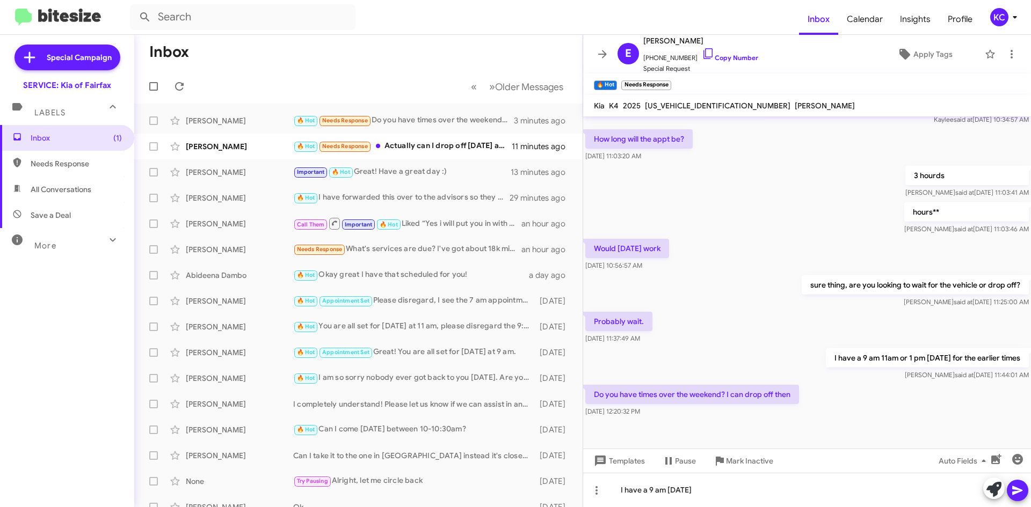
click at [1017, 485] on icon at bounding box center [1017, 490] width 13 height 13
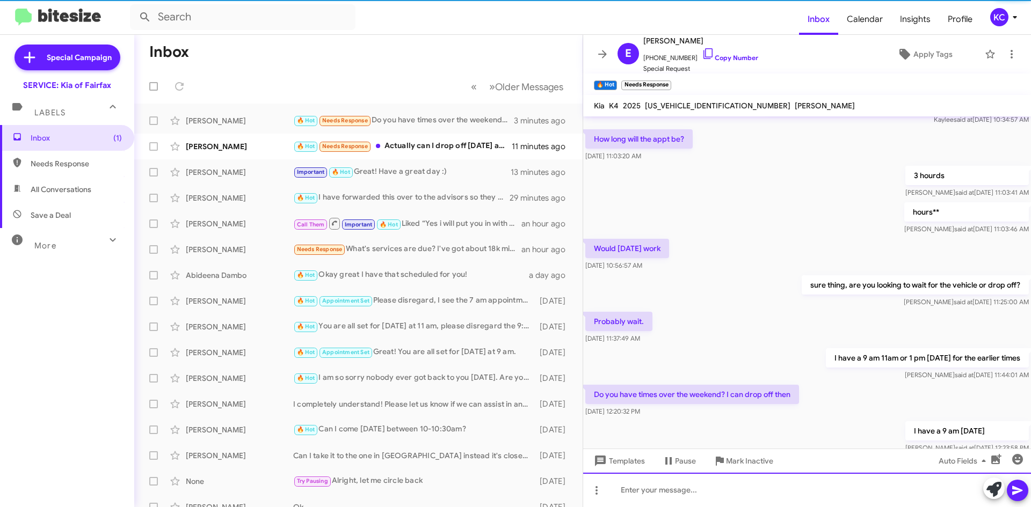
scroll to position [0, 0]
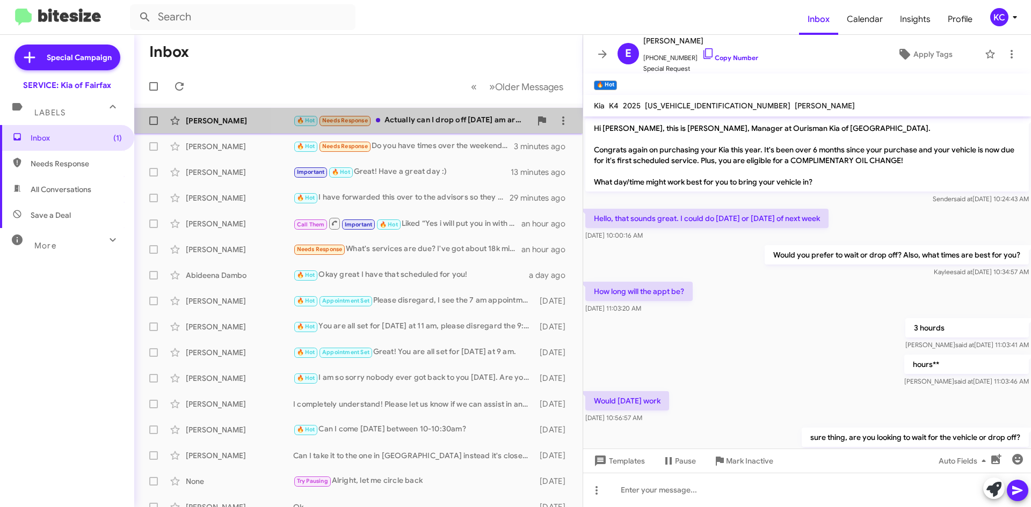
click at [424, 118] on div "🔥 Hot Needs Response Actually can I drop off [DATE] am around 9?" at bounding box center [412, 120] width 238 height 12
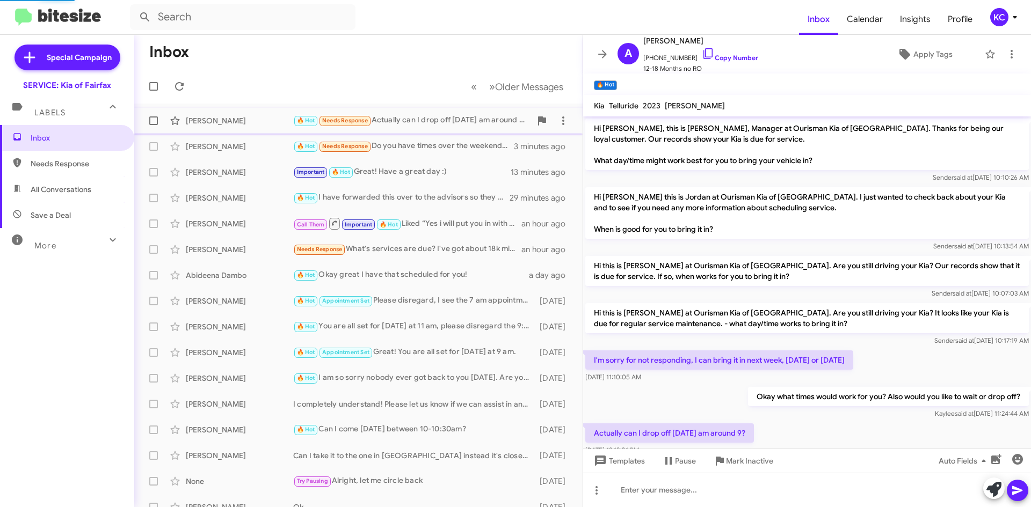
scroll to position [28, 0]
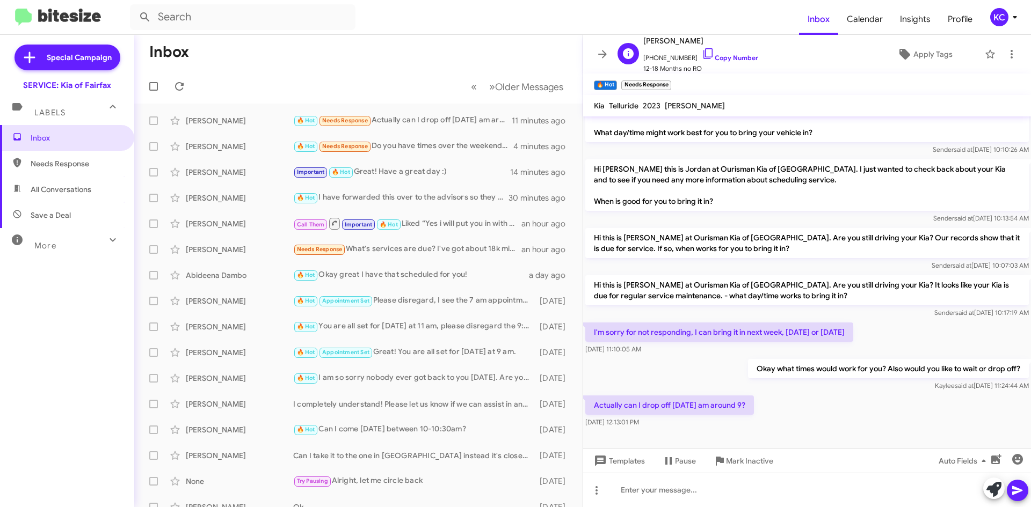
drag, startPoint x: 698, startPoint y: 54, endPoint x: 684, endPoint y: 57, distance: 13.7
click at [702, 54] on icon at bounding box center [708, 53] width 13 height 13
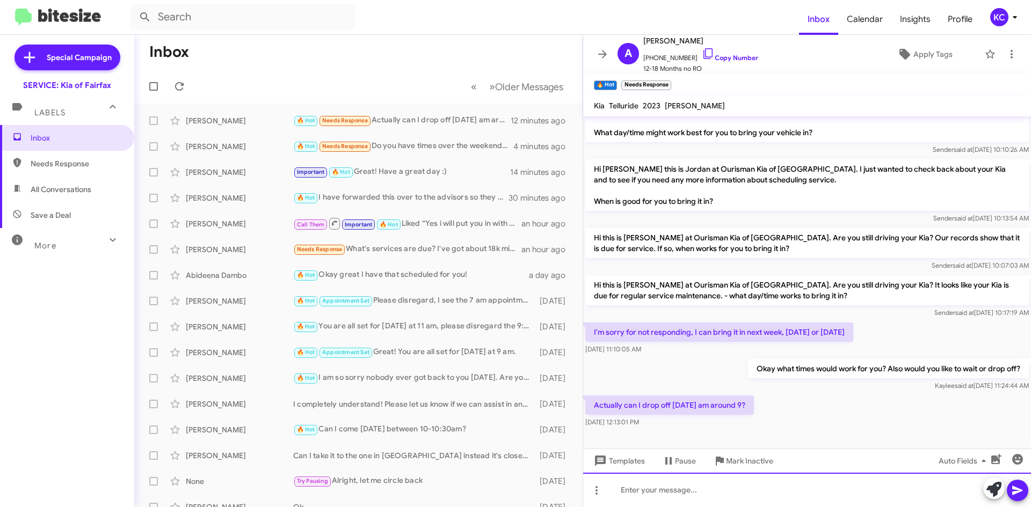
click at [645, 485] on div at bounding box center [807, 490] width 448 height 34
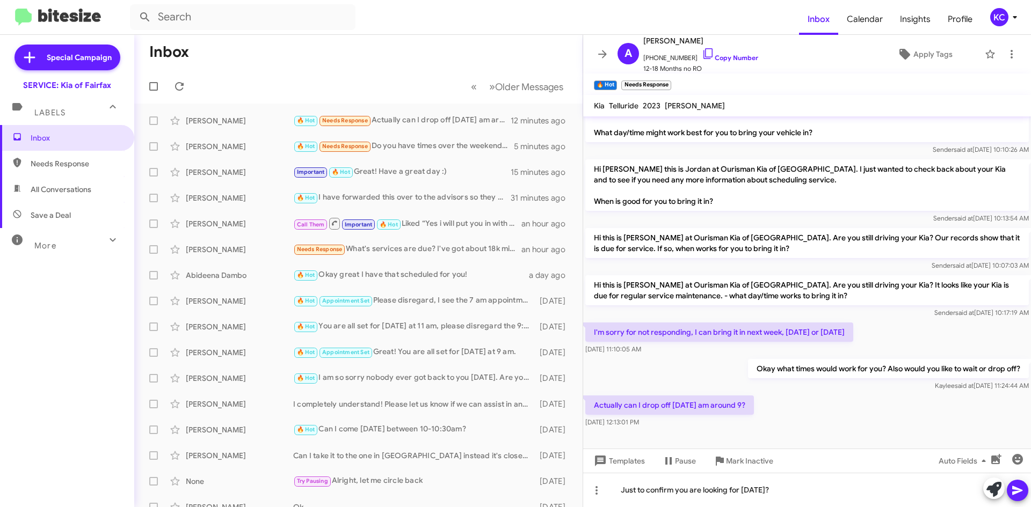
click at [1020, 484] on icon at bounding box center [1017, 490] width 13 height 13
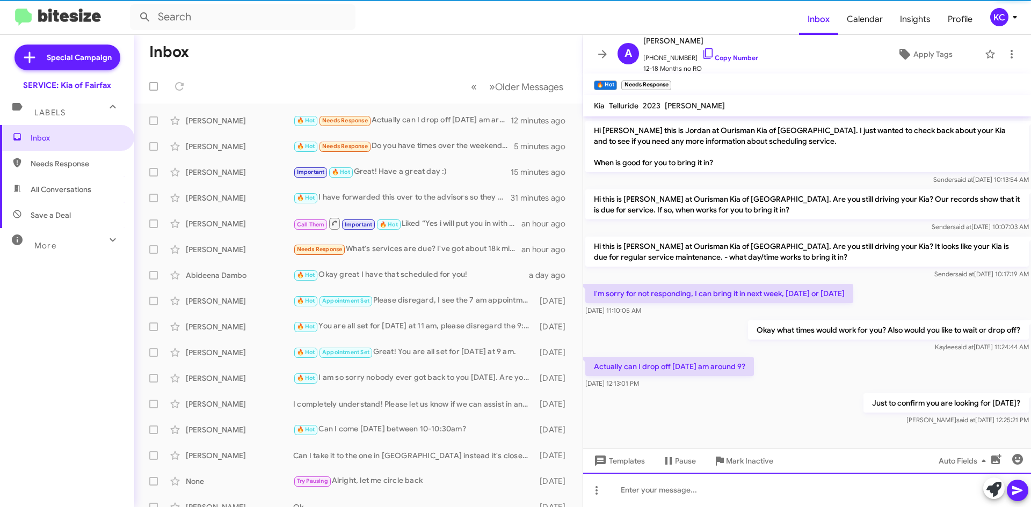
scroll to position [67, 0]
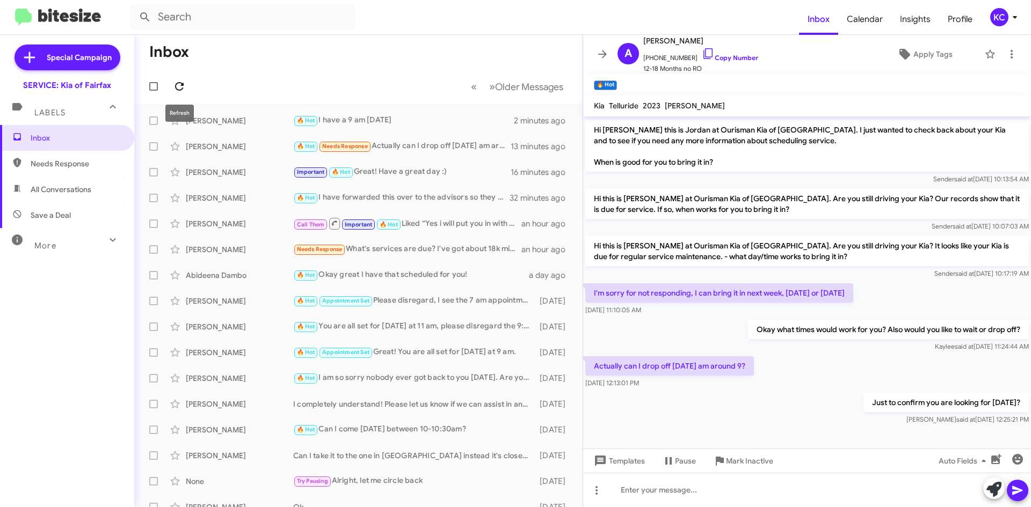
click at [183, 82] on icon at bounding box center [179, 86] width 13 height 13
click at [479, 115] on div "🔥 Hot Try Pausing Needs Response Oh sorry, I actually mean next week." at bounding box center [412, 120] width 238 height 12
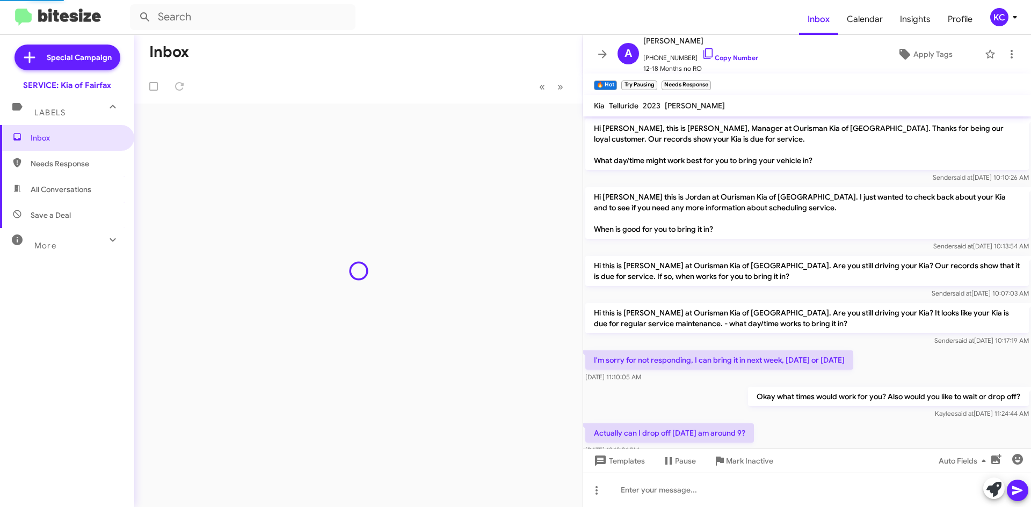
scroll to position [85, 0]
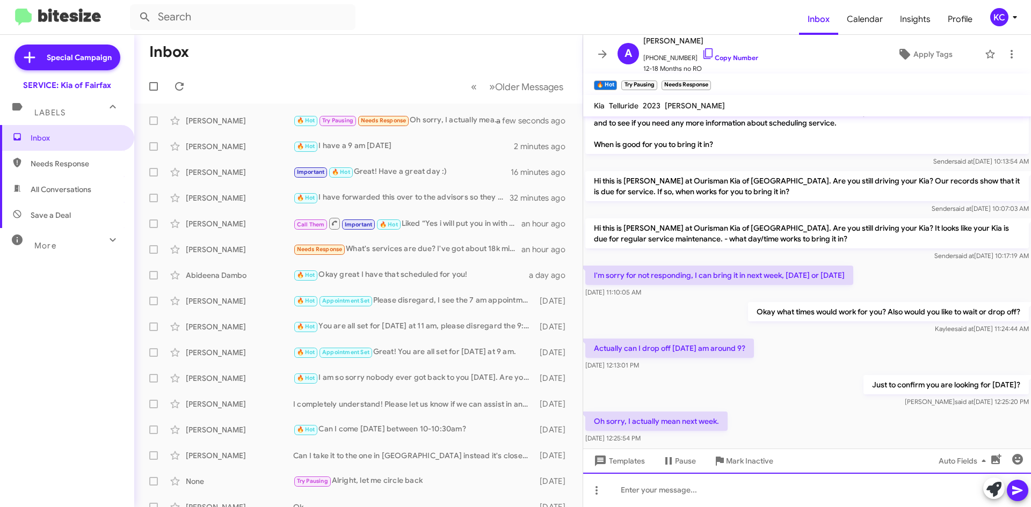
click at [681, 482] on div at bounding box center [807, 490] width 448 height 34
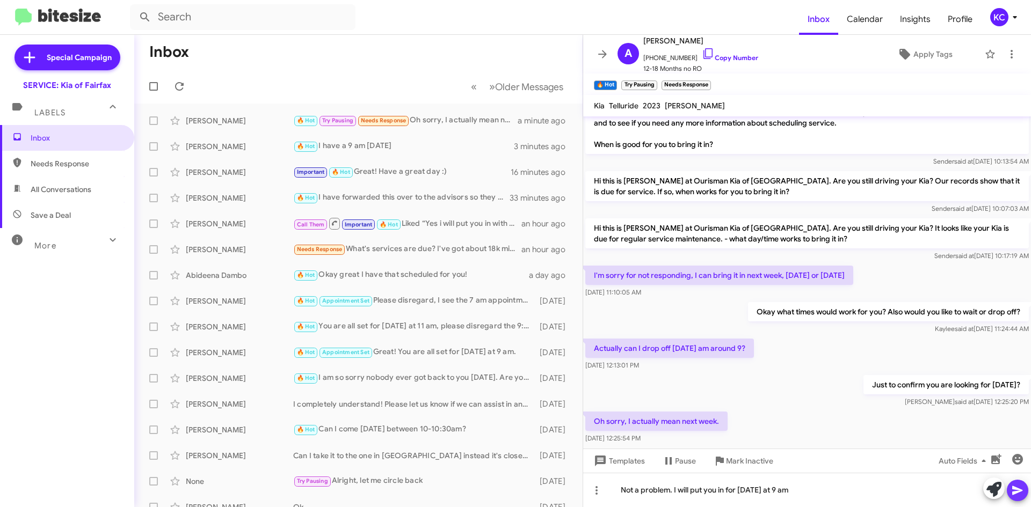
click at [1026, 494] on button at bounding box center [1017, 490] width 21 height 21
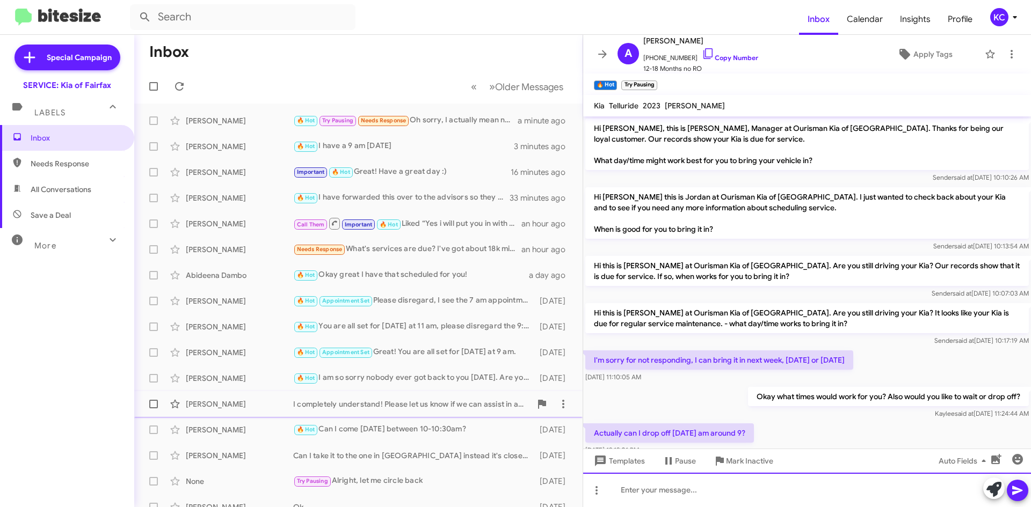
scroll to position [145, 0]
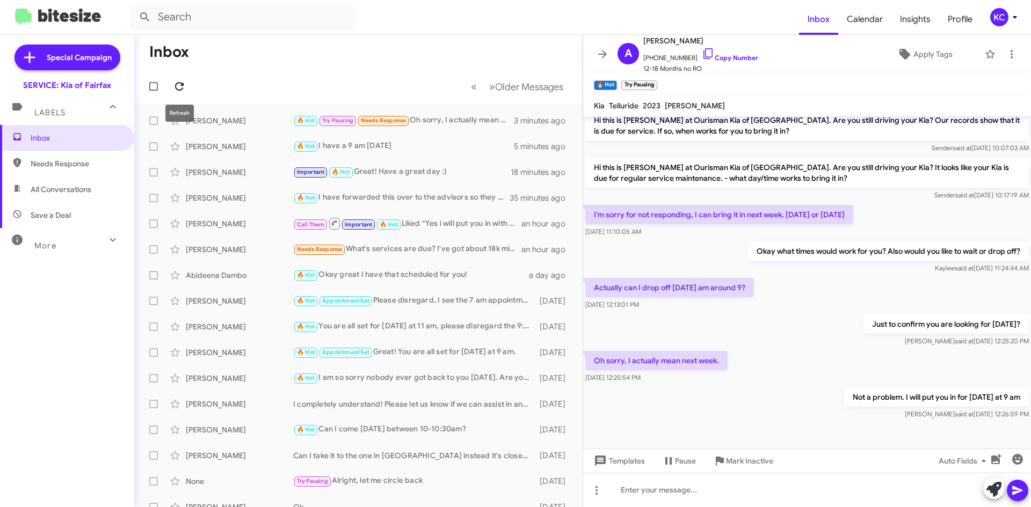
click at [184, 91] on icon at bounding box center [179, 86] width 13 height 13
click at [174, 82] on icon at bounding box center [179, 86] width 13 height 13
click at [1002, 23] on div "KC" at bounding box center [999, 17] width 18 height 18
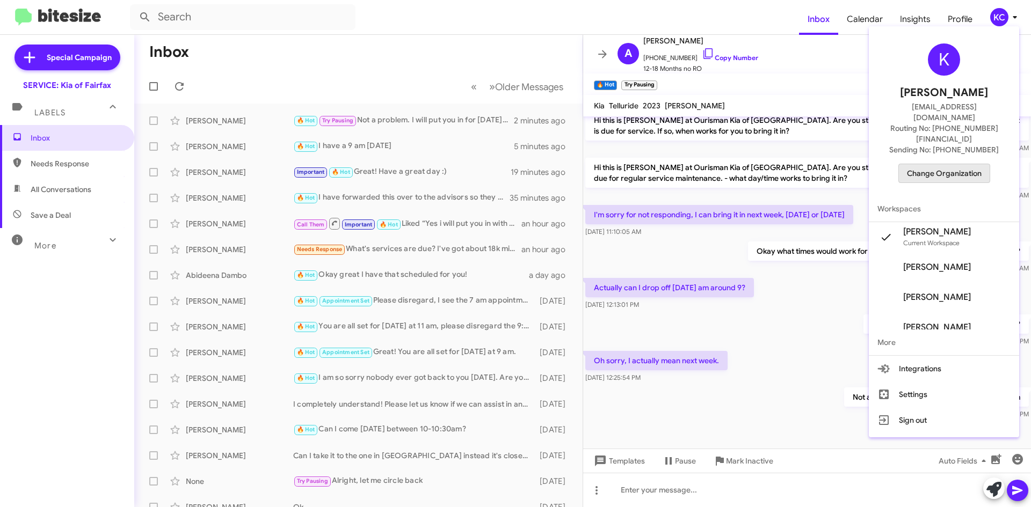
click at [968, 164] on span "Change Organization" at bounding box center [944, 173] width 75 height 18
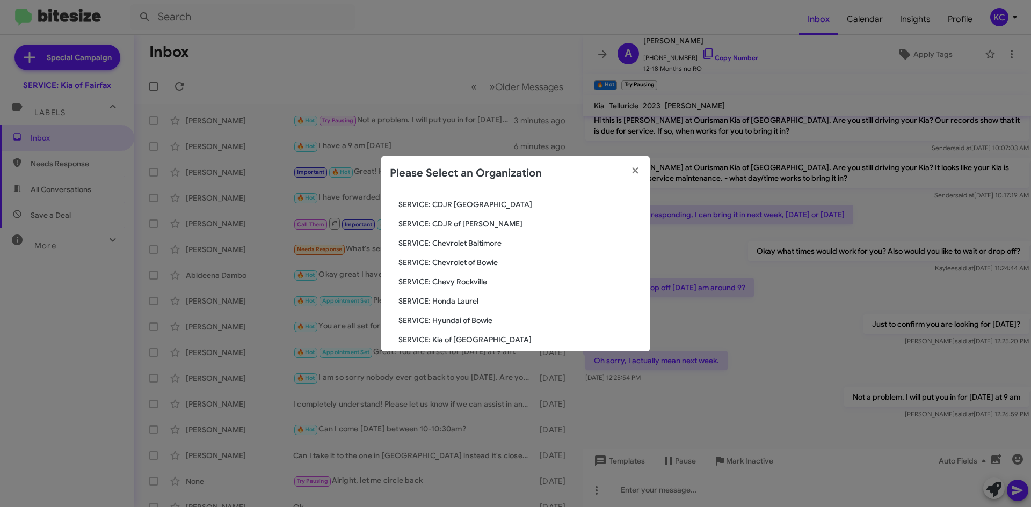
scroll to position [125, 0]
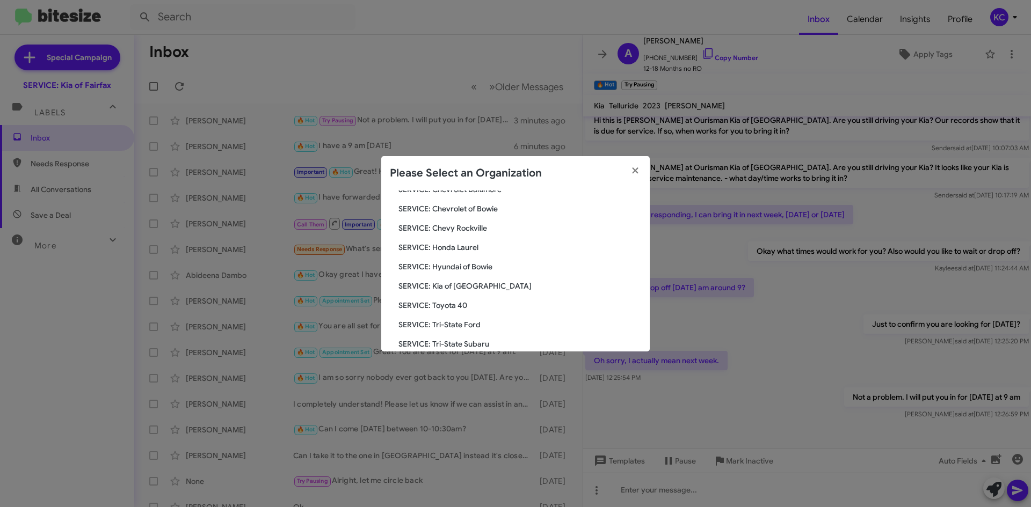
click at [473, 268] on span "SERVICE: Hyundai of Bowie" at bounding box center [519, 266] width 243 height 11
